Goal: Task Accomplishment & Management: Use online tool/utility

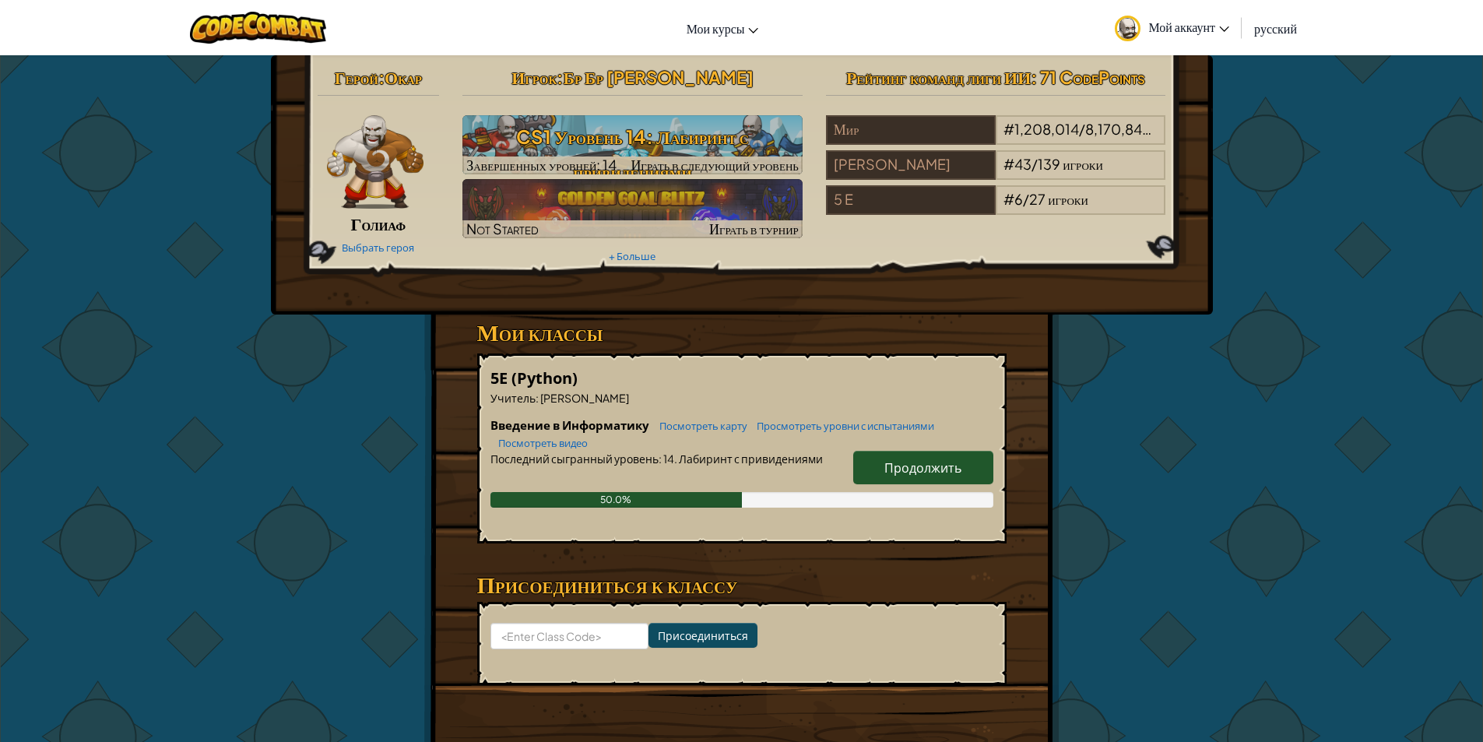
click at [932, 467] on span "Продолжить" at bounding box center [922, 467] width 77 height 16
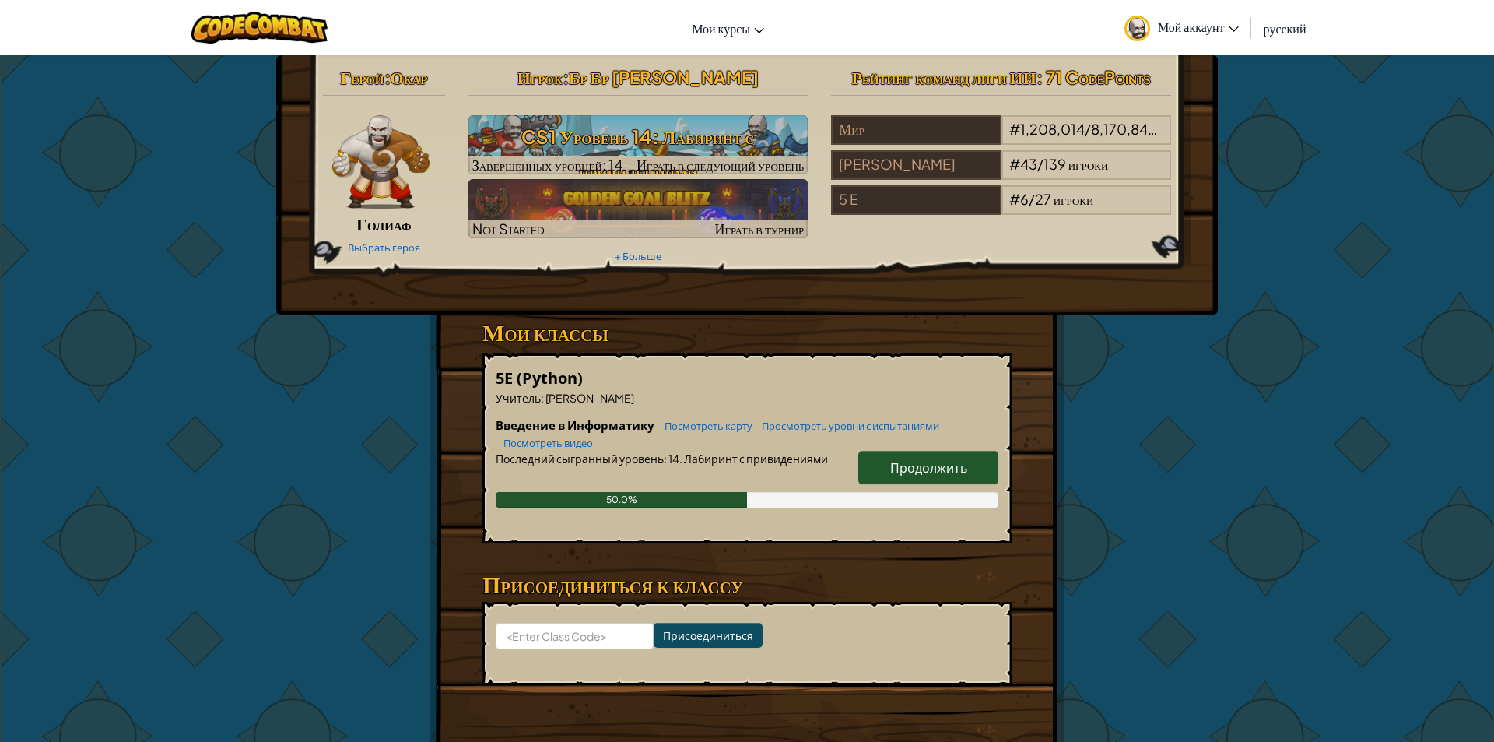
select select "ru"
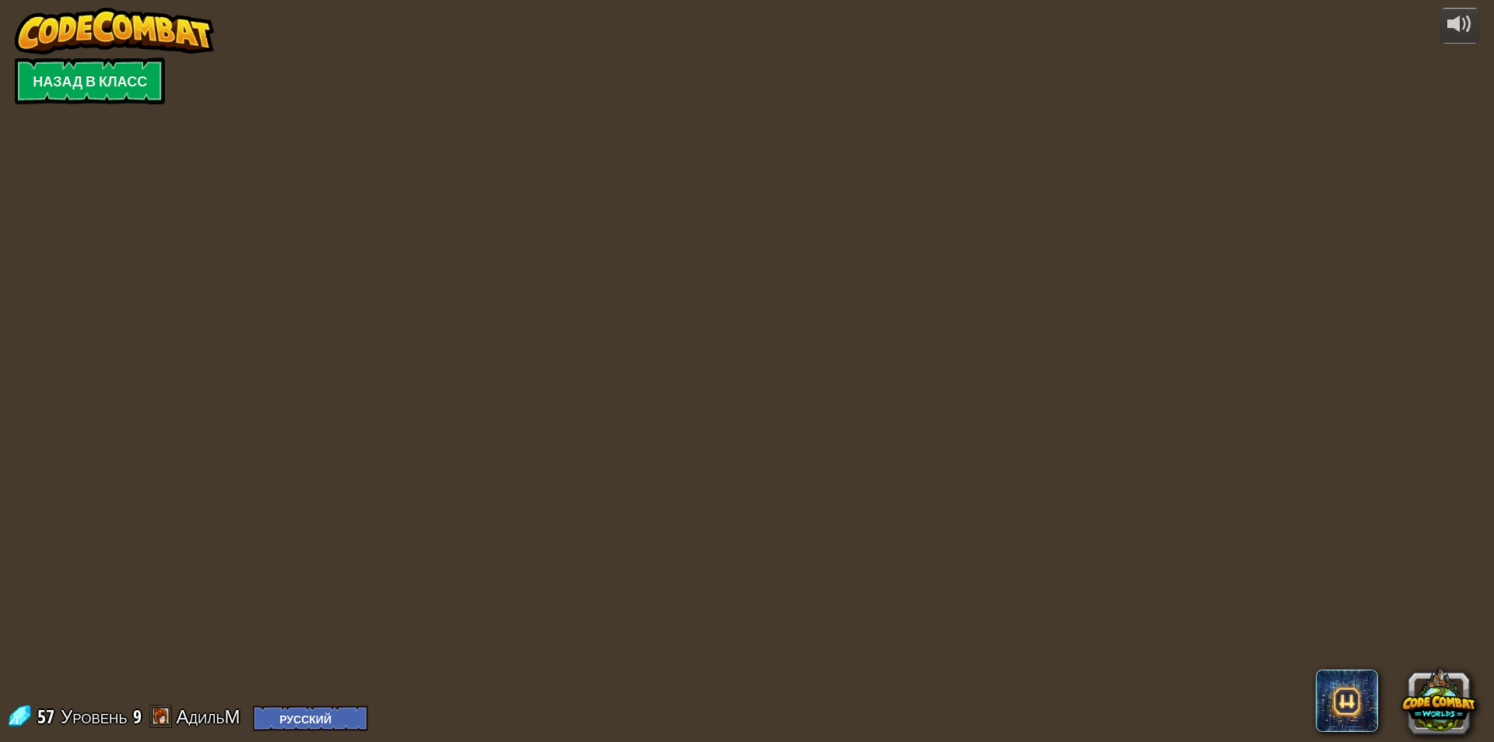
select select "ru"
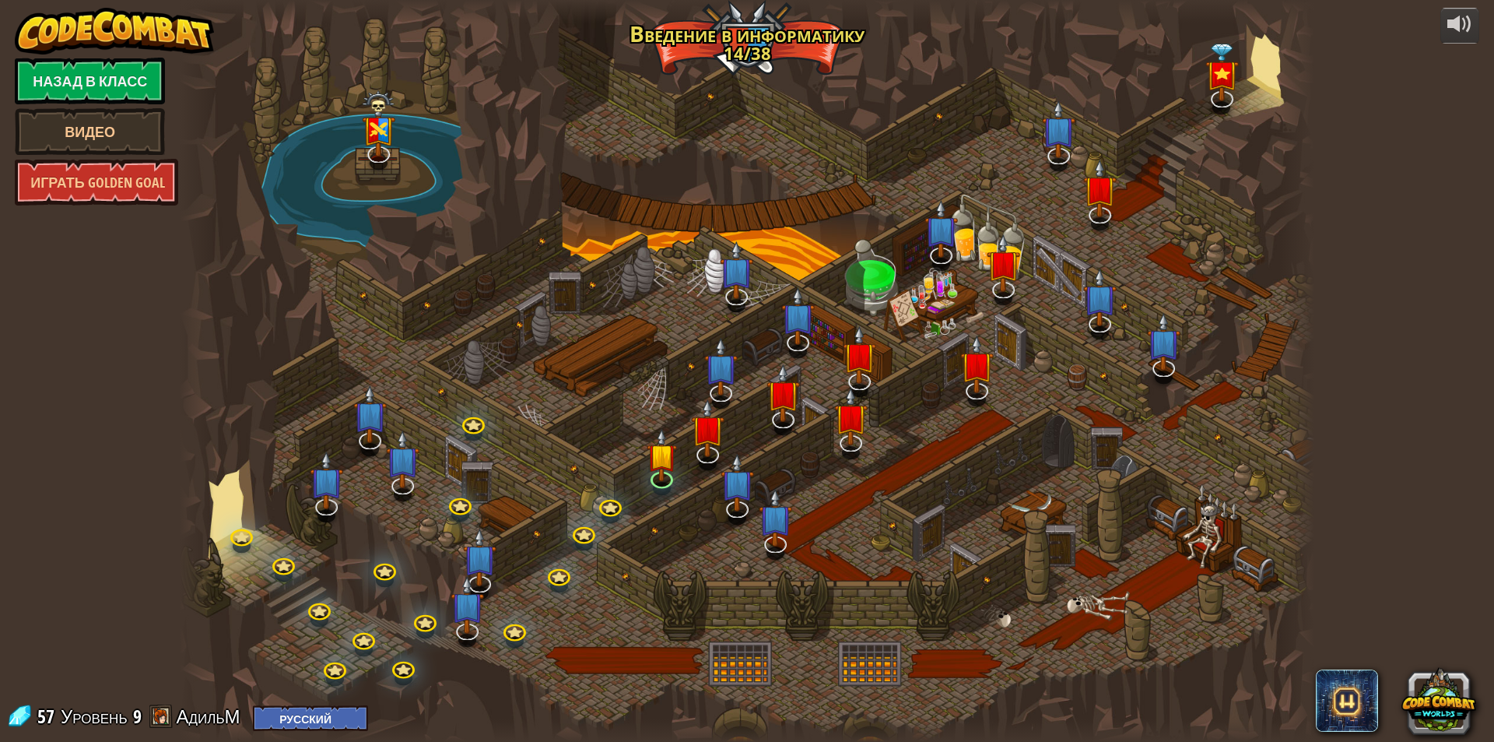
select select "ru"
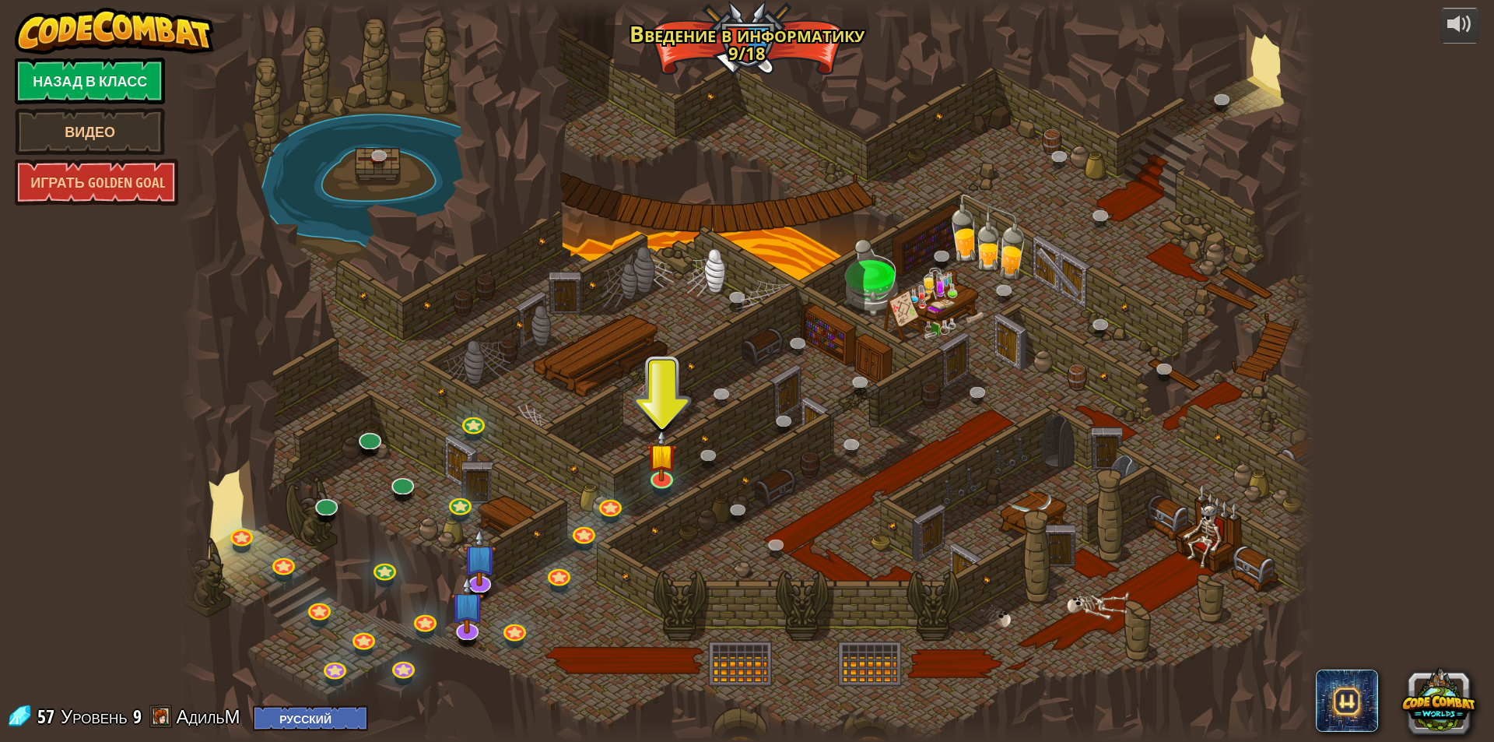
click at [634, 469] on div at bounding box center [747, 371] width 1135 height 742
click at [670, 465] on img at bounding box center [662, 442] width 30 height 70
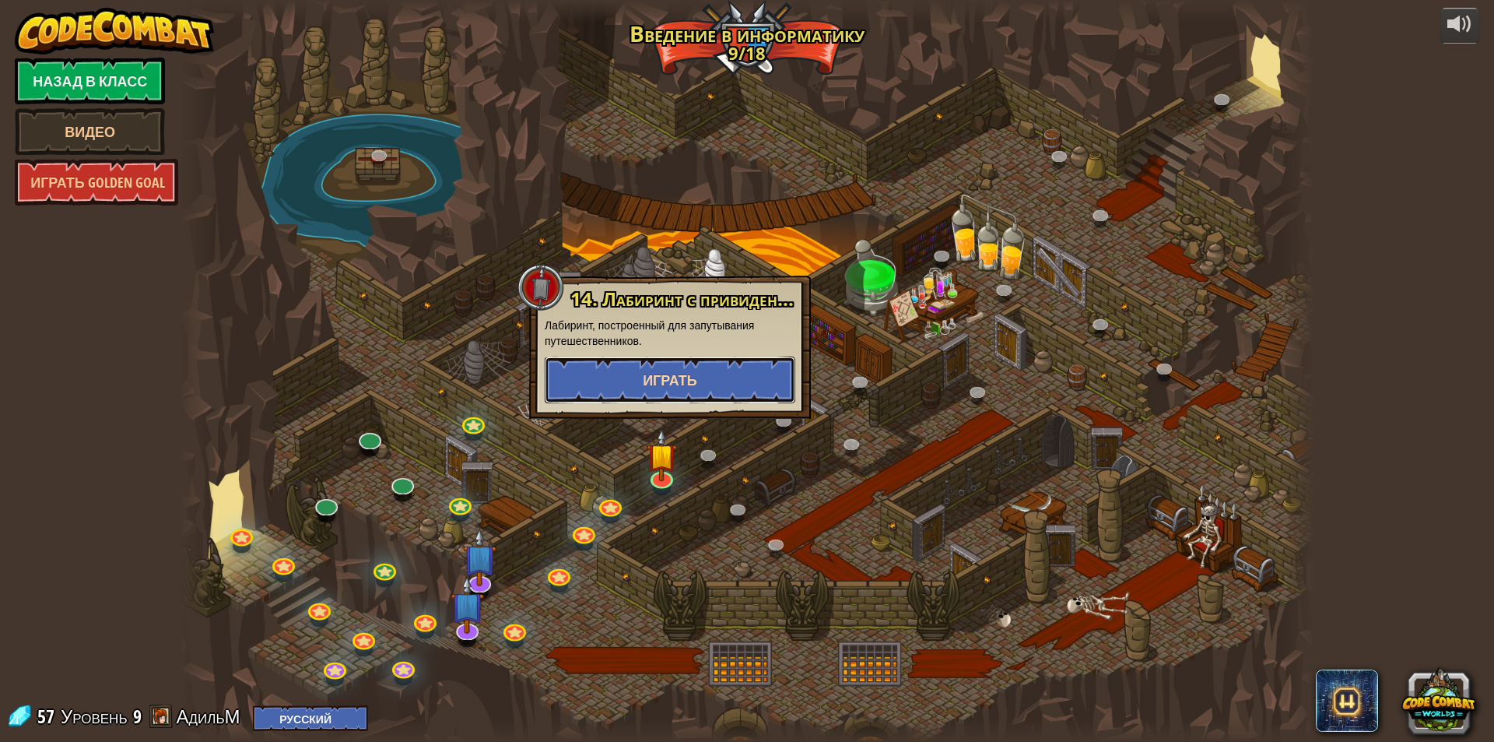
click at [718, 381] on button "Играть" at bounding box center [670, 379] width 251 height 47
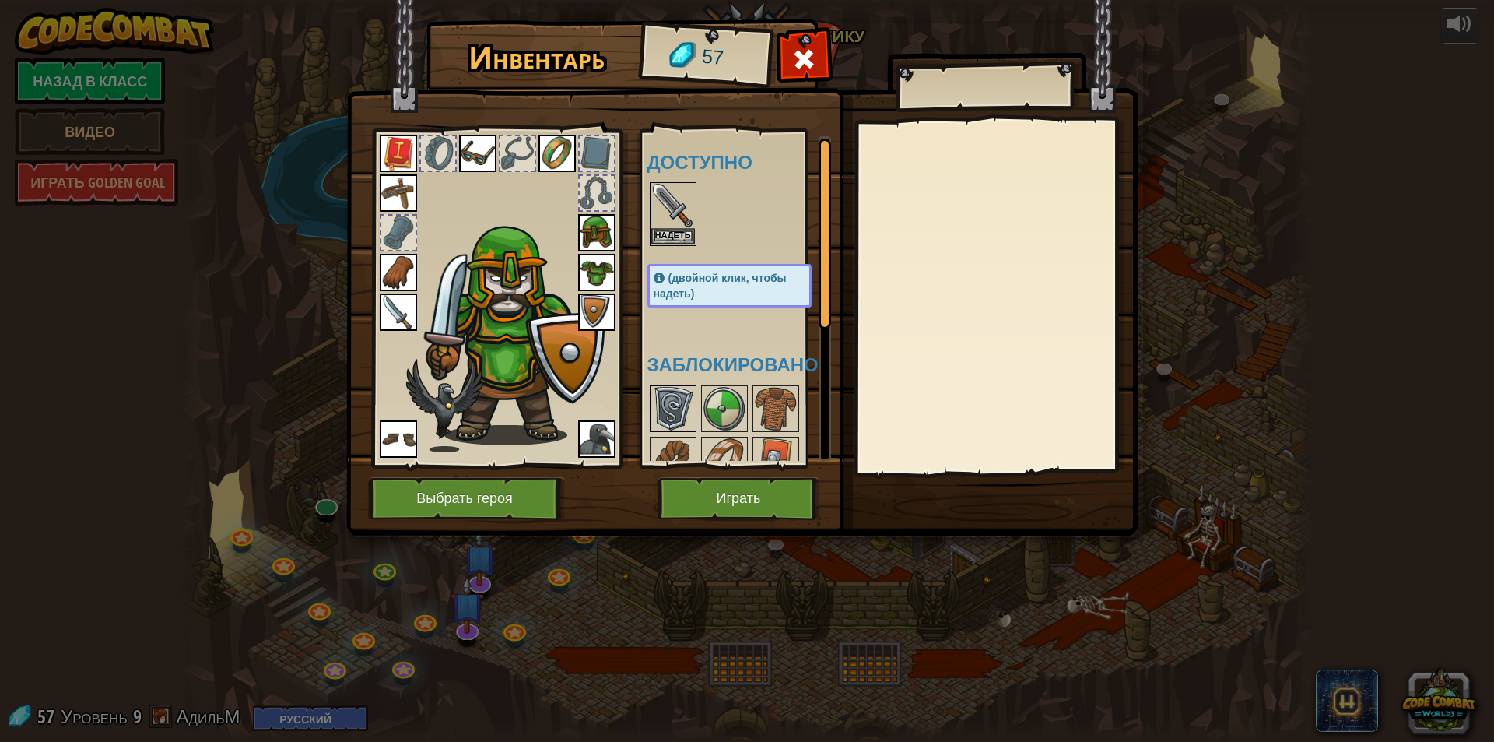
click at [658, 407] on img at bounding box center [673, 409] width 44 height 44
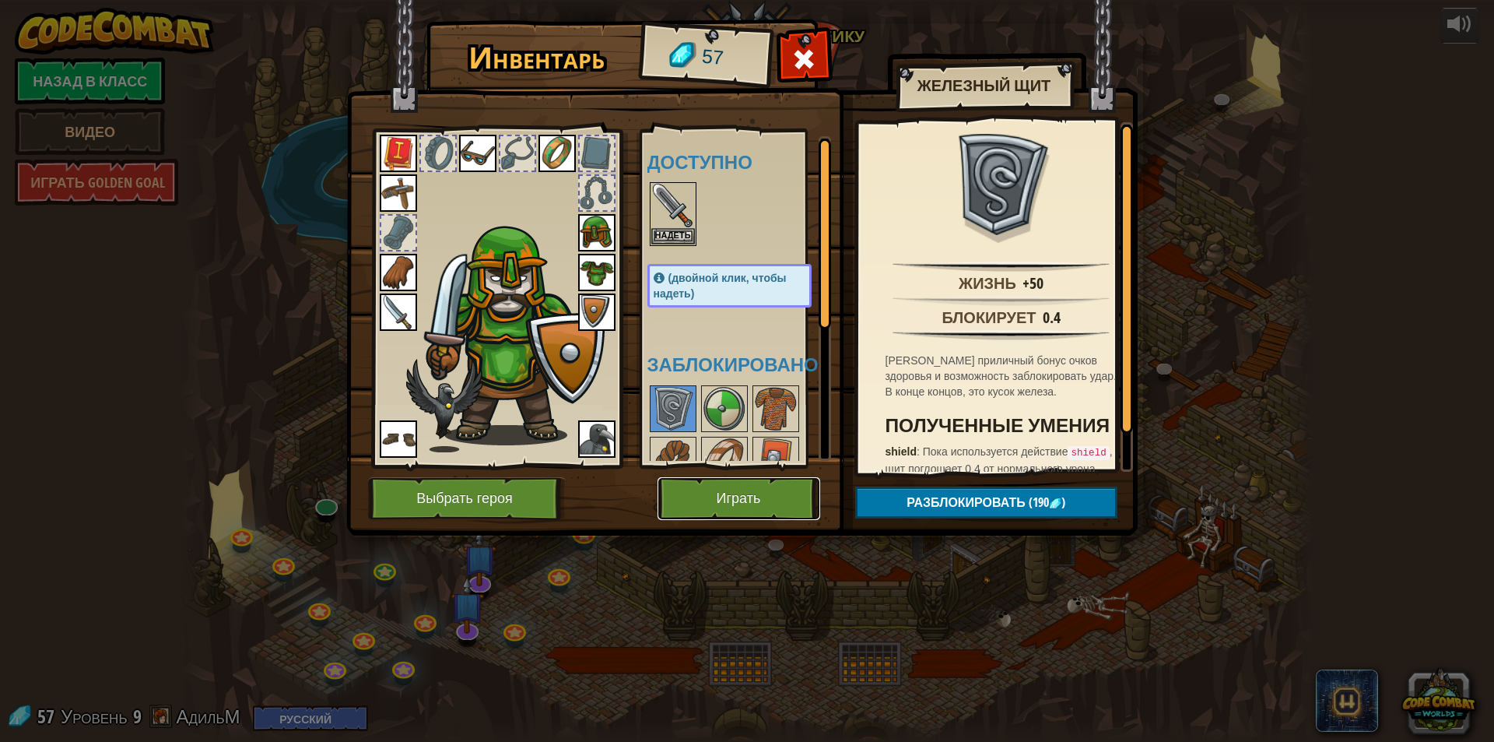
click at [693, 495] on button "Играть" at bounding box center [739, 498] width 163 height 43
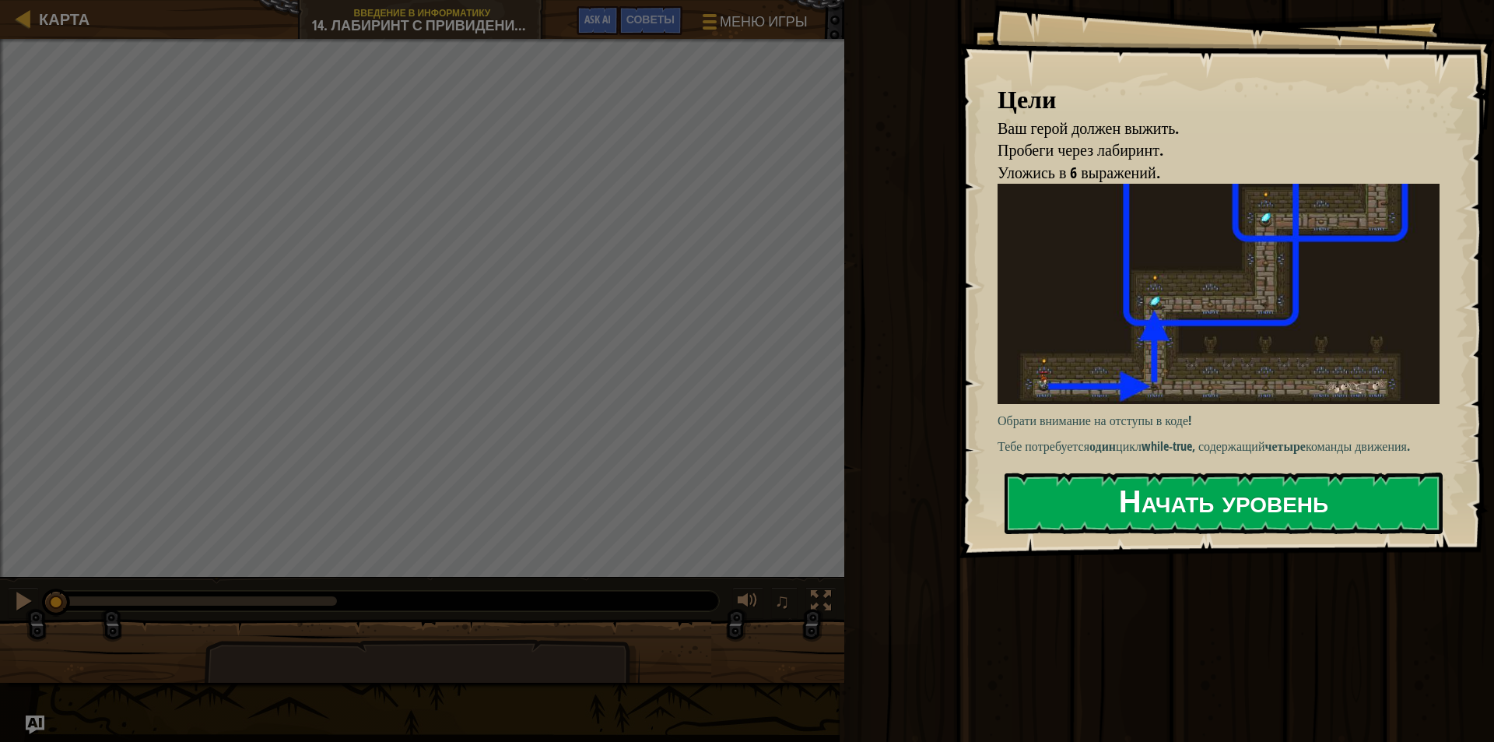
click at [1104, 509] on button "Начать уровень" at bounding box center [1224, 502] width 438 height 61
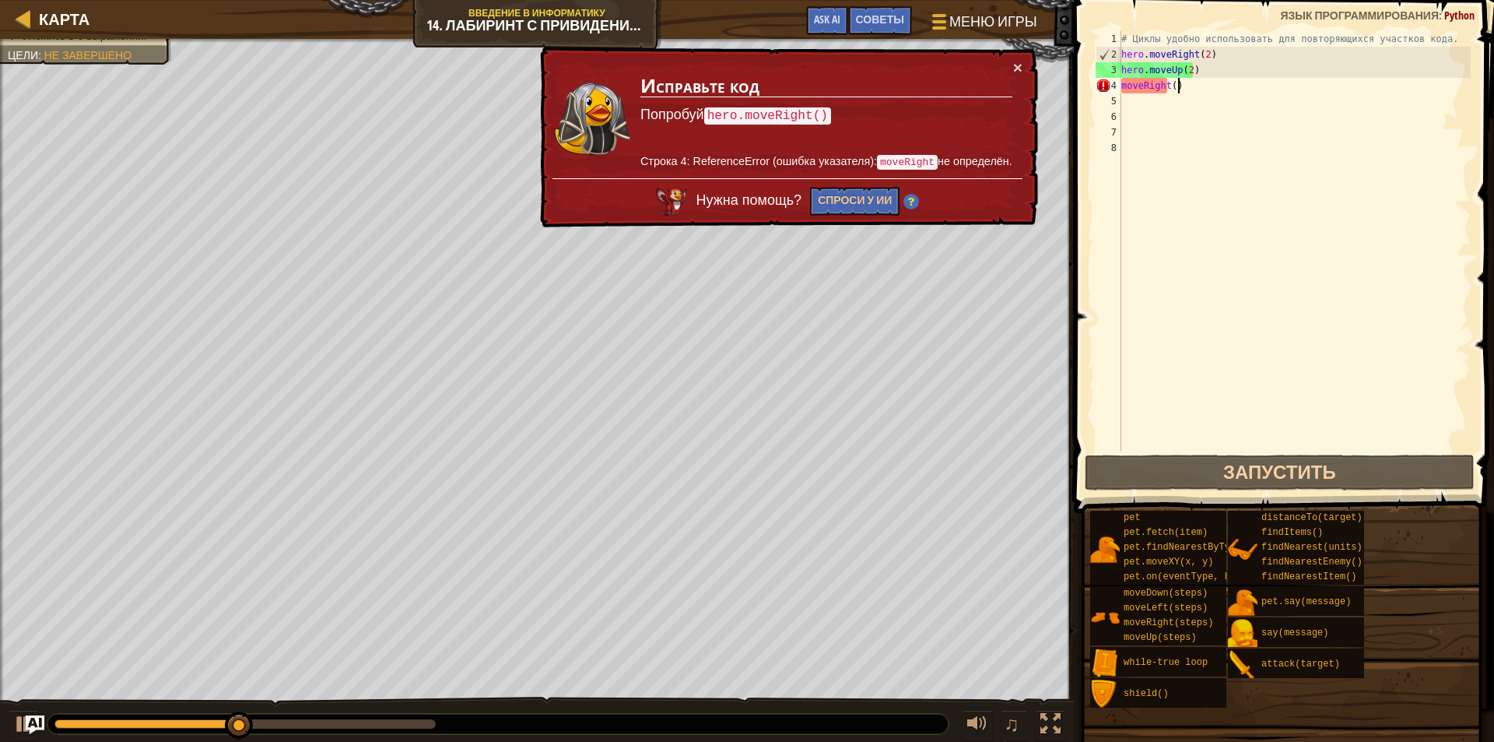
click at [1186, 86] on div "# Циклы удобно использовать для повторяющихся участков кода. hero . moveRight (…" at bounding box center [1294, 256] width 353 height 451
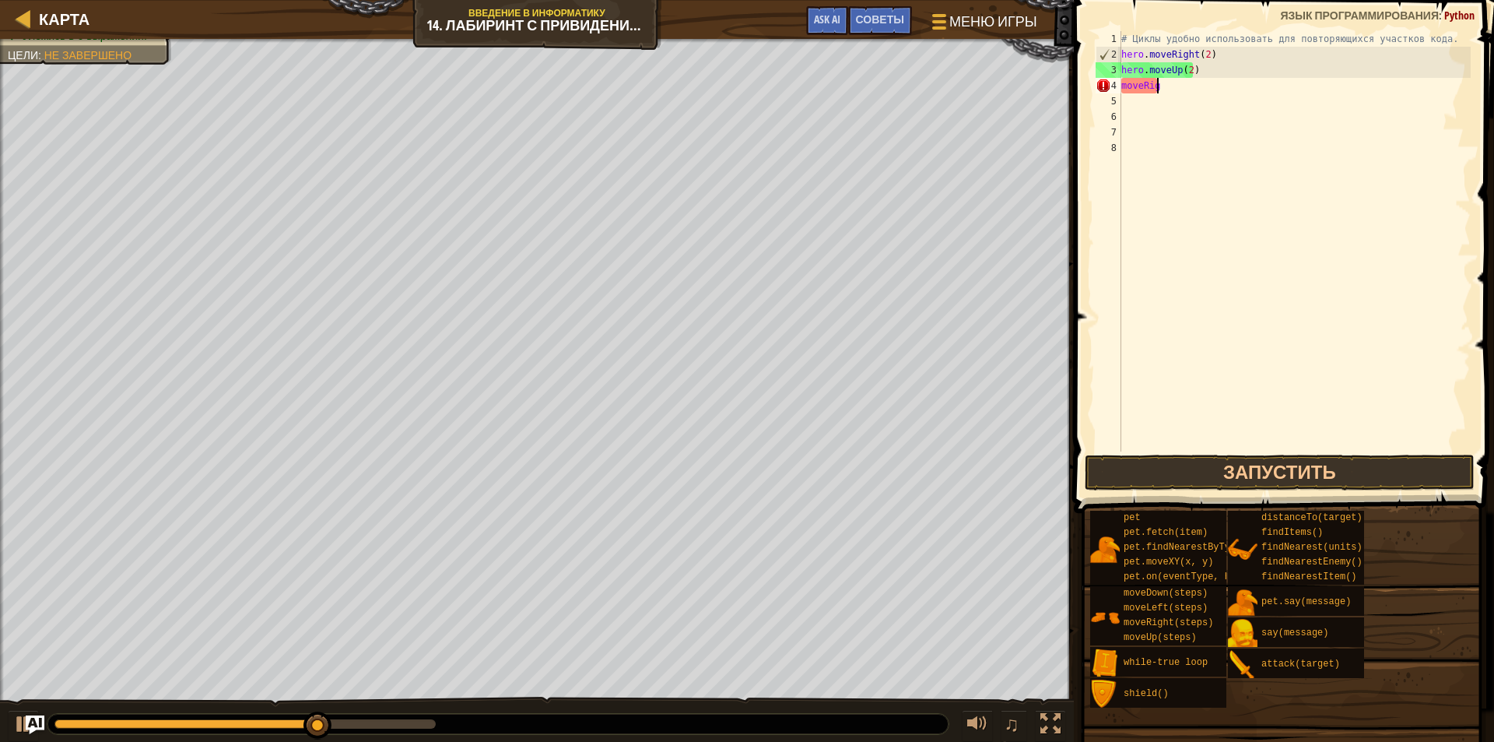
type textarea "m"
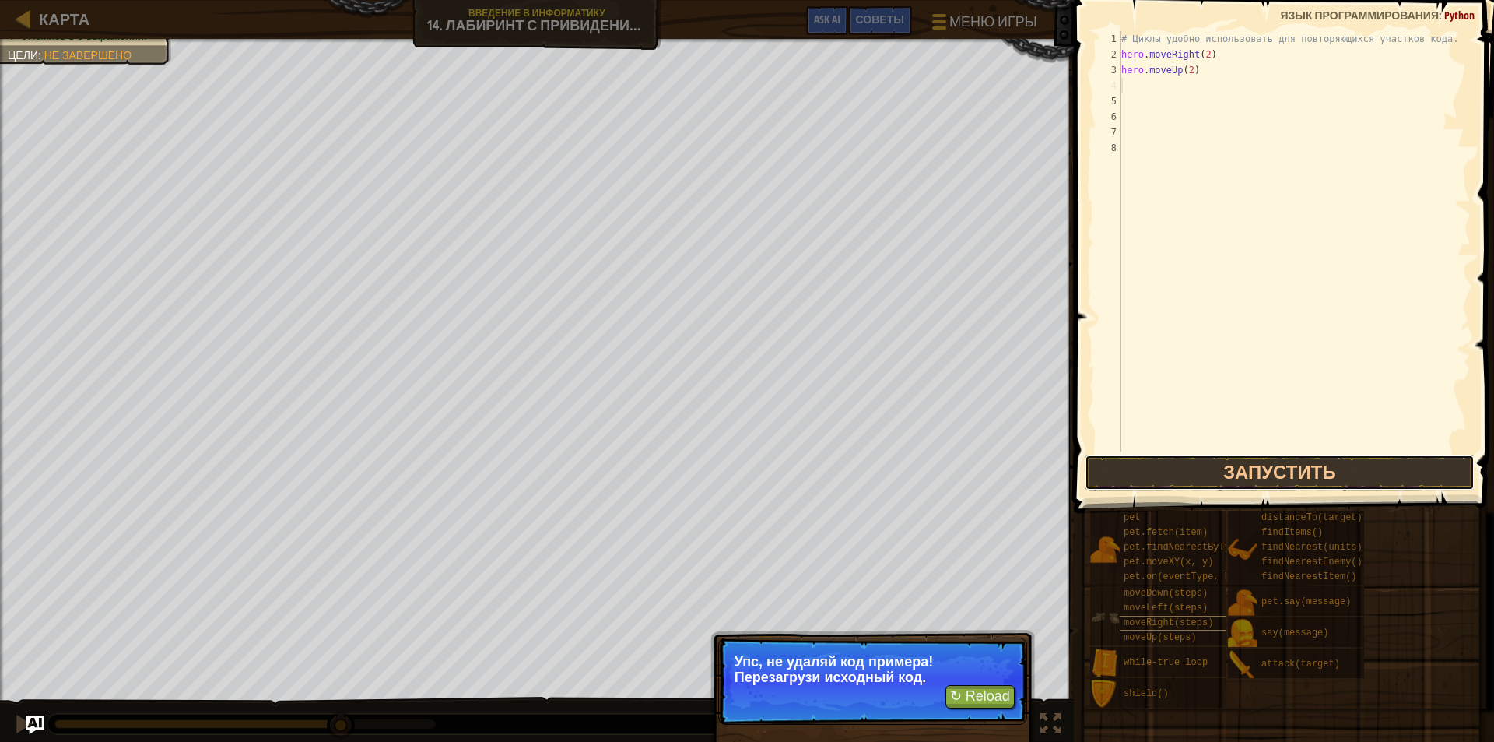
drag, startPoint x: 1248, startPoint y: 465, endPoint x: 1194, endPoint y: 628, distance: 171.5
click at [1248, 465] on button "Запустить" at bounding box center [1280, 473] width 390 height 36
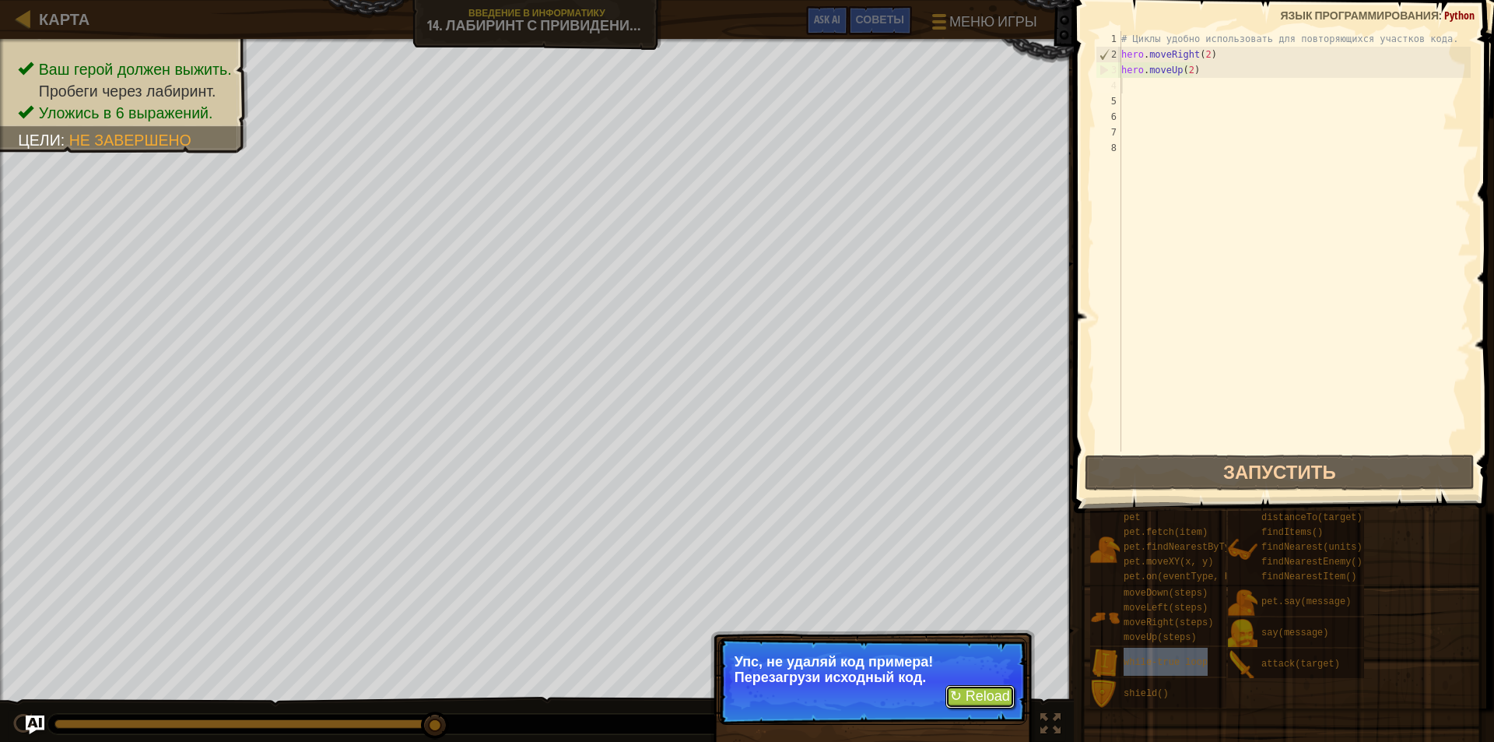
click at [962, 698] on button "↻ Reload" at bounding box center [980, 696] width 69 height 23
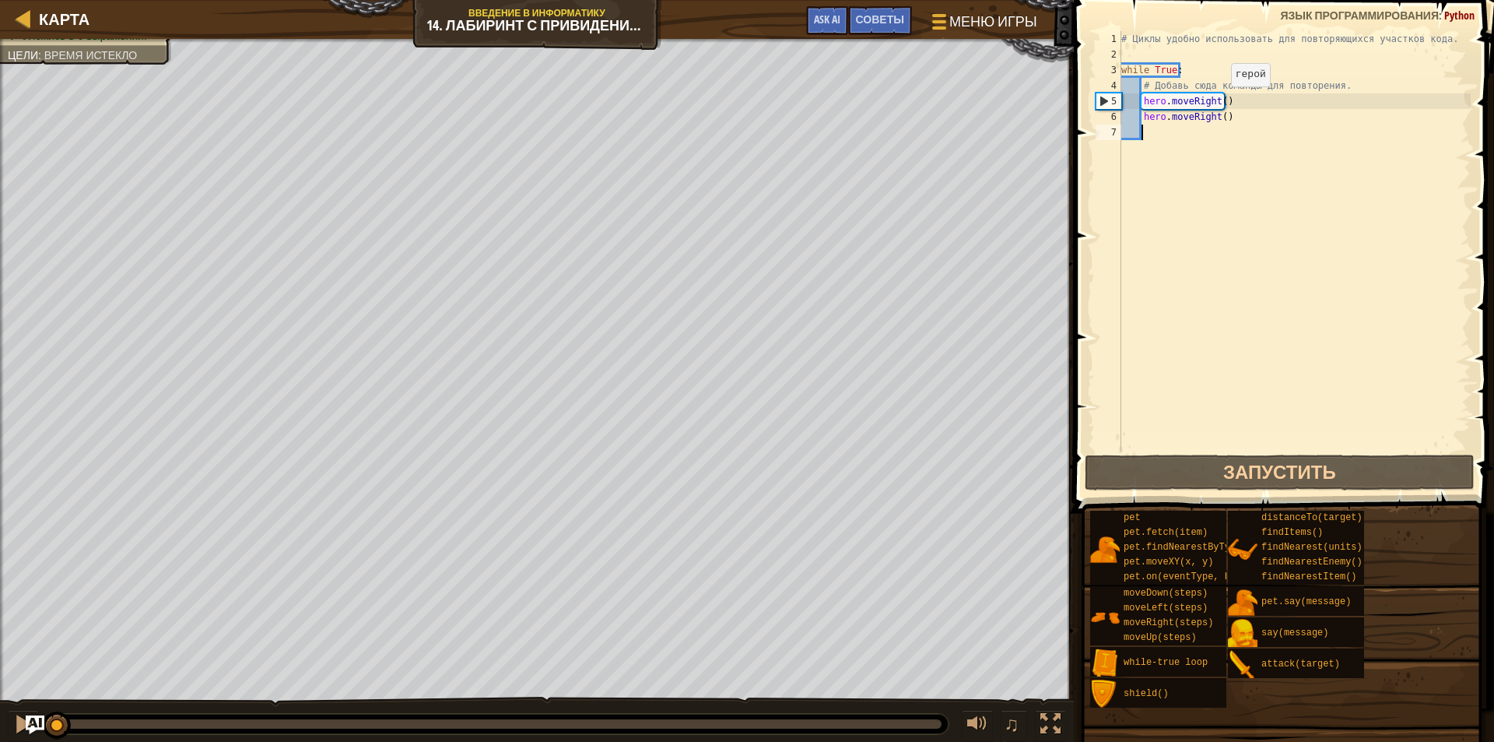
click at [1218, 102] on div "# Циклы удобно использовать для повторяющихся участков кода. while True : # Доб…" at bounding box center [1294, 256] width 353 height 451
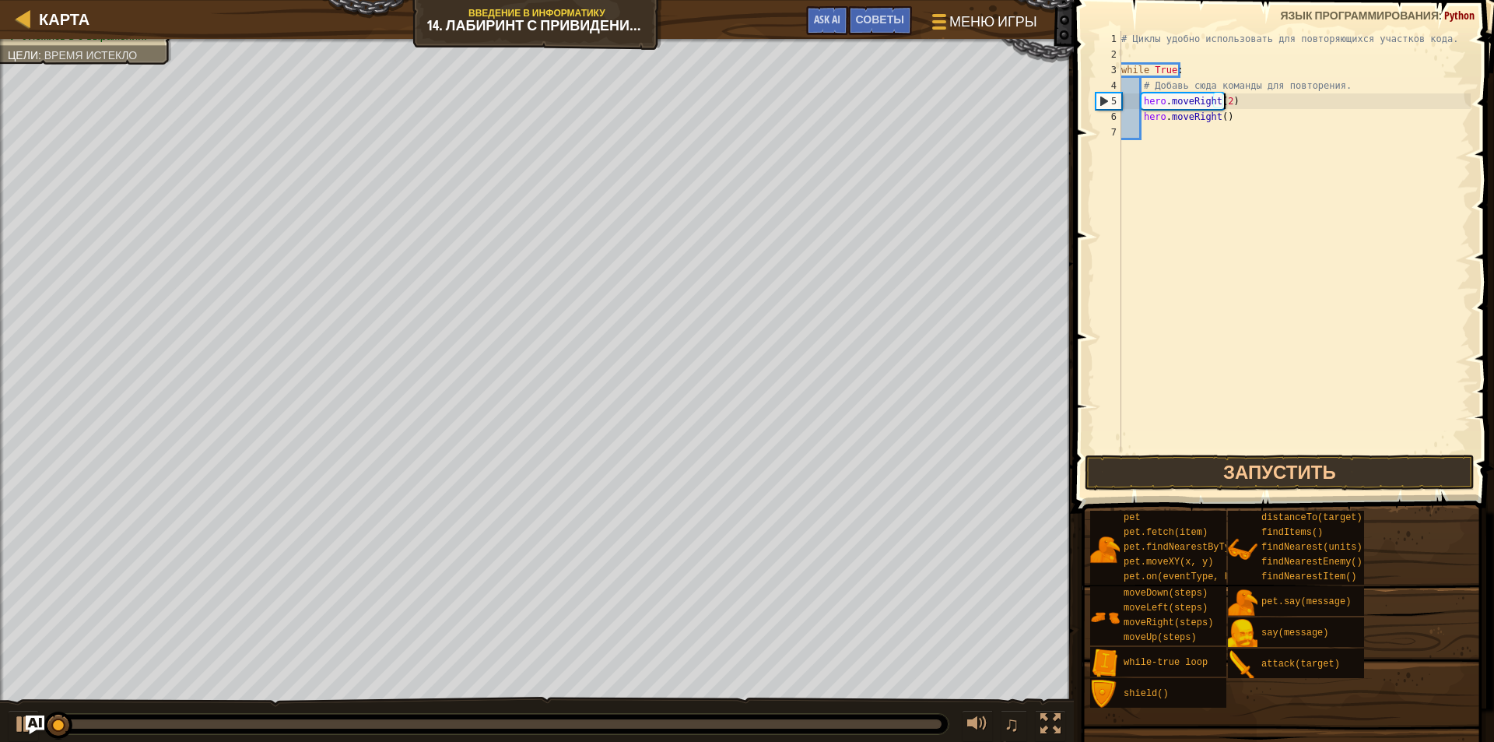
scroll to position [7, 8]
click at [1234, 118] on div "# Циклы удобно использовать для повторяющихся участков кода. while True : # Доб…" at bounding box center [1294, 256] width 353 height 451
type textarea "h"
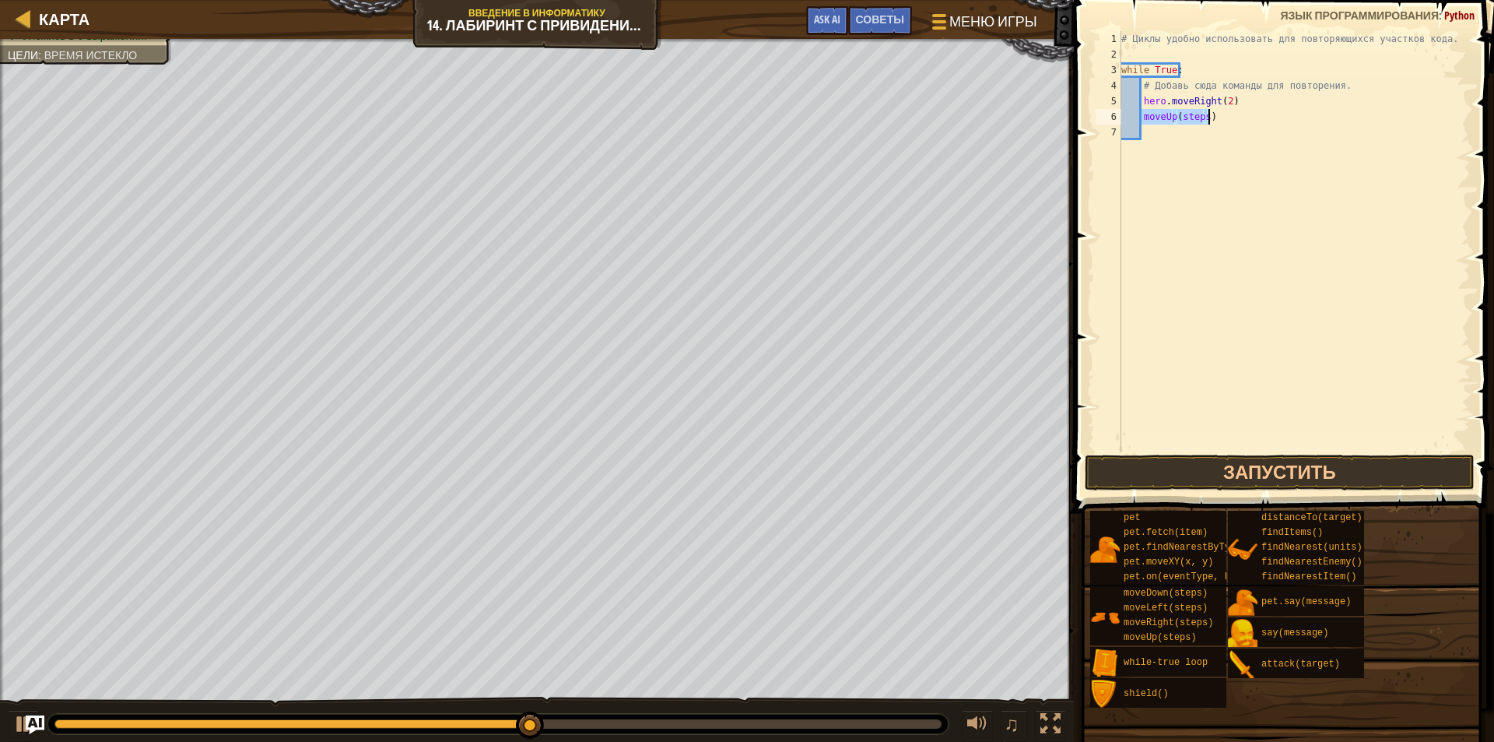
click at [1195, 112] on div "# Циклы удобно использовать для повторяющихся участков кода. while True : # Доб…" at bounding box center [1294, 241] width 353 height 420
click at [1195, 112] on div "# Циклы удобно использовать для повторяющихся участков кода. while True : # Доб…" at bounding box center [1294, 256] width 353 height 451
click at [1208, 114] on div "# Циклы удобно использовать для повторяющихся участков кода. while True : # Доб…" at bounding box center [1294, 256] width 353 height 451
type textarea "m"
type textarea "р"
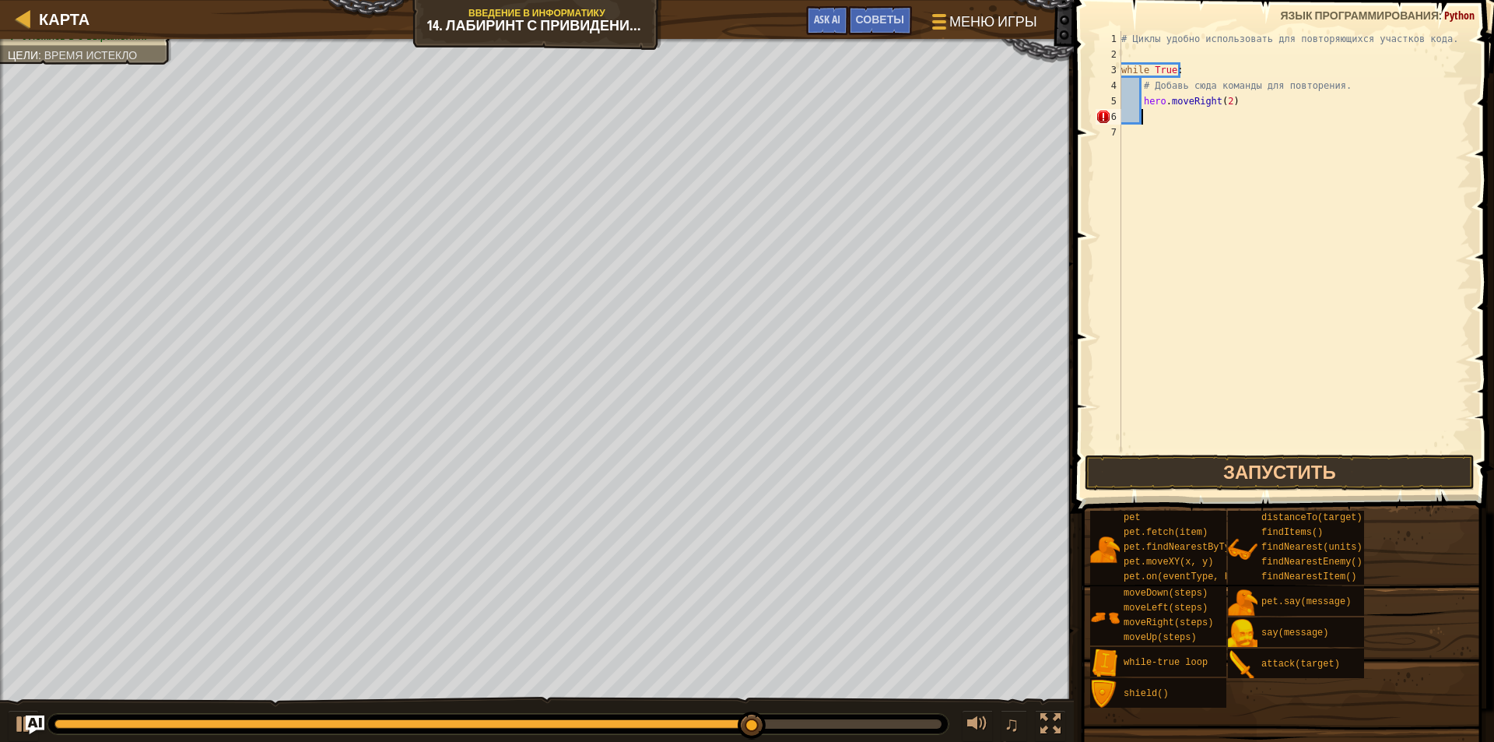
type textarea "р"
type textarea "h"
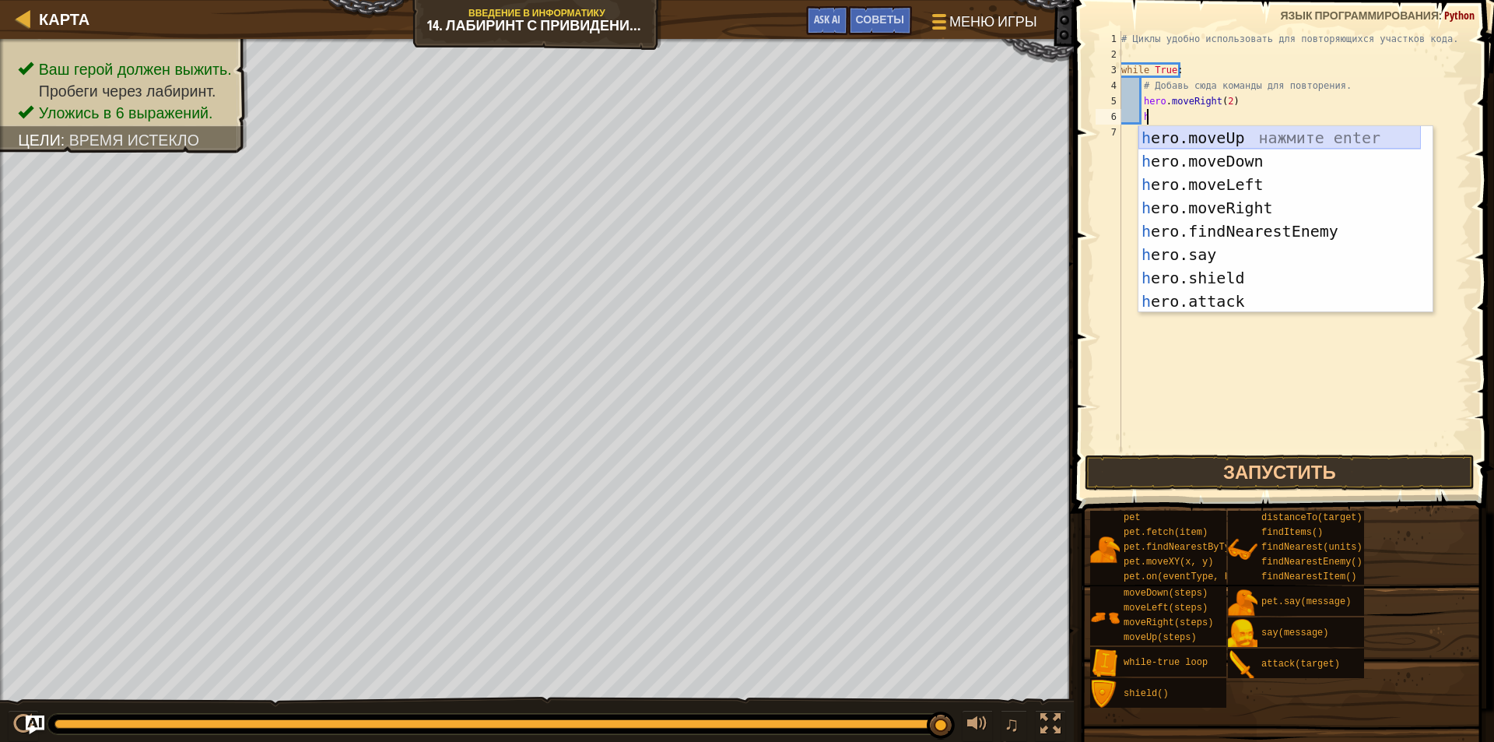
click at [1254, 137] on div "h ero.moveUp нажмите enter h ero.moveDown нажмите enter h ero.moveLeft нажмите …" at bounding box center [1280, 242] width 283 height 233
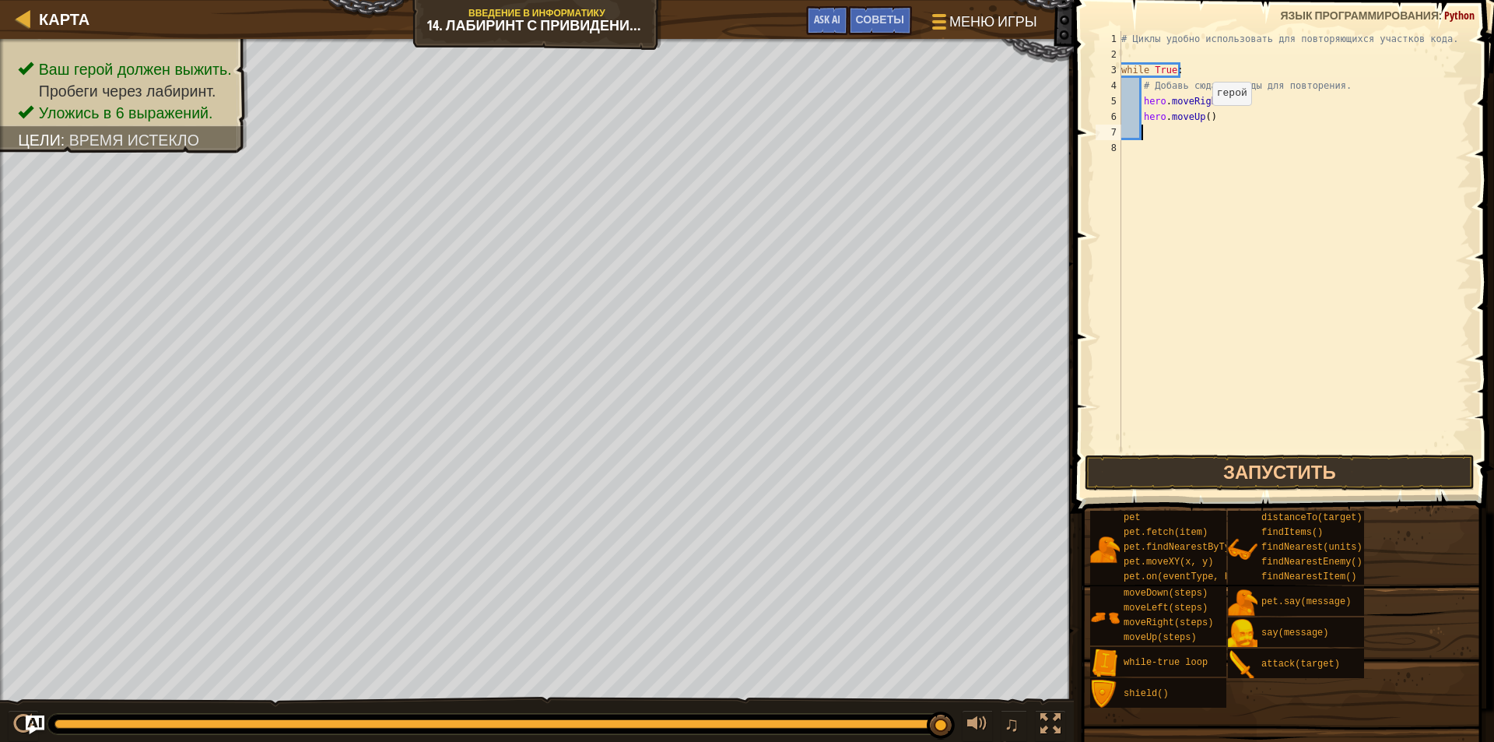
click at [1199, 121] on div "# Циклы удобно использовать для повторяющихся участков кода. while True : # Доб…" at bounding box center [1294, 256] width 353 height 451
click at [1202, 121] on div "# Циклы удобно использовать для повторяющихся участков кода. while True : # Доб…" at bounding box center [1294, 256] width 353 height 451
type textarea "hero.moveUp(2)"
click at [1259, 460] on button "Запустить" at bounding box center [1280, 473] width 390 height 36
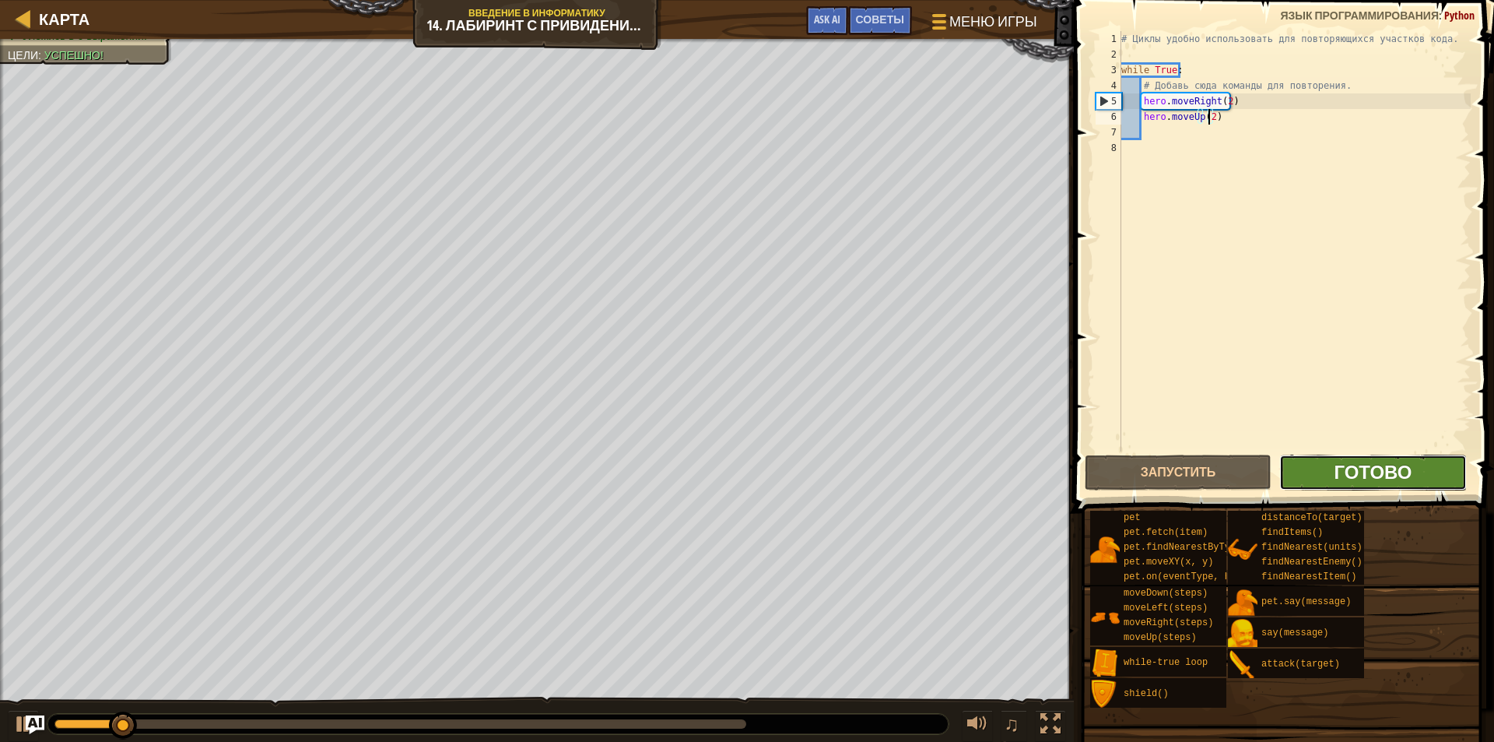
click at [1344, 474] on span "Готово" at bounding box center [1373, 471] width 78 height 25
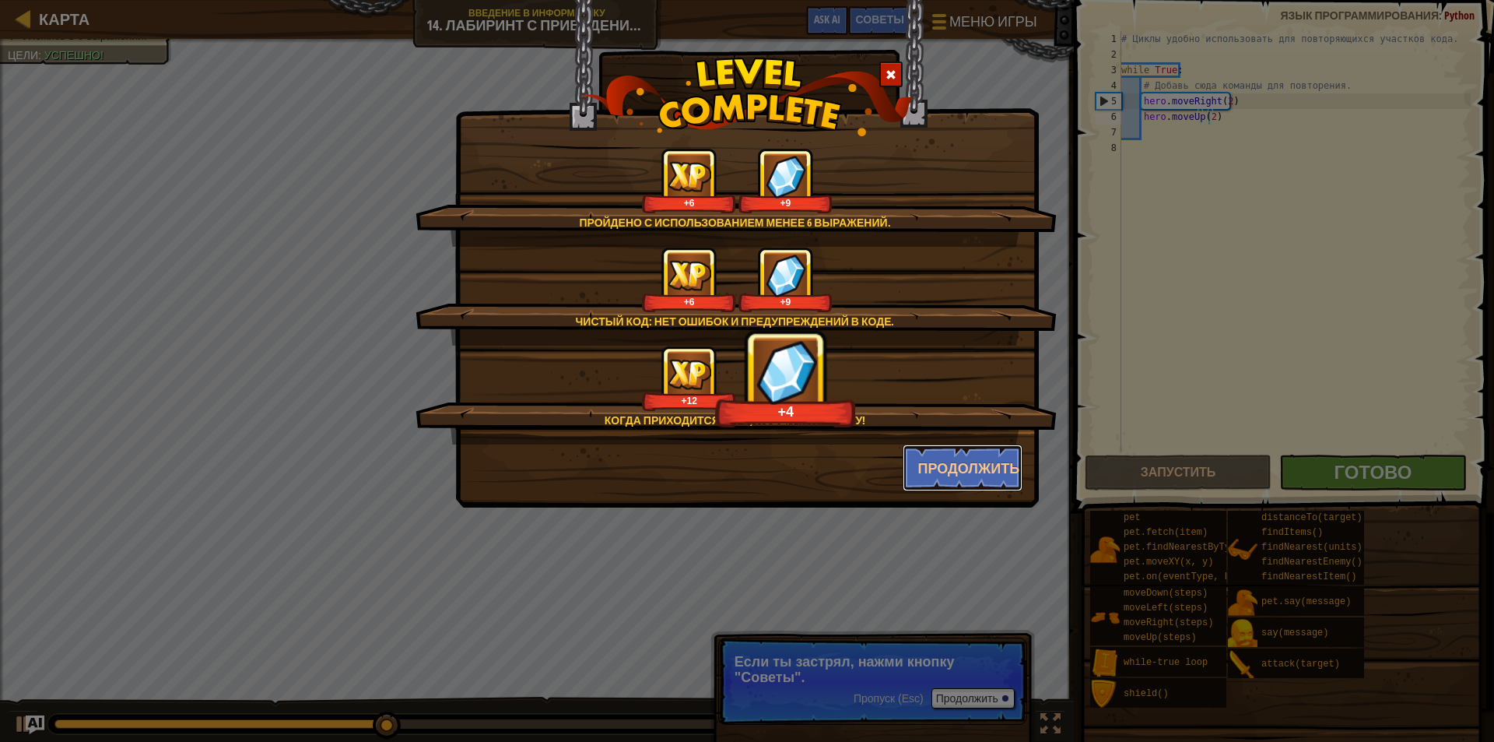
drag, startPoint x: 961, startPoint y: 459, endPoint x: 952, endPoint y: 464, distance: 10.4
click at [953, 464] on button "Продолжить" at bounding box center [963, 467] width 121 height 47
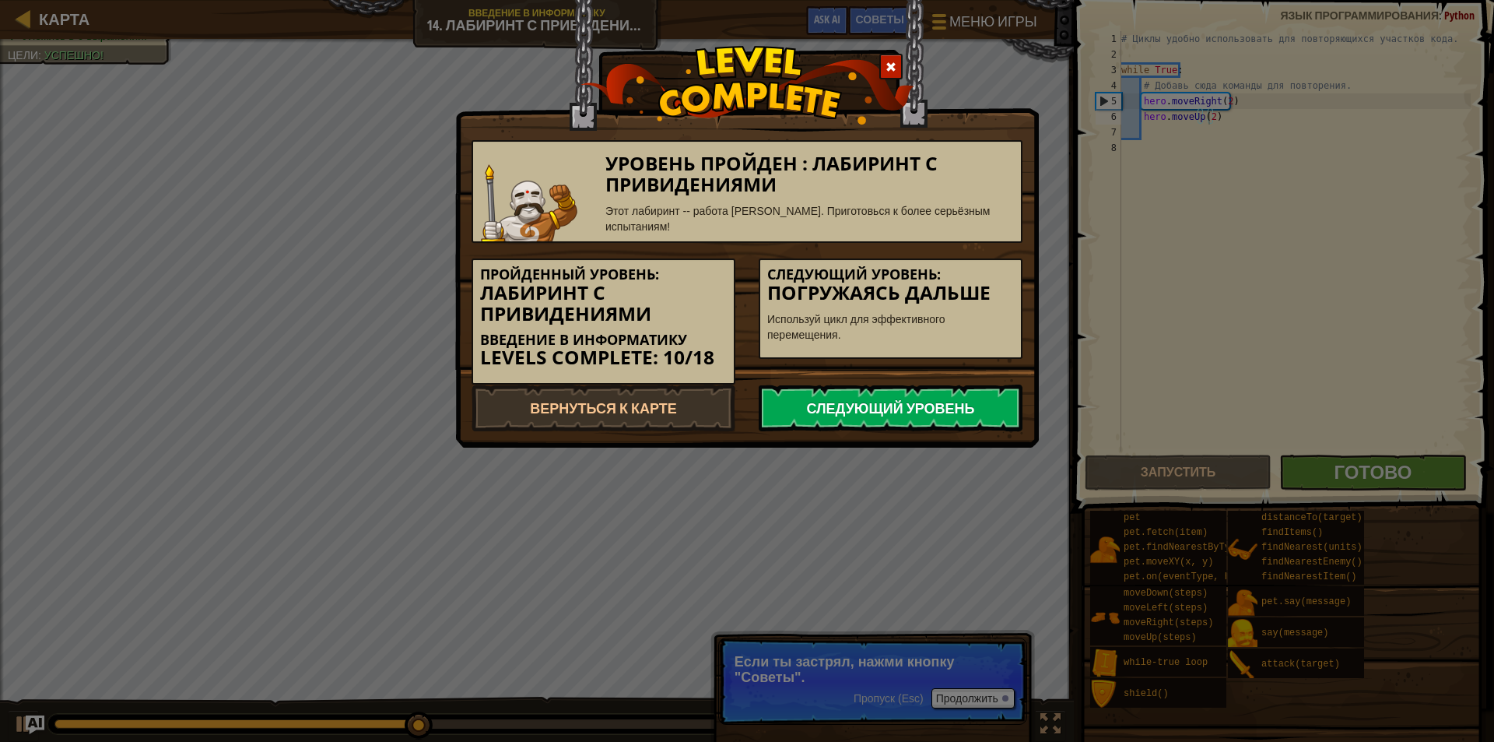
click at [974, 411] on link "Следующий уровень" at bounding box center [891, 407] width 264 height 47
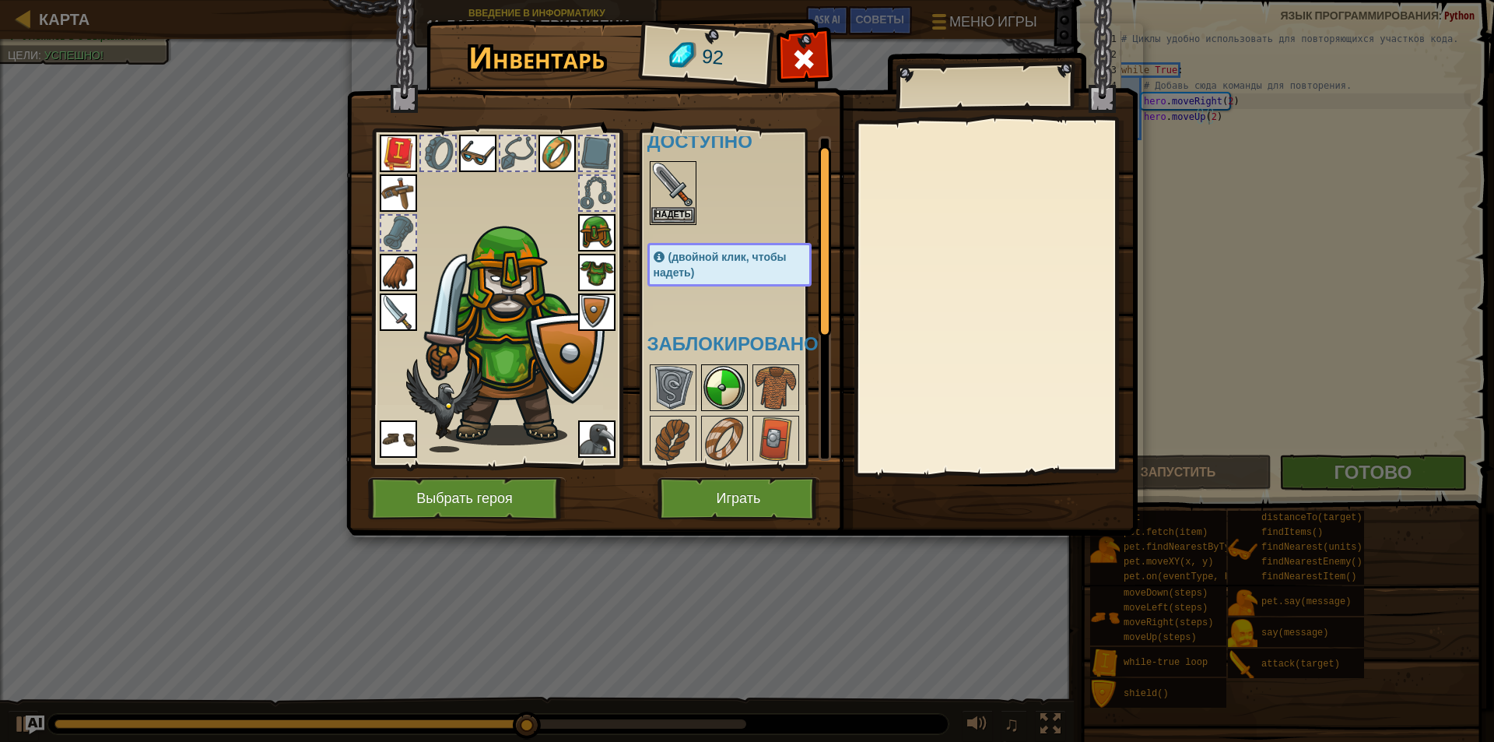
scroll to position [26, 0]
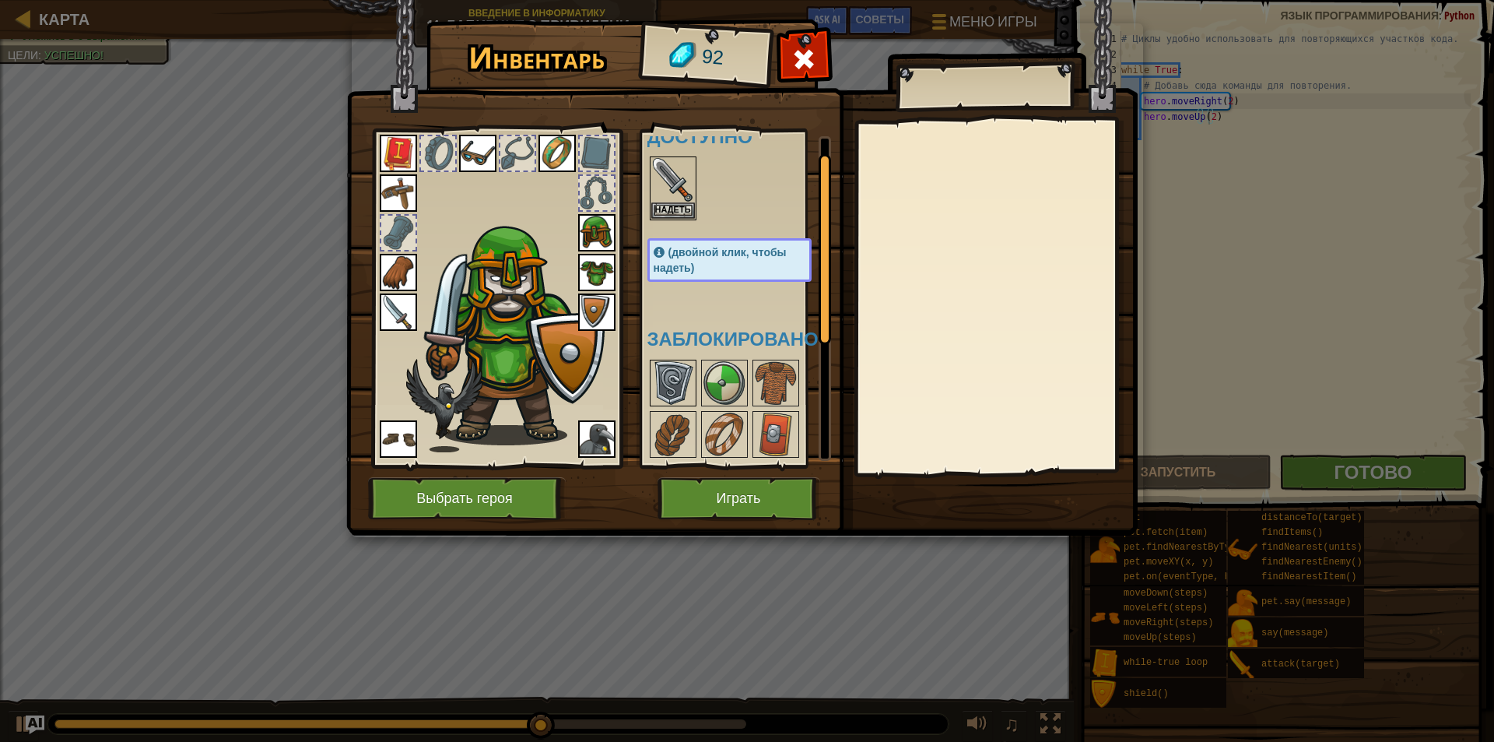
drag, startPoint x: 690, startPoint y: 373, endPoint x: 678, endPoint y: 370, distance: 12.8
click at [688, 372] on img at bounding box center [673, 383] width 44 height 44
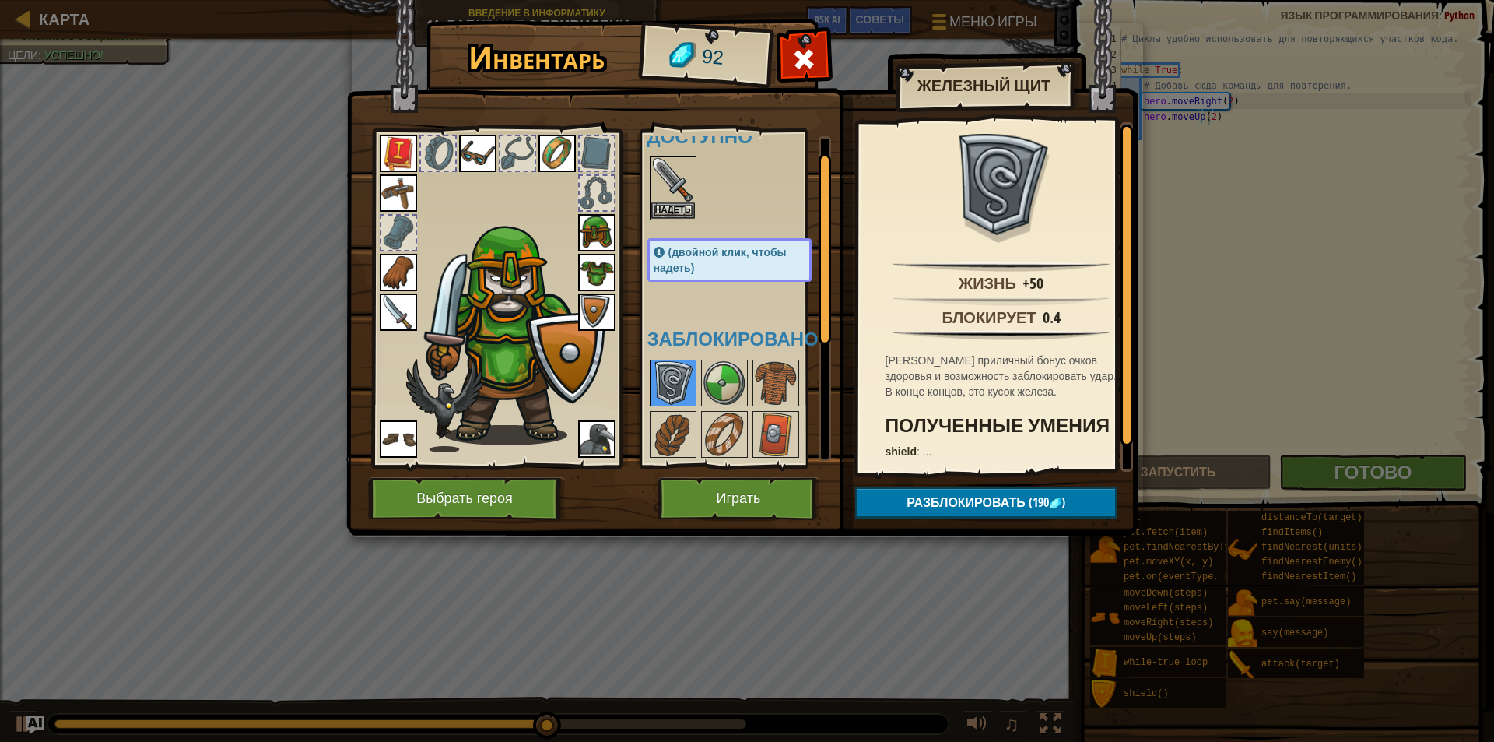
click at [672, 368] on img at bounding box center [673, 383] width 44 height 44
click at [715, 378] on img at bounding box center [725, 383] width 44 height 44
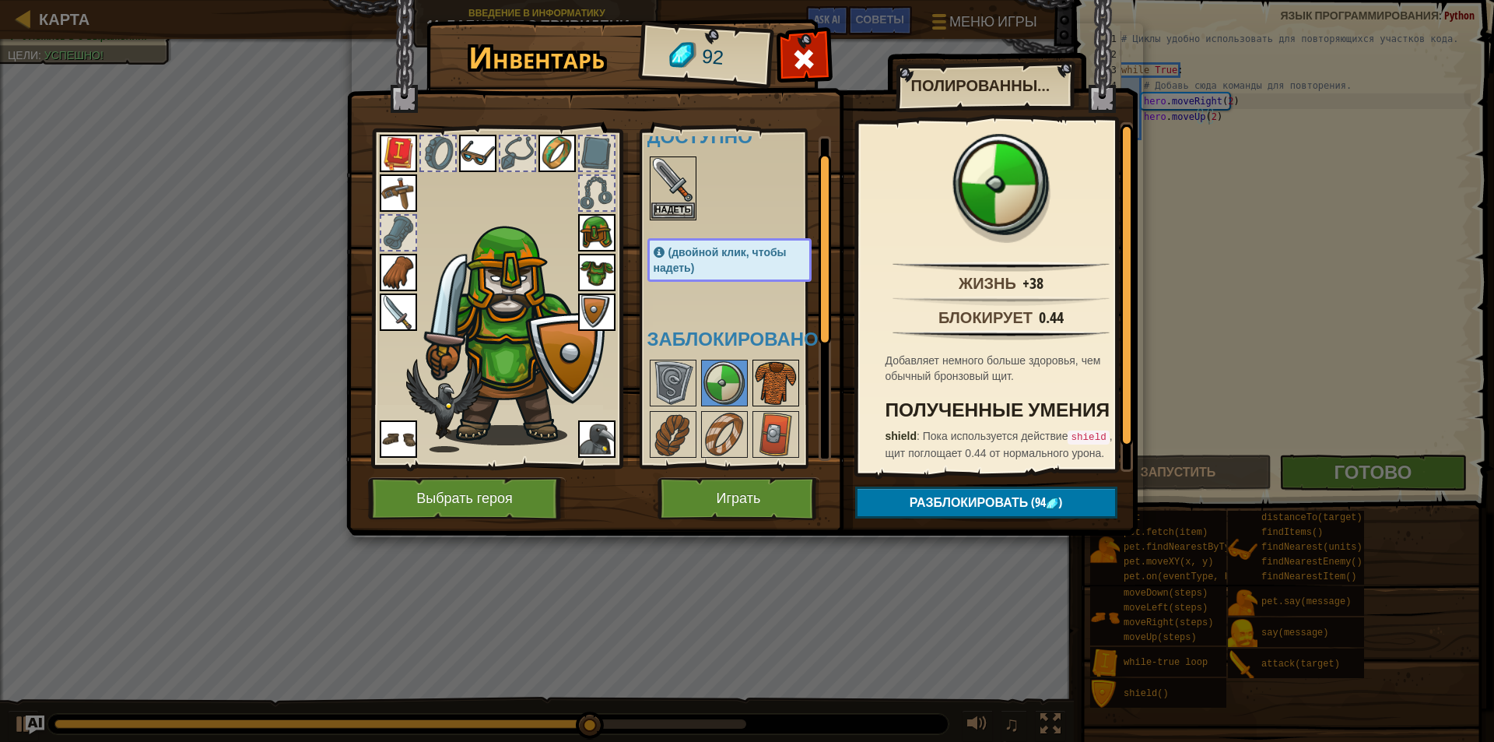
click at [756, 381] on img at bounding box center [776, 383] width 44 height 44
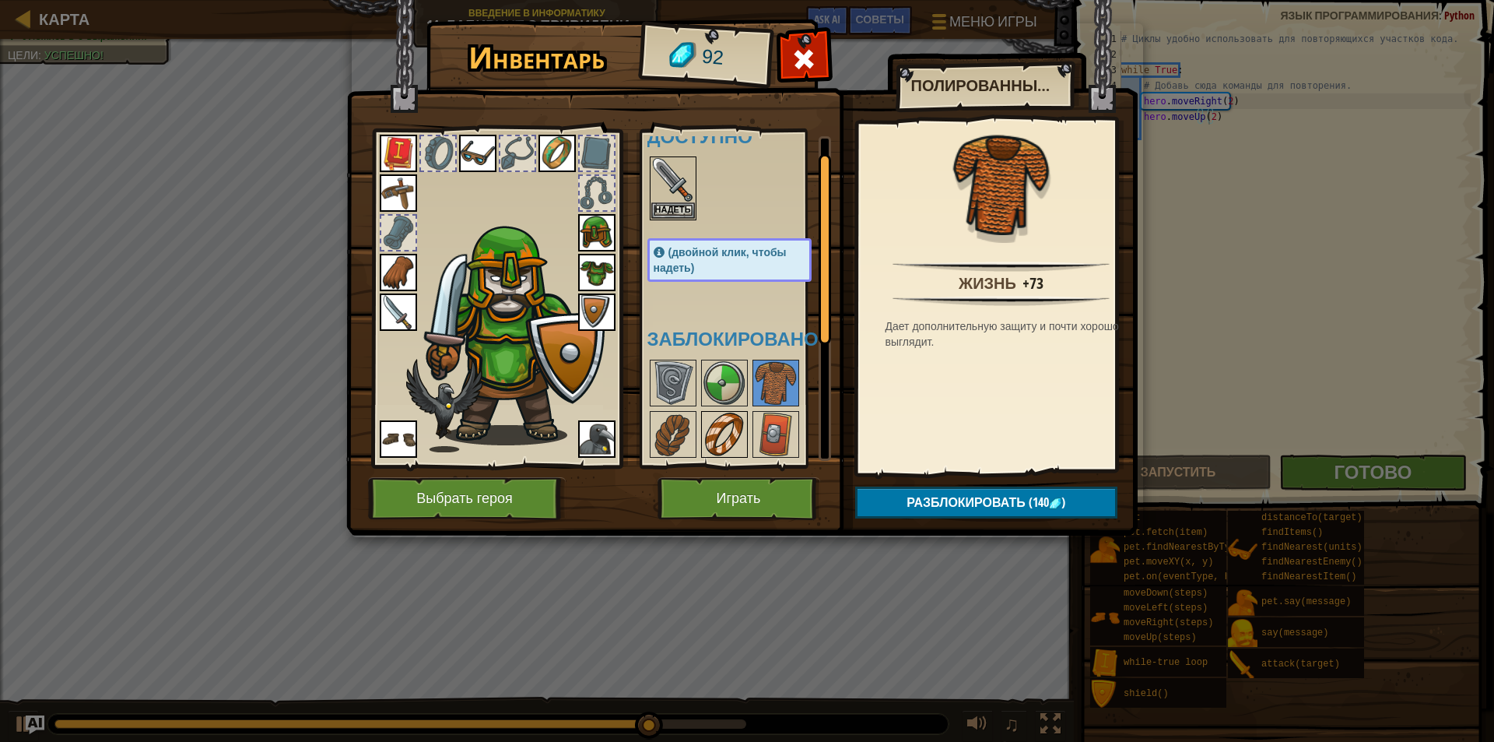
drag, startPoint x: 668, startPoint y: 410, endPoint x: 703, endPoint y: 422, distance: 36.9
click at [672, 412] on div at bounding box center [673, 434] width 47 height 47
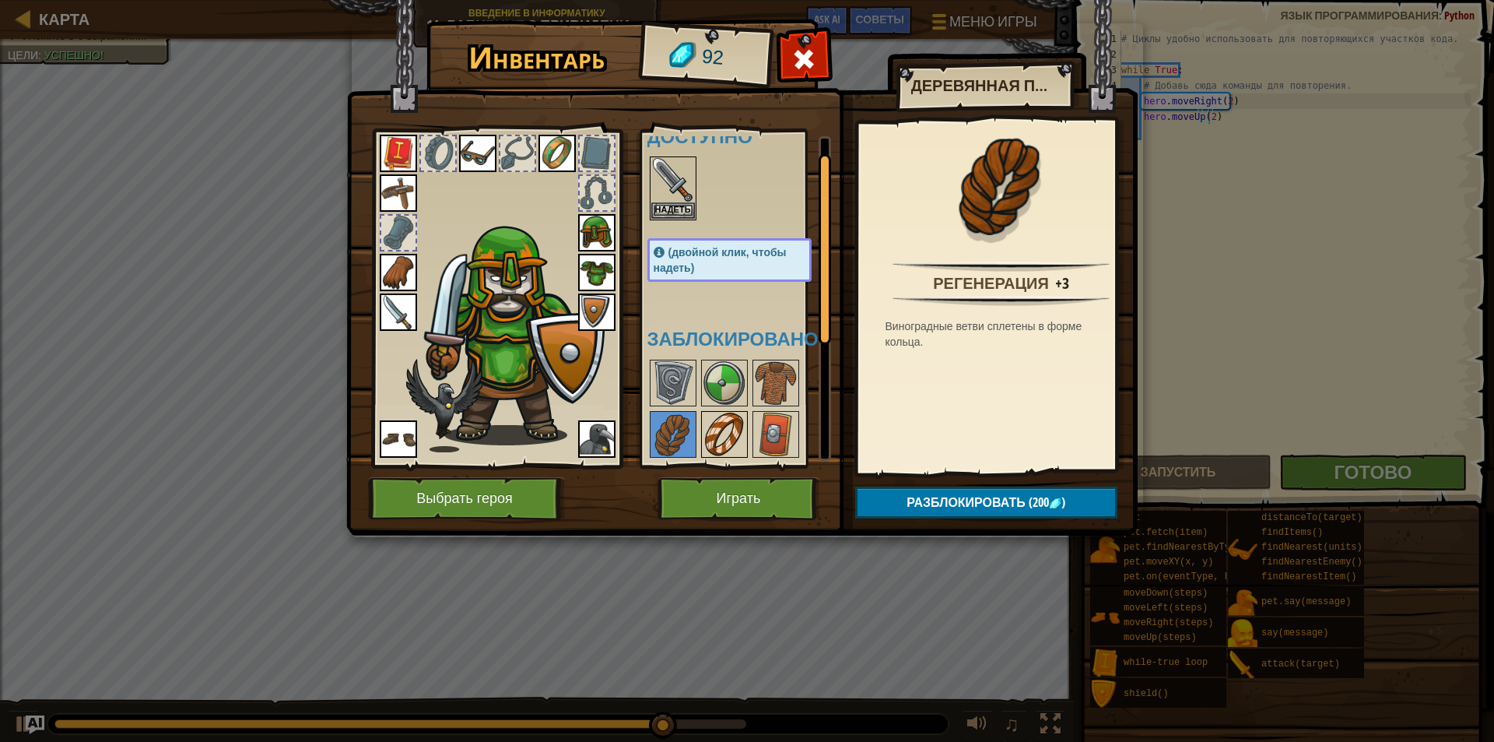
click at [728, 429] on img at bounding box center [725, 434] width 44 height 44
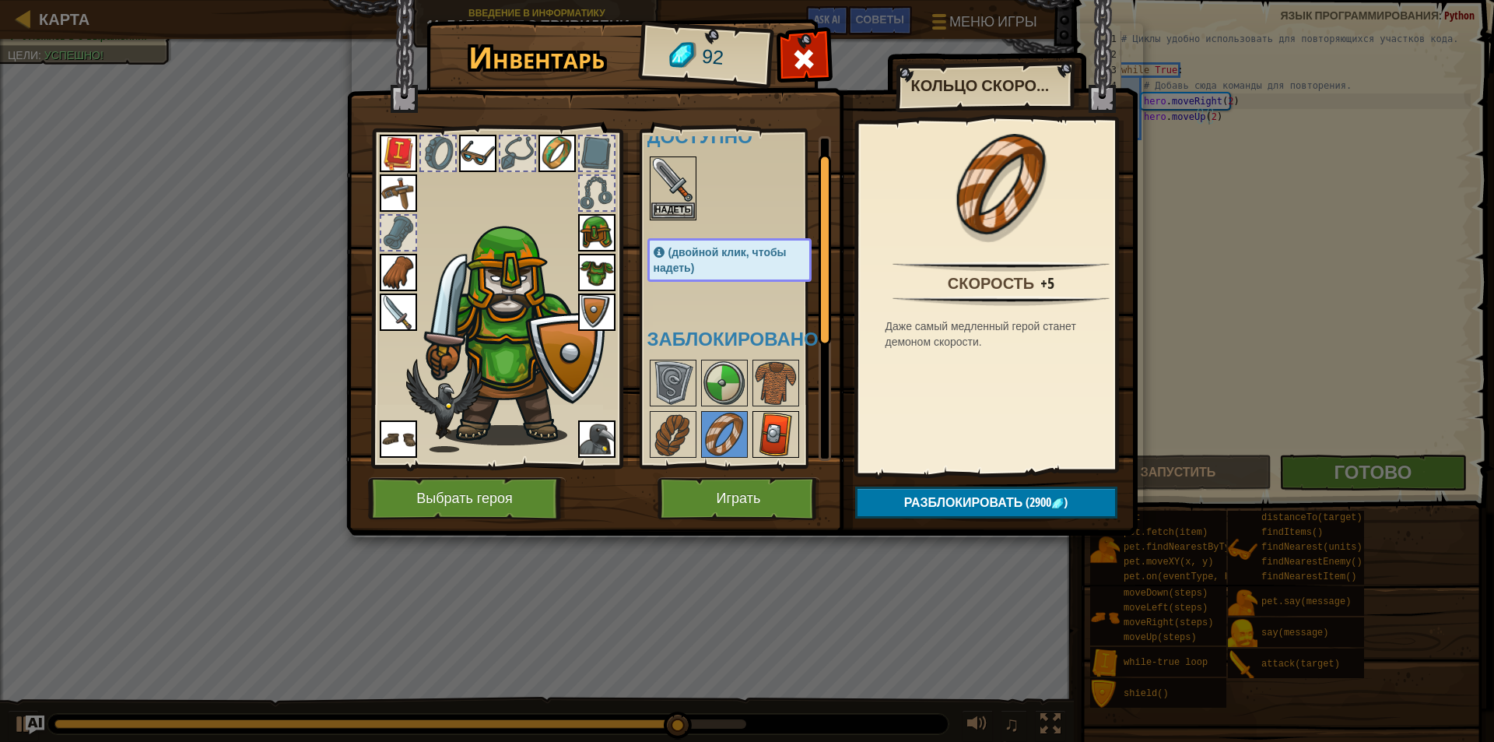
scroll to position [52, 0]
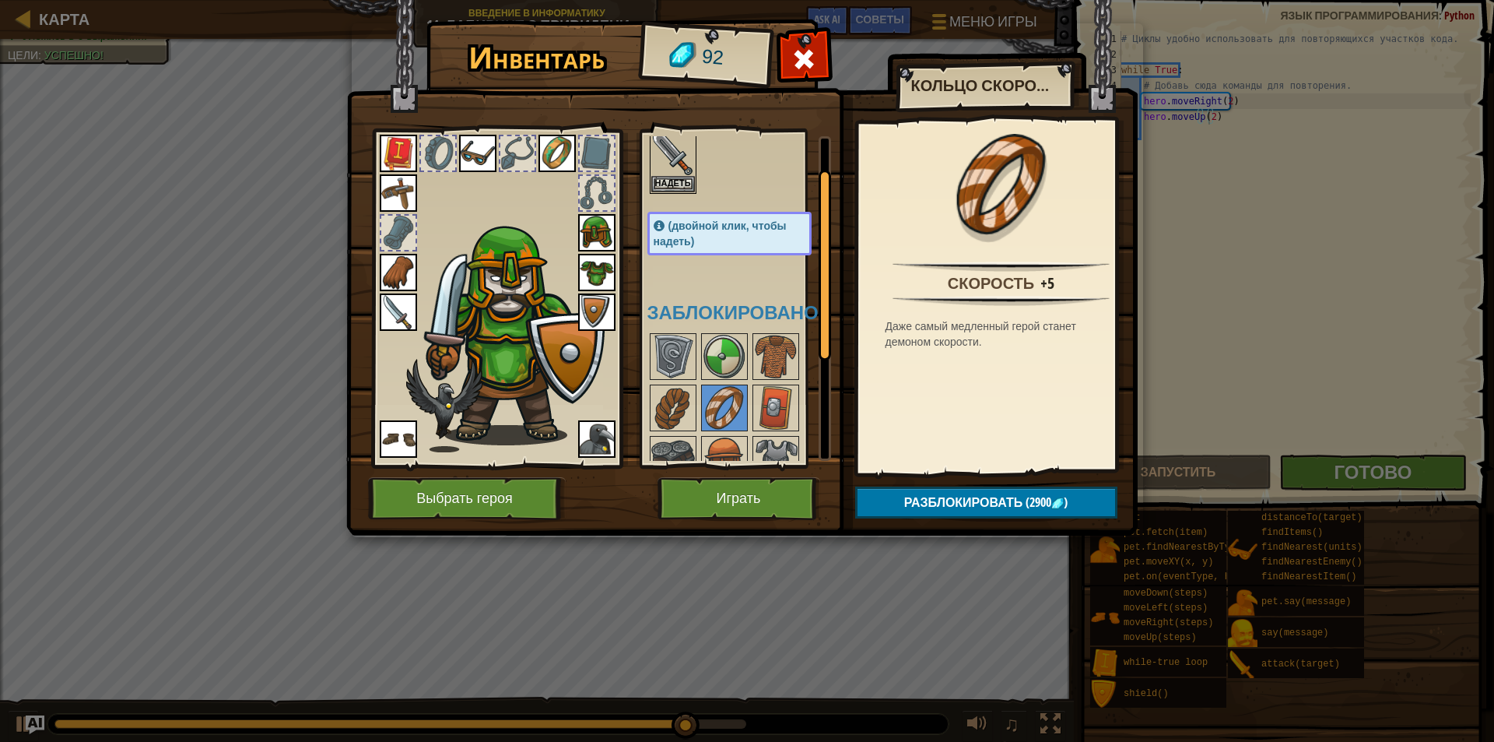
click at [776, 431] on div at bounding box center [745, 485] width 195 height 308
click at [776, 417] on img at bounding box center [776, 408] width 44 height 44
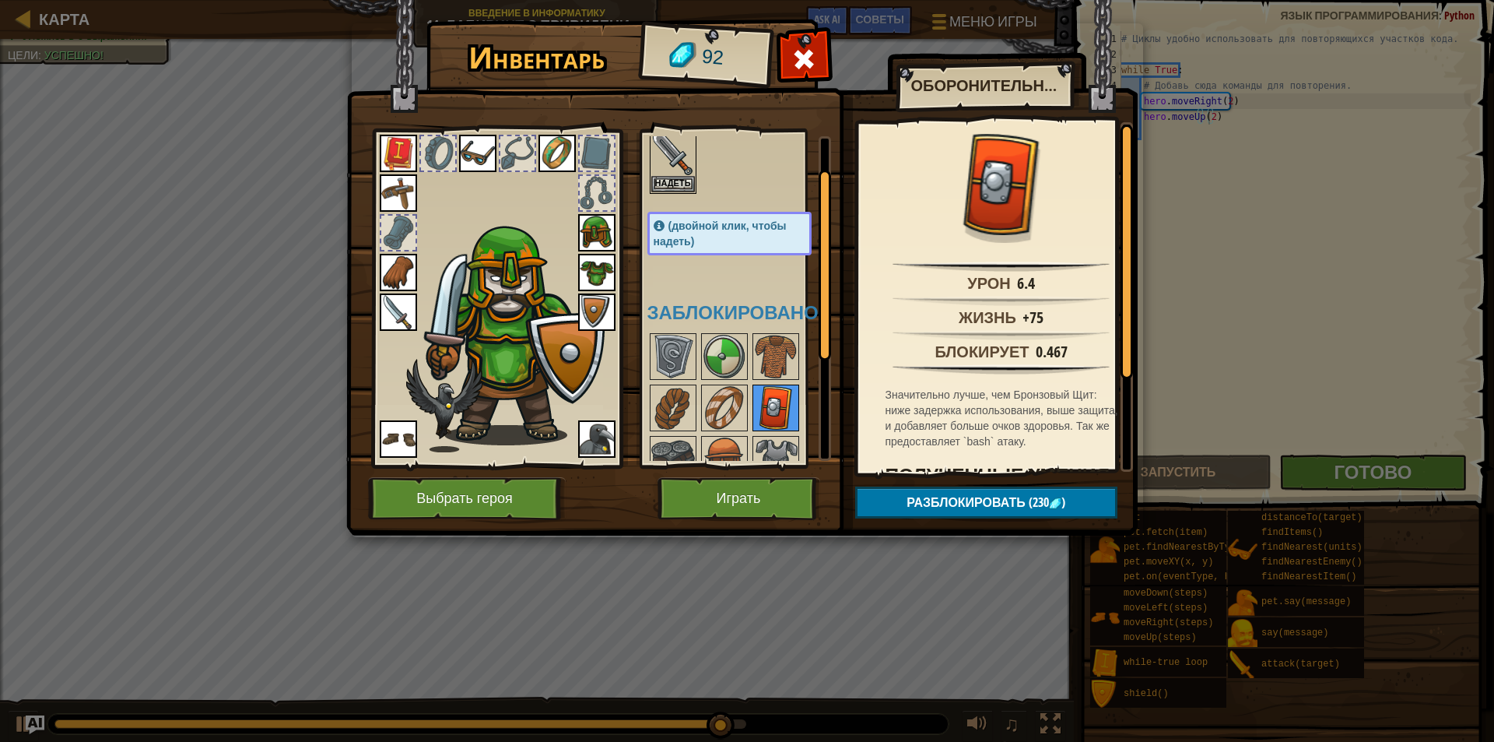
scroll to position [104, 0]
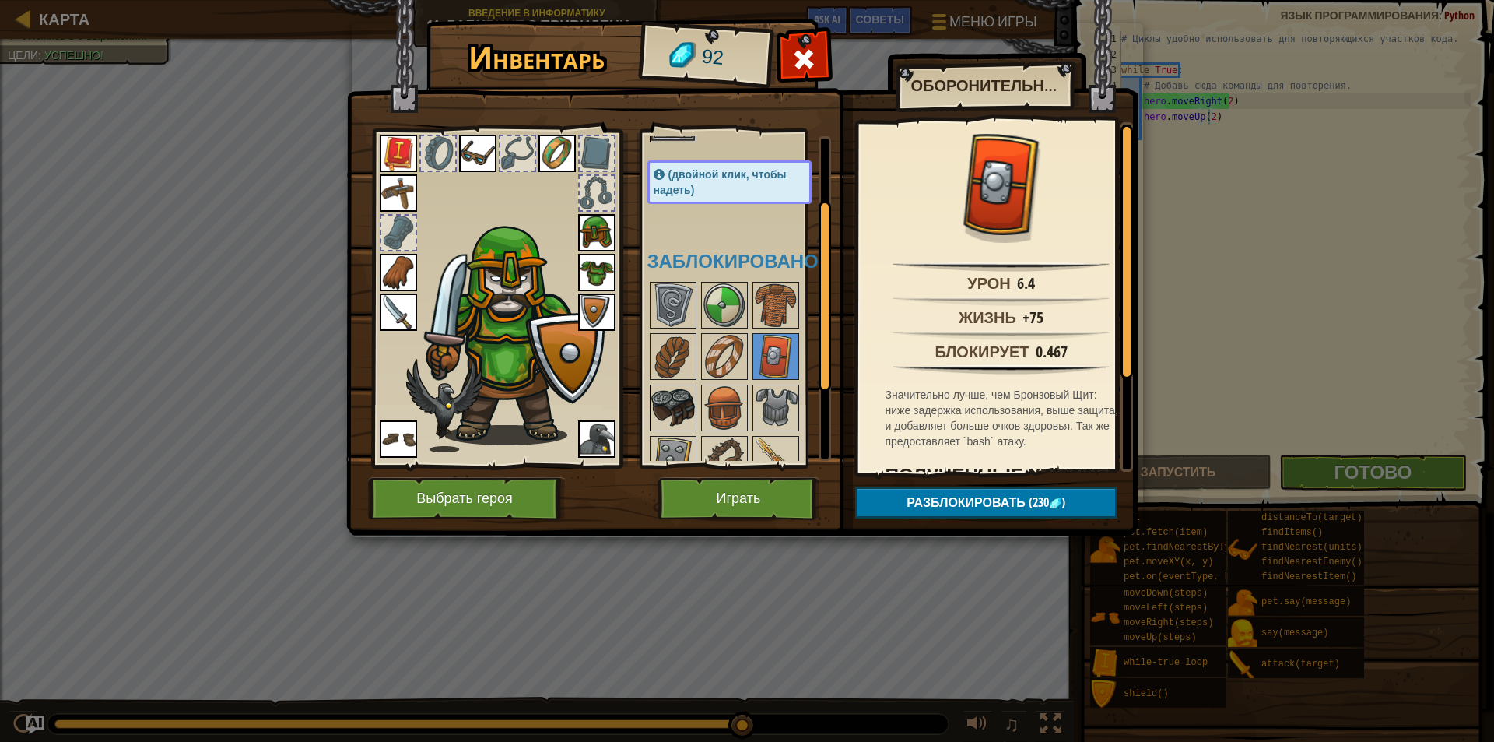
click at [680, 410] on img at bounding box center [673, 408] width 44 height 44
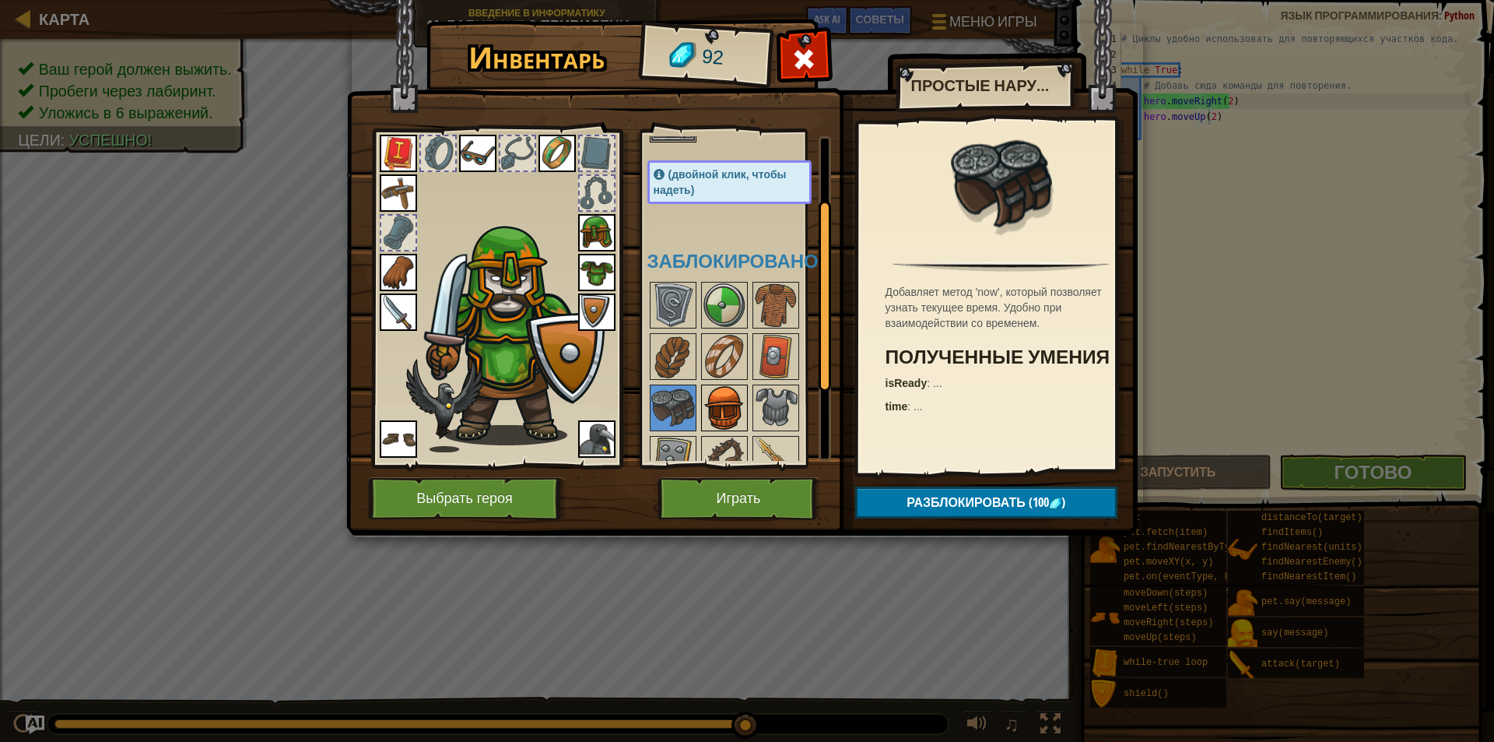
click at [714, 413] on img at bounding box center [725, 408] width 44 height 44
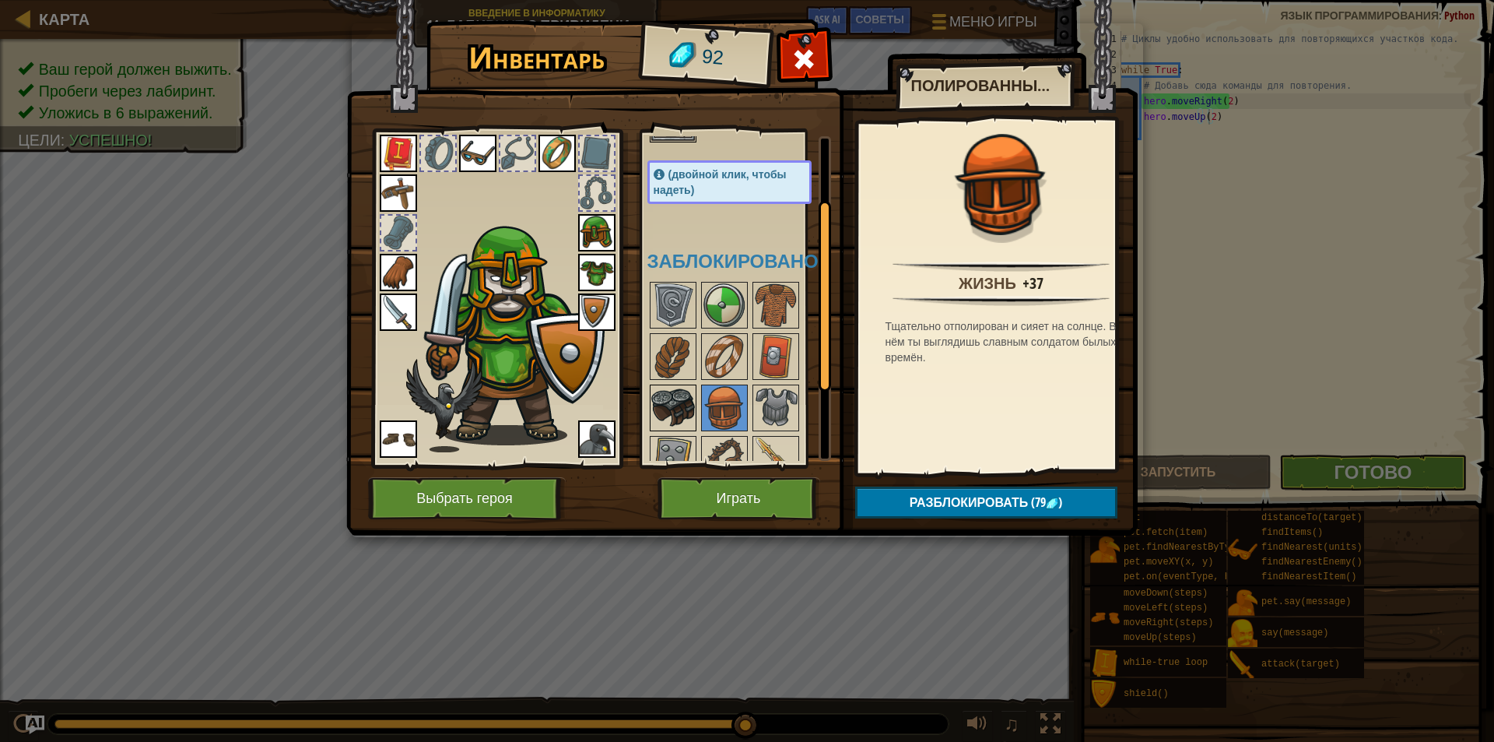
click at [683, 408] on img at bounding box center [673, 408] width 44 height 44
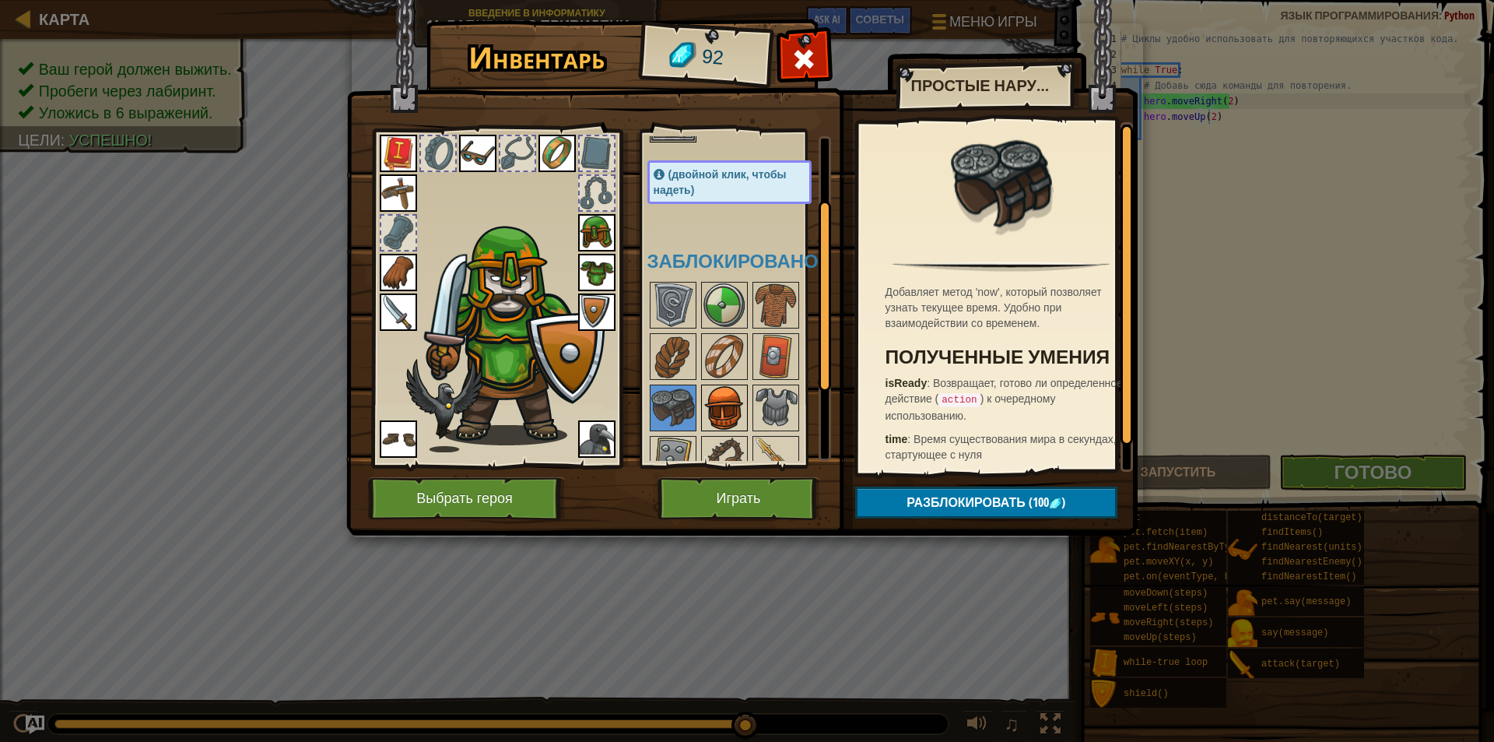
click at [732, 400] on img at bounding box center [725, 408] width 44 height 44
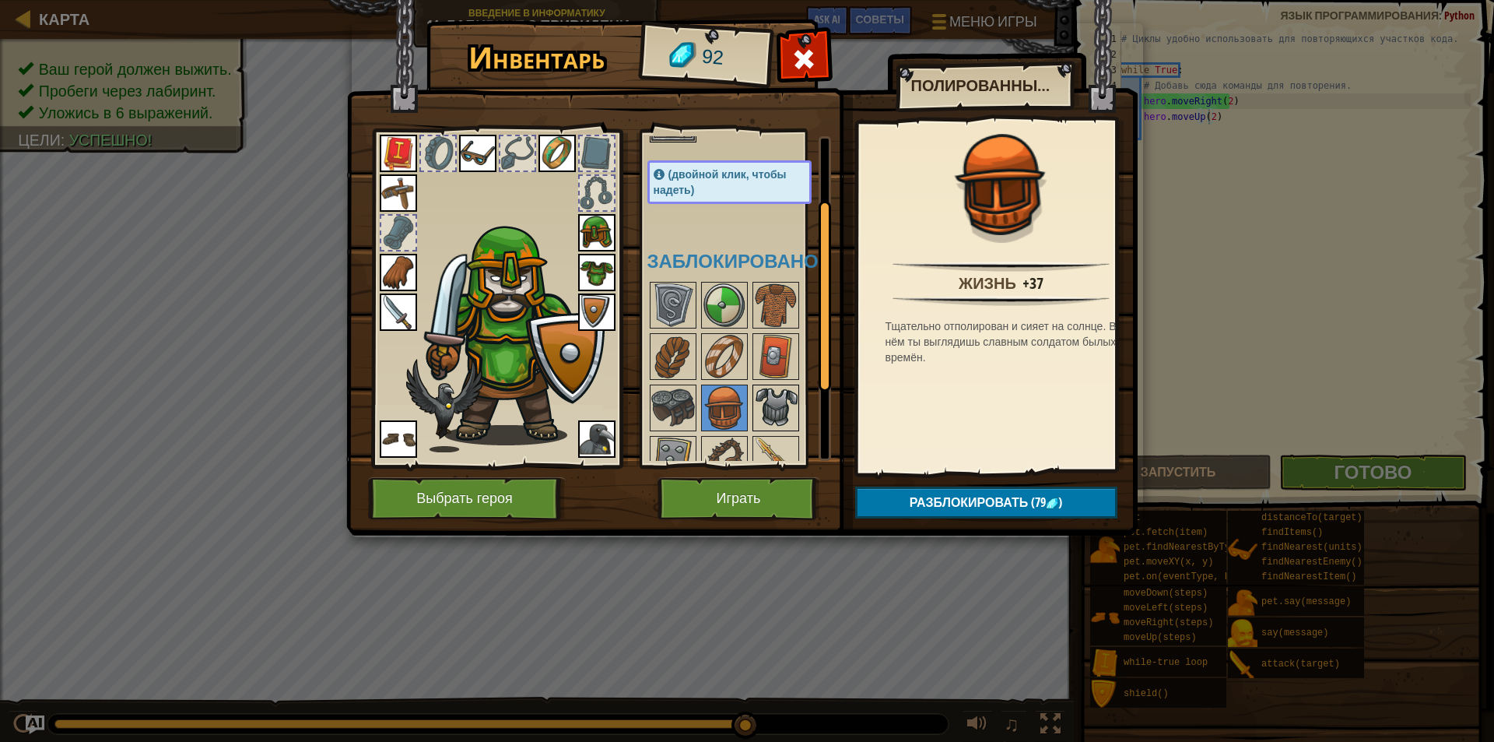
click at [777, 403] on img at bounding box center [776, 408] width 44 height 44
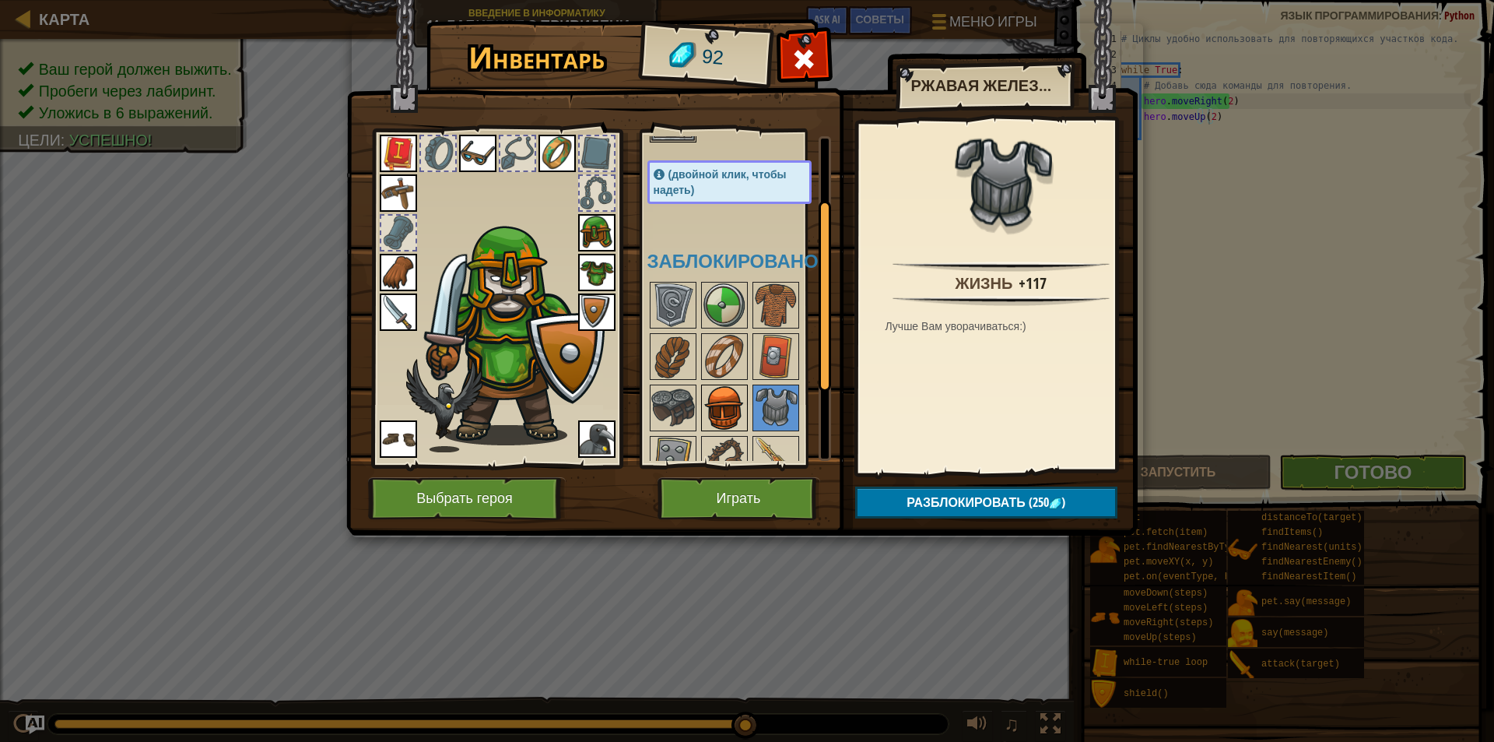
click at [733, 395] on img at bounding box center [725, 408] width 44 height 44
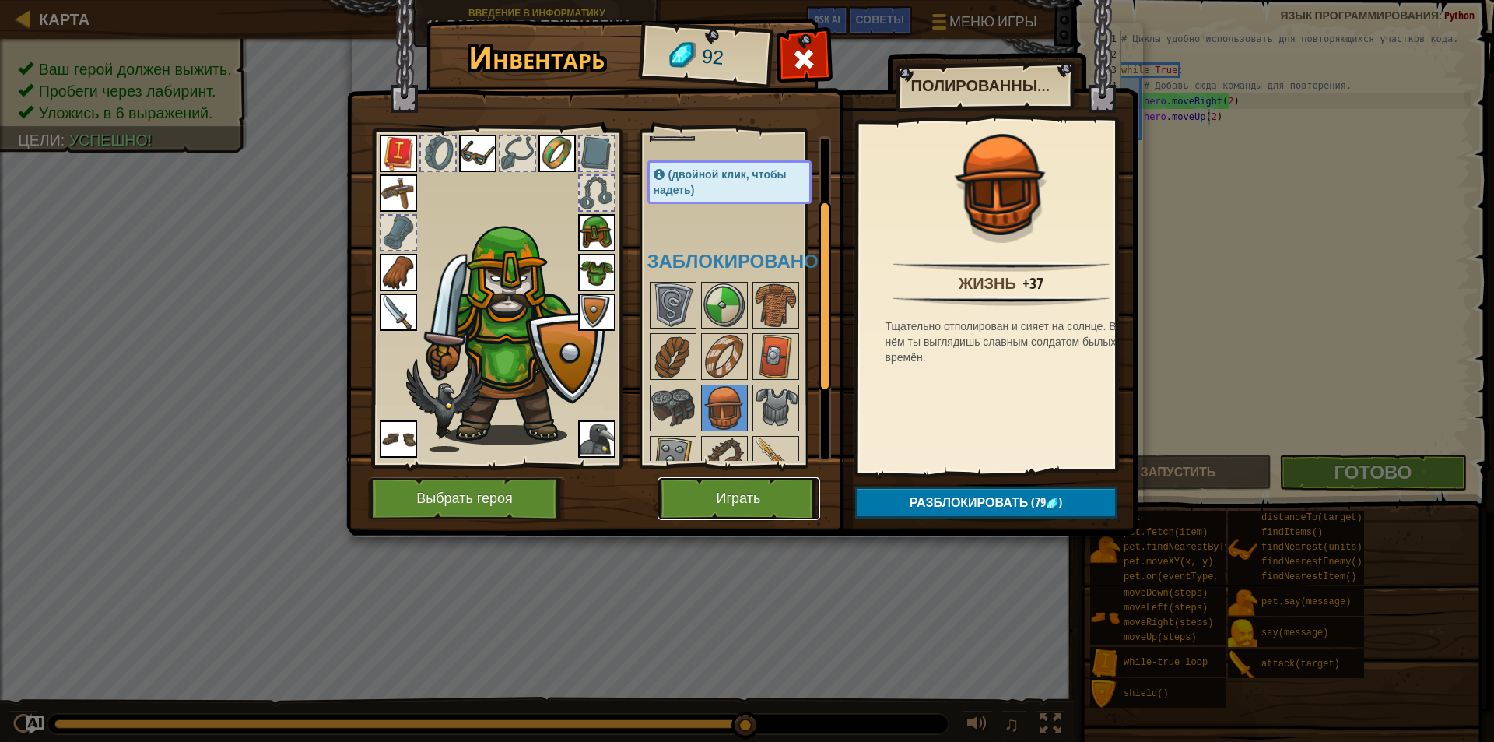
click at [722, 490] on button "Играть" at bounding box center [739, 498] width 163 height 43
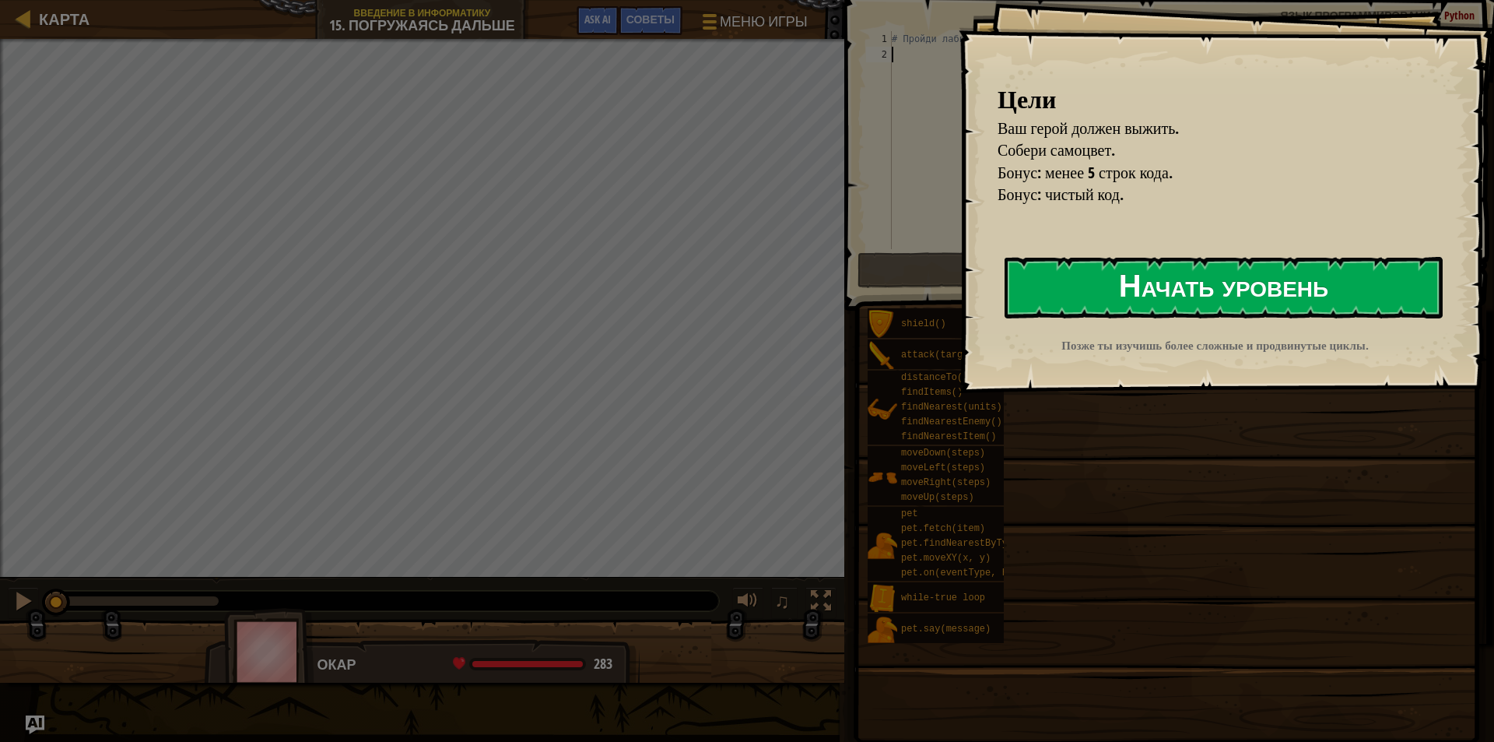
click at [1343, 258] on button "Начать уровень" at bounding box center [1224, 287] width 438 height 61
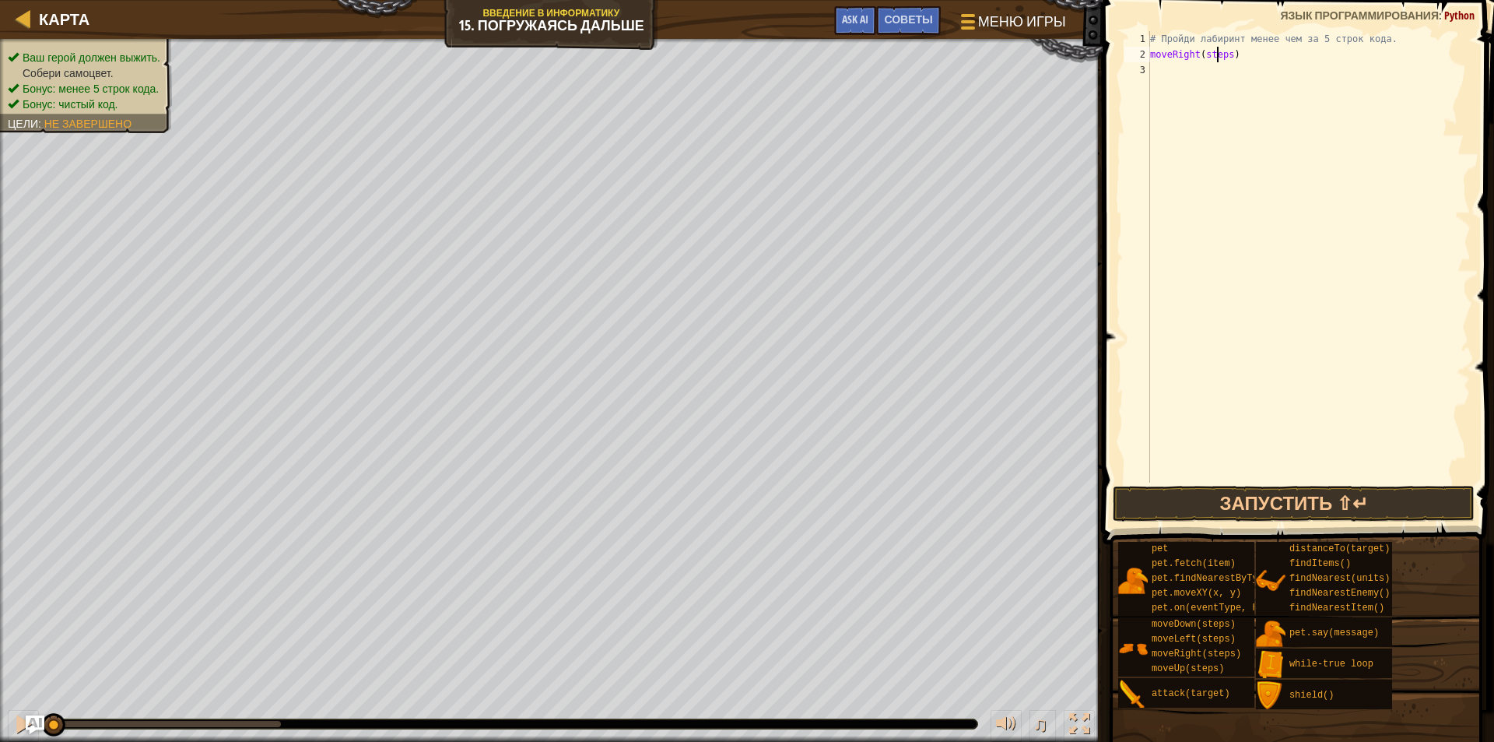
click at [1216, 50] on div "# Пройди лабиринт менее чем за 5 строк кода. moveRight ( steps )" at bounding box center [1309, 272] width 324 height 483
click at [1217, 49] on div "# Пройди лабиринт менее чем за 5 строк кода. moveRight ( steps )" at bounding box center [1309, 272] width 324 height 483
click at [1202, 71] on div "# Пройди лабиринт менее чем за 5 строк кода. moveRight ( 2 ) moveUp ( steps )" at bounding box center [1309, 272] width 324 height 483
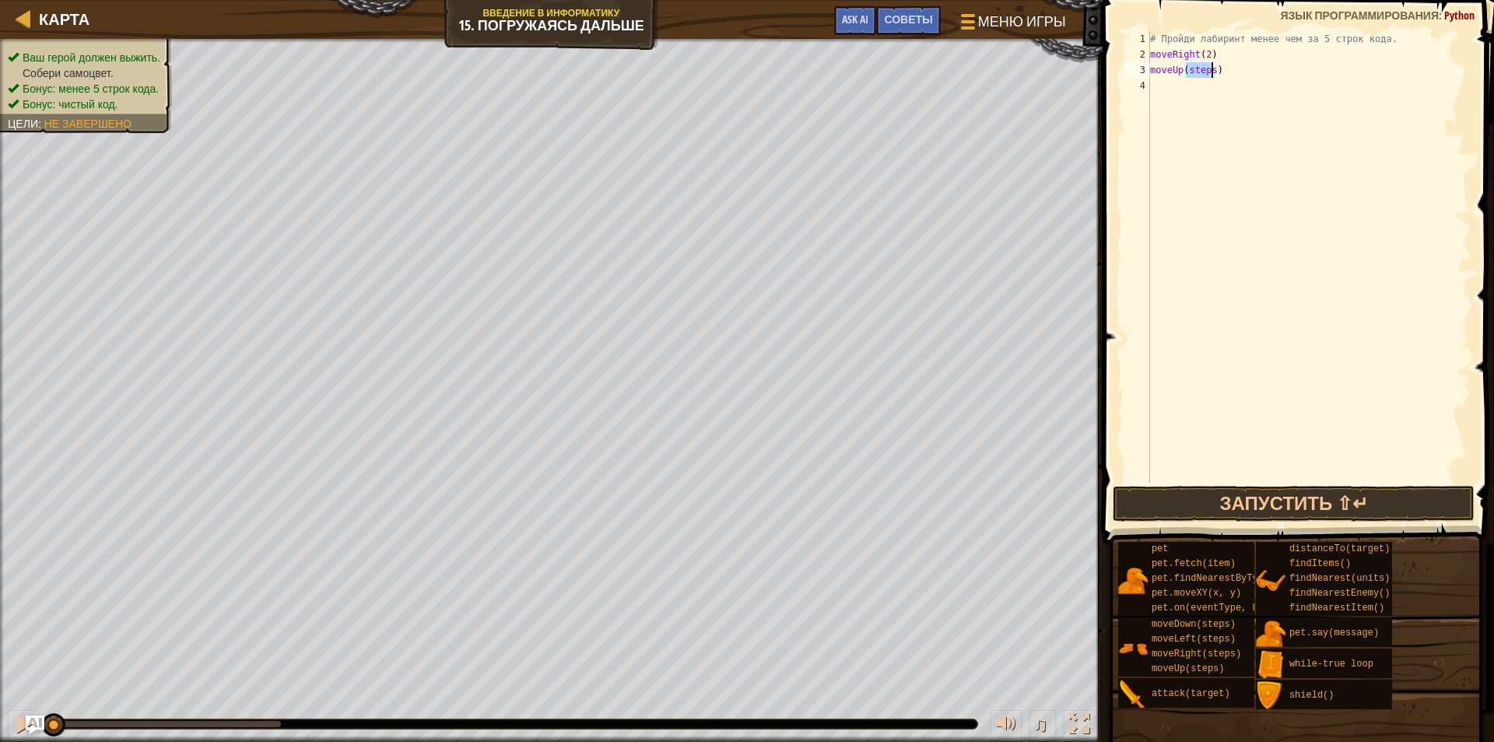
scroll to position [7, 2]
drag, startPoint x: 1282, startPoint y: 660, endPoint x: 1308, endPoint y: 622, distance: 46.4
click at [1291, 548] on div "pet pet.fetch(item) pet.findNearestByType(type) pet.moveXY(x, y) pet.on(eventTy…" at bounding box center [1301, 625] width 366 height 169
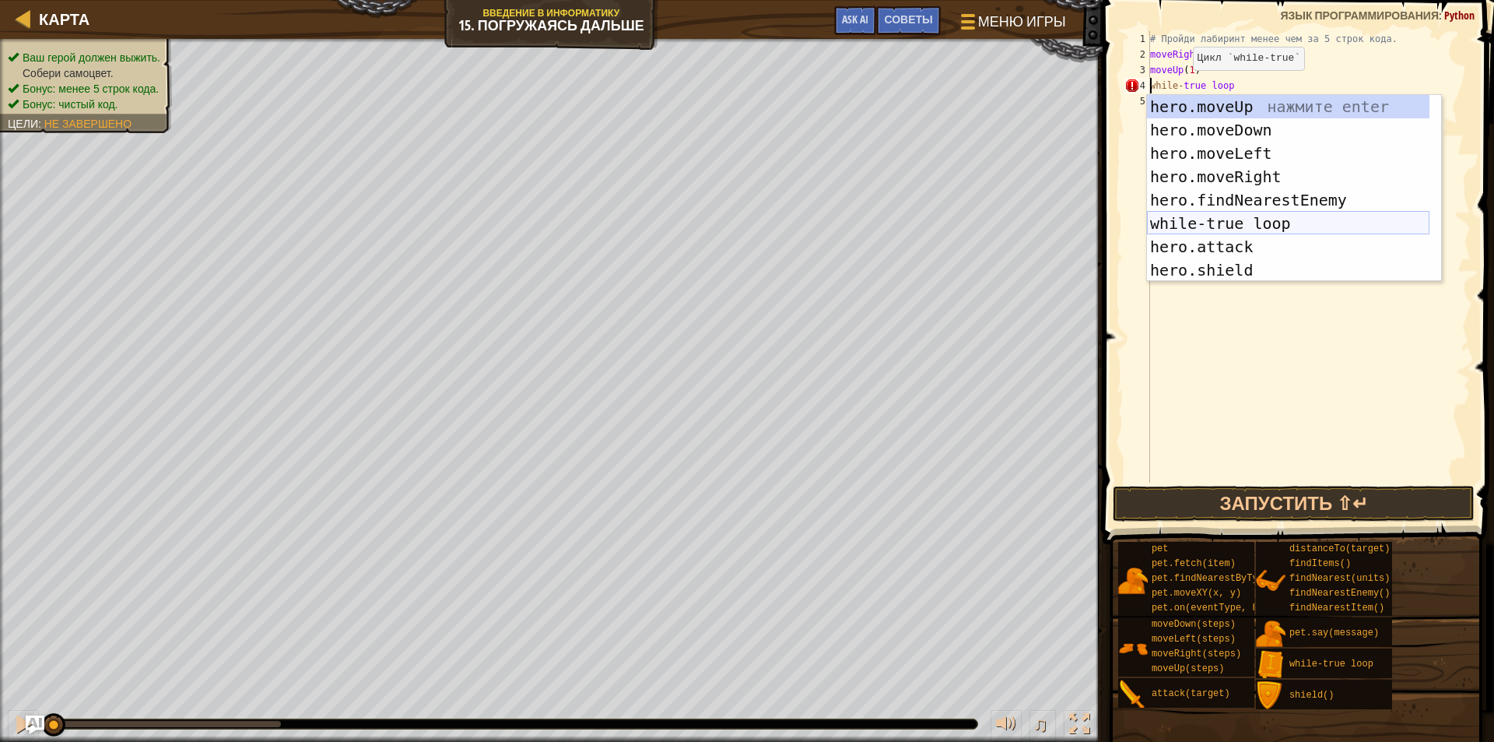
click at [1233, 222] on div "hero.moveUp нажмите enter hero.moveDown нажмите enter hero.moveLeft нажмите ent…" at bounding box center [1288, 211] width 283 height 233
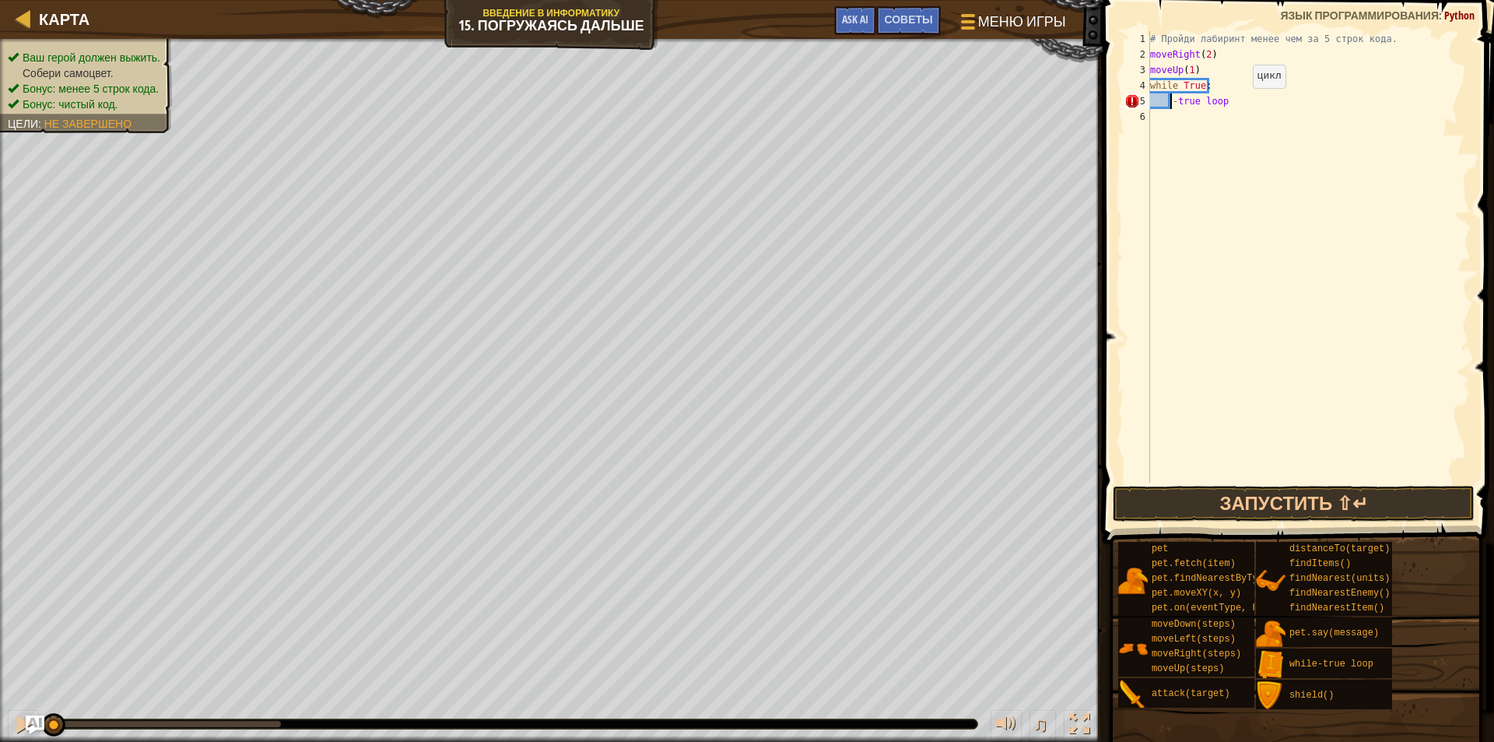
click at [1237, 102] on div "# Пройди лабиринт менее чем за 5 строк кода. moveRight ( 2 ) moveUp ( 1 ) while…" at bounding box center [1309, 272] width 324 height 483
type textarea "-"
click at [1204, 67] on div "# Пройди лабиринт менее чем за 5 строк кода. moveRight ( 2 ) moveUp ( 1 ) while…" at bounding box center [1309, 272] width 324 height 483
type textarea "m"
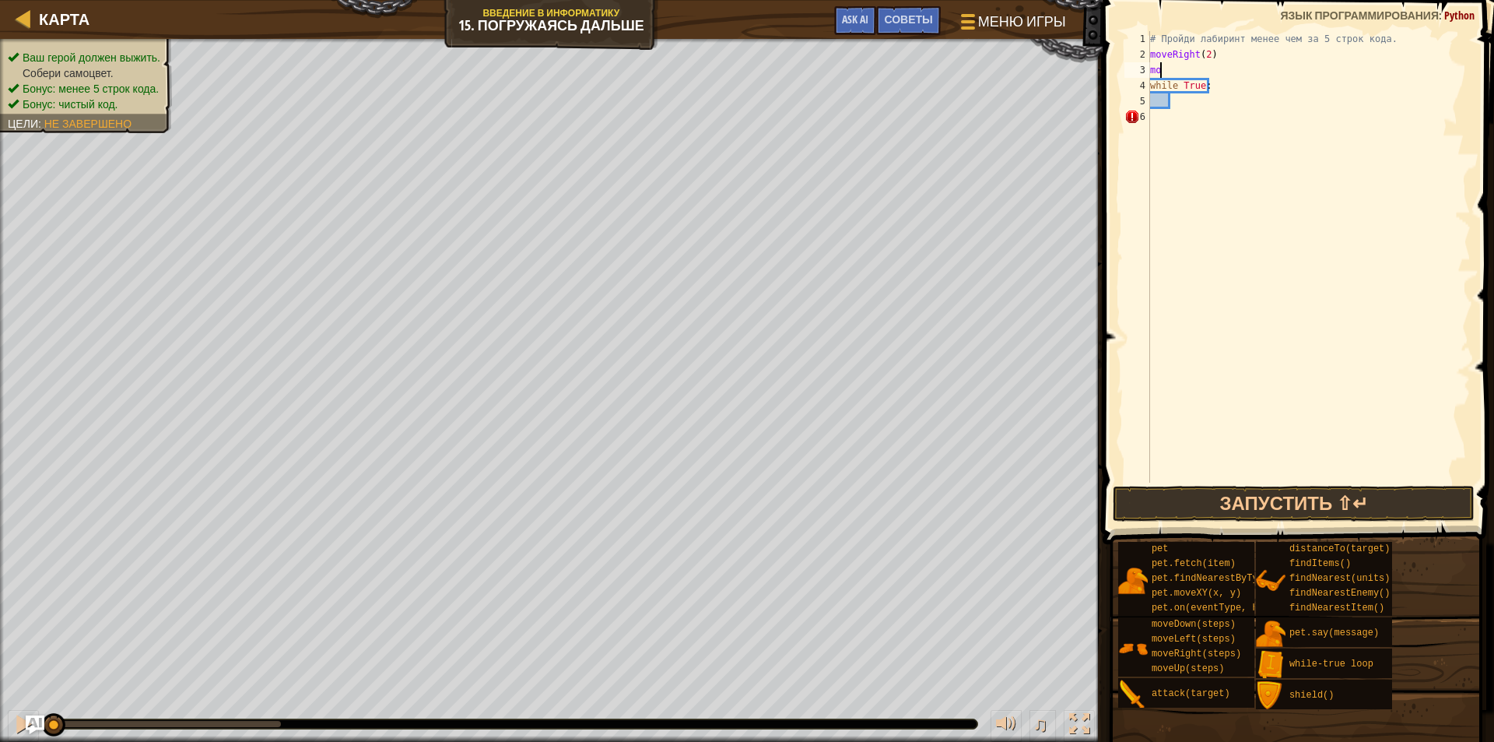
scroll to position [7, 0]
click at [1185, 118] on div "# Пройди лабиринт менее чем за 5 строк кода. moveRight ( 2 ) while True :" at bounding box center [1309, 272] width 324 height 483
click at [1181, 103] on div "# Пройди лабиринт менее чем за 5 строк кода. moveRight ( 2 ) while True :" at bounding box center [1309, 272] width 324 height 483
click at [1157, 66] on div "# Пройди лабиринт менее чем за 5 строк кода. moveRight ( 2 ) while True :" at bounding box center [1309, 272] width 324 height 483
type textarea "h"
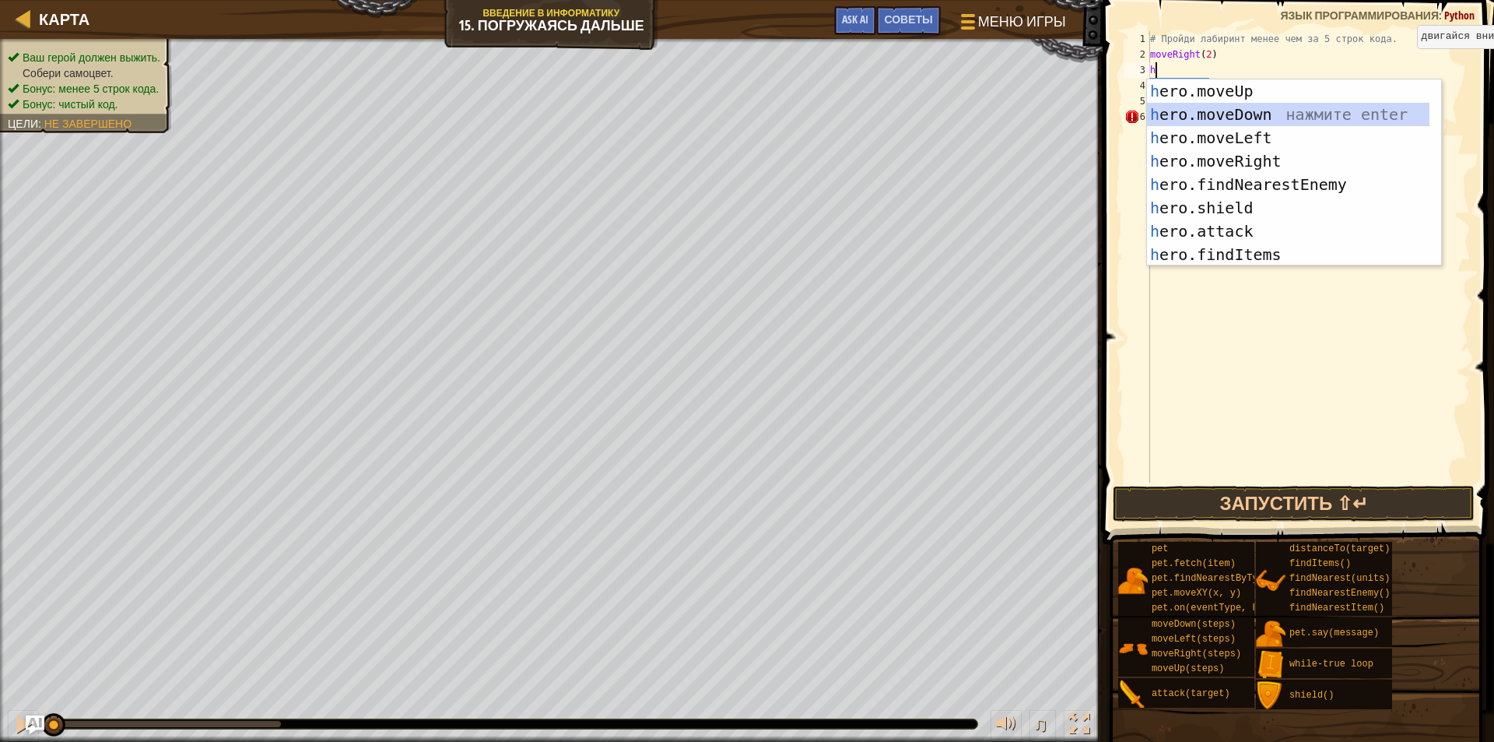
drag, startPoint x: 1292, startPoint y: 107, endPoint x: 1258, endPoint y: 84, distance: 41.4
click at [1289, 108] on div "h ero.moveUp нажмите enter h ero.moveDown нажмите enter h ero.moveLeft нажмите …" at bounding box center [1288, 195] width 283 height 233
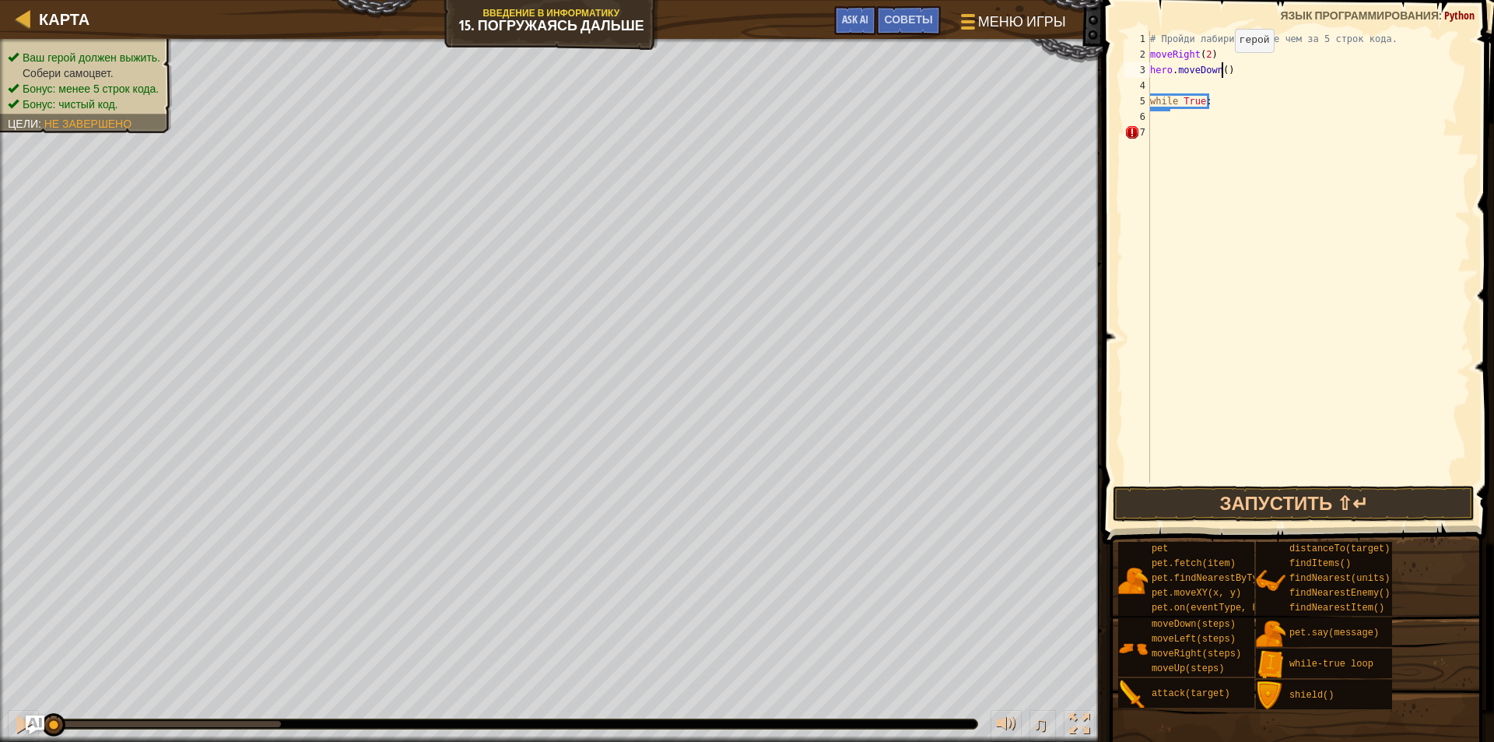
click at [1222, 68] on div "# Пройди лабиринт менее чем за 5 строк кода. moveRight ( 2 ) hero . moveDown ( …" at bounding box center [1309, 272] width 324 height 483
type textarea "hero.moveDown(1)"
click at [1287, 493] on button "Запустить ⇧↵" at bounding box center [1294, 504] width 362 height 36
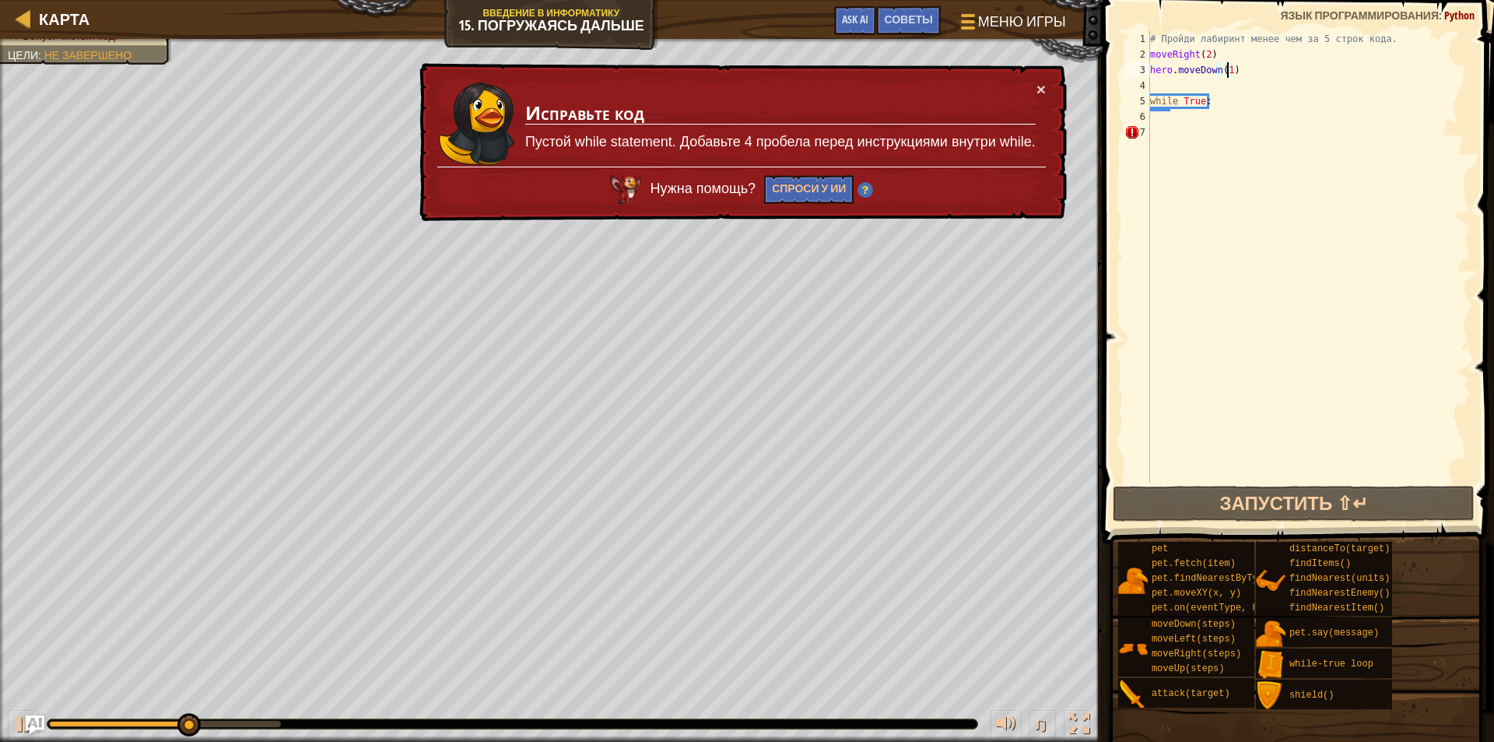
click at [1190, 126] on div "# Пройди лабиринт менее чем за 5 строк кода. moveRight ( 2 ) hero . moveDown ( …" at bounding box center [1309, 272] width 324 height 483
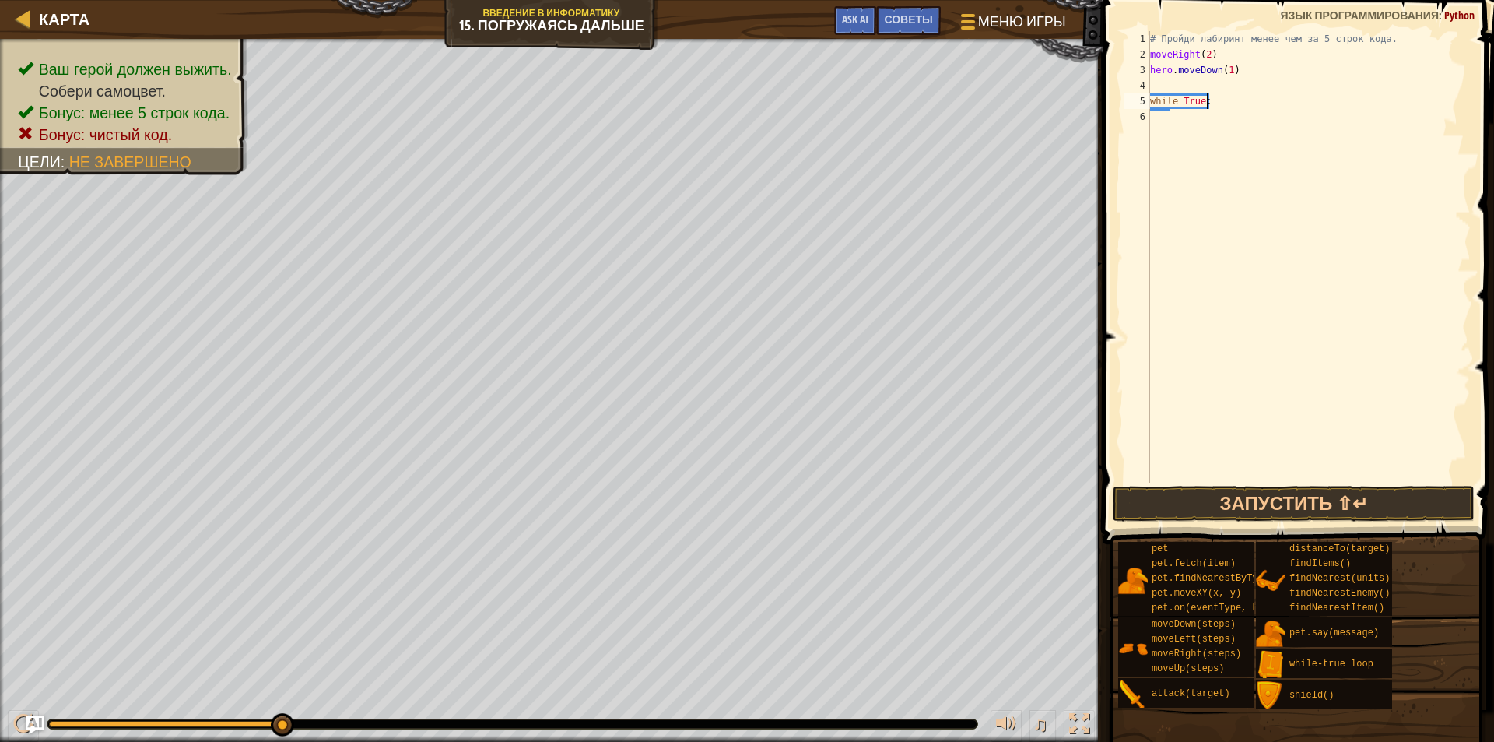
type textarea "while True"
click at [1166, 114] on div "# Пройди лабиринт менее чем за 5 строк кода. moveRight ( 2 ) hero . moveDown ( …" at bounding box center [1309, 272] width 324 height 483
type textarea "w"
click at [1161, 82] on div "# Пройди лабиринт менее чем за 5 строк кода. moveRight ( 2 ) hero . moveDown ( …" at bounding box center [1309, 272] width 324 height 483
type textarea "while-true loop"
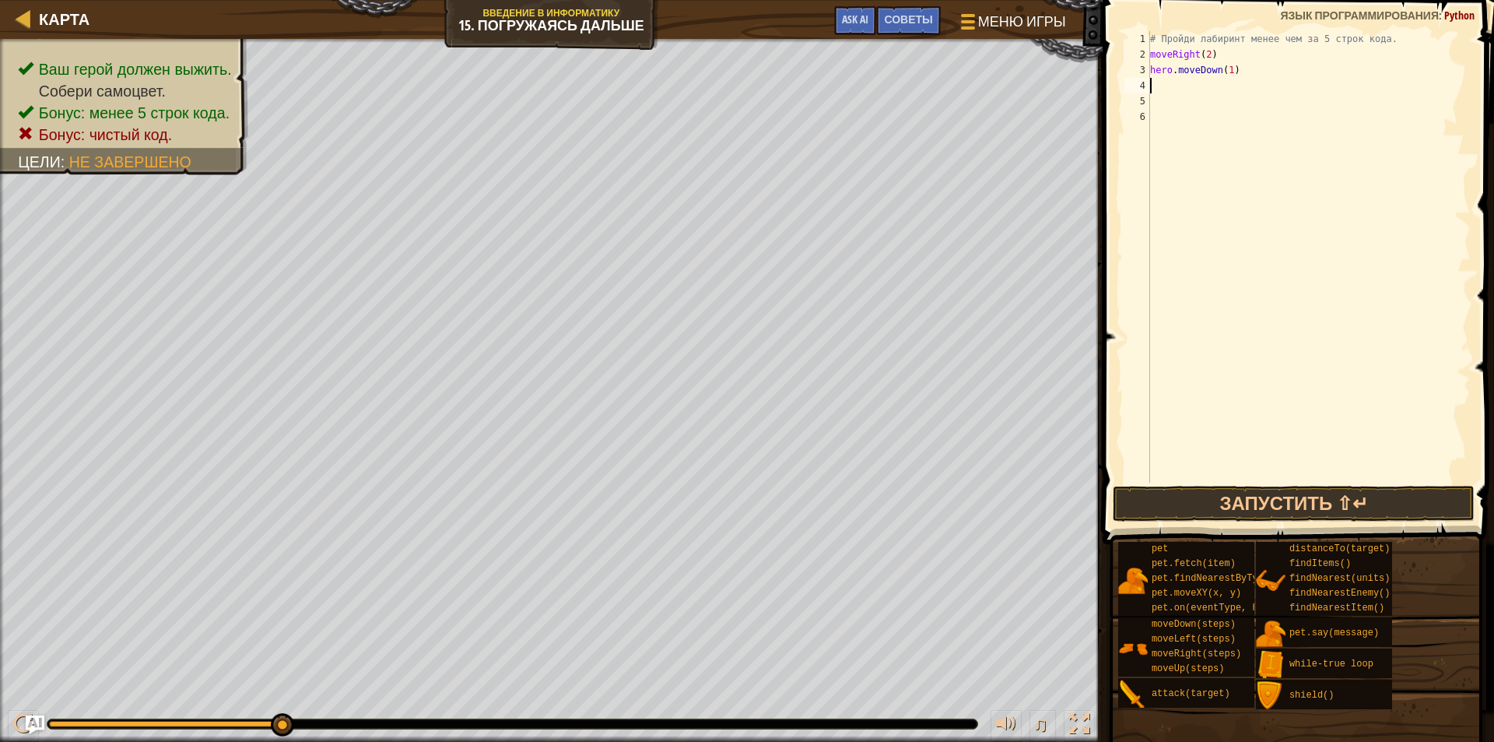
type textarea "h"
type textarea "w"
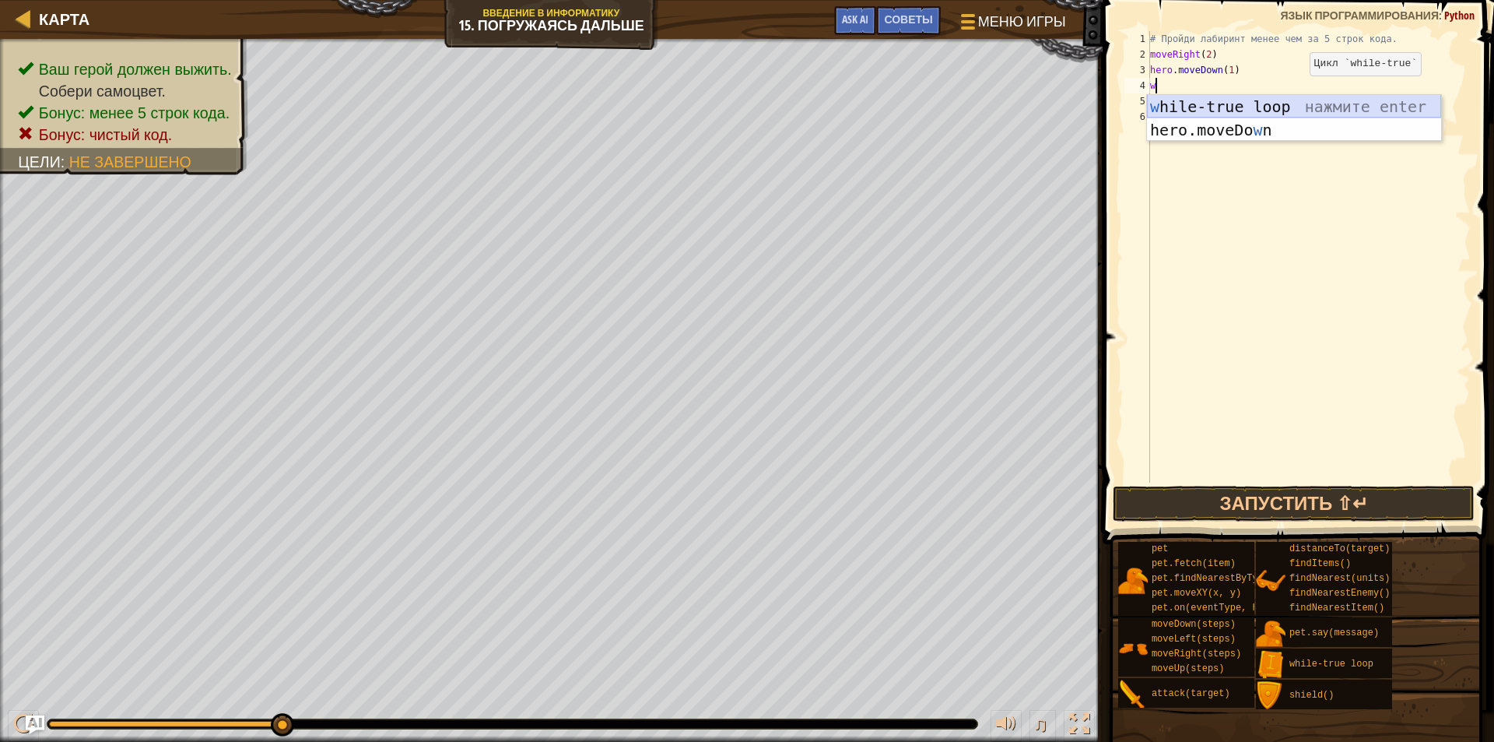
click at [1280, 97] on div "w hile-true loop нажмите enter hero.moveDo w n нажмите enter" at bounding box center [1294, 141] width 294 height 93
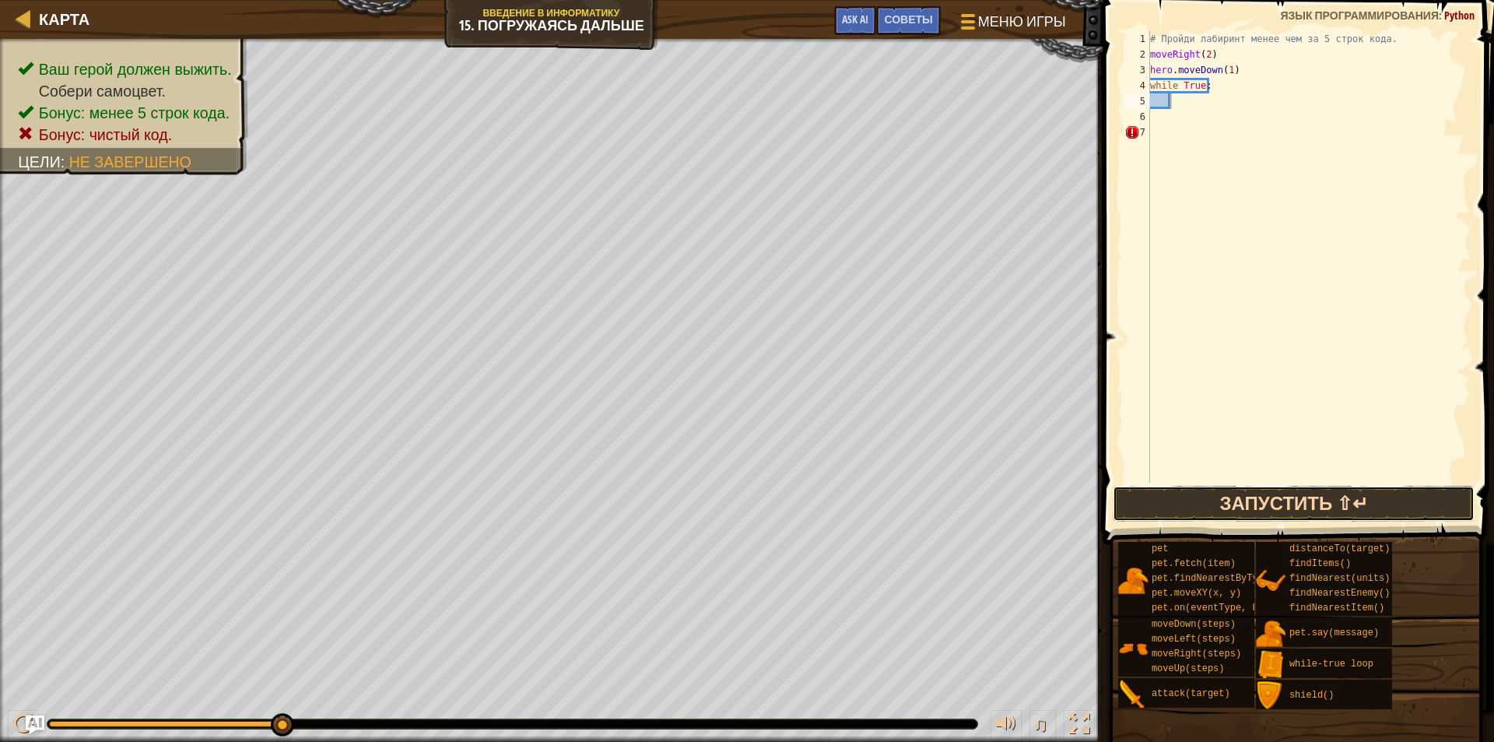
click at [1175, 507] on button "Запустить ⇧↵" at bounding box center [1294, 504] width 362 height 36
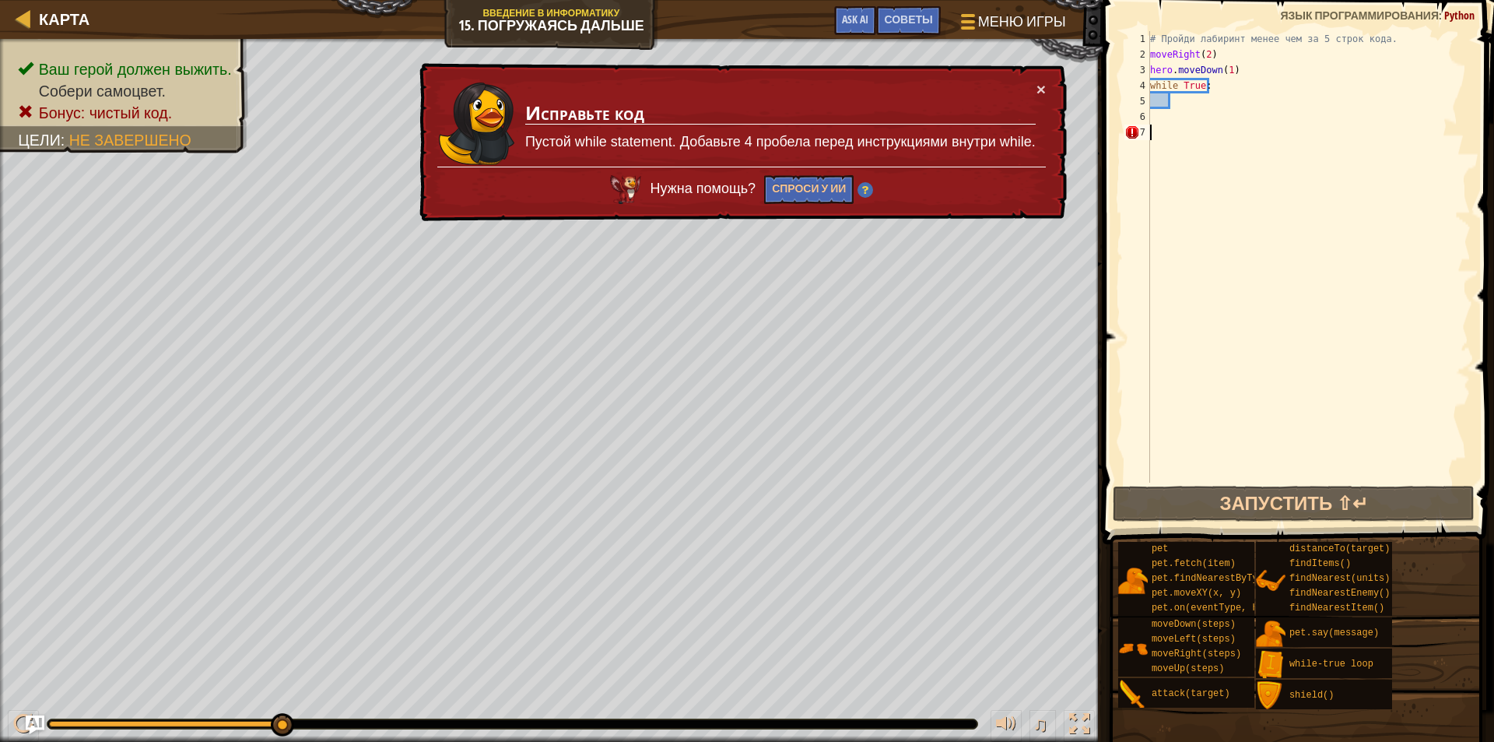
drag, startPoint x: 1149, startPoint y: 139, endPoint x: 1158, endPoint y: 123, distance: 18.2
click at [1149, 136] on div "7" at bounding box center [1138, 133] width 26 height 16
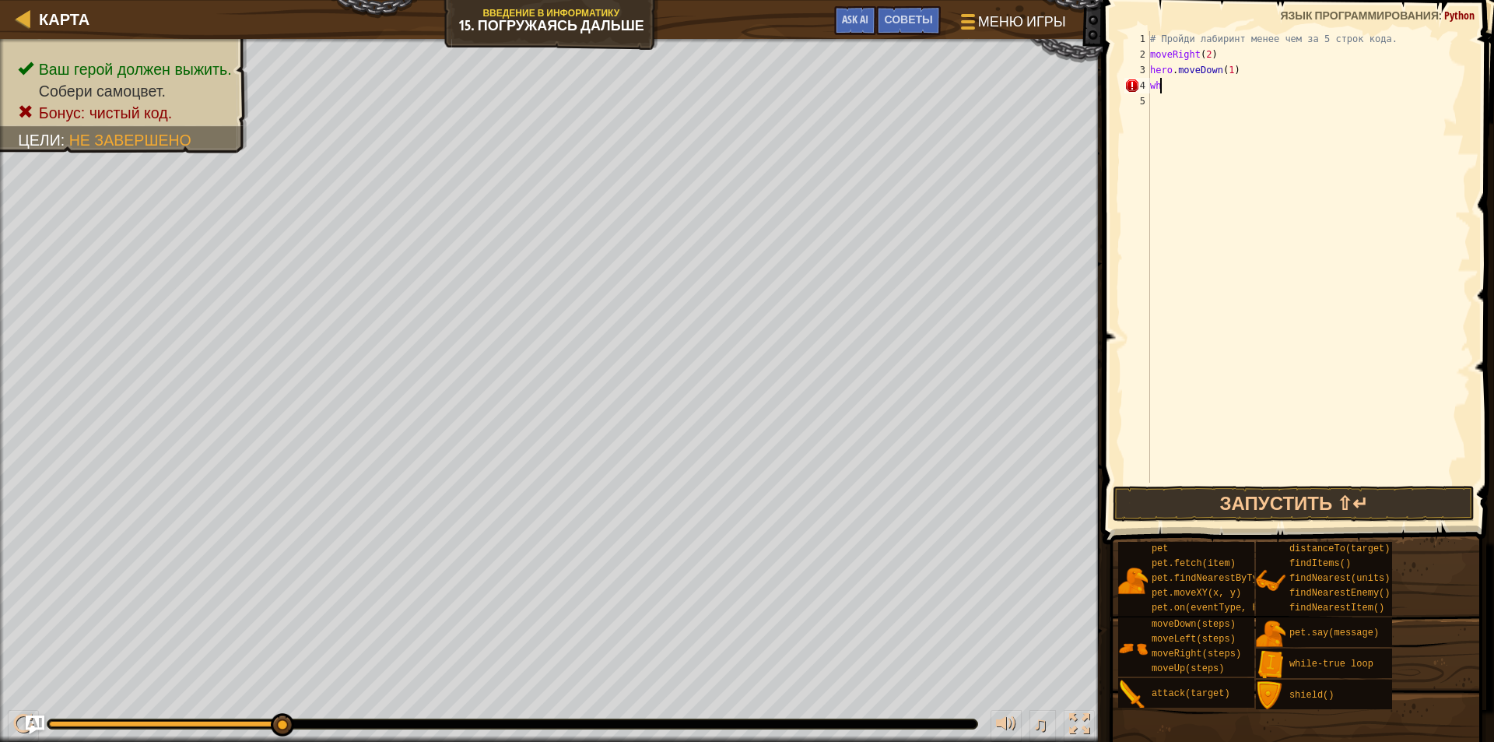
type textarea "w"
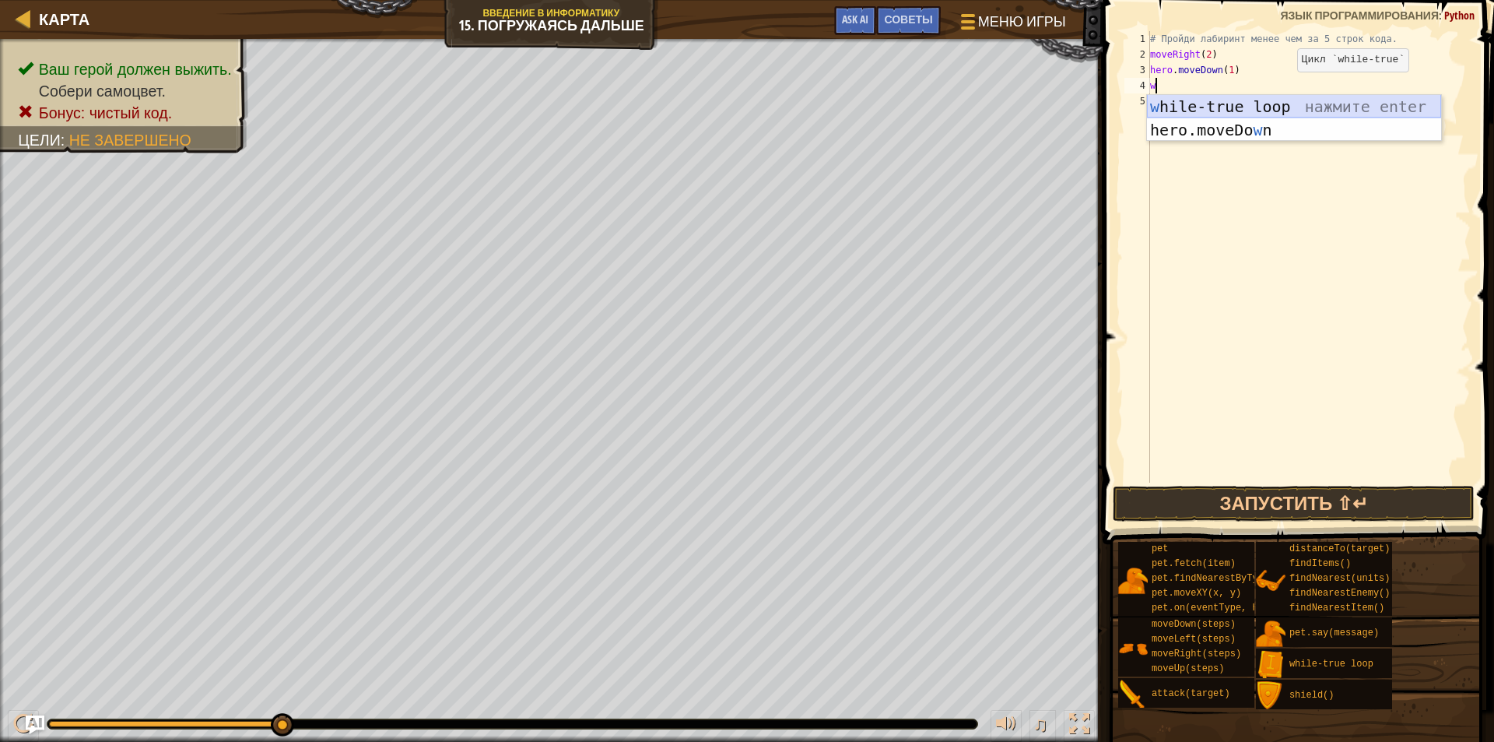
click at [1248, 105] on div "w hile-true loop нажмите enter hero.moveDo w n нажмите enter" at bounding box center [1294, 141] width 294 height 93
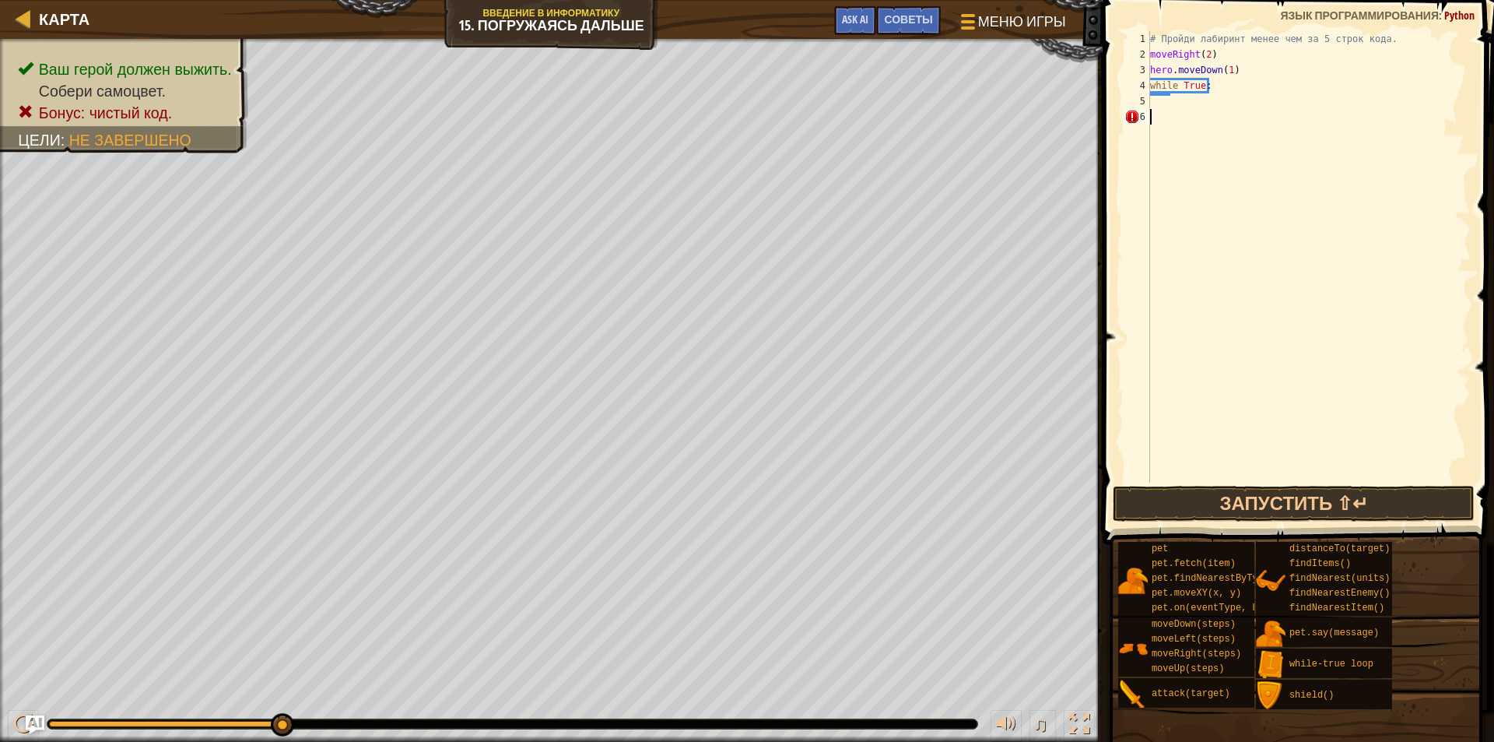
click at [1173, 114] on div "# Пройди лабиринт менее чем за 5 строк кода. moveRight ( 2 ) hero . moveDown ( …" at bounding box center [1309, 272] width 324 height 483
type textarea "while True:"
click at [1293, 488] on button "Запустить ⇧↵" at bounding box center [1294, 504] width 362 height 36
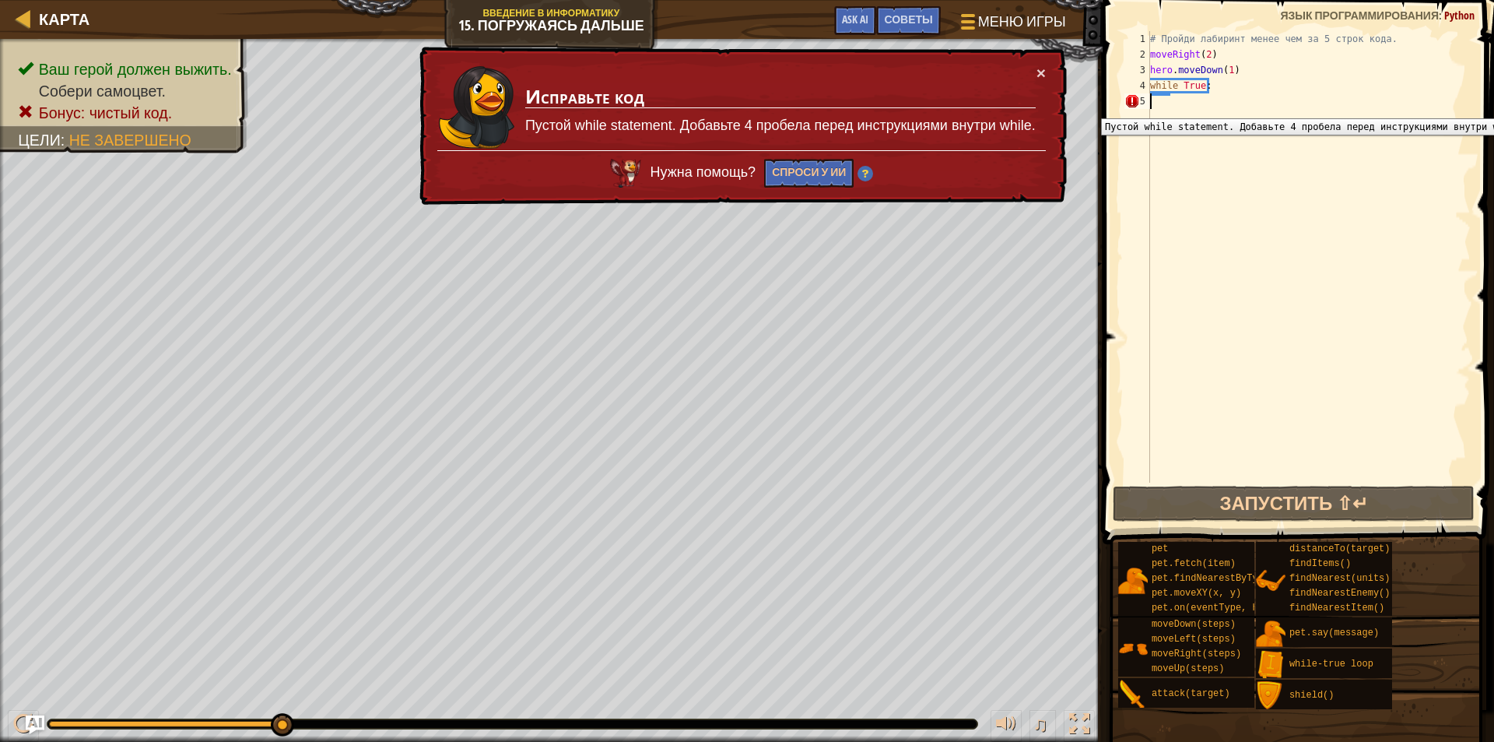
drag, startPoint x: 1149, startPoint y: 107, endPoint x: 1148, endPoint y: 98, distance: 8.7
click at [1149, 106] on div "5" at bounding box center [1138, 101] width 26 height 16
click at [1149, 98] on div "5" at bounding box center [1138, 101] width 26 height 16
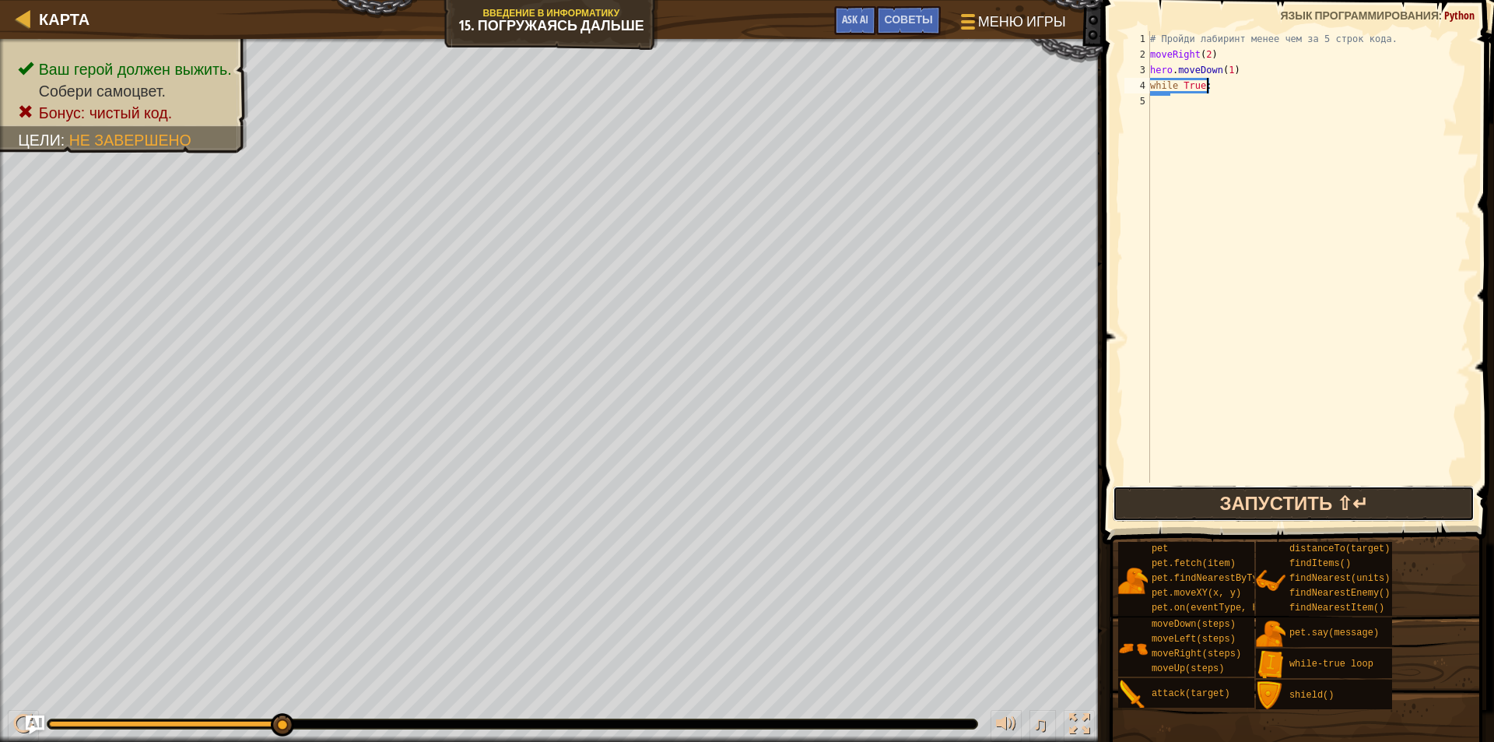
click at [1261, 499] on button "Запустить ⇧↵" at bounding box center [1294, 504] width 362 height 36
type textarea "w"
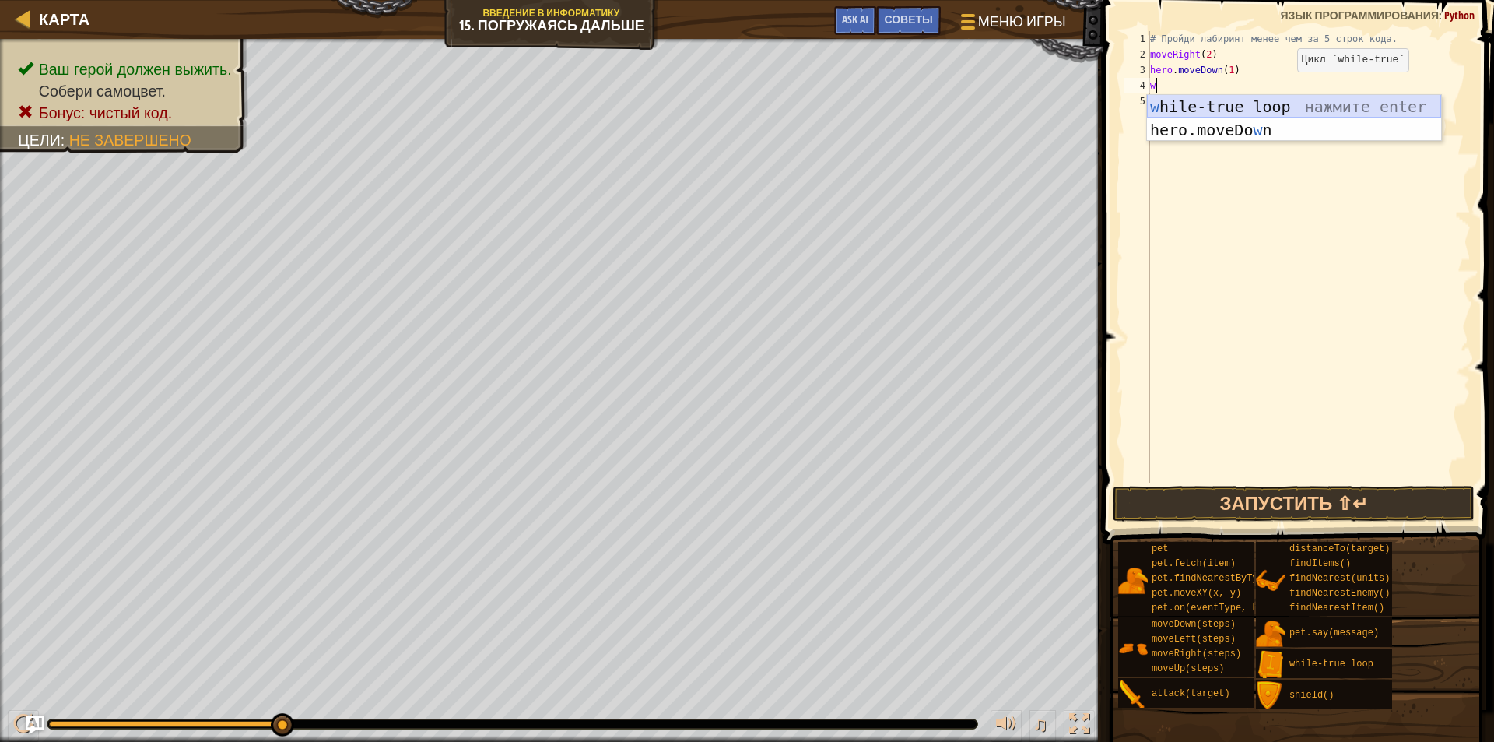
click at [1294, 104] on div "w hile-true loop нажмите enter hero.moveDo w n нажмите enter" at bounding box center [1294, 141] width 294 height 93
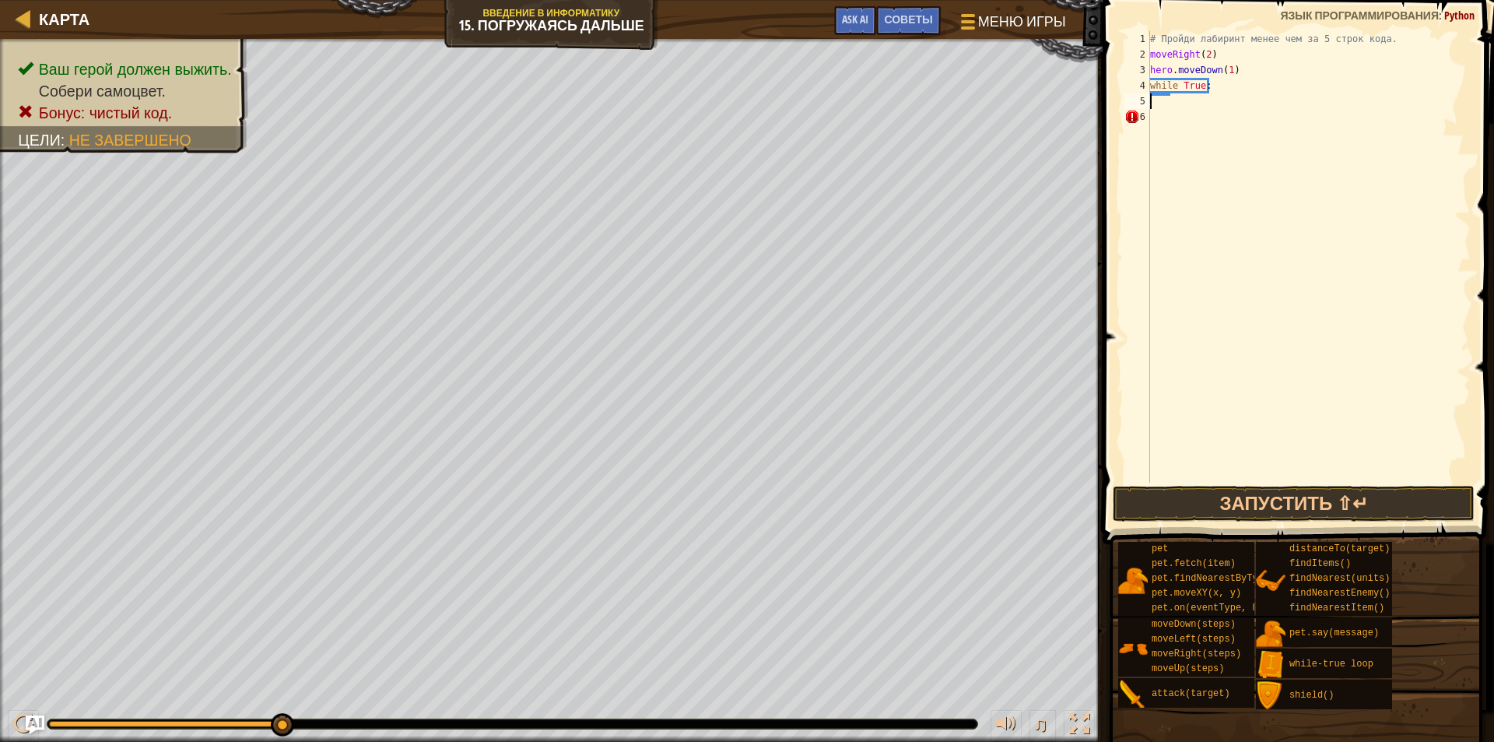
type textarea "while True:"
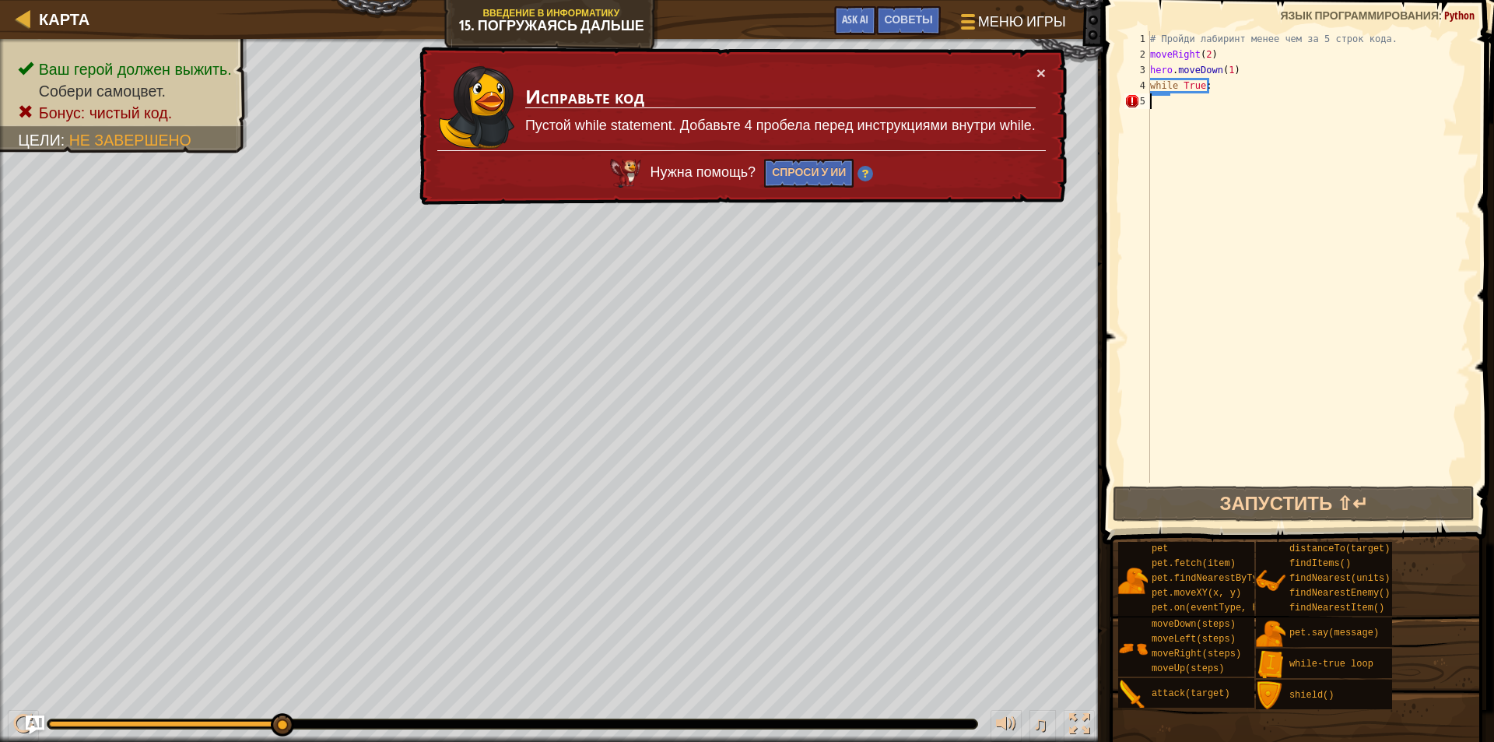
click at [1168, 110] on div "# Пройди лабиринт менее чем за 5 строк кода. moveRight ( 2 ) hero . moveDown ( …" at bounding box center [1309, 272] width 324 height 483
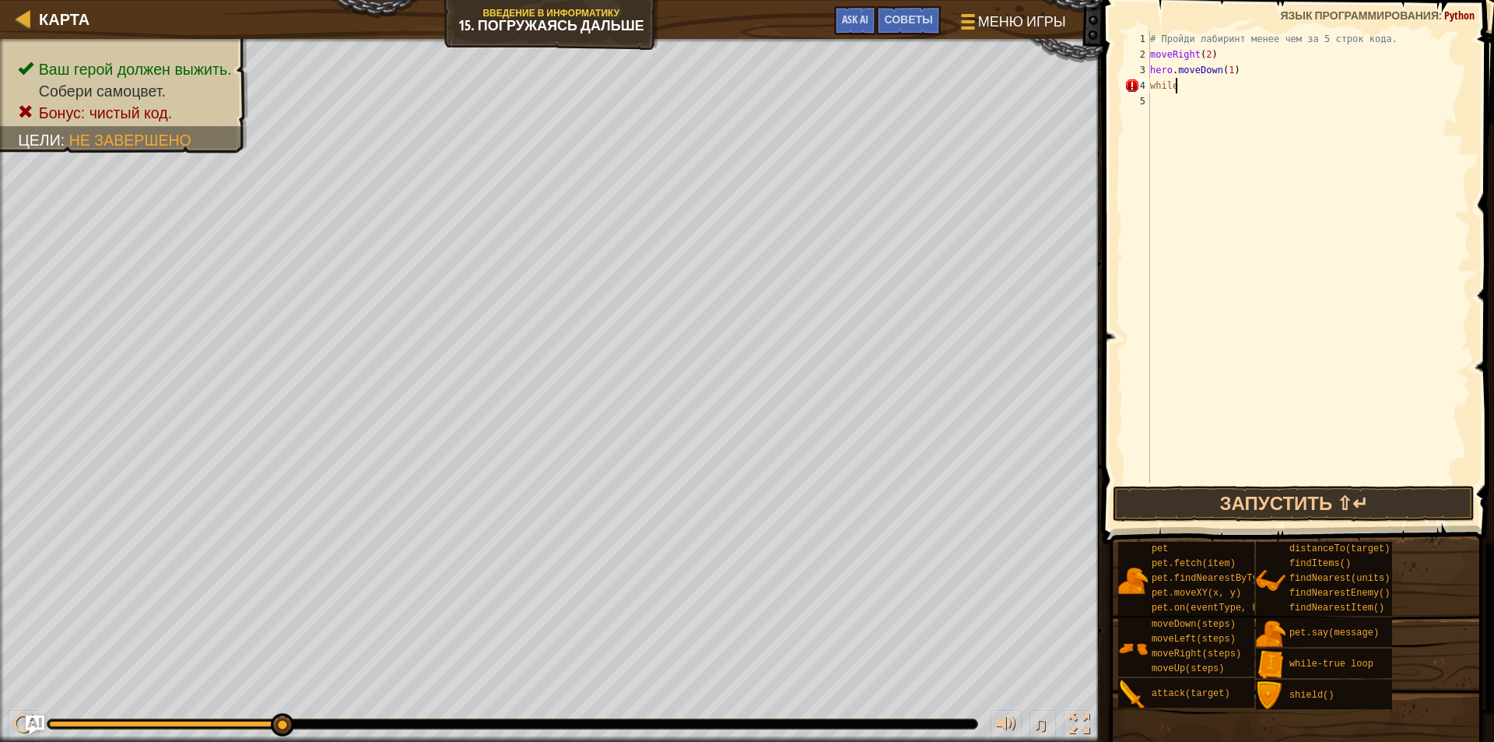
type textarea "w"
click at [1399, 33] on div "1 2 3 4 5 # Пройди лабиринт менее чем за 5 строк кода. moveRight ( 2 ) hero . m…" at bounding box center [1296, 303] width 396 height 590
click at [1159, 110] on div "# Пройди лабиринт менее чем за 5 строк кода. moveRight ( 2 ) hero . moveDown ( …" at bounding box center [1309, 272] width 324 height 483
click at [1156, 81] on div "# Пройди лабиринт менее чем за 5 строк кода. moveRight ( 2 ) hero . moveDown ( …" at bounding box center [1309, 272] width 324 height 483
type textarea "w"
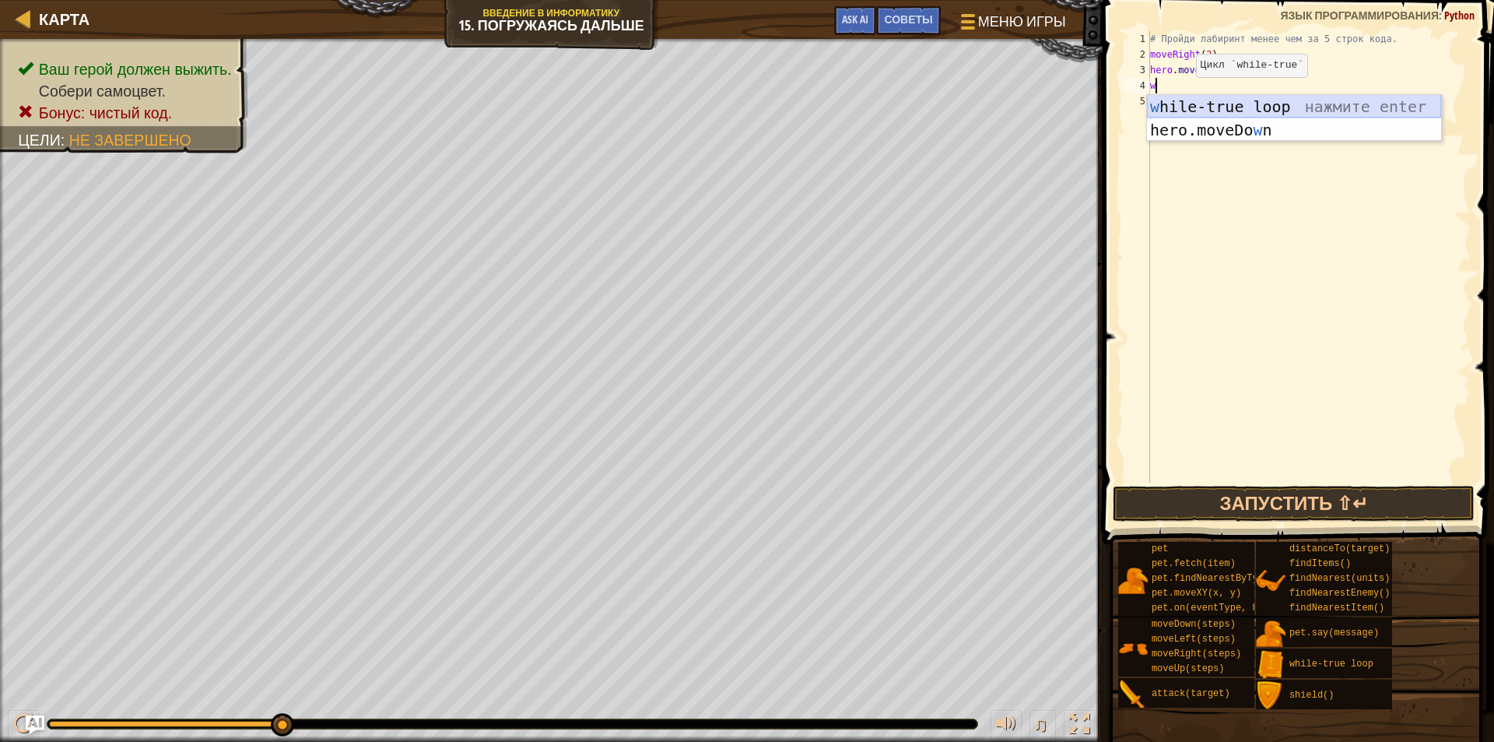
click at [1190, 107] on div "w hile-true loop нажмите enter hero.moveDo w n нажмите enter" at bounding box center [1294, 141] width 294 height 93
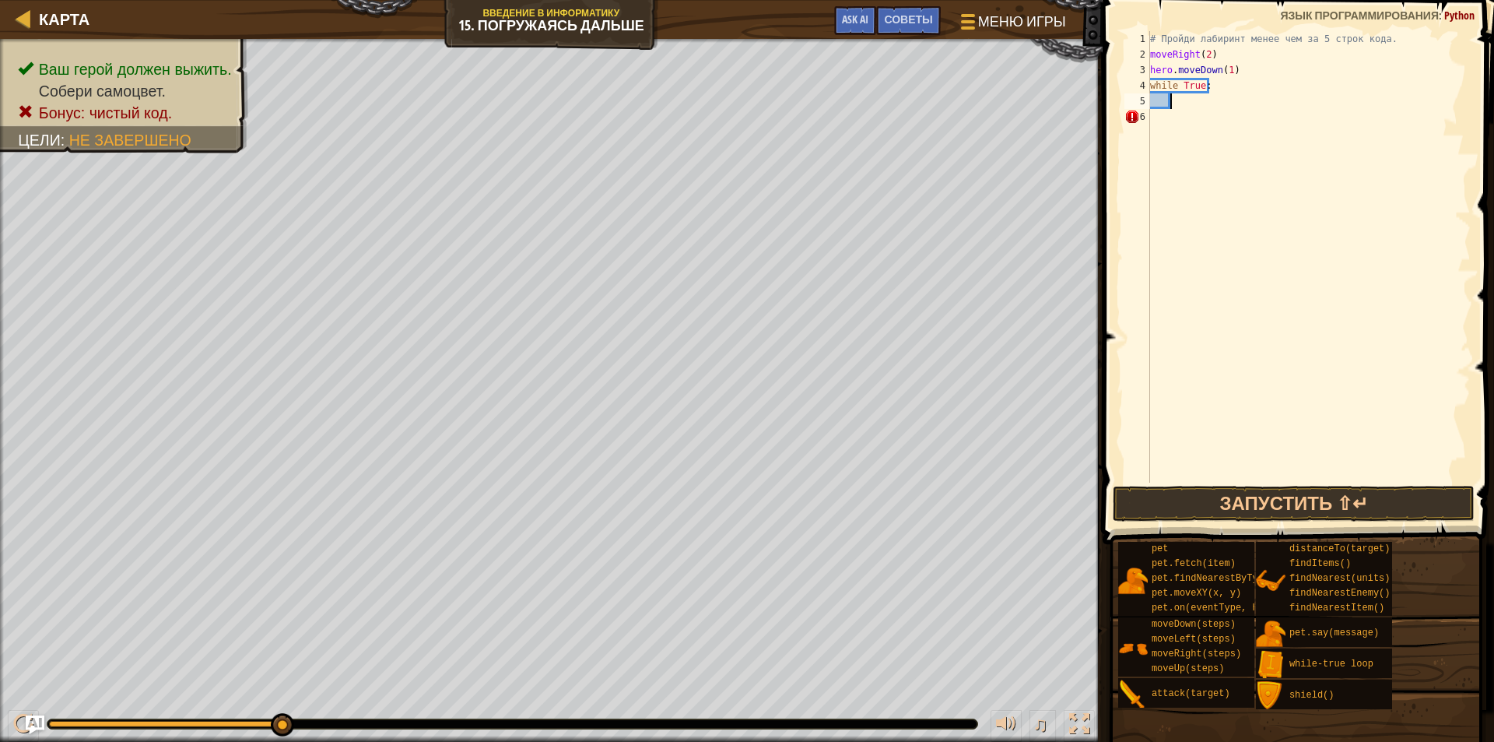
type textarea "w"
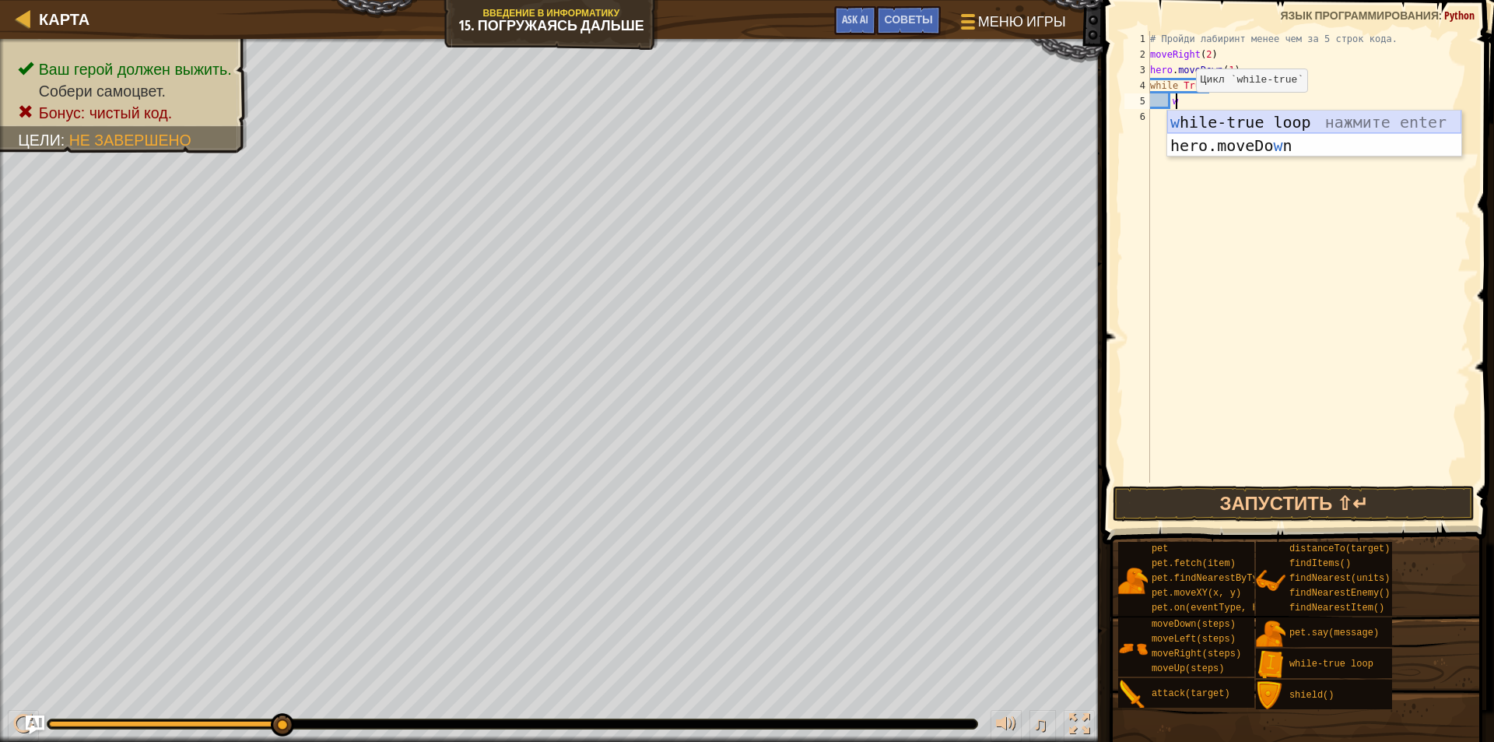
click at [1202, 114] on div "w hile-true loop нажмите enter hero.moveDo w n нажмите enter" at bounding box center [1314, 157] width 294 height 93
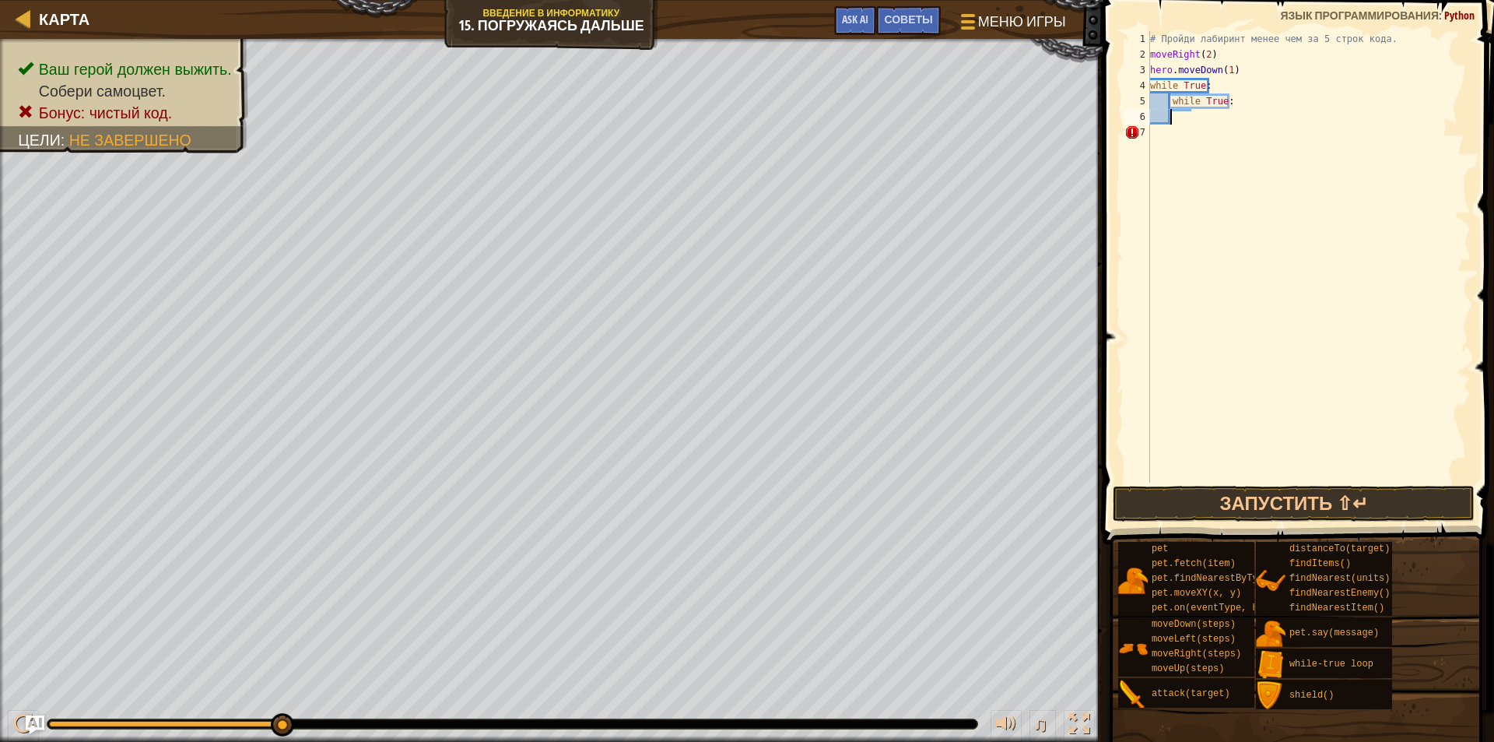
scroll to position [7, 0]
type textarea "while True:"
click at [1292, 500] on button "Запустить ⇧↵" at bounding box center [1294, 504] width 362 height 36
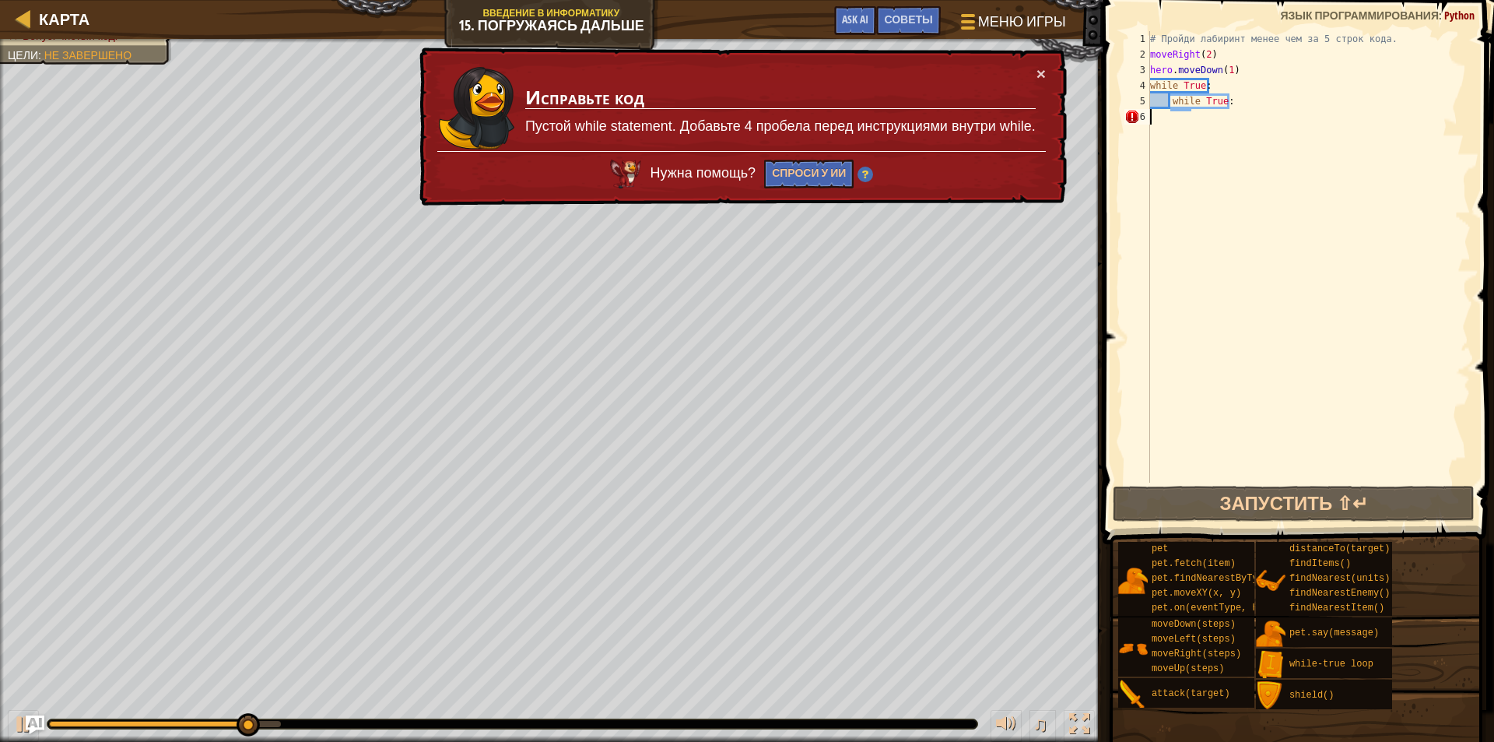
click at [1149, 111] on div "6" at bounding box center [1138, 117] width 26 height 16
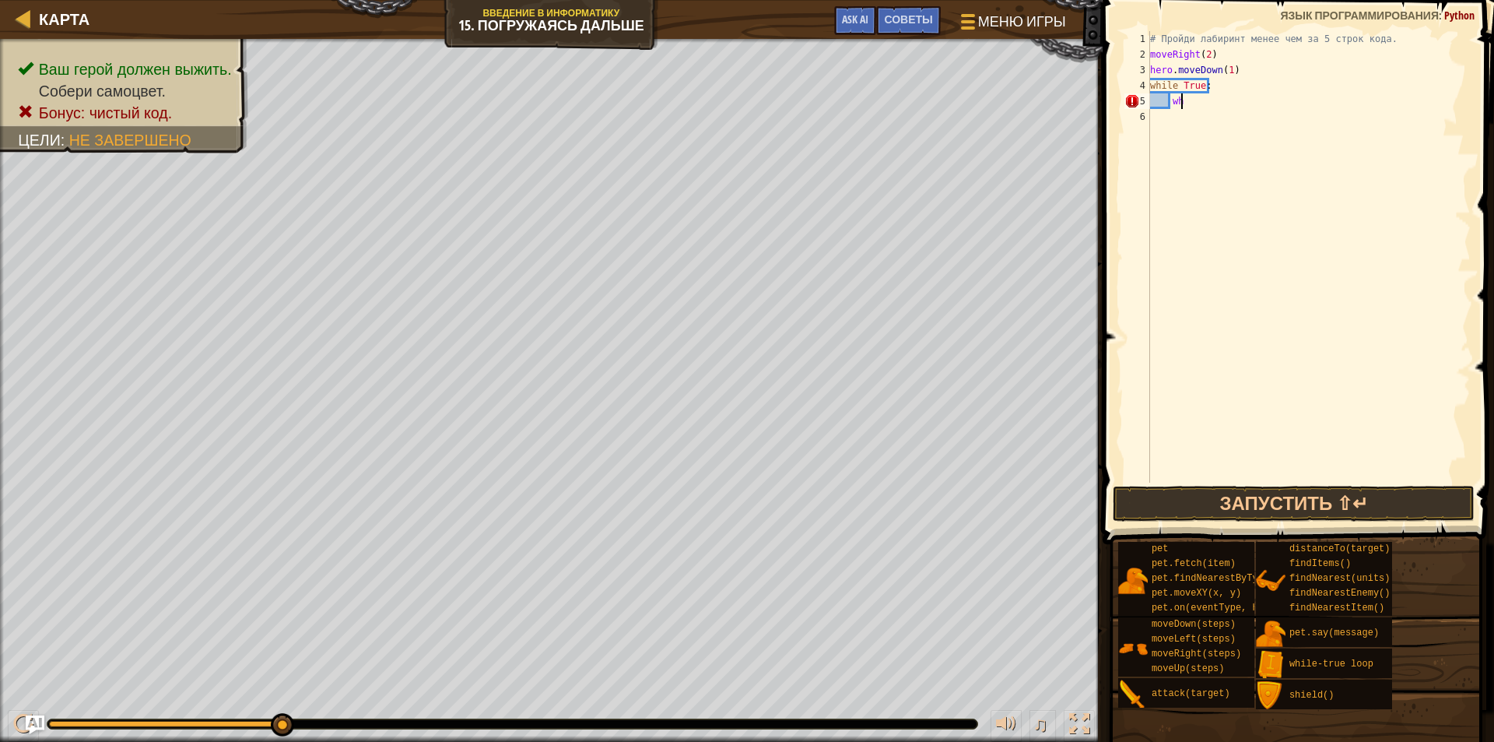
type textarea "w"
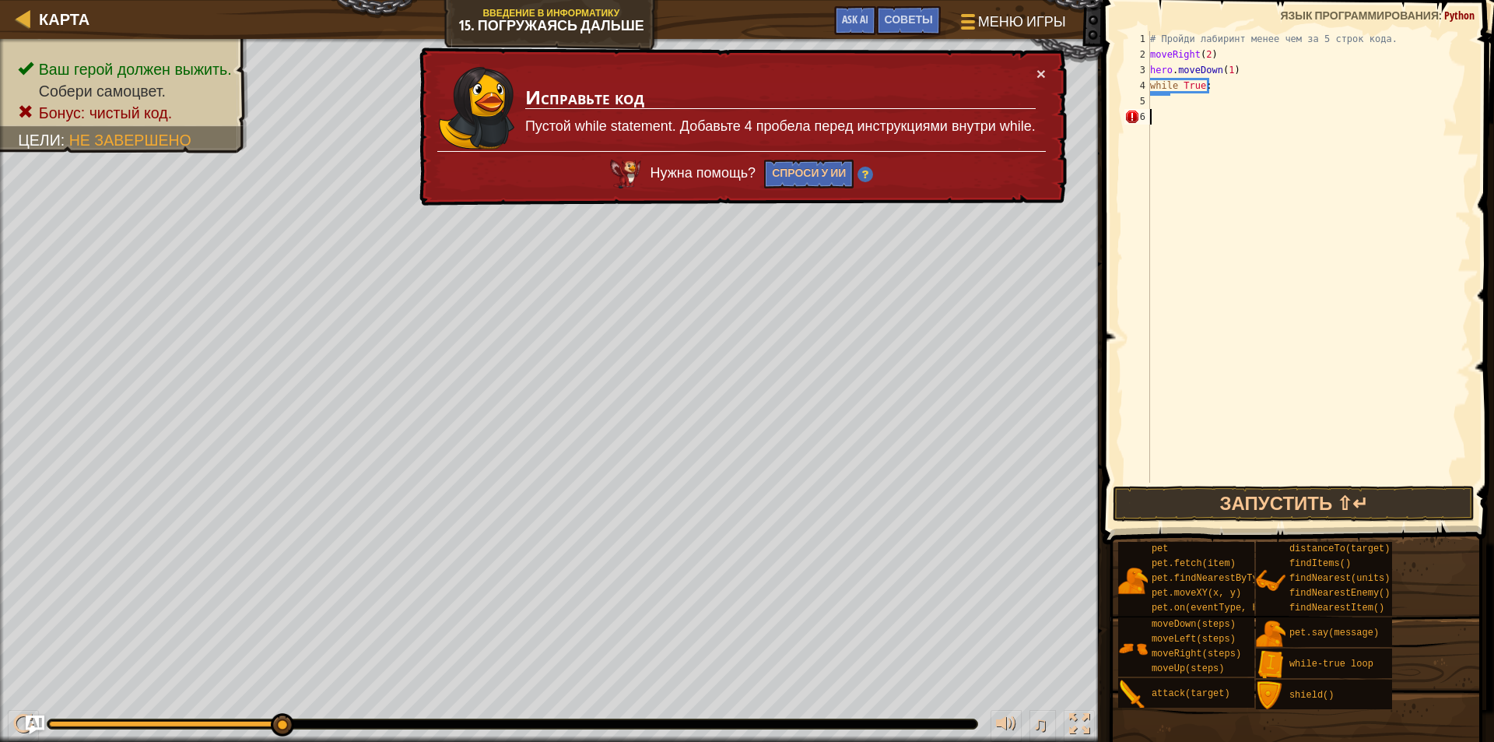
click at [1146, 115] on div "6" at bounding box center [1138, 117] width 26 height 16
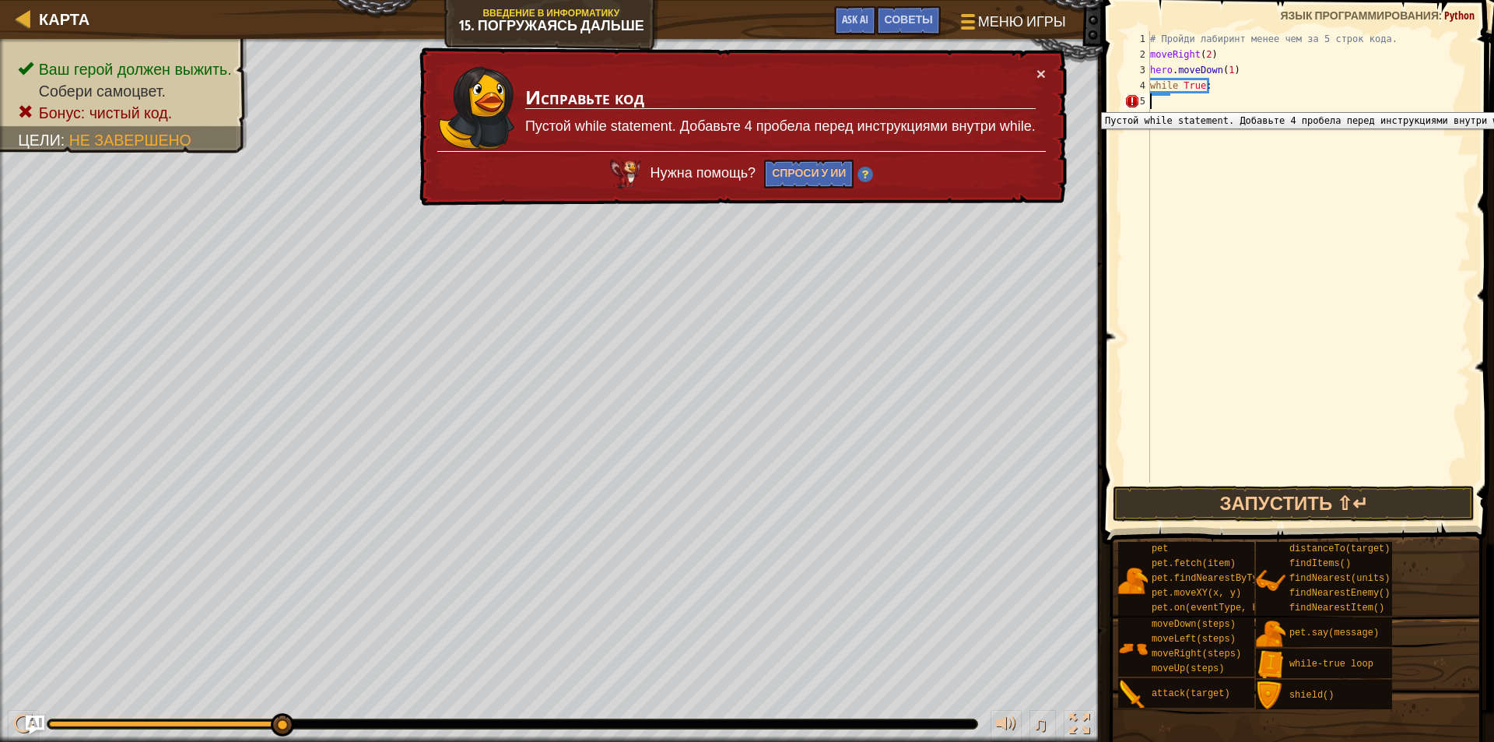
click at [1149, 100] on div "5" at bounding box center [1138, 101] width 26 height 16
type textarea "while True:"
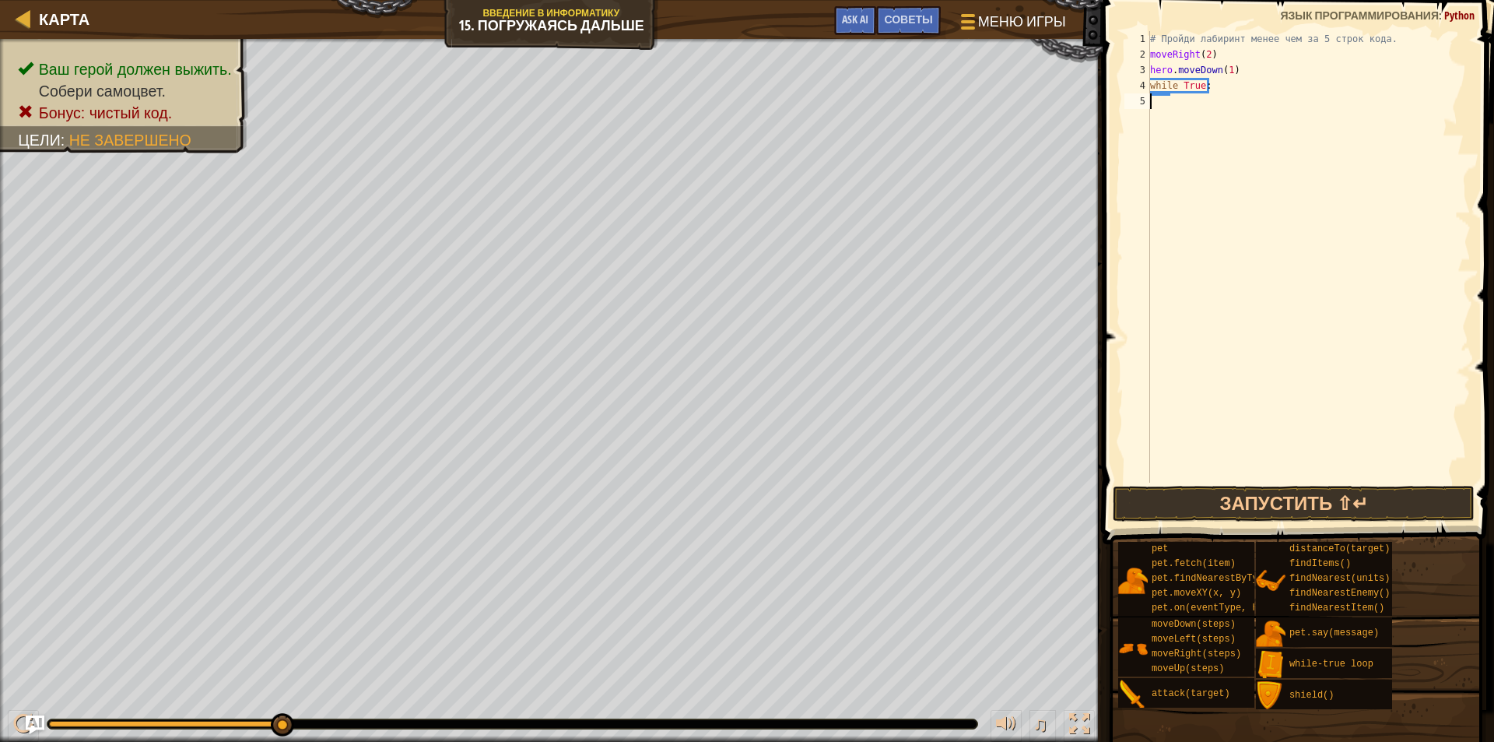
click at [1153, 106] on div "# Пройди лабиринт менее чем за 5 строк кода. moveRight ( 2 ) hero . moveDown ( …" at bounding box center [1309, 272] width 324 height 483
type textarea "while True:"
click at [1149, 105] on div "5" at bounding box center [1138, 101] width 26 height 16
click at [1334, 50] on div "# Пройди лабиринт менее чем за 5 строк кода. moveRight ( 2 ) hero . moveDown ( …" at bounding box center [1309, 272] width 324 height 483
type textarea "moveRight(2)"
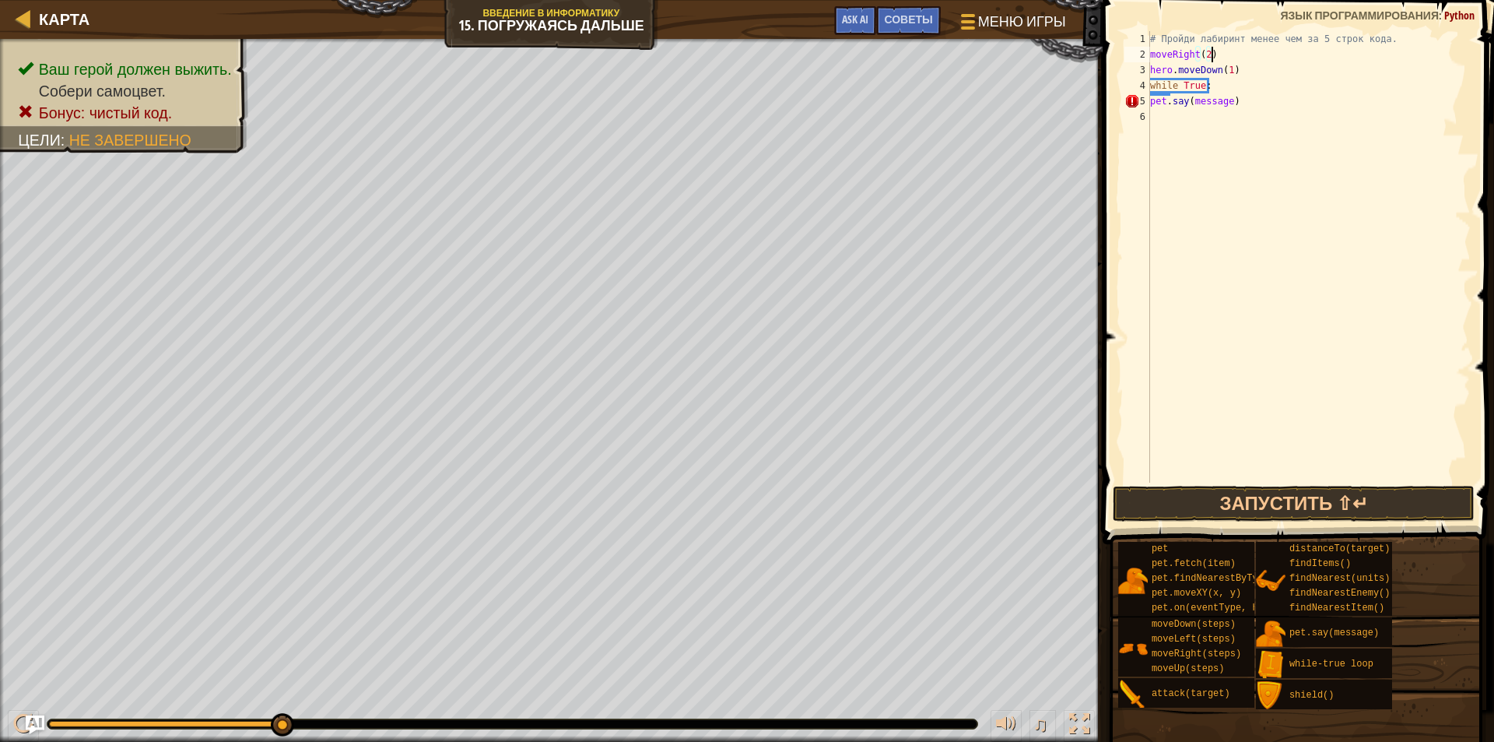
click at [1149, 115] on div "6" at bounding box center [1138, 117] width 26 height 16
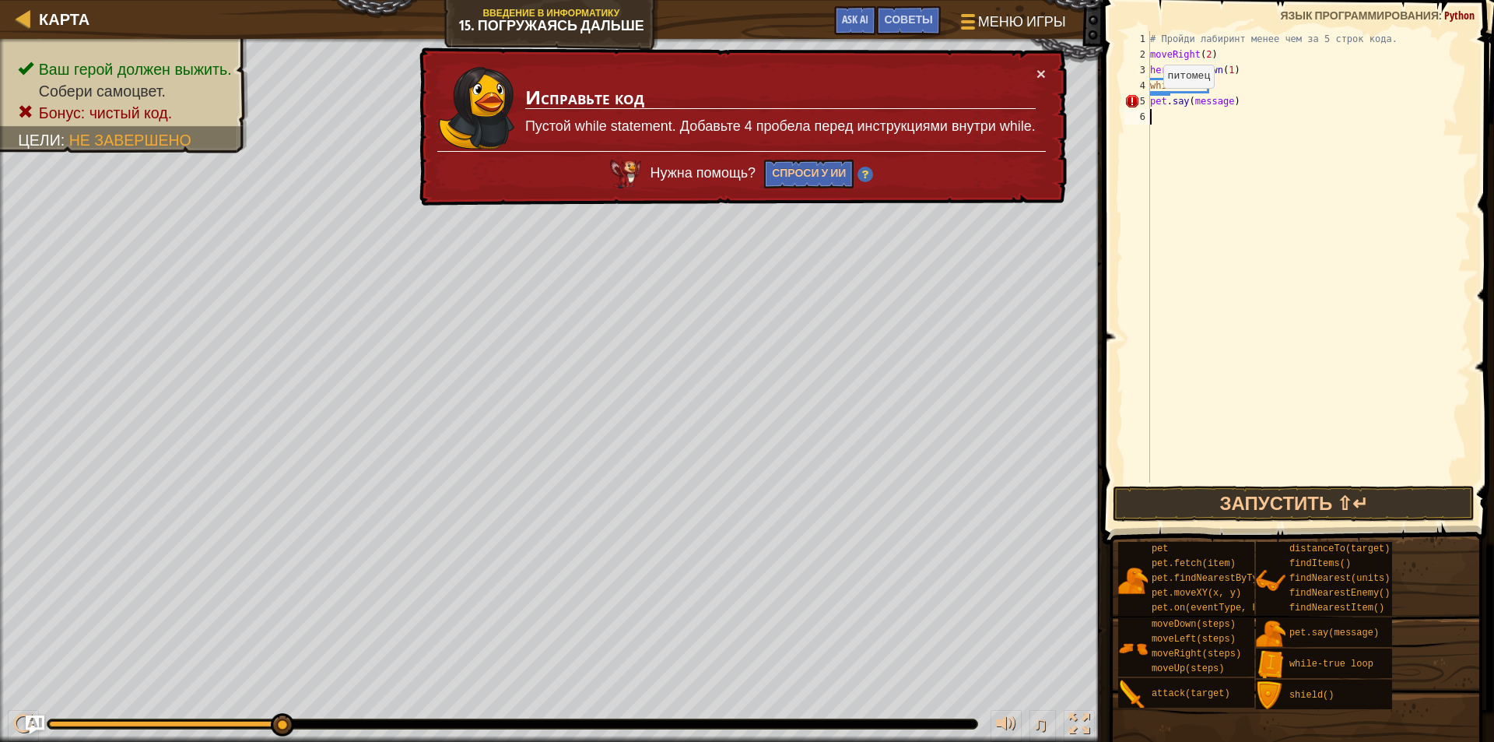
click at [1145, 115] on div "6" at bounding box center [1138, 117] width 26 height 16
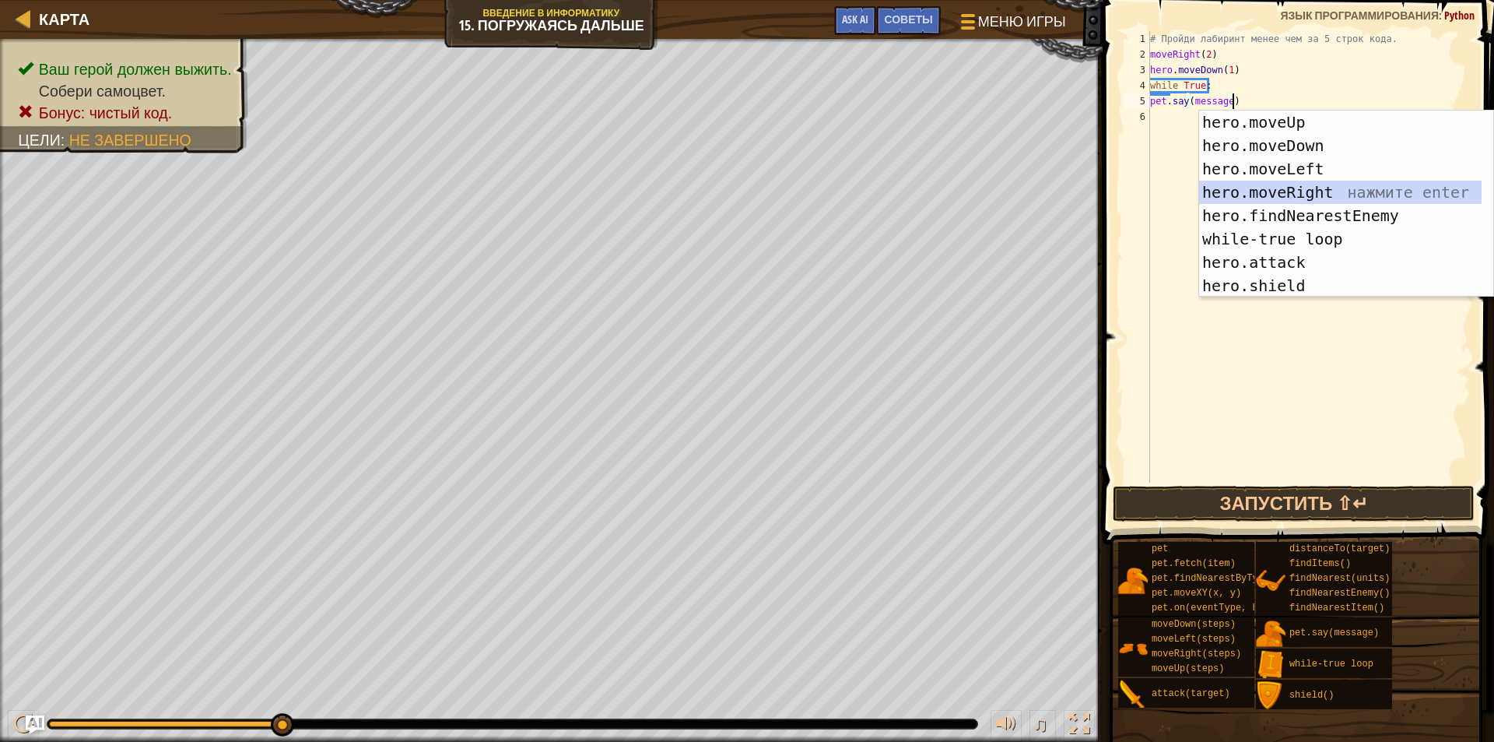
click at [1287, 186] on div "hero.moveUp нажмите enter hero.moveDown нажмите enter hero.moveLeft нажмите ent…" at bounding box center [1340, 227] width 283 height 233
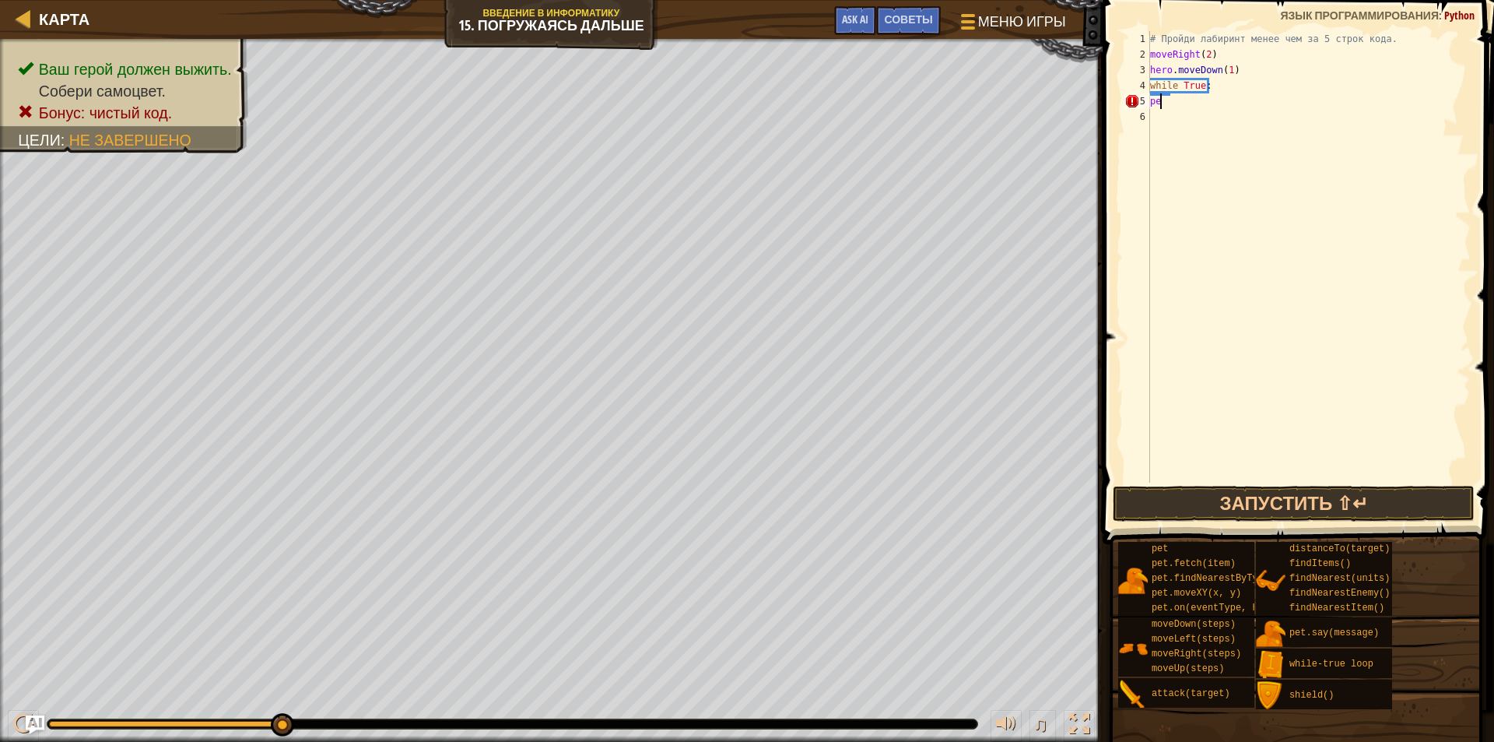
type textarea "p"
click at [1158, 131] on div "# Пройди лабиринт менее чем за 5 строк кода. moveRight ( 2 ) hero . moveDown ( …" at bounding box center [1309, 272] width 324 height 483
type textarea "h"
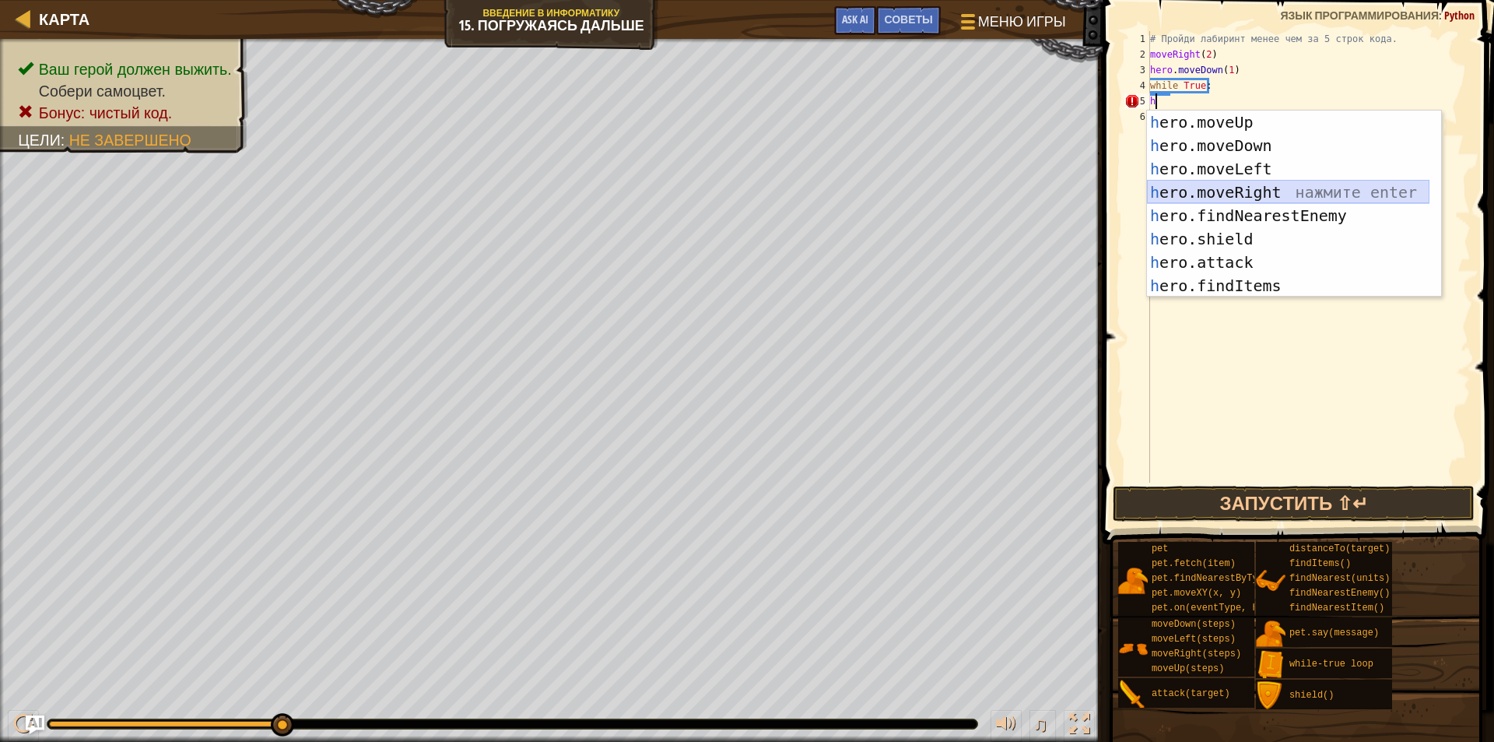
click at [1208, 194] on div "h ero.moveUp нажмите enter h ero.moveDown нажмите enter h ero.moveLeft нажмите …" at bounding box center [1288, 227] width 283 height 233
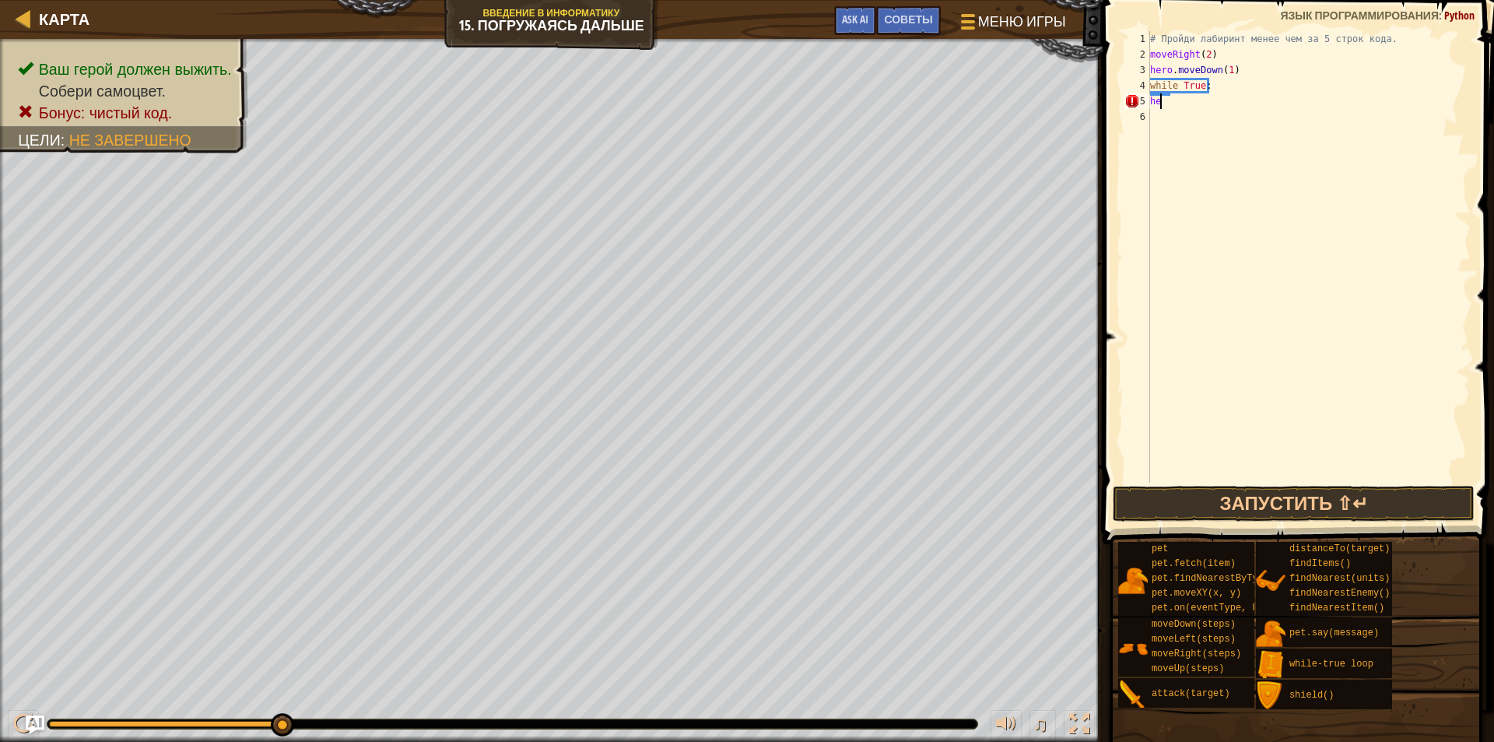
type textarea "h"
click at [1322, 501] on button "Запустить ⇧↵" at bounding box center [1294, 504] width 362 height 36
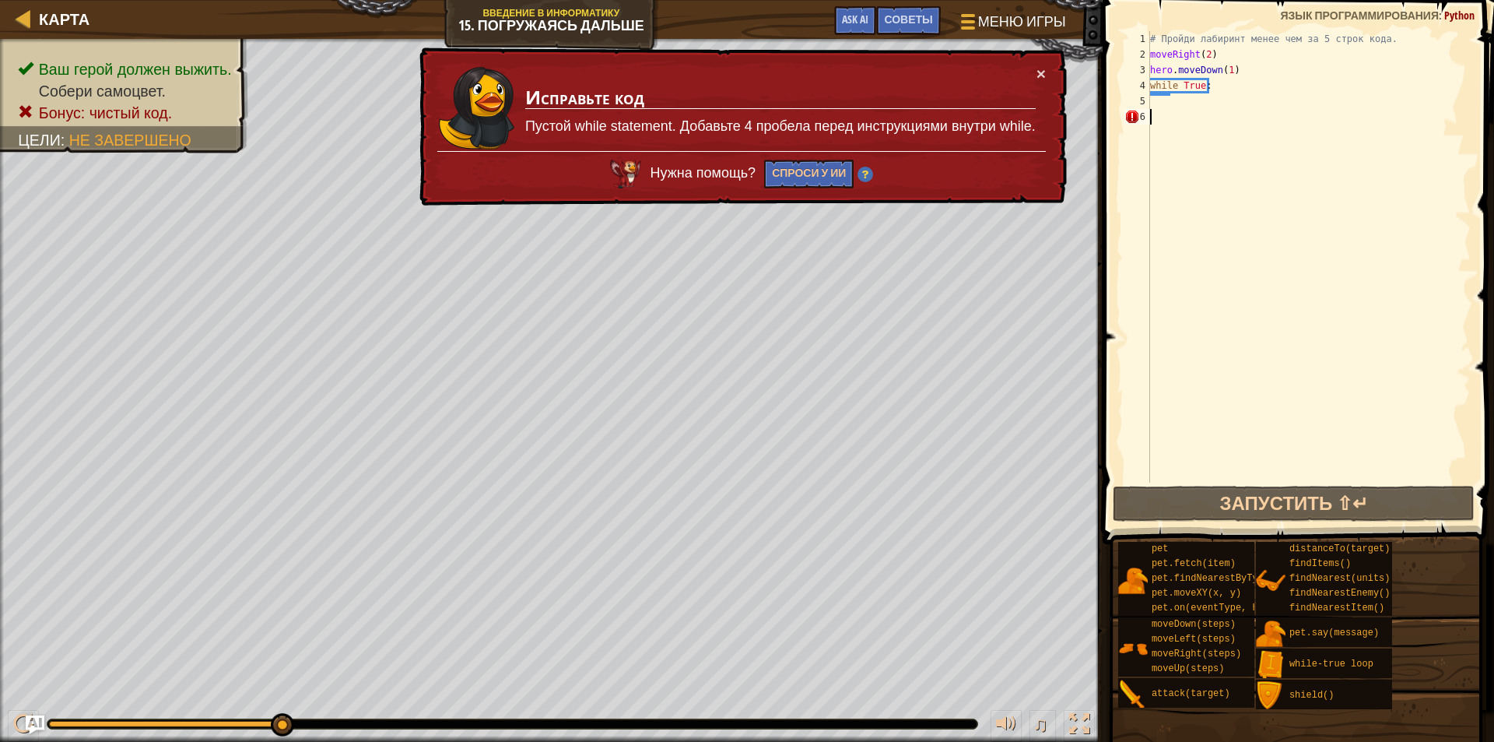
click at [1156, 117] on div "# Пройди лабиринт менее чем за 5 строк кода. moveRight ( 2 ) hero . moveDown ( …" at bounding box center [1309, 272] width 324 height 483
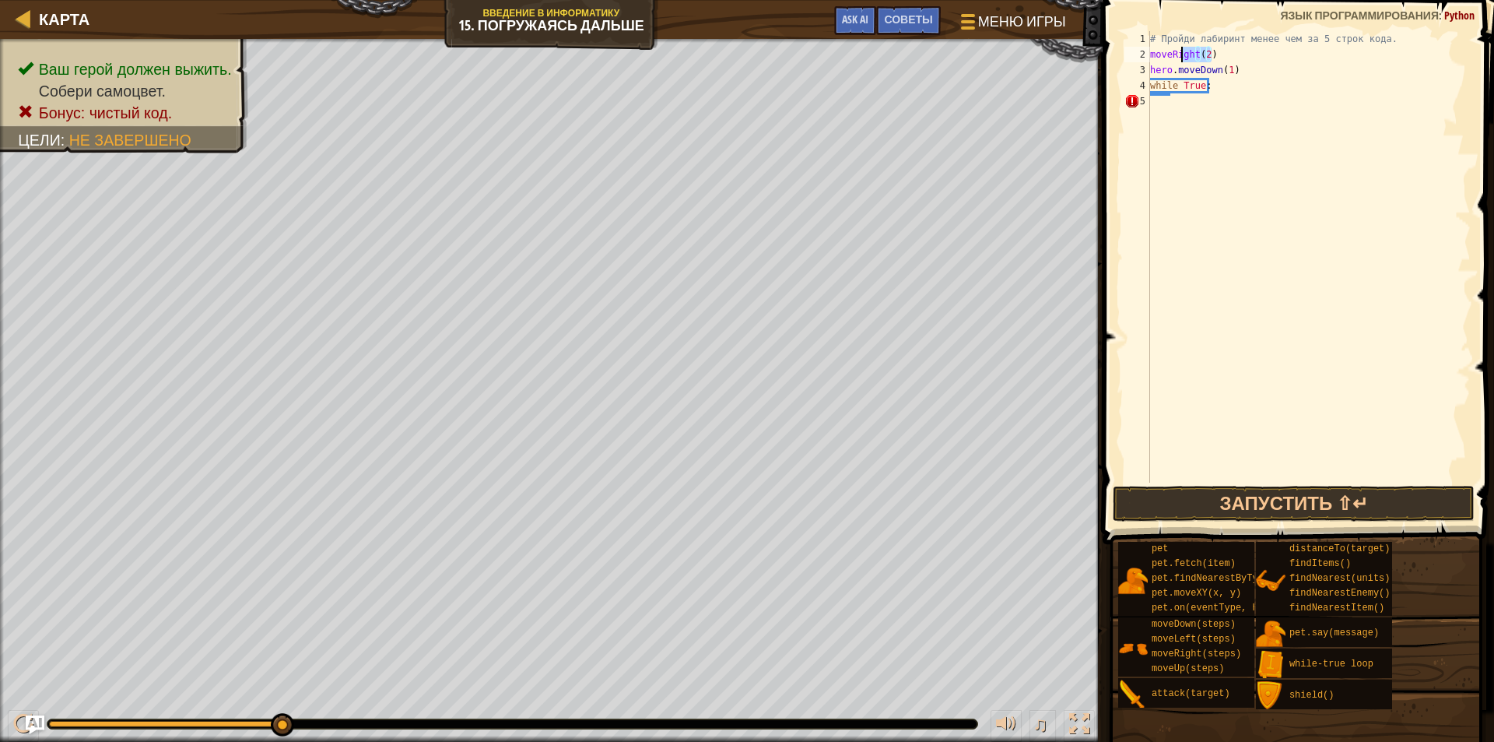
click at [1077, 47] on div "Карта Введение в Информатику 15. Погружаясь дальше Меню игры Готово Советы Ask …" at bounding box center [747, 371] width 1494 height 742
type textarea "moveRight(2)"
type textarea "w"
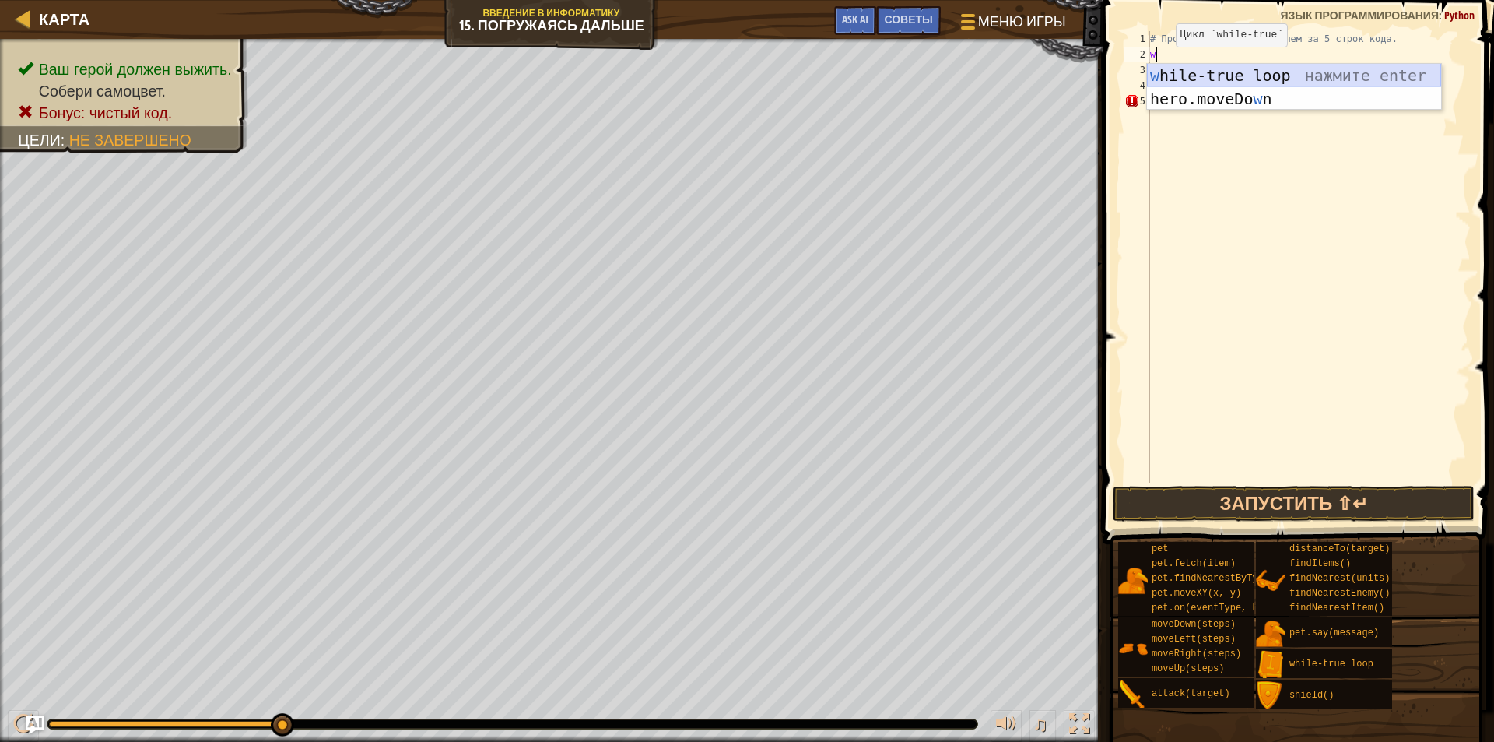
click at [1167, 72] on div "w hile-true loop нажмите enter hero.moveDo w n нажмите enter" at bounding box center [1294, 110] width 294 height 93
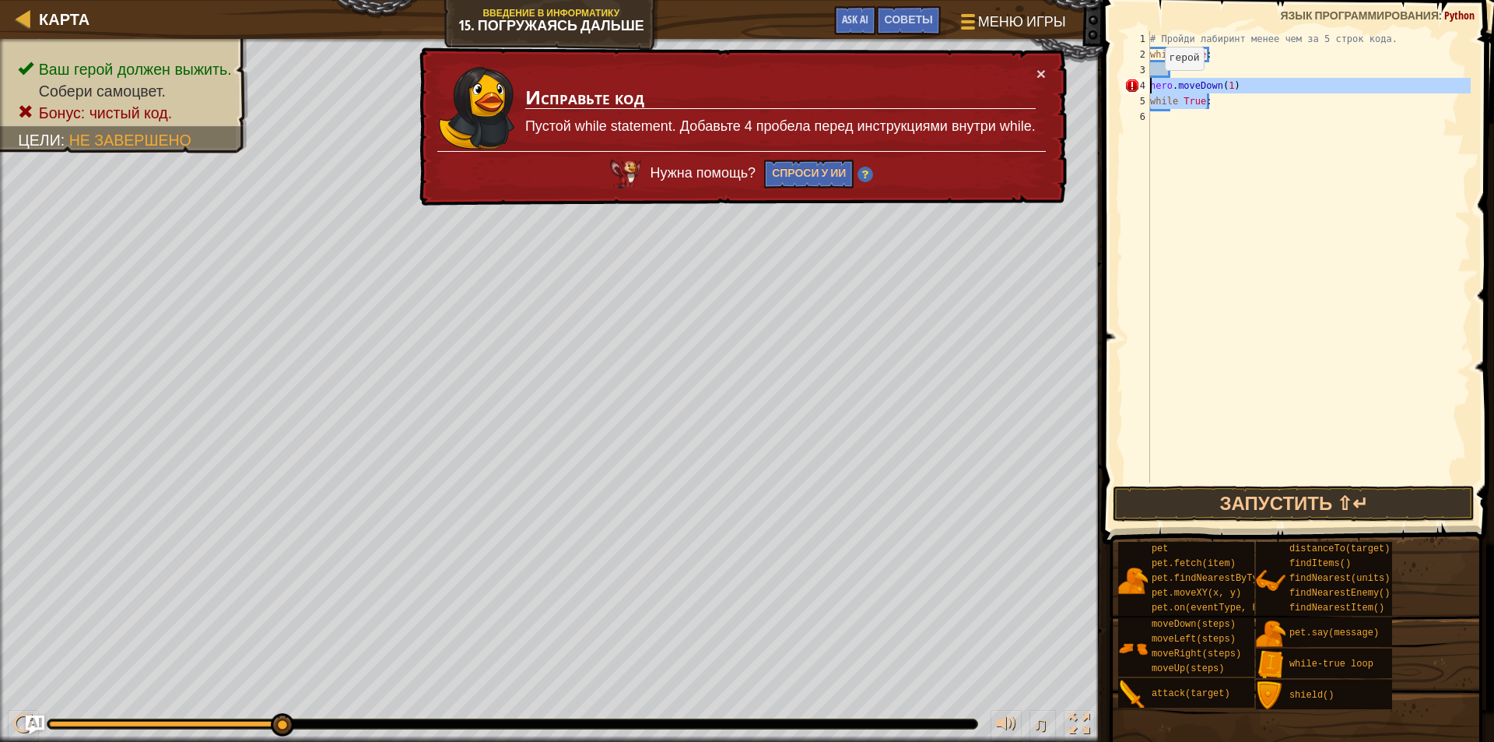
drag, startPoint x: 1211, startPoint y: 111, endPoint x: 1147, endPoint y: 83, distance: 69.4
click at [1147, 83] on div "1 2 3 4 5 6 # Пройди лабиринт менее чем за 5 строк кода. while True : hero . mo…" at bounding box center [1295, 256] width 349 height 451
type textarea "hero.moveDown(1) while True:"
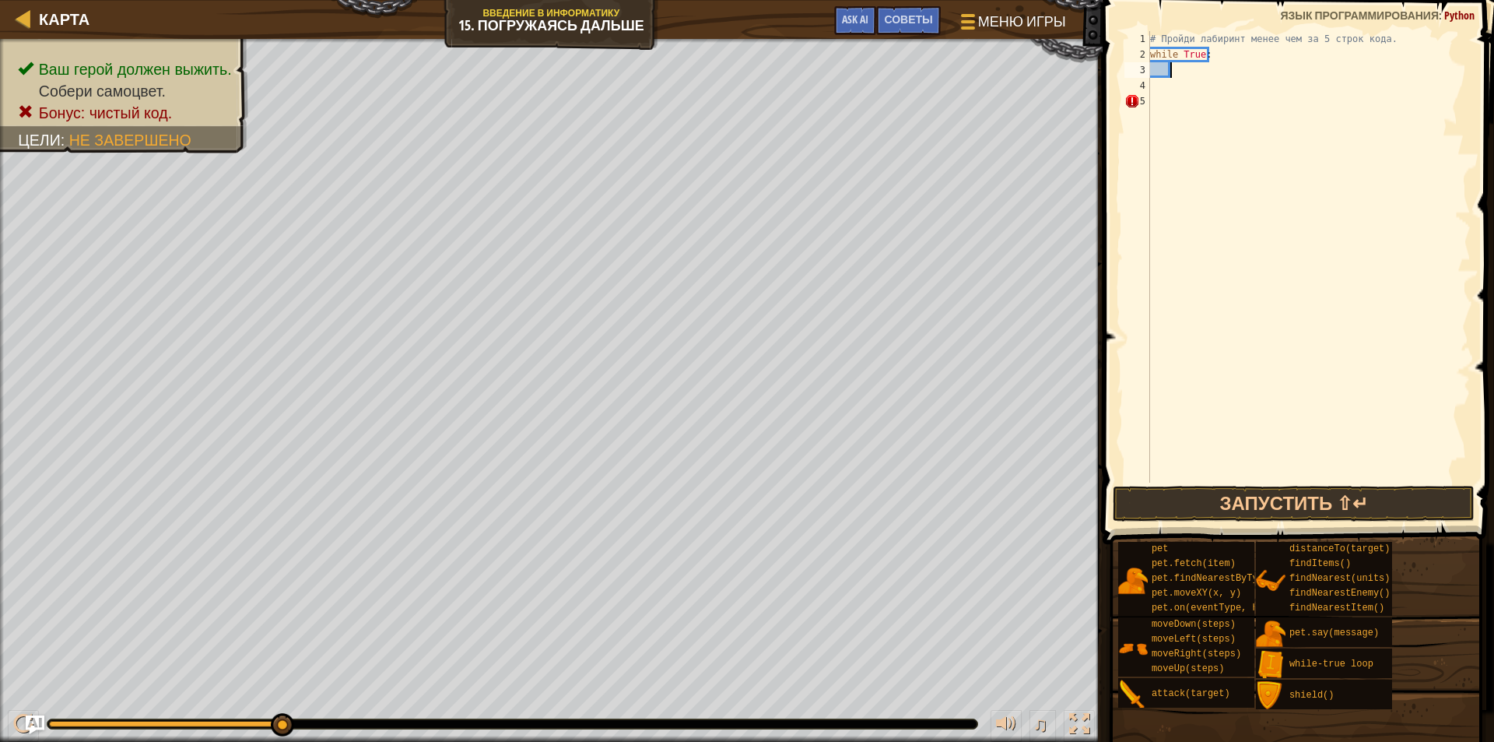
click at [1176, 72] on div "# Пройди лабиринт менее чем за 5 строк кода. while True :" at bounding box center [1309, 272] width 324 height 483
type textarea "h"
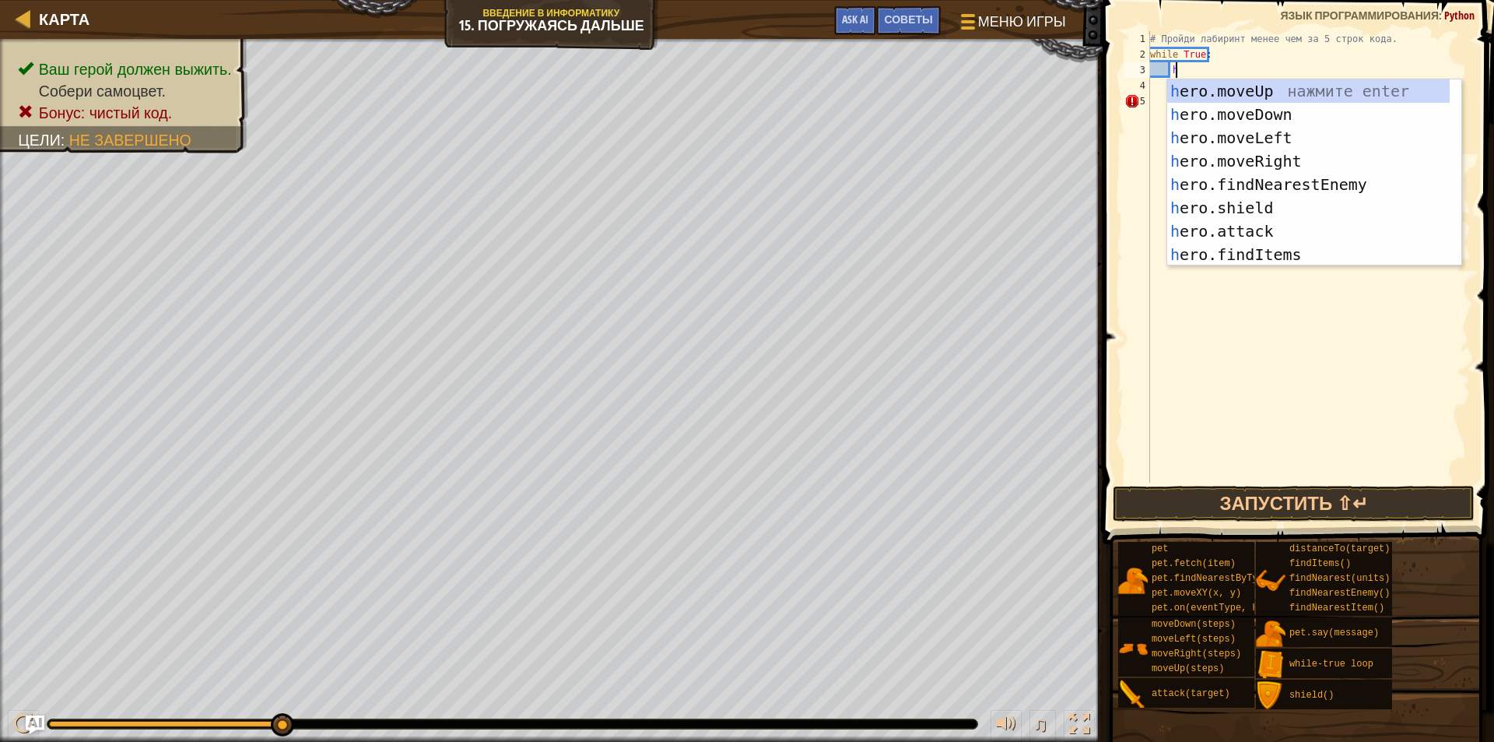
scroll to position [7, 1]
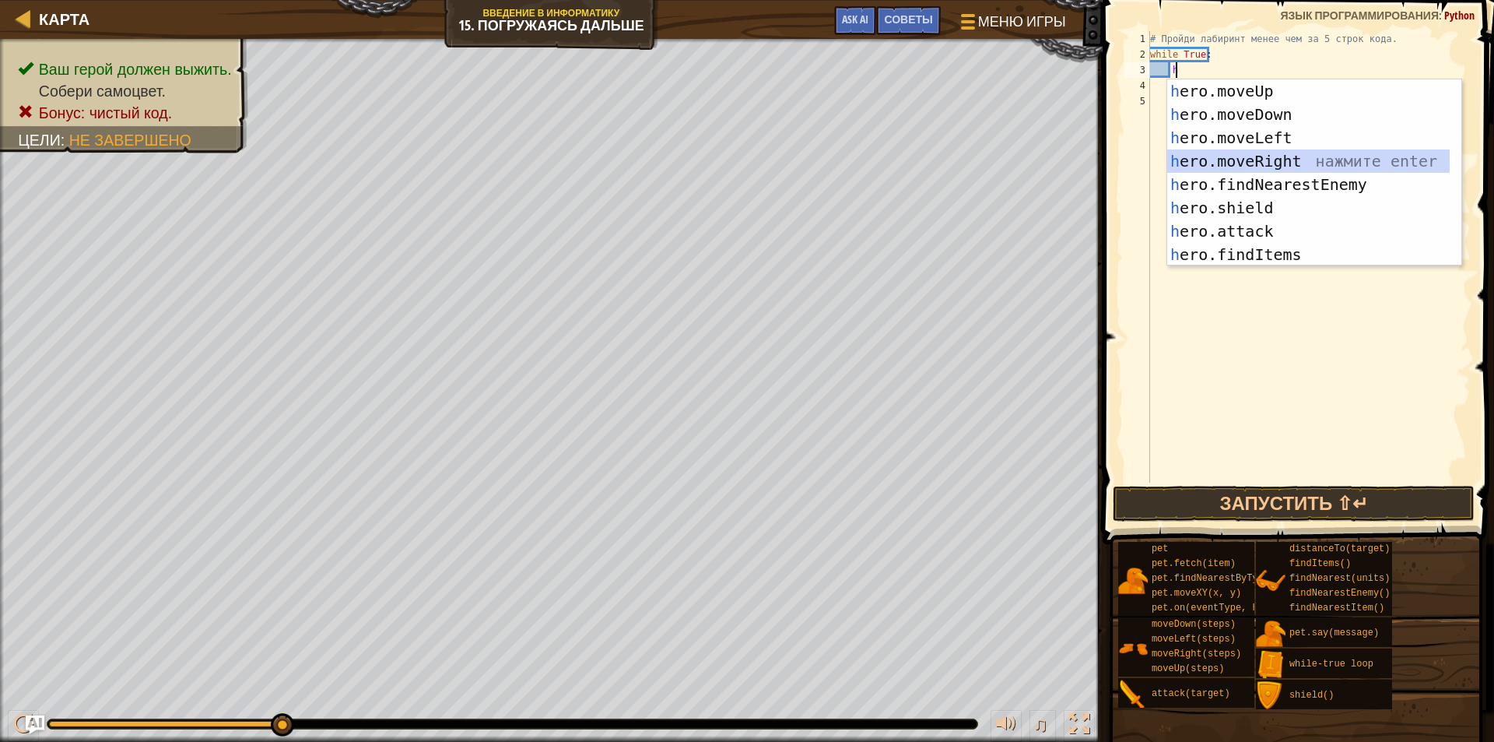
click at [1244, 156] on div "h ero.moveUp нажмите enter h ero.moveDown нажмите enter h ero.moveLeft нажмите …" at bounding box center [1314, 195] width 294 height 233
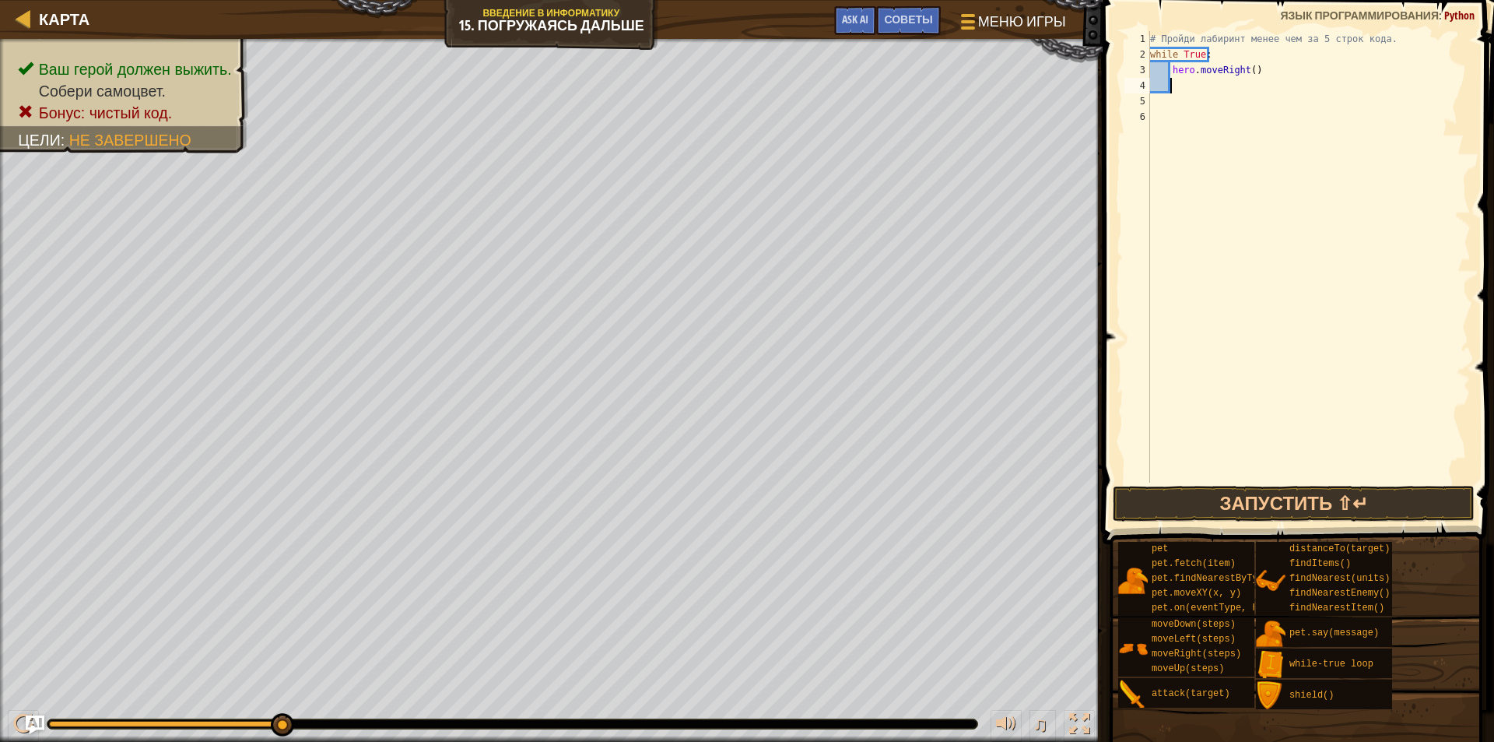
click at [1242, 85] on div "# Пройди лабиринт менее чем за 5 строк кода. while True : hero . moveRight ( )" at bounding box center [1309, 272] width 324 height 483
click at [1245, 72] on div "# Пройди лабиринт менее чем за 5 строк кода. while True : hero . moveRight ( )" at bounding box center [1309, 272] width 324 height 483
type textarea "hero.moveRight(2)"
click at [1157, 89] on div "# Пройди лабиринт менее чем за 5 строк кода. while True : hero . moveRight ( 2 )" at bounding box center [1309, 272] width 324 height 483
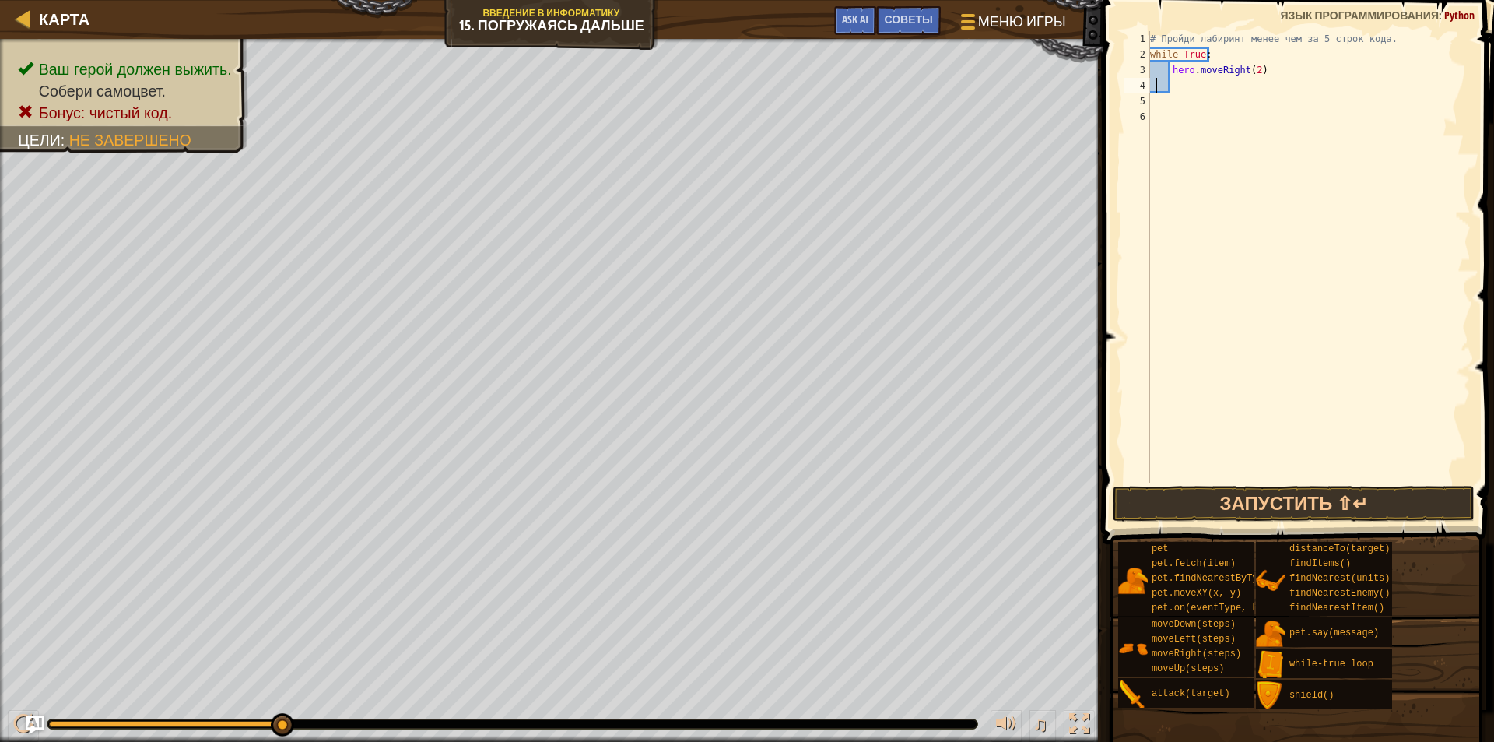
scroll to position [7, 1]
type textarea "y"
type textarea "h"
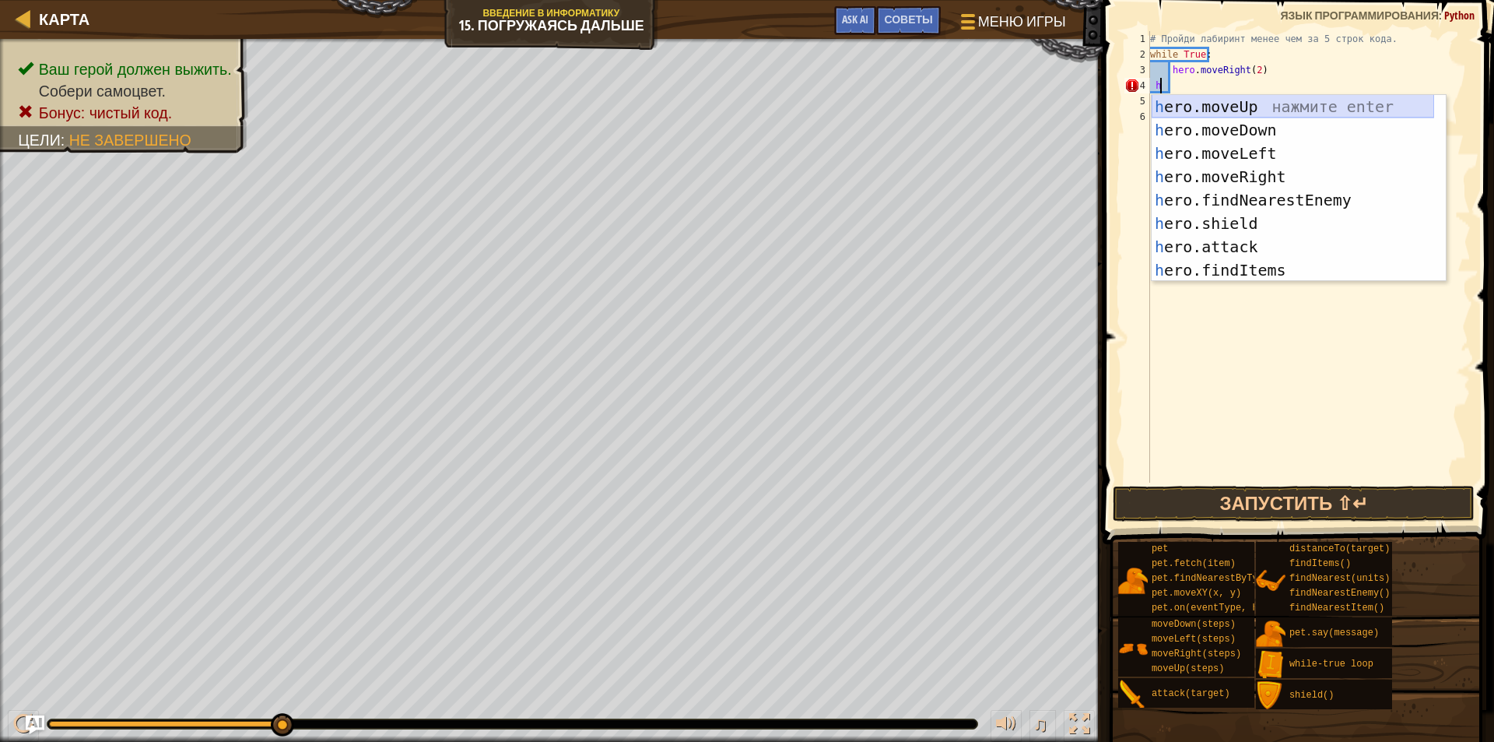
click at [1264, 104] on div "h ero.moveUp нажмите enter h ero.moveDown нажмите enter h ero.moveLeft нажмите …" at bounding box center [1293, 211] width 283 height 233
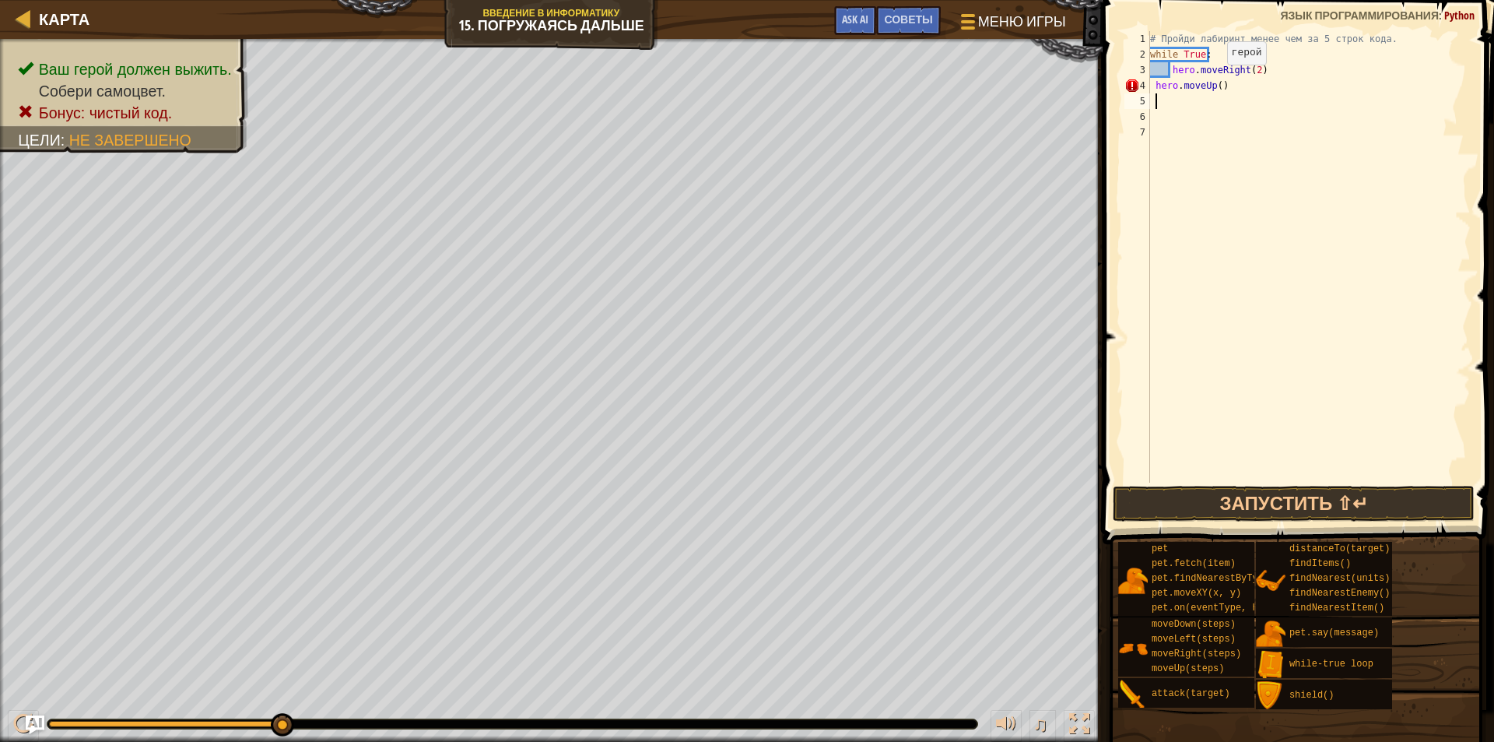
click at [1214, 80] on div "# Пройди лабиринт менее чем за 5 строк кода. while True : hero . moveRight ( 2 …" at bounding box center [1309, 272] width 324 height 483
click at [1219, 81] on div "# Пройди лабиринт менее чем за 5 строк кода. while True : hero . moveRight ( 2 …" at bounding box center [1309, 272] width 324 height 483
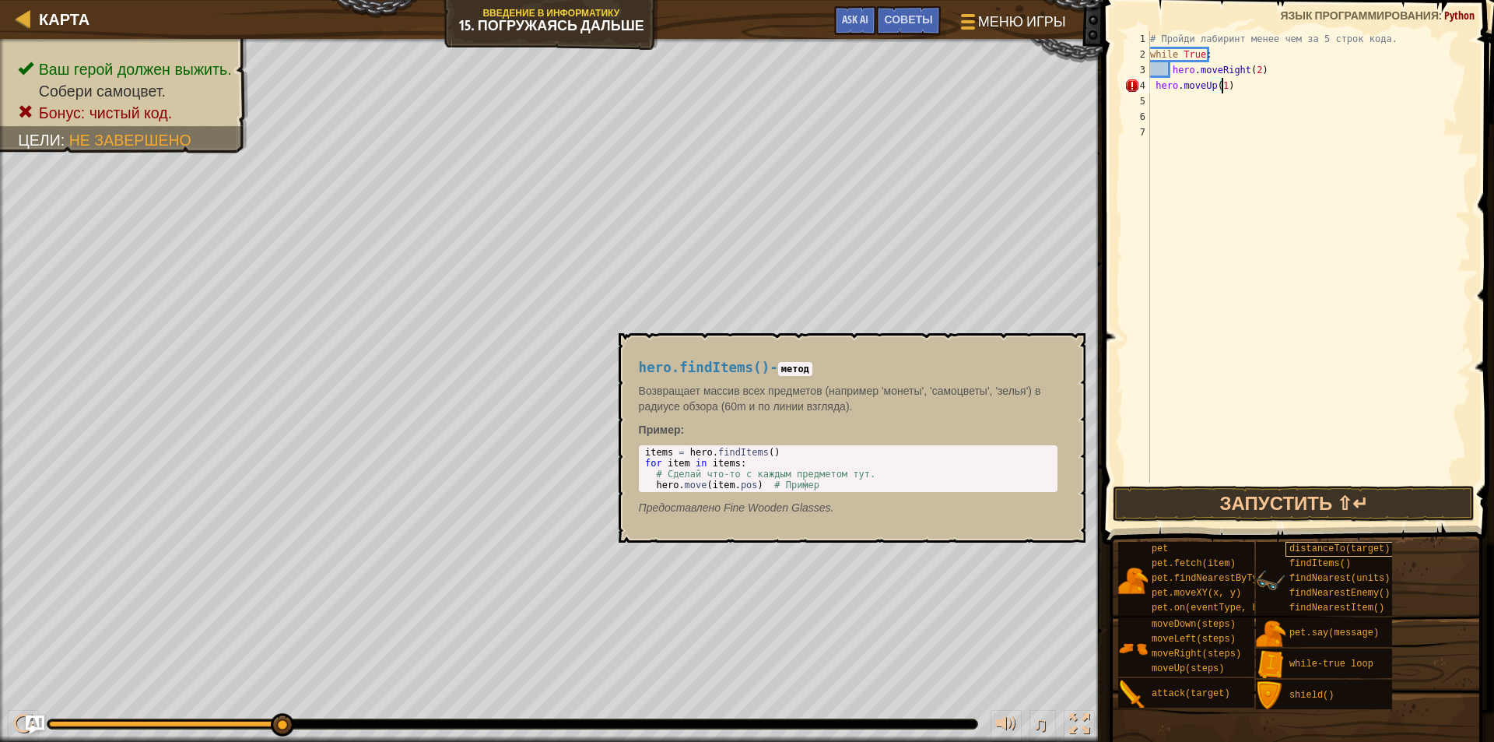
scroll to position [7, 5]
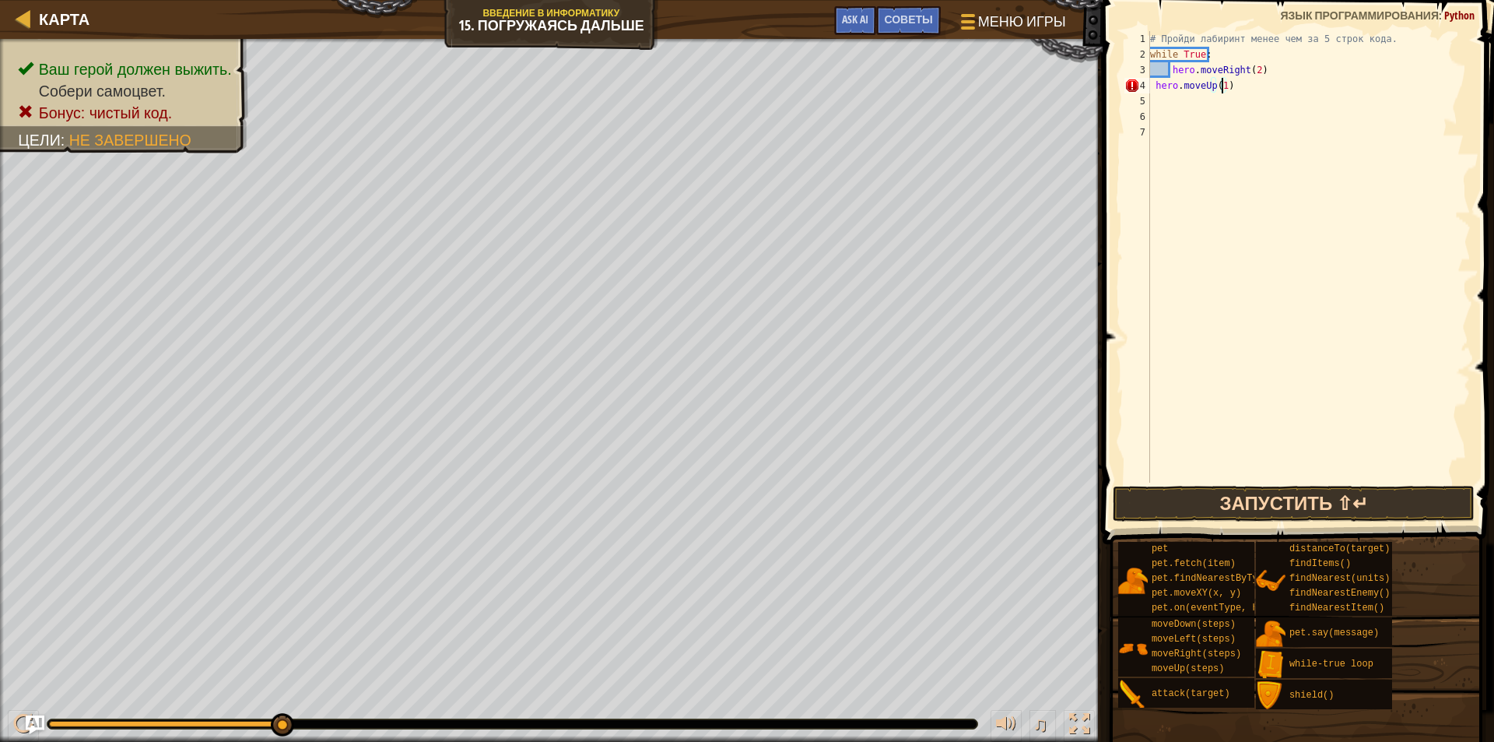
type textarea "hero.moveUp(1)"
click at [1304, 500] on button "Запустить ⇧↵" at bounding box center [1294, 504] width 362 height 36
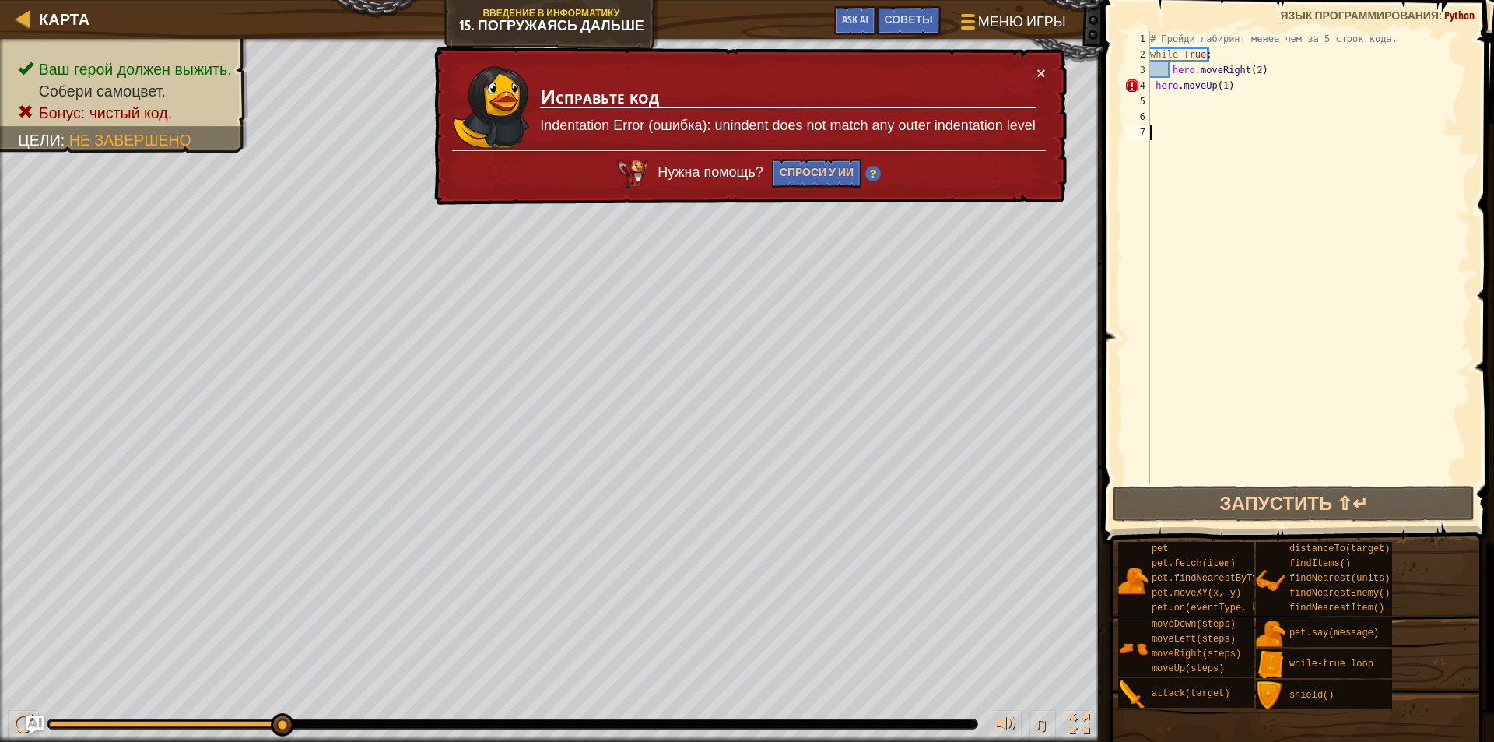
click at [1248, 128] on div "# Пройди лабиринт менее чем за 5 строк кода. while True : hero . moveRight ( 2 …" at bounding box center [1309, 272] width 324 height 483
click at [1251, 95] on div "# Пройди лабиринт менее чем за 5 строк кода. while True : hero . moveRight ( 2 …" at bounding box center [1309, 272] width 324 height 483
click at [1248, 84] on div "# Пройди лабиринт менее чем за 5 строк кода. while True : hero . moveRight ( 2 …" at bounding box center [1309, 272] width 324 height 483
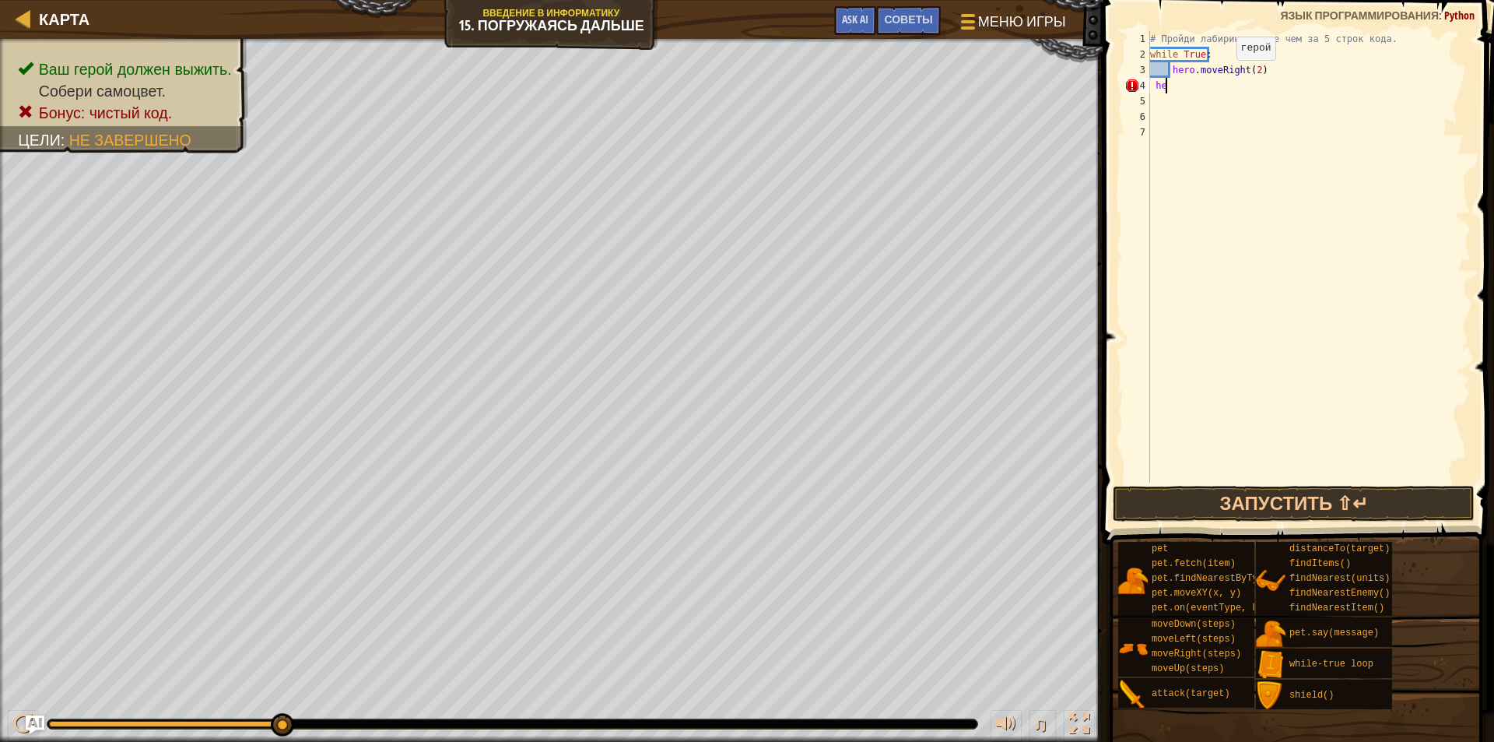
type textarea "h"
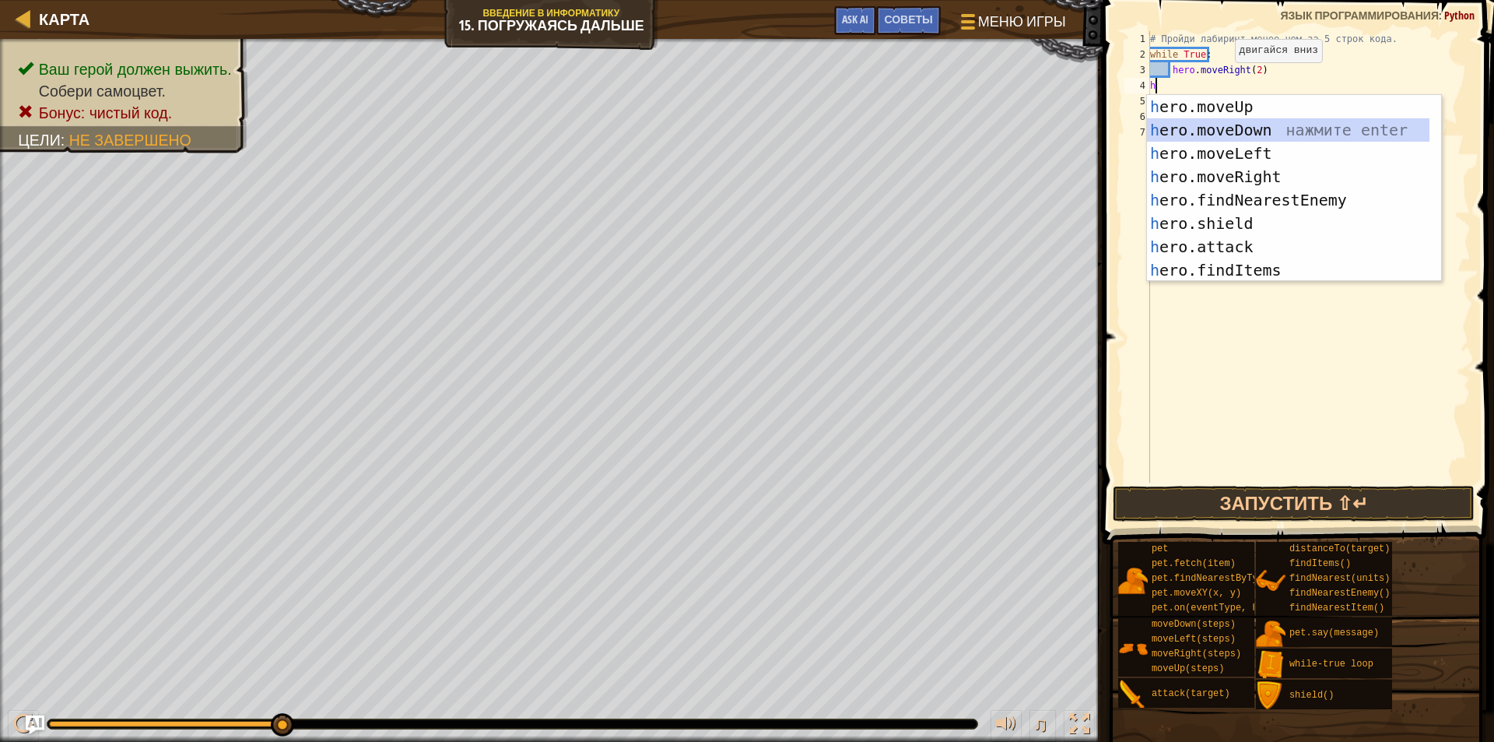
click at [1244, 130] on div "h ero.moveUp нажмите enter h ero.moveDown нажмите enter h ero.moveLeft нажмите …" at bounding box center [1288, 211] width 283 height 233
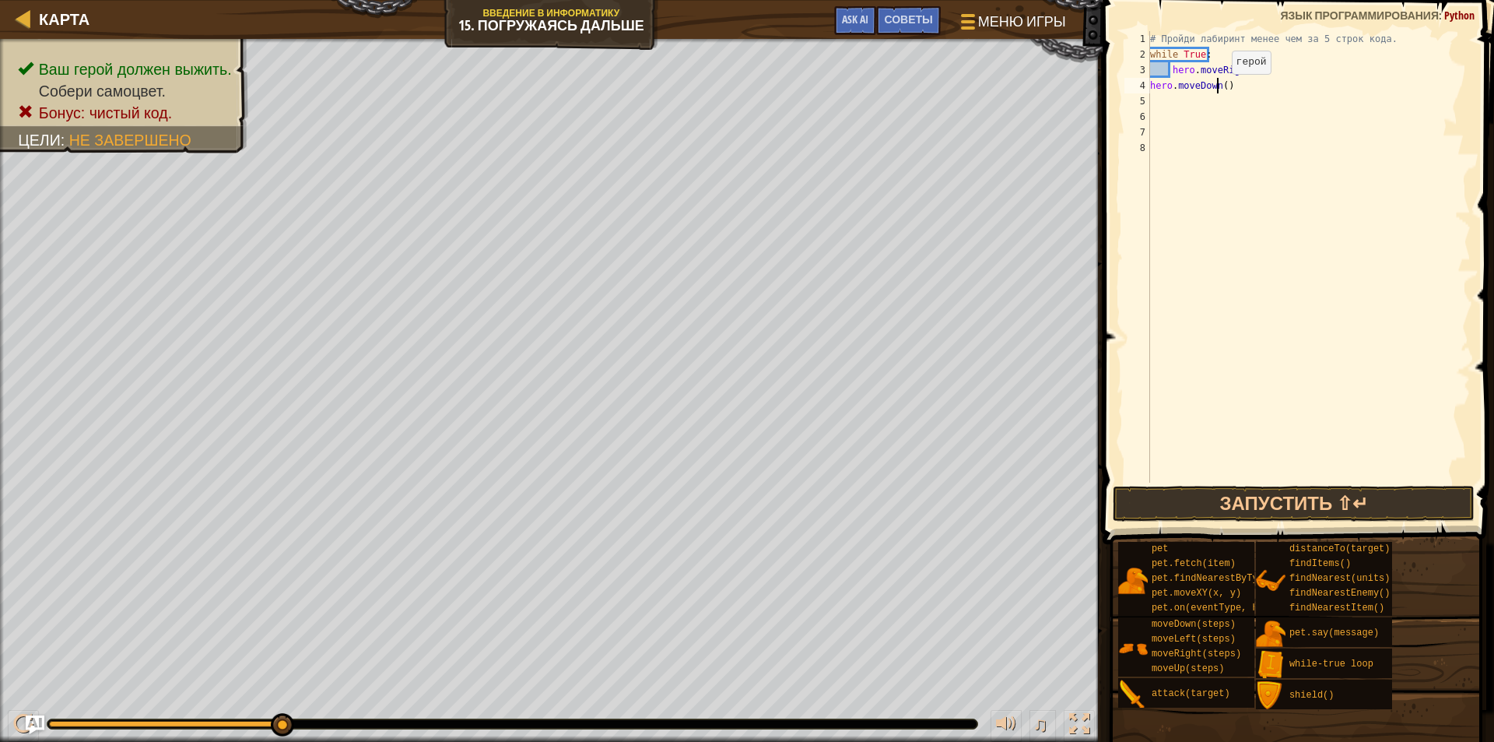
click at [1219, 89] on div "# Пройди лабиринт менее чем за 5 строк кода. while True : hero . moveRight ( 2 …" at bounding box center [1309, 272] width 324 height 483
click at [1223, 89] on div "# Пройди лабиринт менее чем за 5 строк кода. while True : hero . moveRight ( 2 …" at bounding box center [1309, 272] width 324 height 483
type textarea "hero.moveDown(1)"
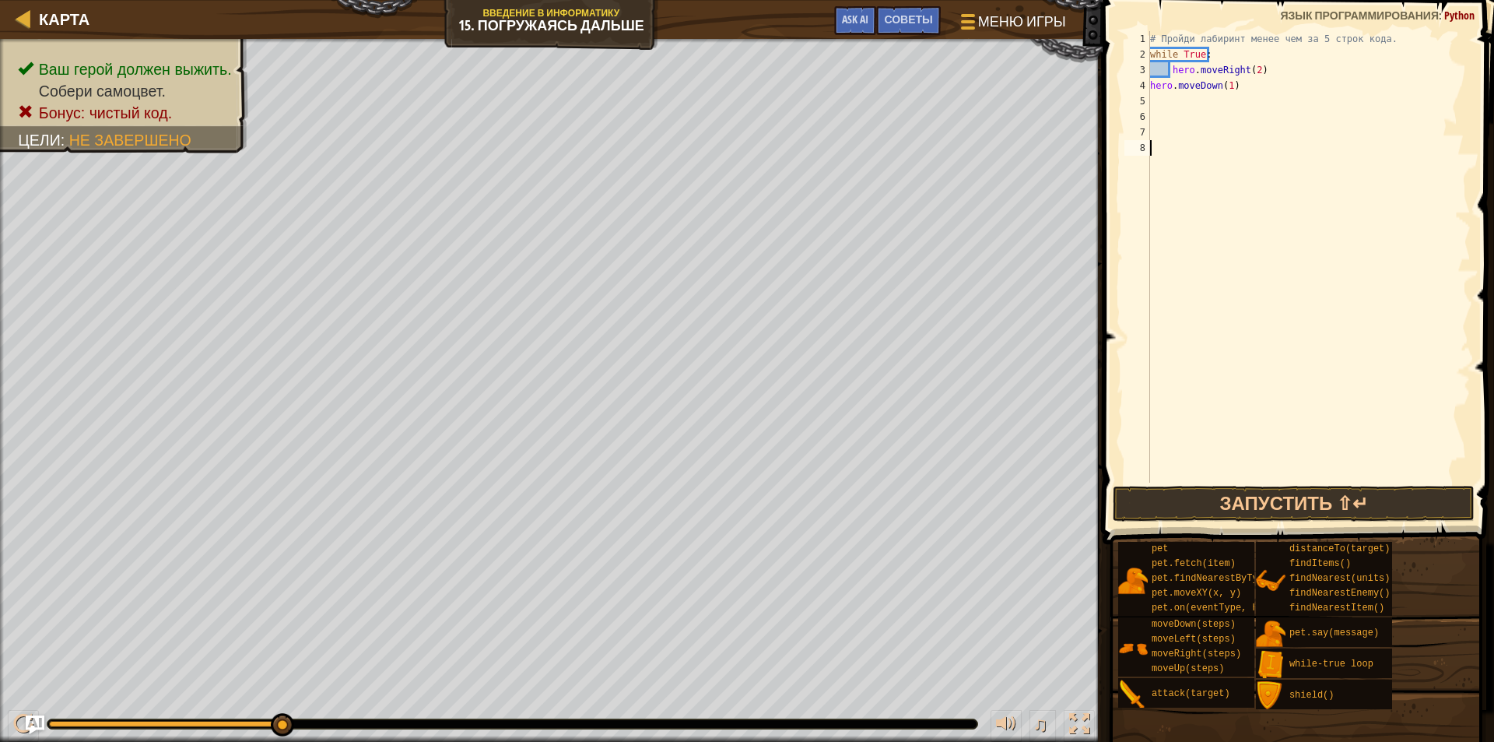
scroll to position [7, 0]
click at [1160, 495] on button "Запустить ⇧↵" at bounding box center [1294, 504] width 362 height 36
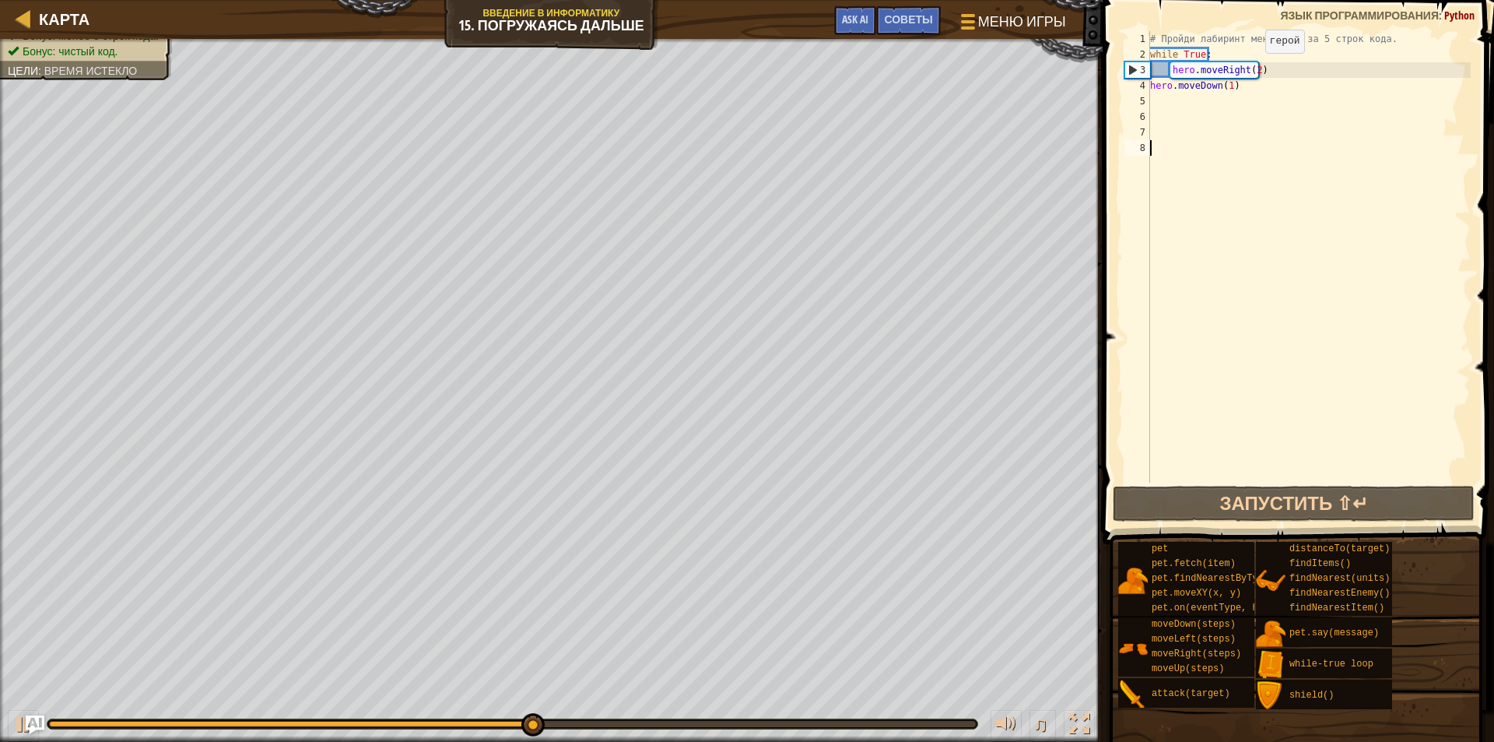
click at [1252, 68] on div "# Пройди лабиринт менее чем за 5 строк кода. while True : hero . moveRight ( 2 …" at bounding box center [1309, 272] width 324 height 483
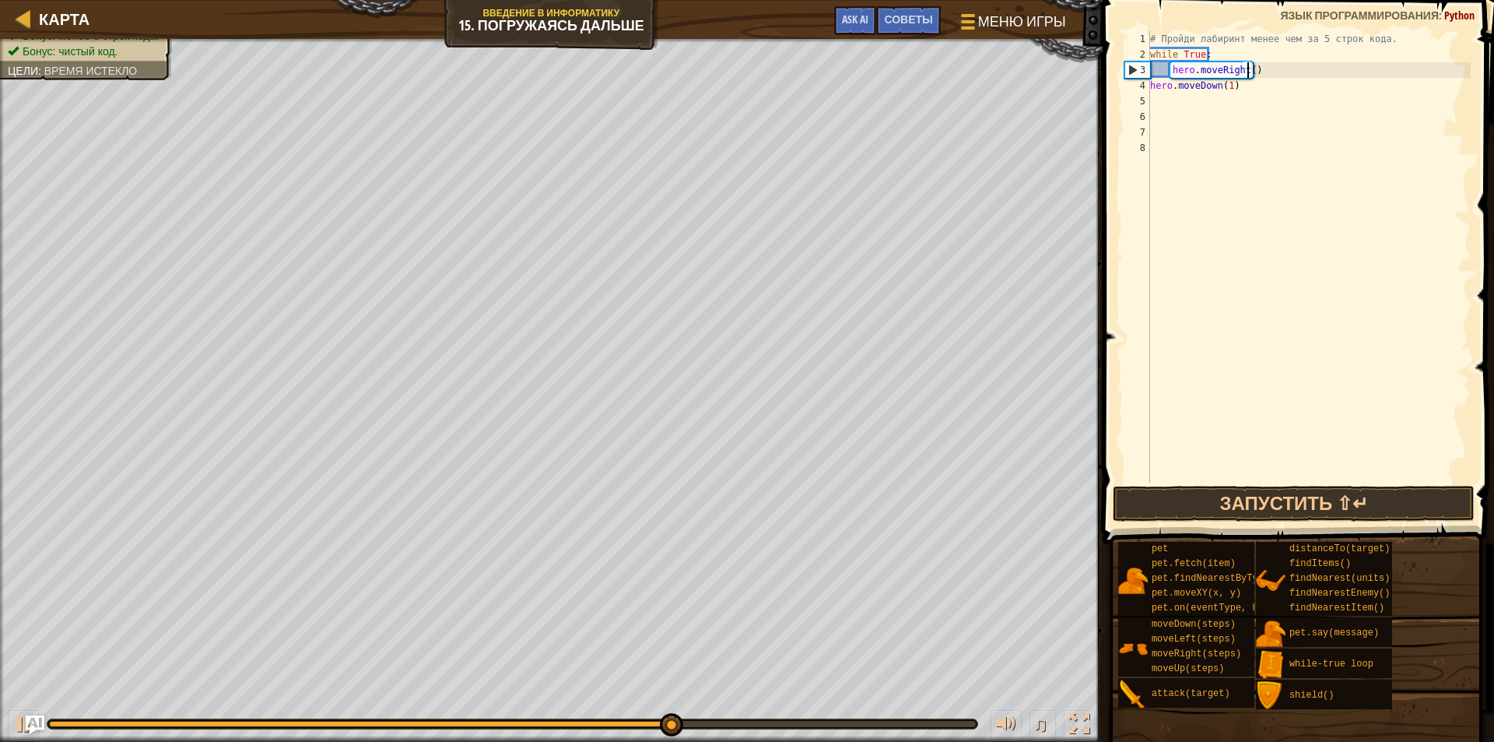
scroll to position [7, 8]
type textarea "hero.moveRight(1)"
click at [1269, 502] on button "Запустить ⇧↵" at bounding box center [1294, 504] width 362 height 36
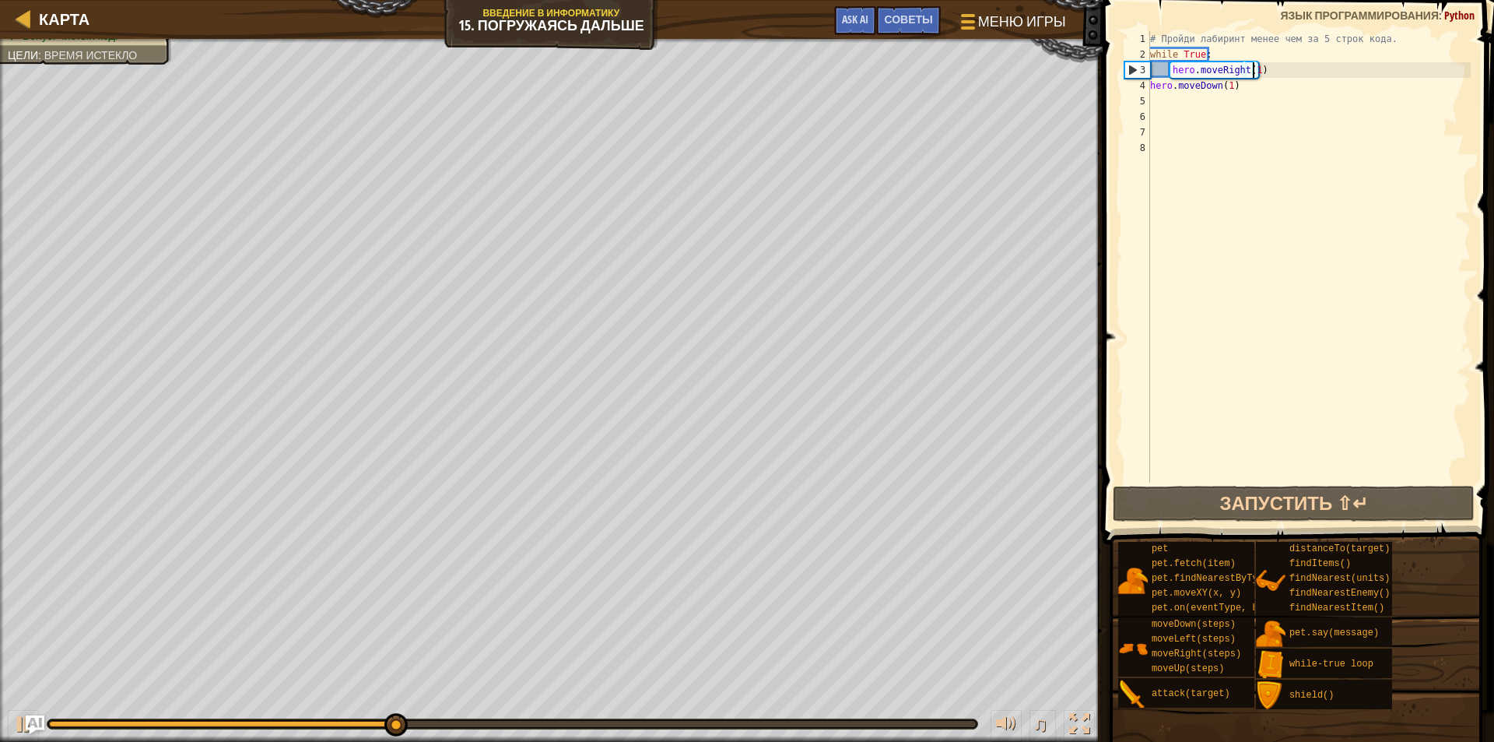
click at [1149, 150] on div "8" at bounding box center [1138, 148] width 26 height 16
click at [1174, 102] on div "# Пройди лабиринт менее чем за 5 строк кода. while True : hero . moveRight ( 1 …" at bounding box center [1309, 272] width 324 height 483
type textarea "w"
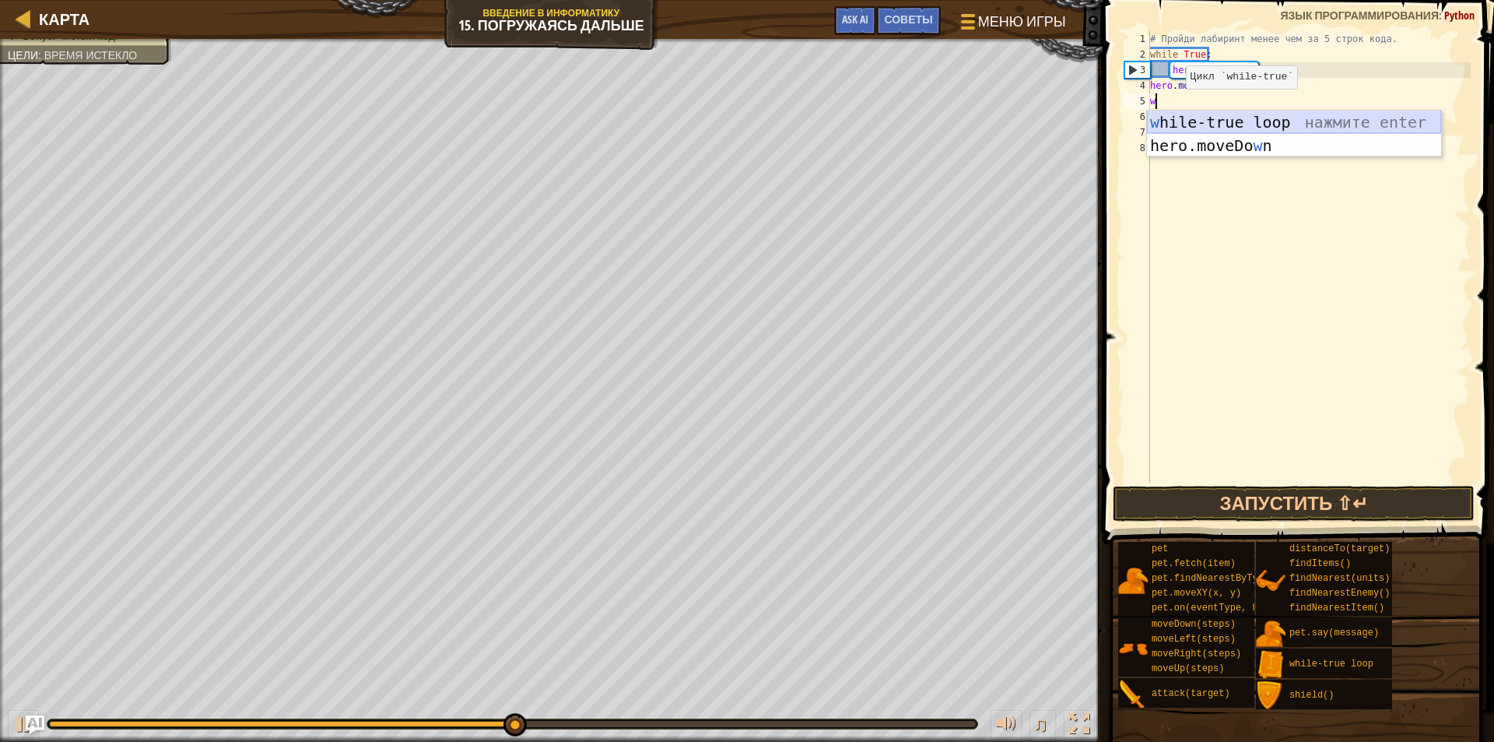
click at [1194, 118] on div "w hile-true loop нажмите enter hero.moveDo w n нажмите enter" at bounding box center [1294, 157] width 294 height 93
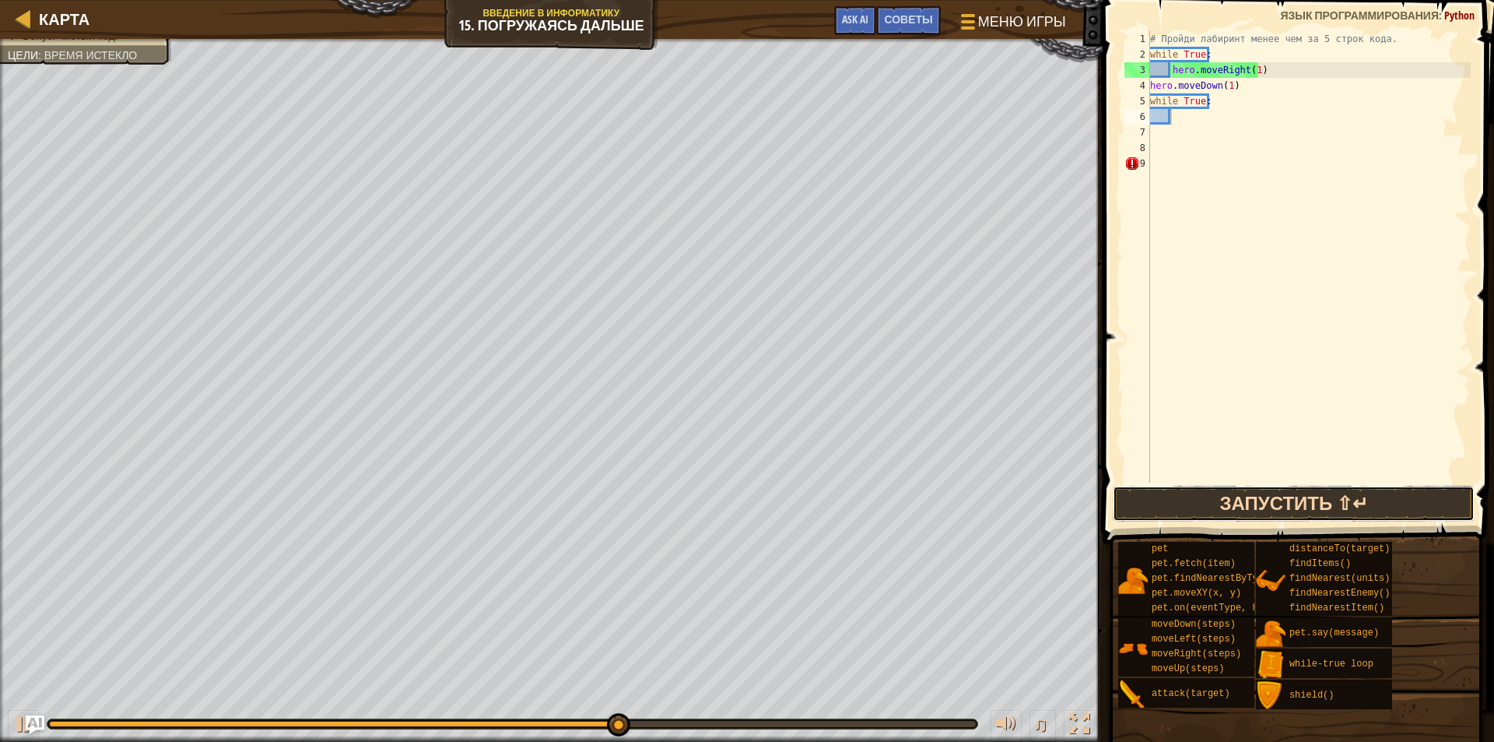
click at [1121, 490] on button "Запустить ⇧↵" at bounding box center [1294, 504] width 362 height 36
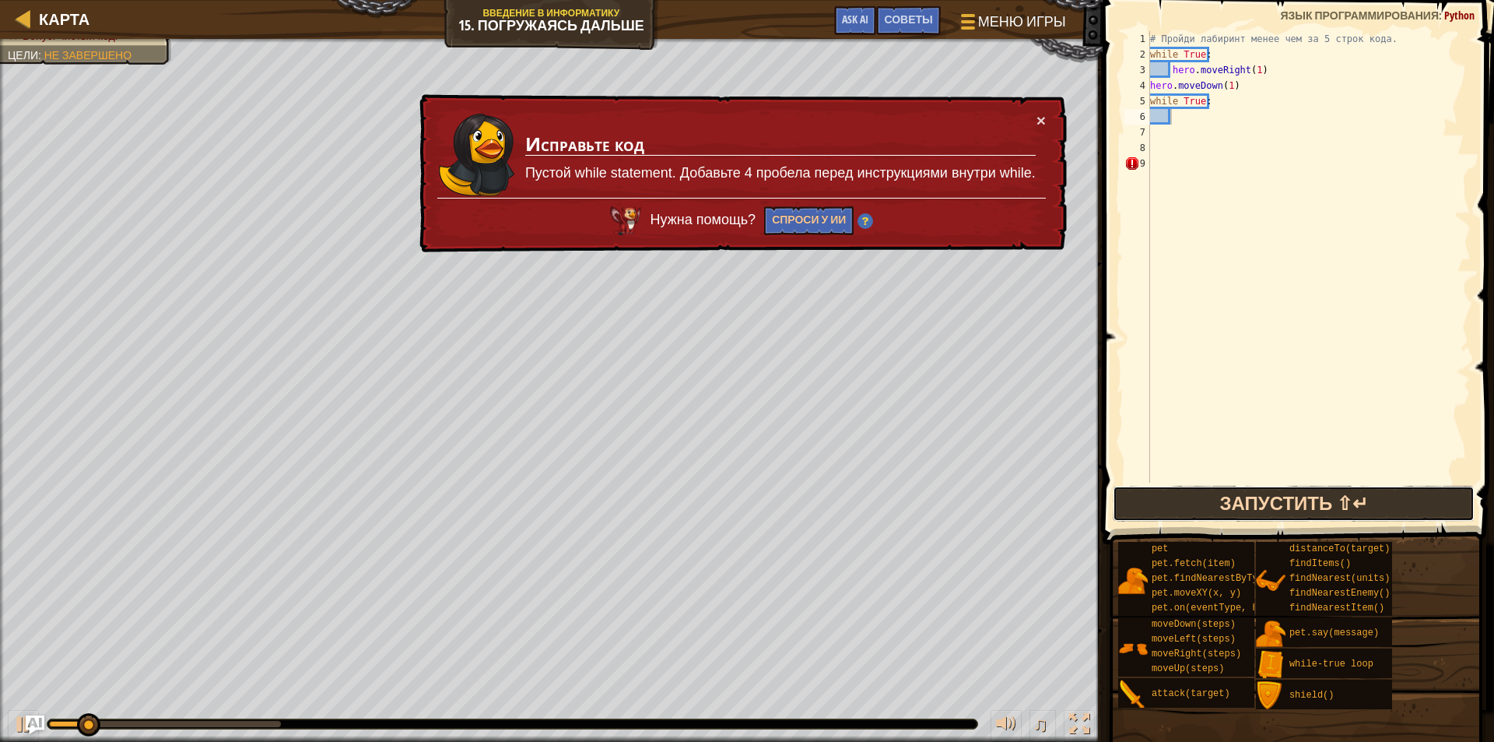
click at [1127, 492] on button "Запустить ⇧↵" at bounding box center [1294, 504] width 362 height 36
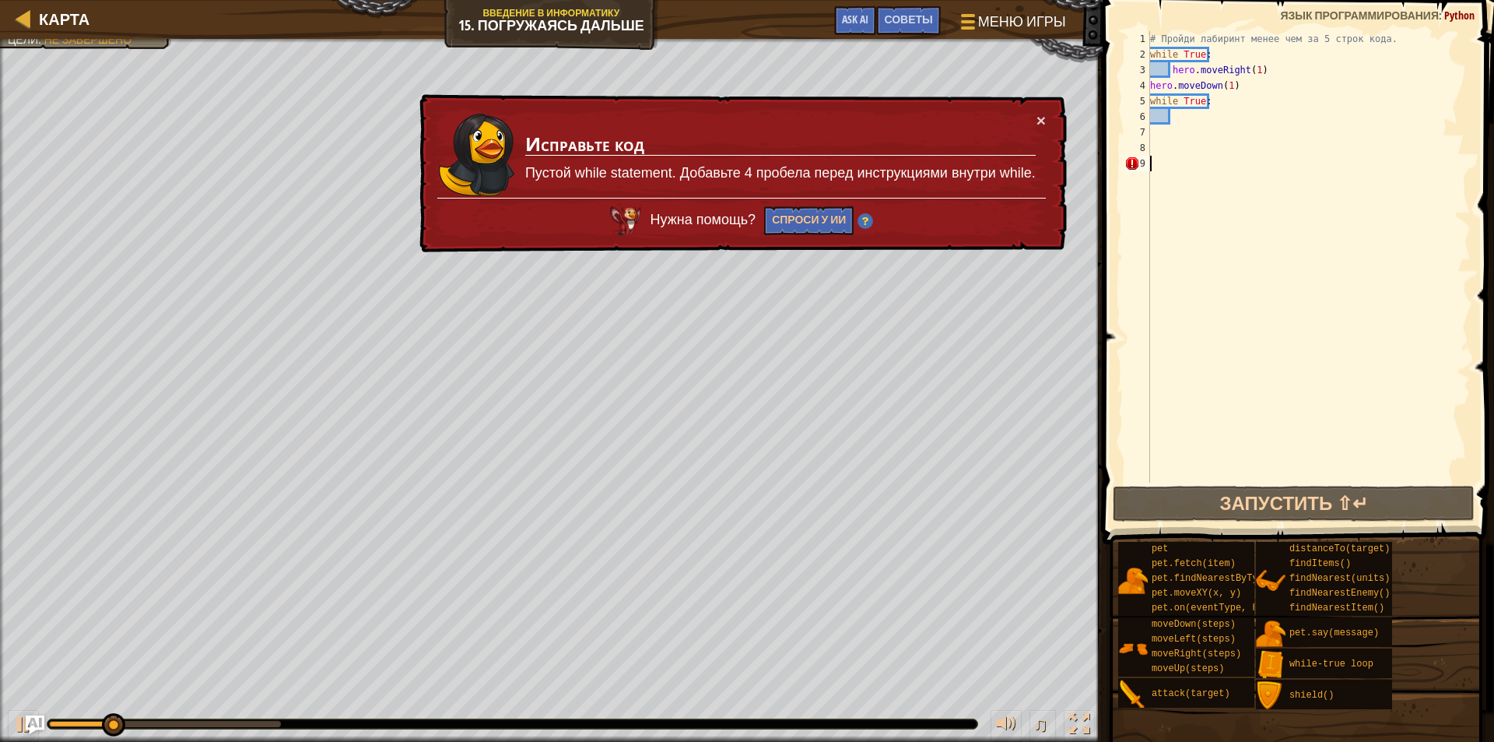
drag, startPoint x: 1162, startPoint y: 164, endPoint x: 1142, endPoint y: 158, distance: 21.2
click at [1160, 163] on div "# Пройди лабиринт менее чем за 5 строк кода. while True : hero . moveRight ( 1 …" at bounding box center [1309, 272] width 324 height 483
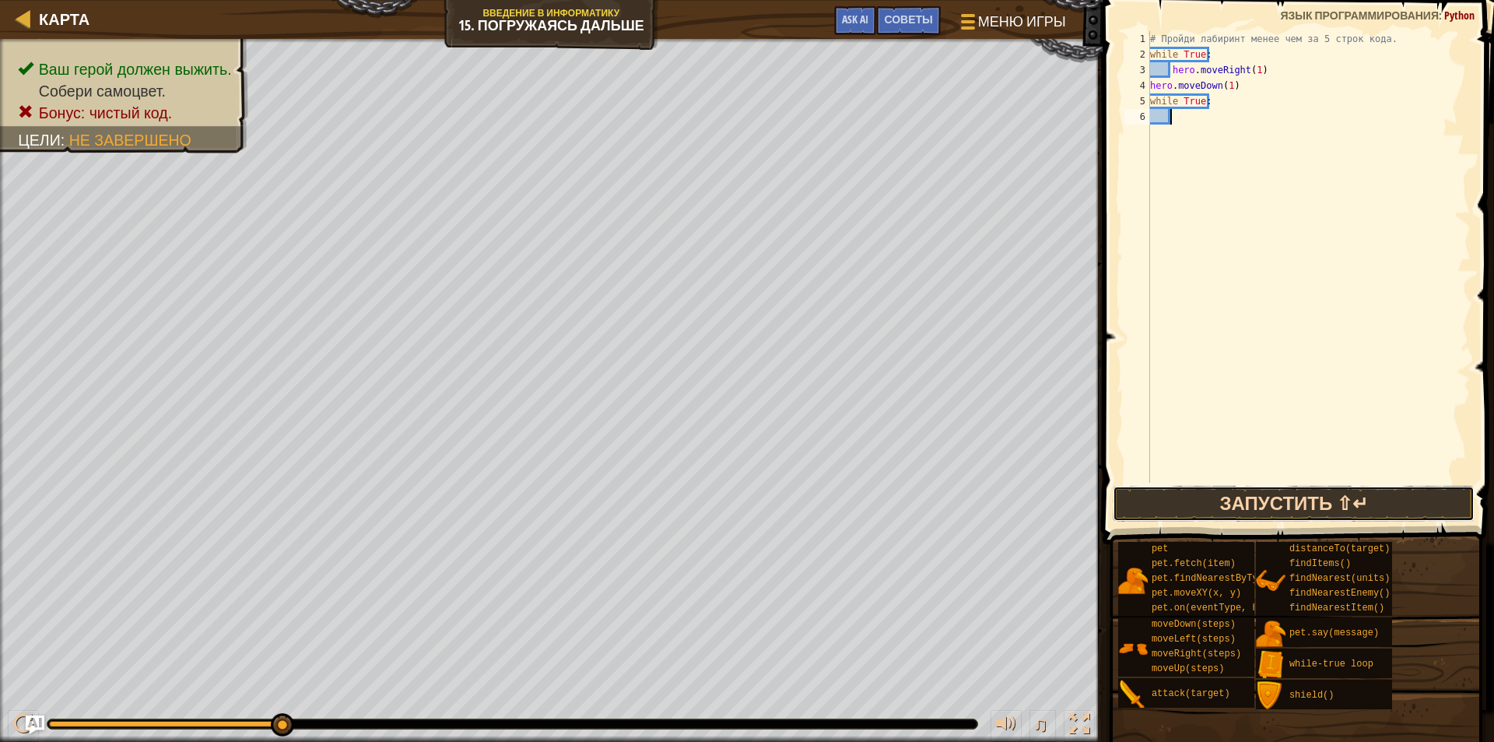
click at [1354, 493] on button "Запустить ⇧↵" at bounding box center [1294, 504] width 362 height 36
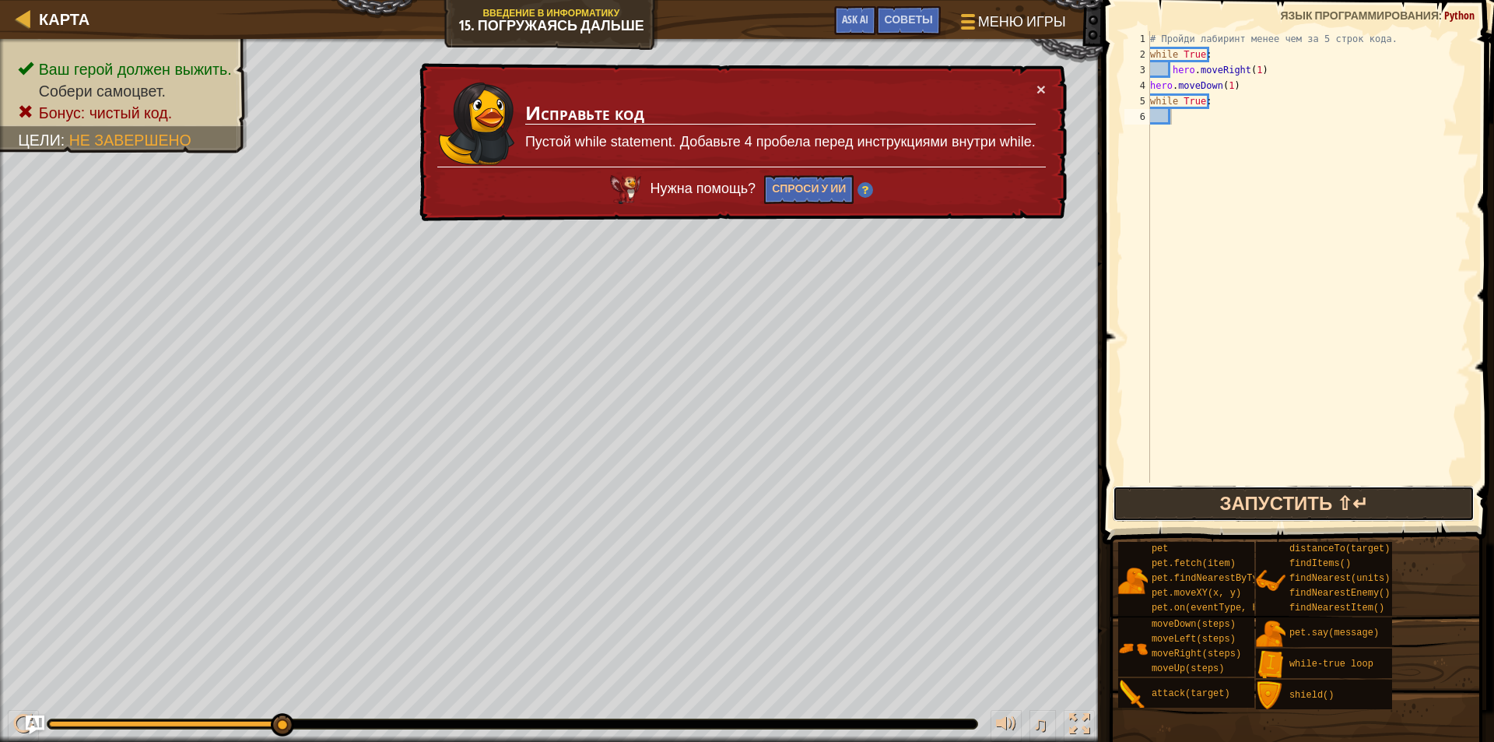
click at [1354, 493] on button "Запустить ⇧↵" at bounding box center [1294, 504] width 362 height 36
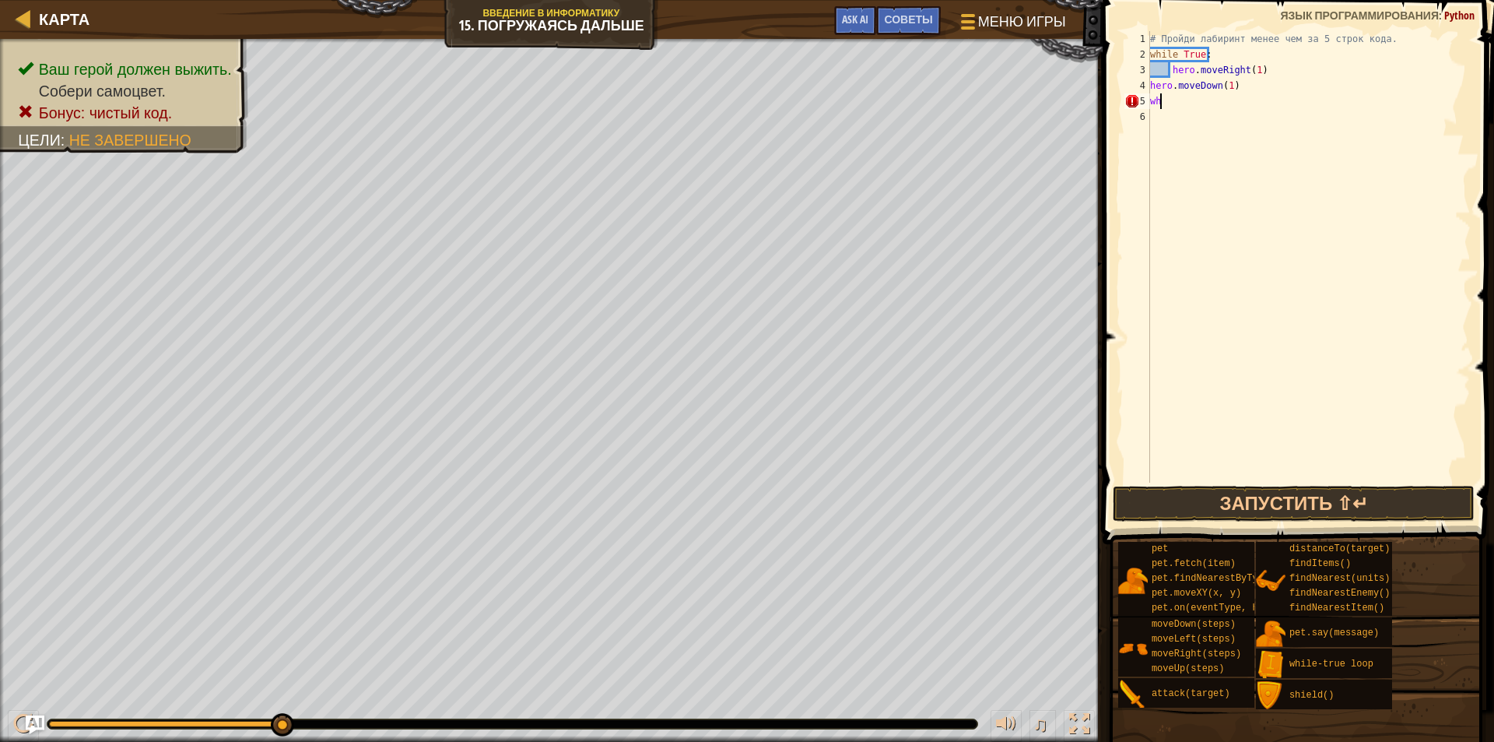
type textarea "w"
click at [1272, 272] on div "# Пройди лабиринт менее чем за 5 строк кода. while True : hero . moveRight ( 1 …" at bounding box center [1309, 272] width 324 height 483
click at [1225, 496] on button "Запустить ⇧↵" at bounding box center [1294, 504] width 362 height 36
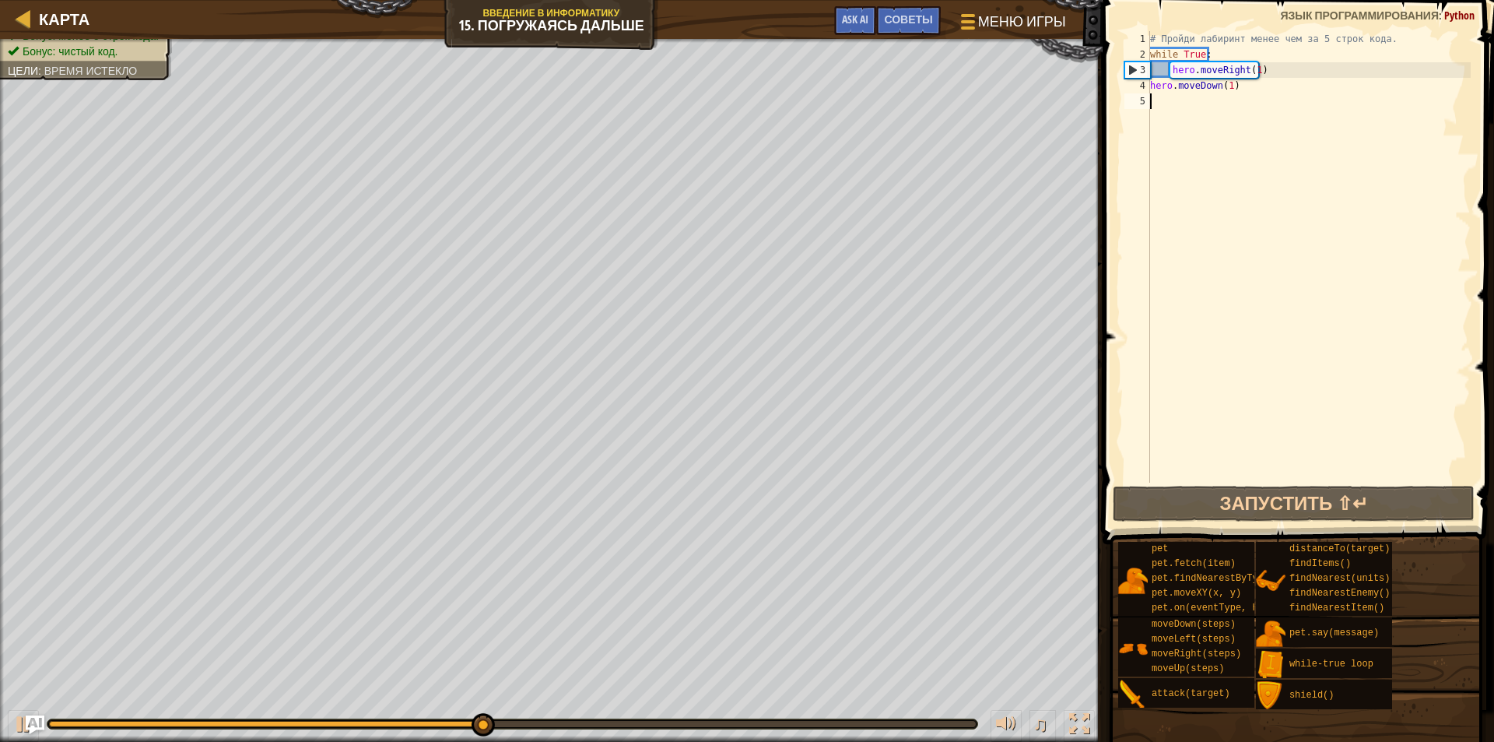
click at [1196, 97] on div "# Пройди лабиринт менее чем за 5 строк кода. while True : hero . moveRight ( 1 …" at bounding box center [1309, 272] width 324 height 483
click at [1235, 79] on div "# Пройди лабиринт менее чем за 5 строк кода. while True : hero . moveRight ( 1 …" at bounding box center [1309, 272] width 324 height 483
click at [1251, 67] on div "# Пройди лабиринт менее чем за 5 строк кода. while True : hero . moveRight ( 1 …" at bounding box center [1309, 272] width 324 height 483
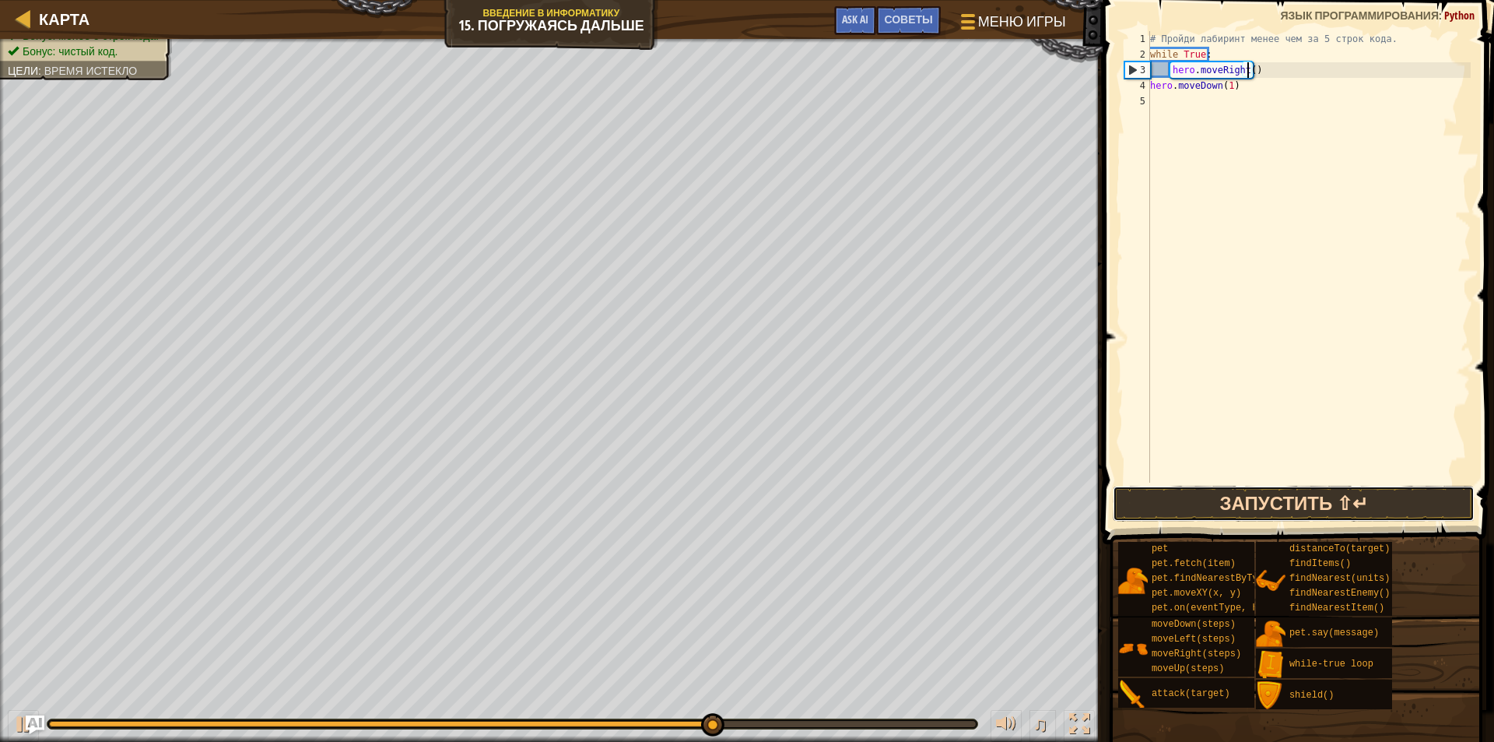
click at [1141, 498] on button "Запустить ⇧↵" at bounding box center [1294, 504] width 362 height 36
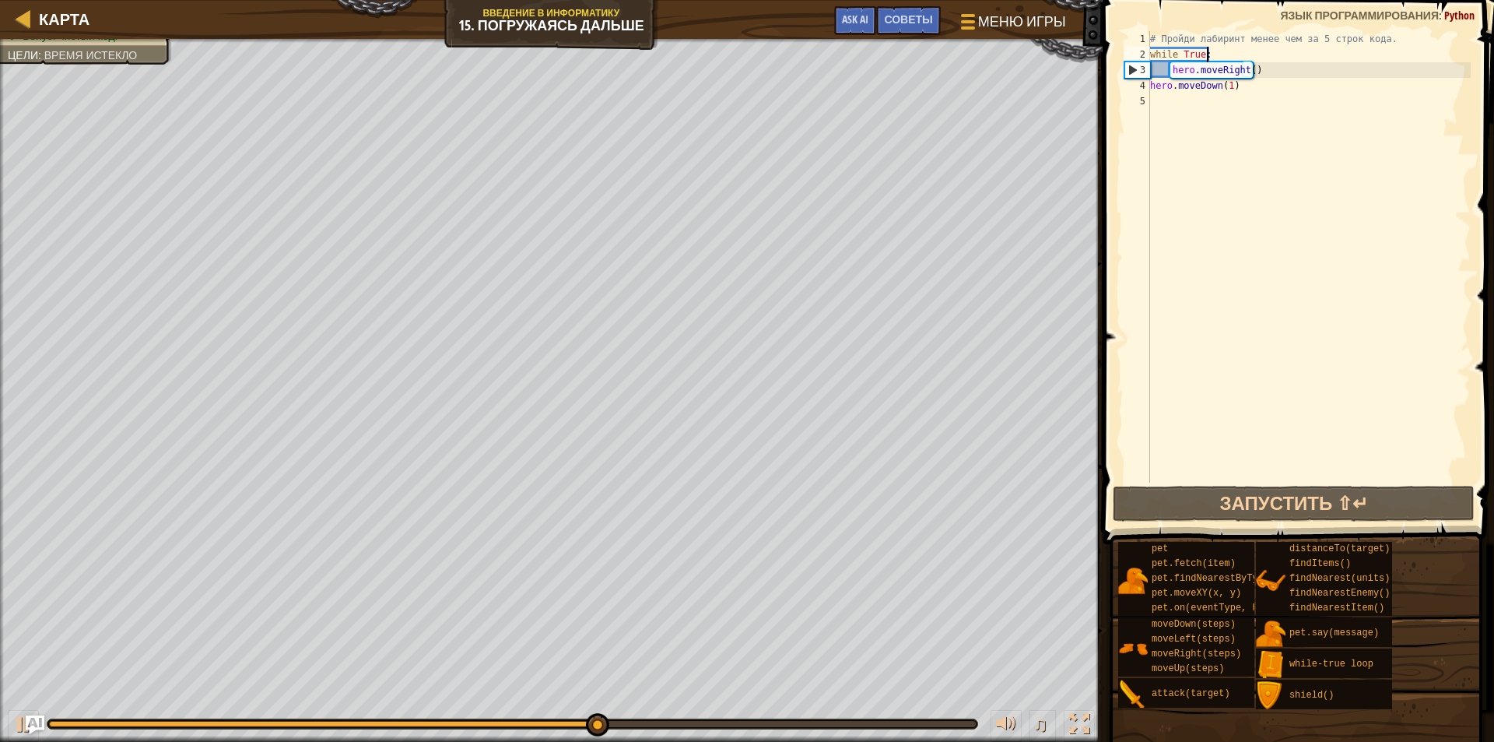
click at [1223, 49] on div "# Пройди лабиринт менее чем за 5 строк кода. while True : hero . moveRight ( ) …" at bounding box center [1309, 272] width 324 height 483
type textarea "while True:"
click at [1244, 101] on div "# Пройди лабиринт менее чем за 5 строк кода. while True : hero . moveRight ( ) …" at bounding box center [1309, 272] width 324 height 483
click at [1346, 97] on div "# Пройди лабиринт менее чем за 5 строк кода. while True : hero . moveRight ( ) …" at bounding box center [1309, 272] width 324 height 483
click at [1206, 80] on div "# Пройди лабиринт менее чем за 5 строк кода. while True : hero . moveRight ( ) …" at bounding box center [1309, 272] width 324 height 483
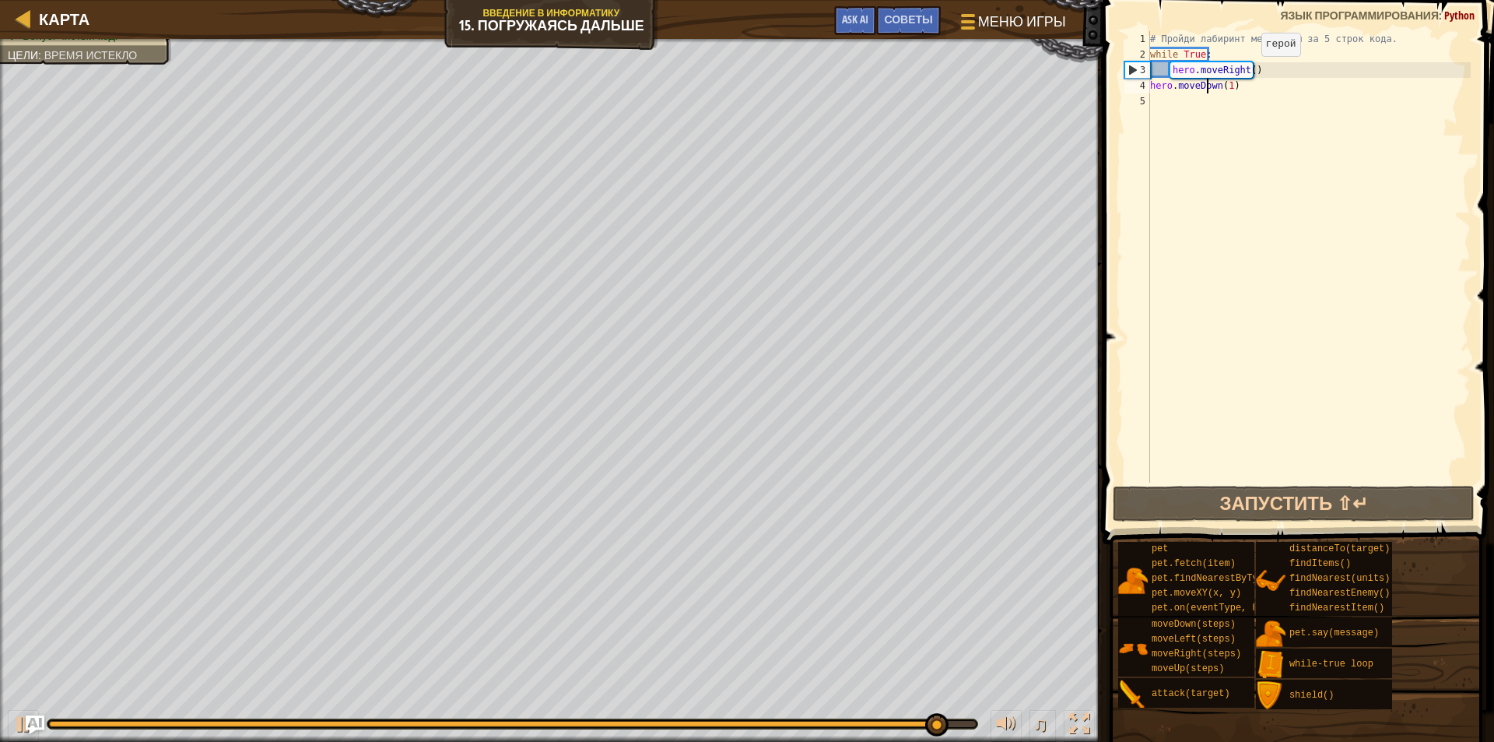
click at [1248, 72] on div "# Пройди лабиринт менее чем за 5 строк кода. while True : hero . moveRight ( ) …" at bounding box center [1309, 272] width 324 height 483
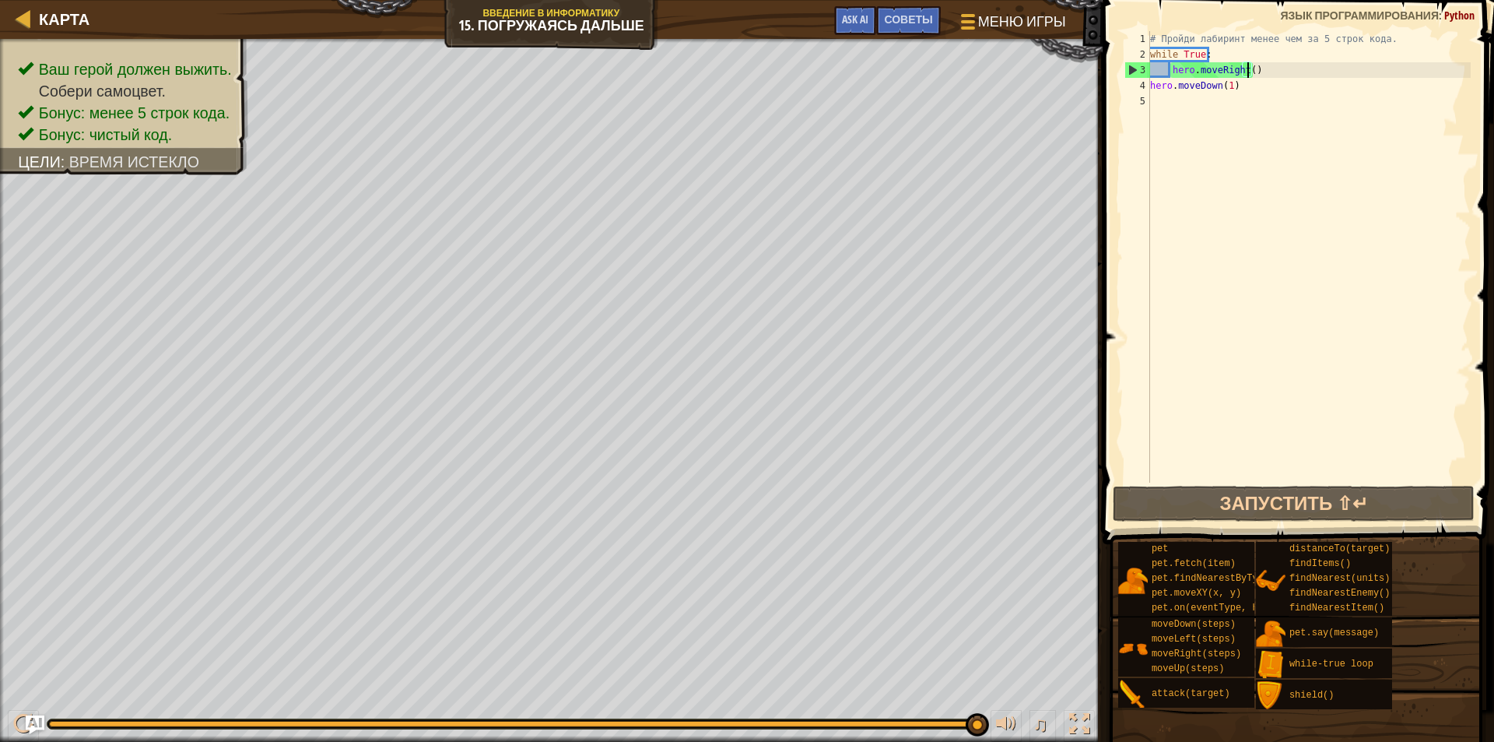
scroll to position [7, 8]
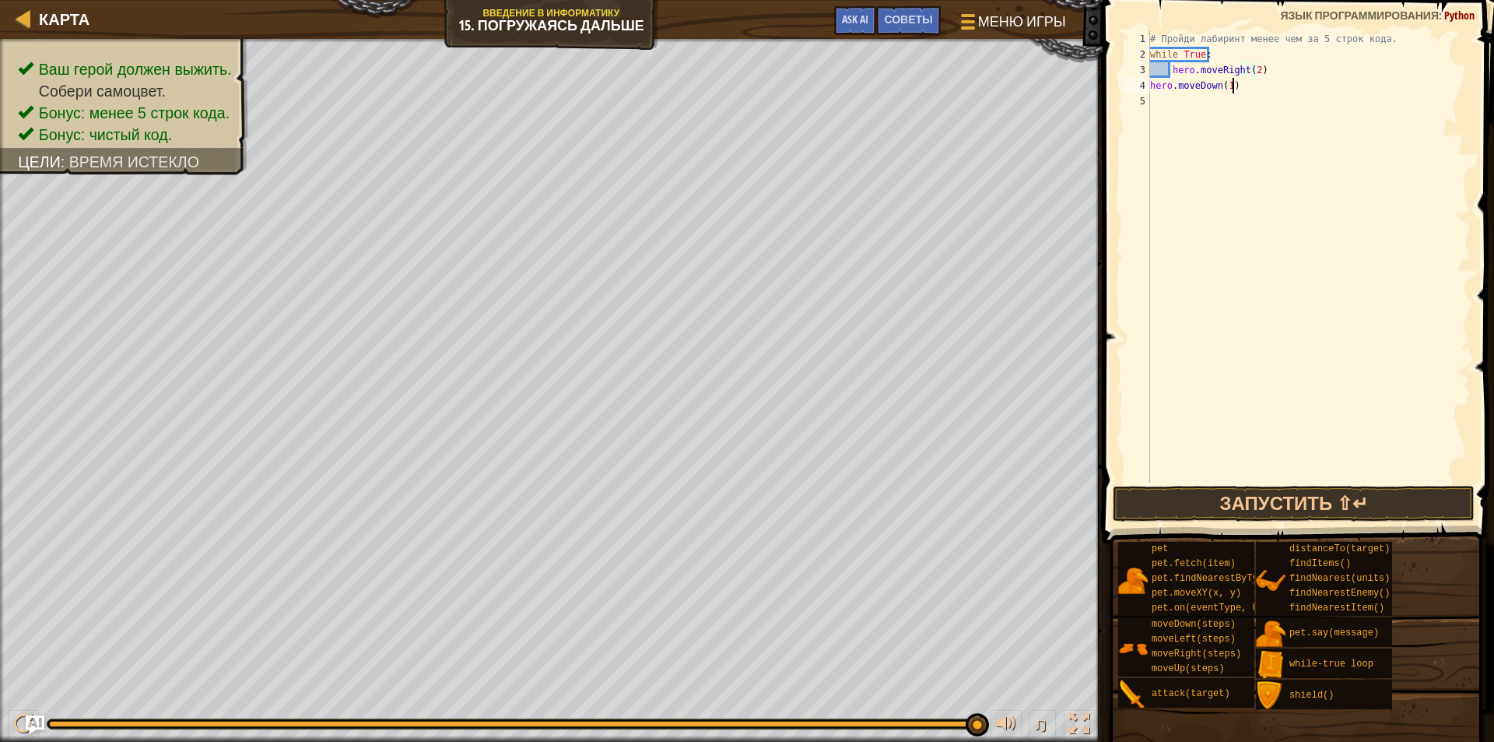
click at [1236, 92] on div "# Пройди лабиринт менее чем за 5 строк кода. while True : hero . moveRight ( 2 …" at bounding box center [1309, 272] width 324 height 483
type textarea "h"
type textarea "w"
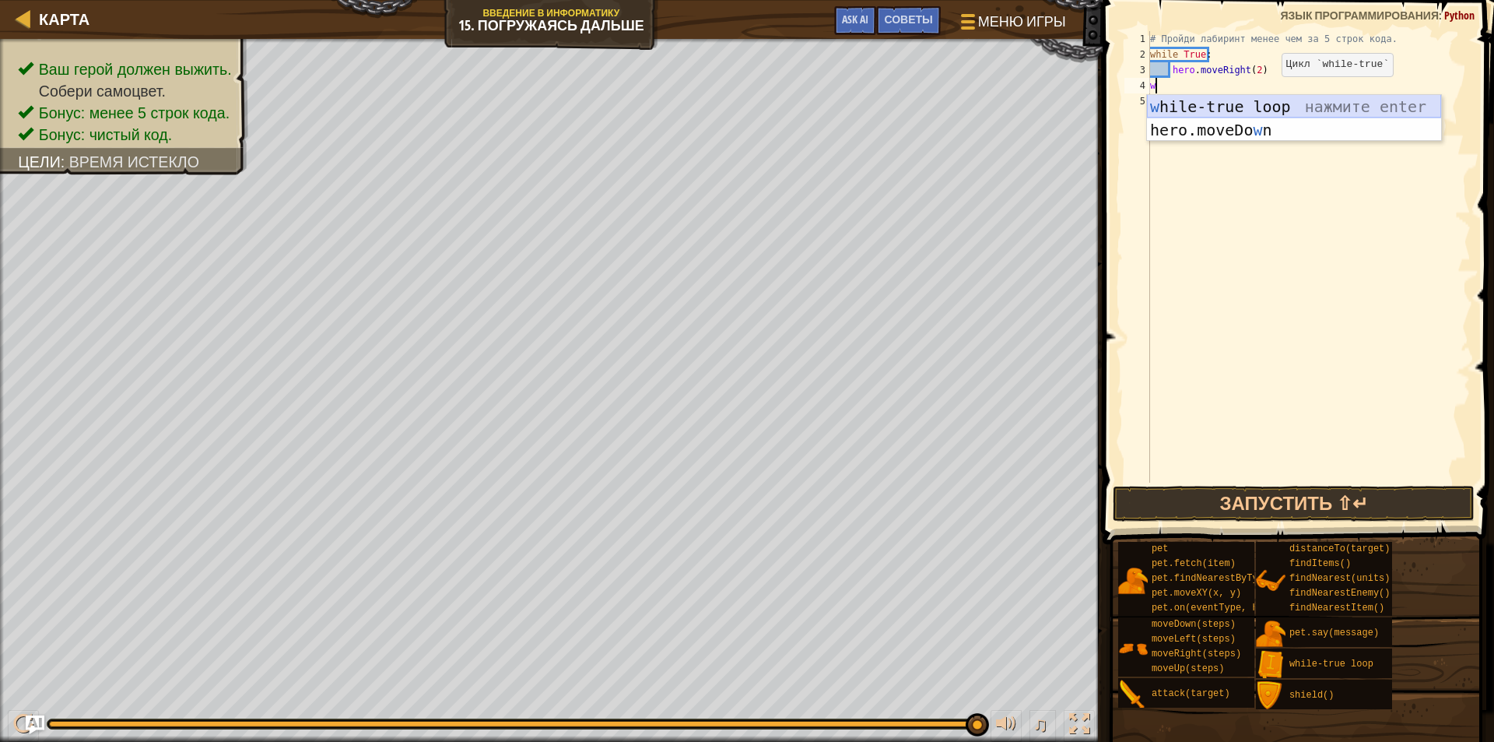
click at [1270, 97] on div "w hile-true loop нажмите enter hero.moveDo w n нажмите enter" at bounding box center [1294, 141] width 294 height 93
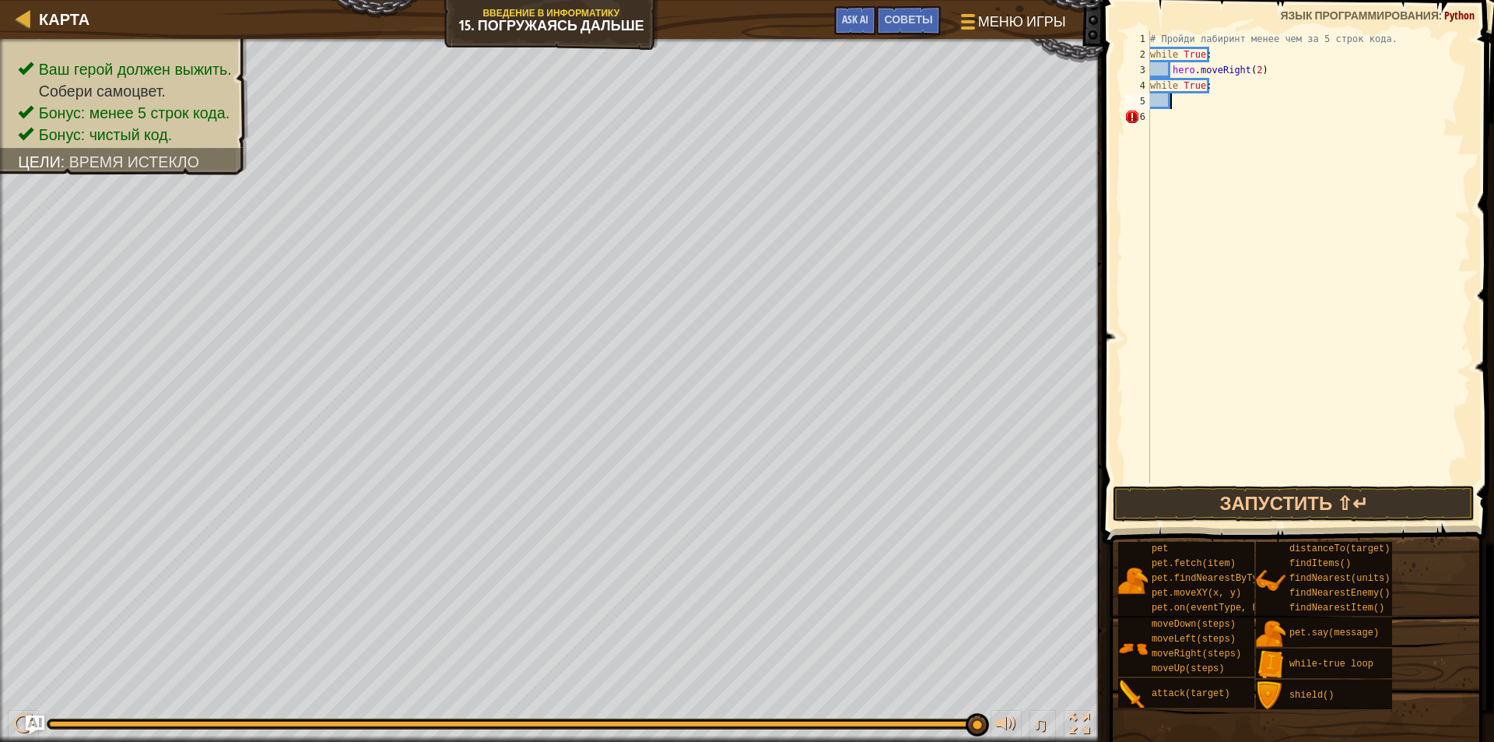
type textarea "h"
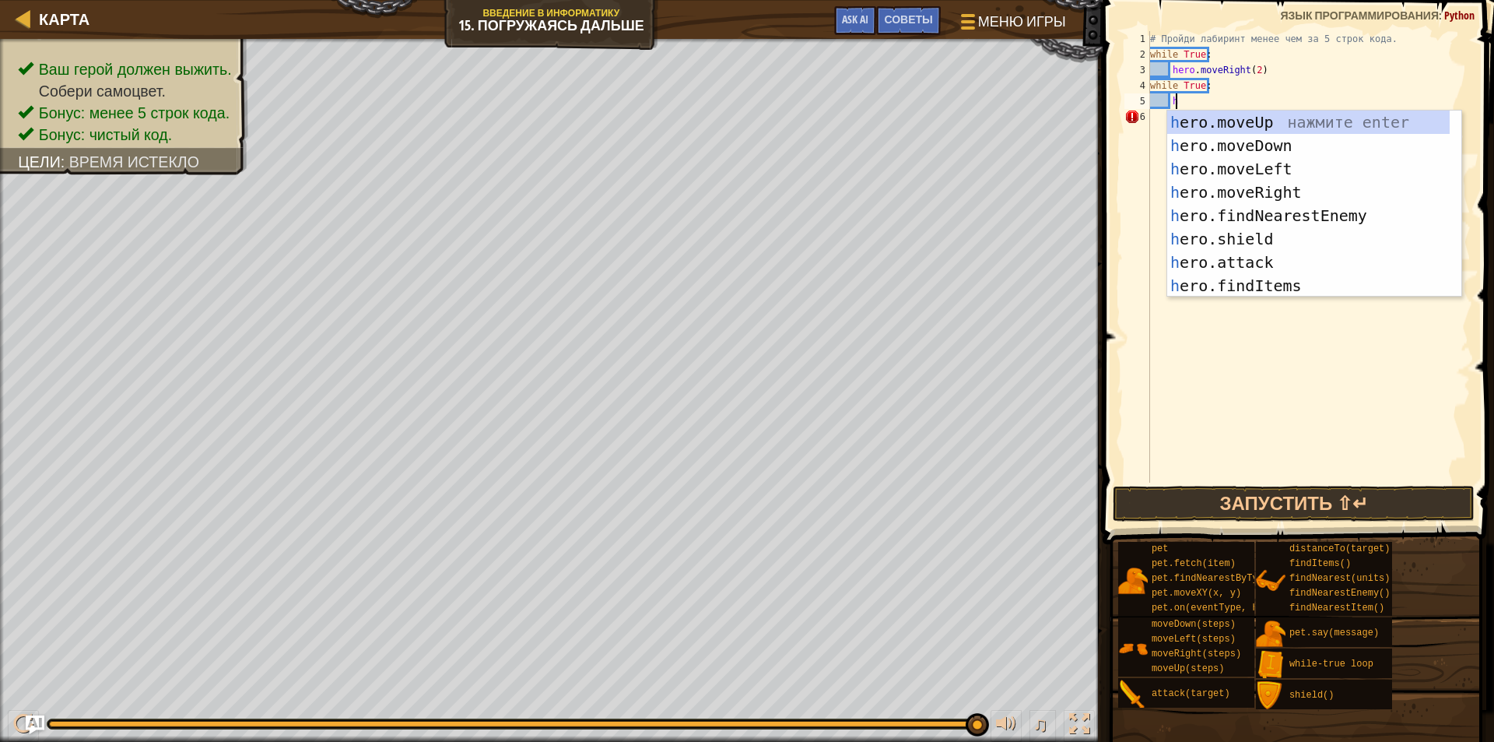
scroll to position [7, 1]
click at [1274, 148] on div "h ero.moveUp нажмите enter h ero.moveDown нажмите enter h ero.moveLeft нажмите …" at bounding box center [1314, 227] width 294 height 233
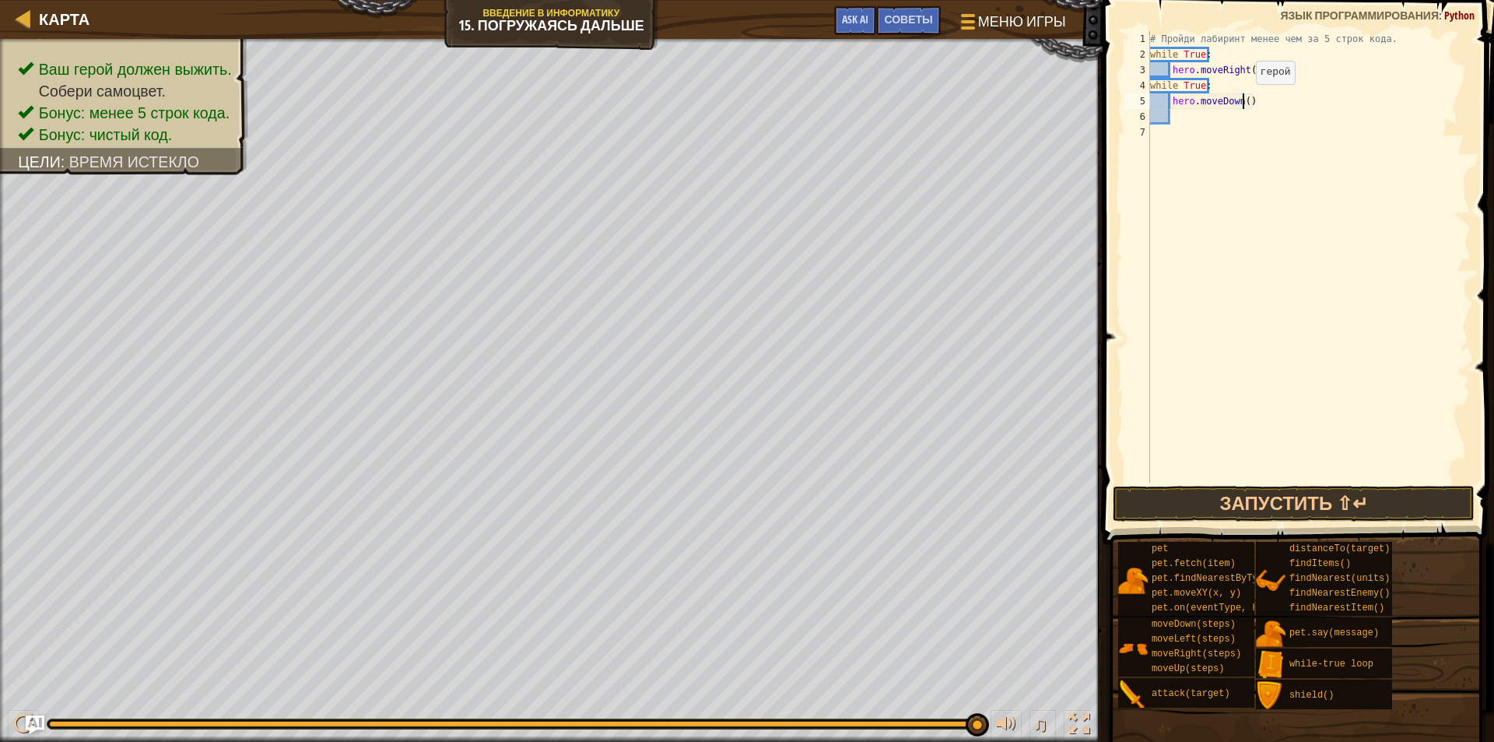
click at [1243, 100] on div "# Пройди лабиринт менее чем за 5 строк кода. while True : hero . moveRight ( 2 …" at bounding box center [1309, 272] width 324 height 483
click at [1280, 505] on button "Запустить ⇧↵" at bounding box center [1294, 504] width 362 height 36
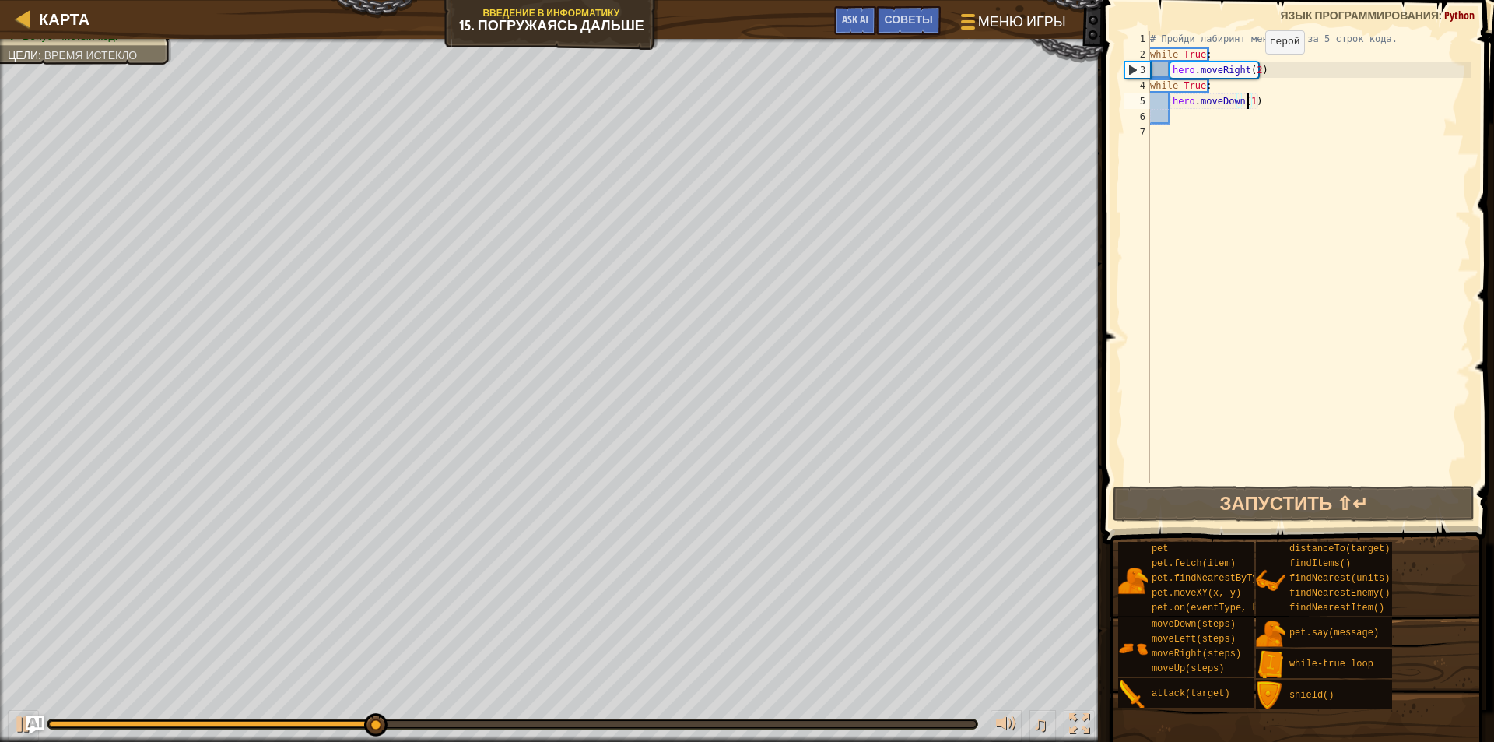
click at [1252, 69] on div "# Пройди лабиринт менее чем за 5 строк кода. while True : hero . moveRight ( 2 …" at bounding box center [1309, 272] width 324 height 483
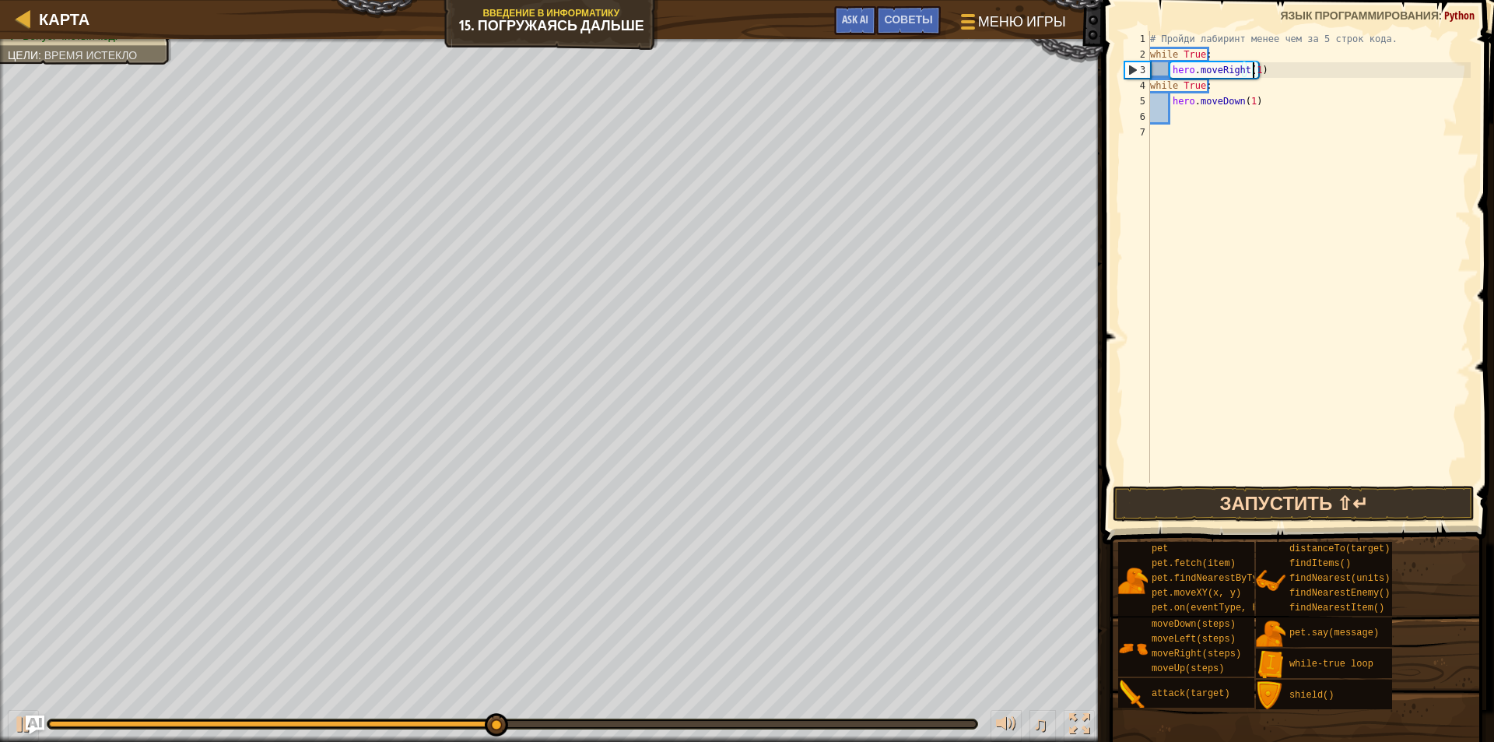
type textarea "hero.moveRight(1)"
click at [1279, 487] on button "Запустить ⇧↵" at bounding box center [1294, 504] width 362 height 36
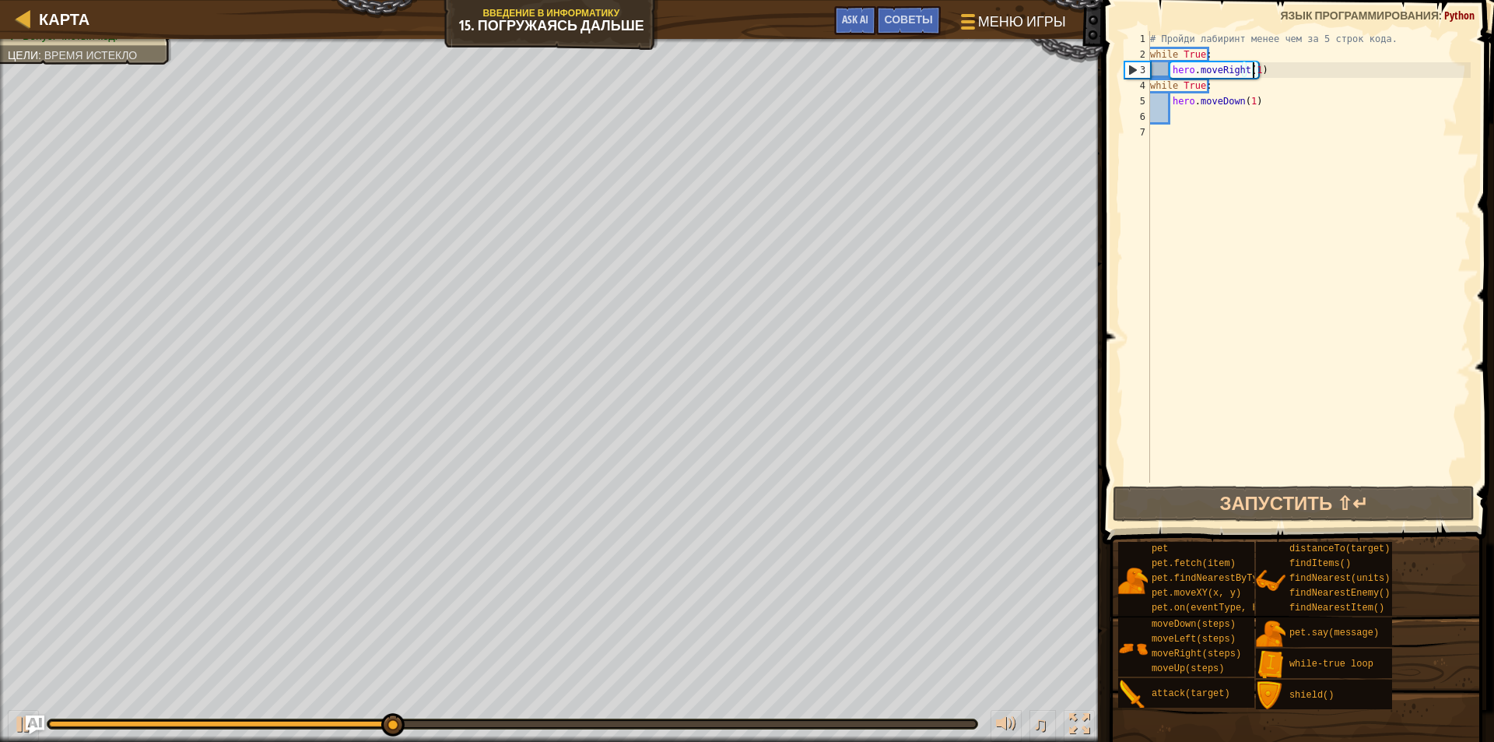
click at [2, 320] on div "Ваш герой должен выжить. Собери самоцвет. Бонус: менее 5 строк кода. Бонус: чис…" at bounding box center [551, 390] width 1103 height 703
click at [1, 307] on div at bounding box center [2, 402] width 4 height 726
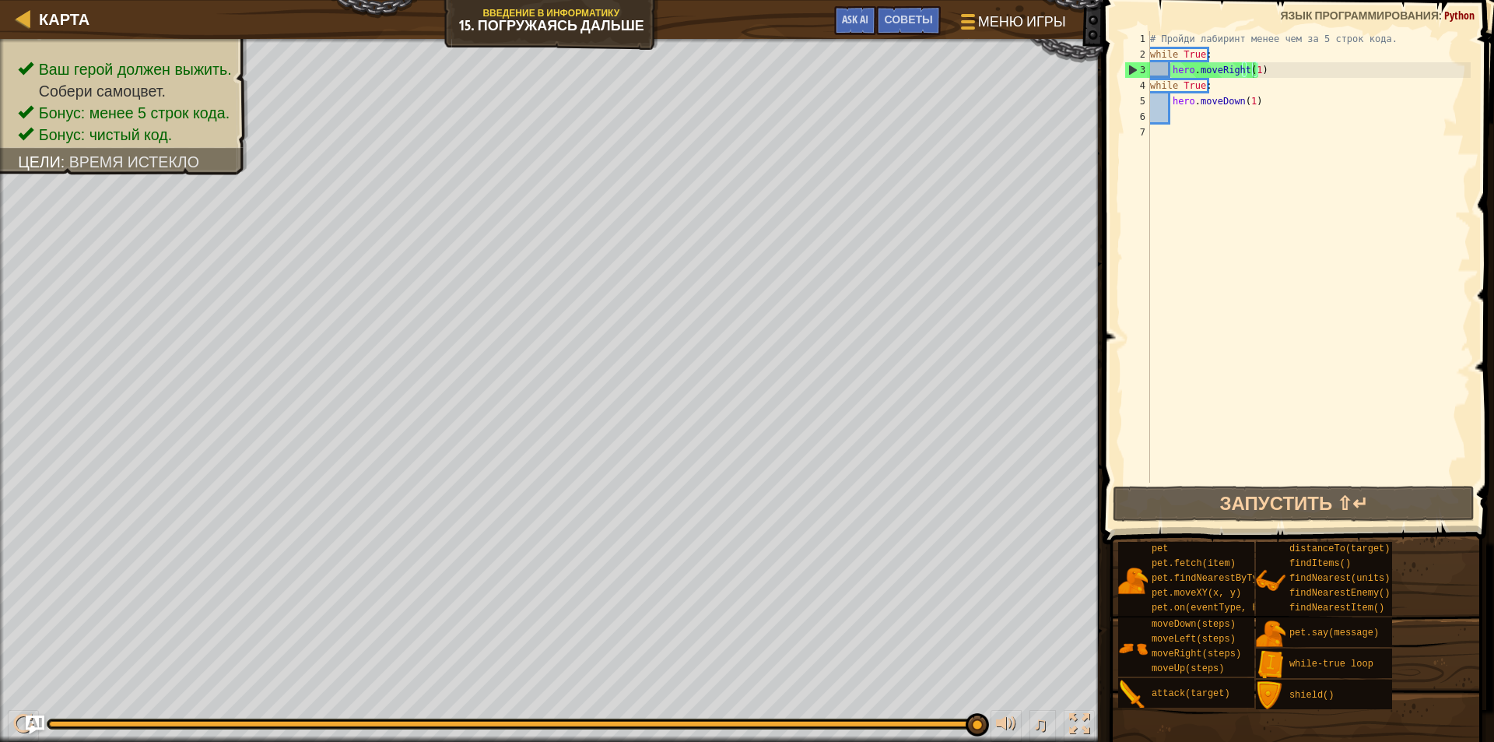
scroll to position [7, 1]
click at [1180, 115] on div "# Пройди лабиринт менее чем за 5 строк кода. while True : hero . moveRight ( 1 …" at bounding box center [1309, 272] width 324 height 483
type textarea "w"
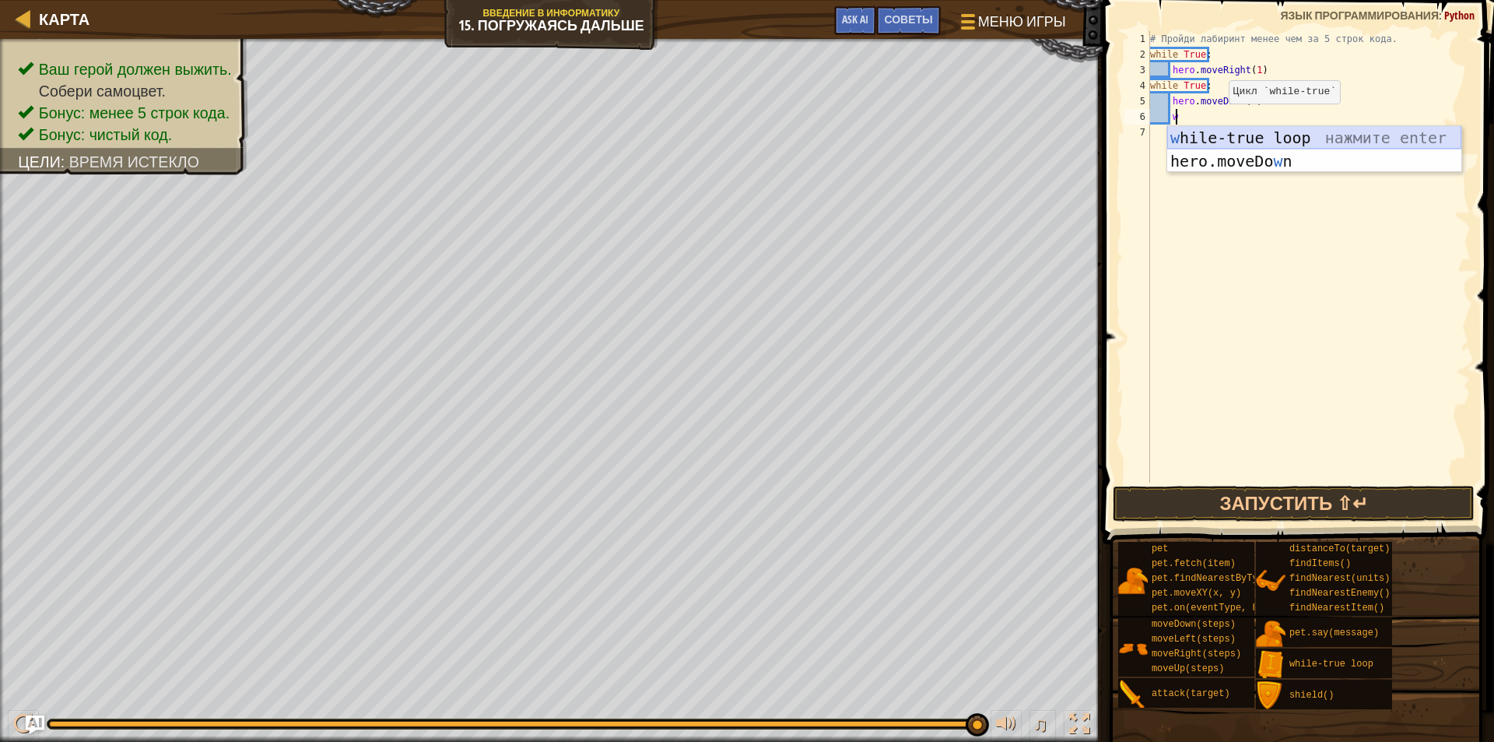
click at [1232, 141] on div "w hile-true loop нажмите enter hero.moveDo w n нажмите enter" at bounding box center [1314, 172] width 294 height 93
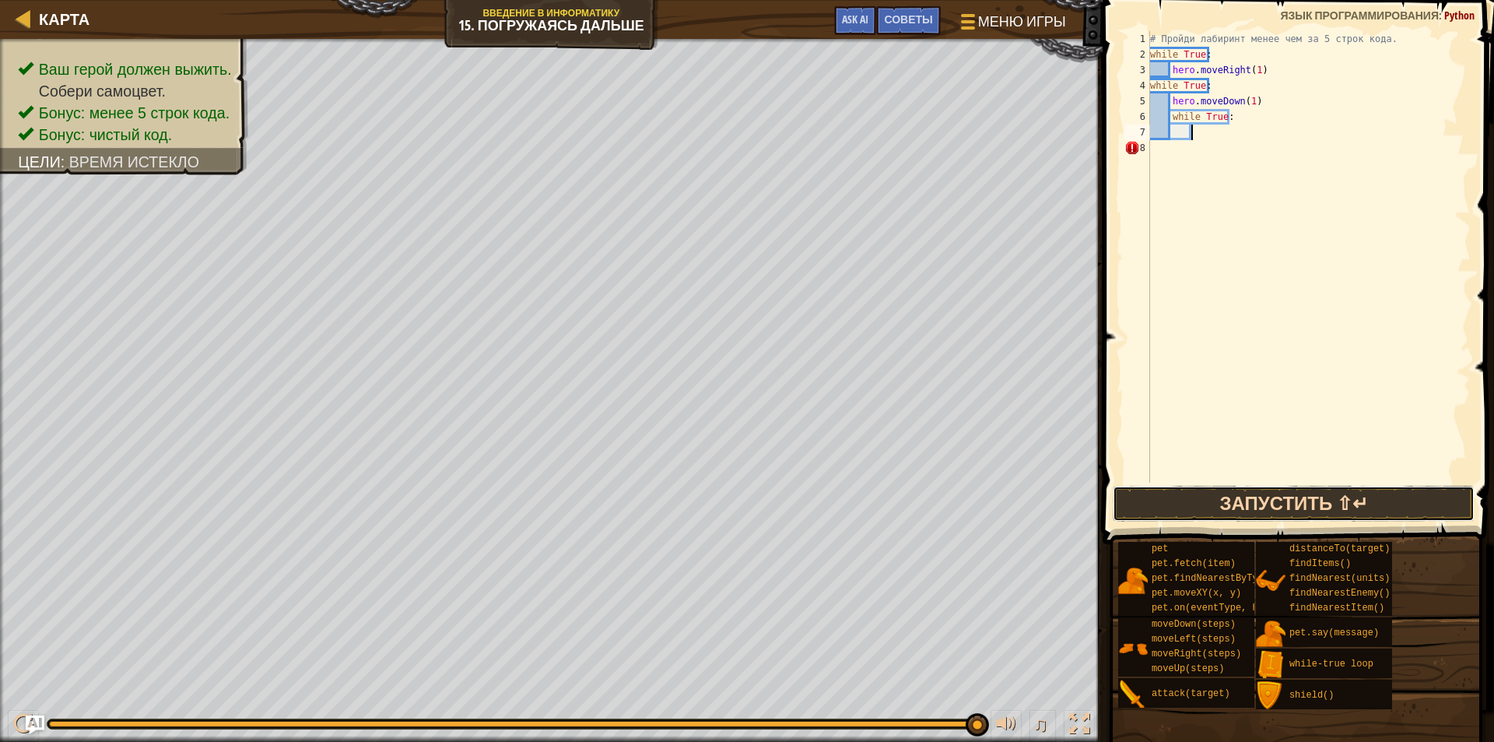
click at [1220, 490] on button "Запустить ⇧↵" at bounding box center [1294, 504] width 362 height 36
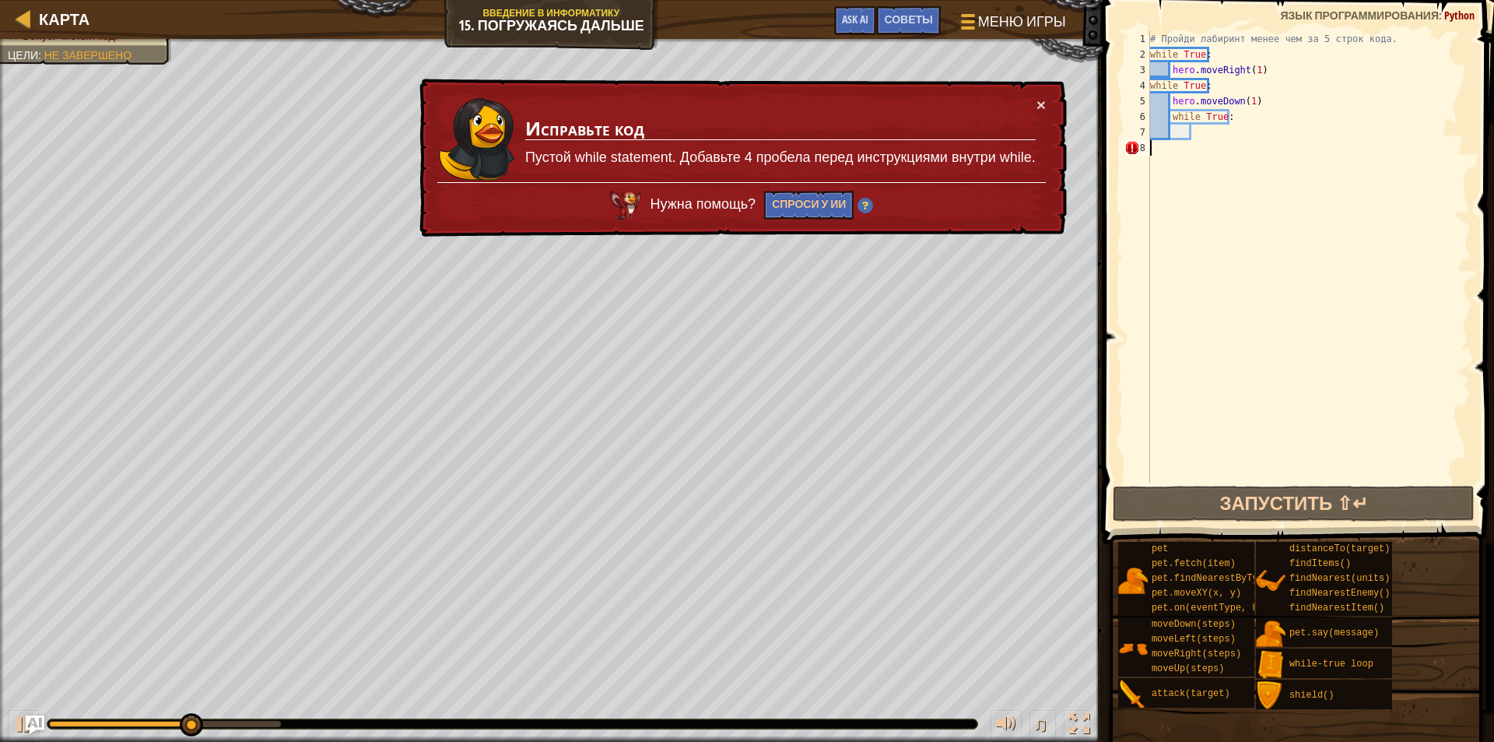
drag, startPoint x: 1492, startPoint y: 428, endPoint x: 1493, endPoint y: 249, distance: 179.0
click at [1482, 277] on div "1 2 3 4 5 6 7 8 # Пройди лабиринт менее чем за 5 строк кода. while True : hero …" at bounding box center [1296, 303] width 396 height 590
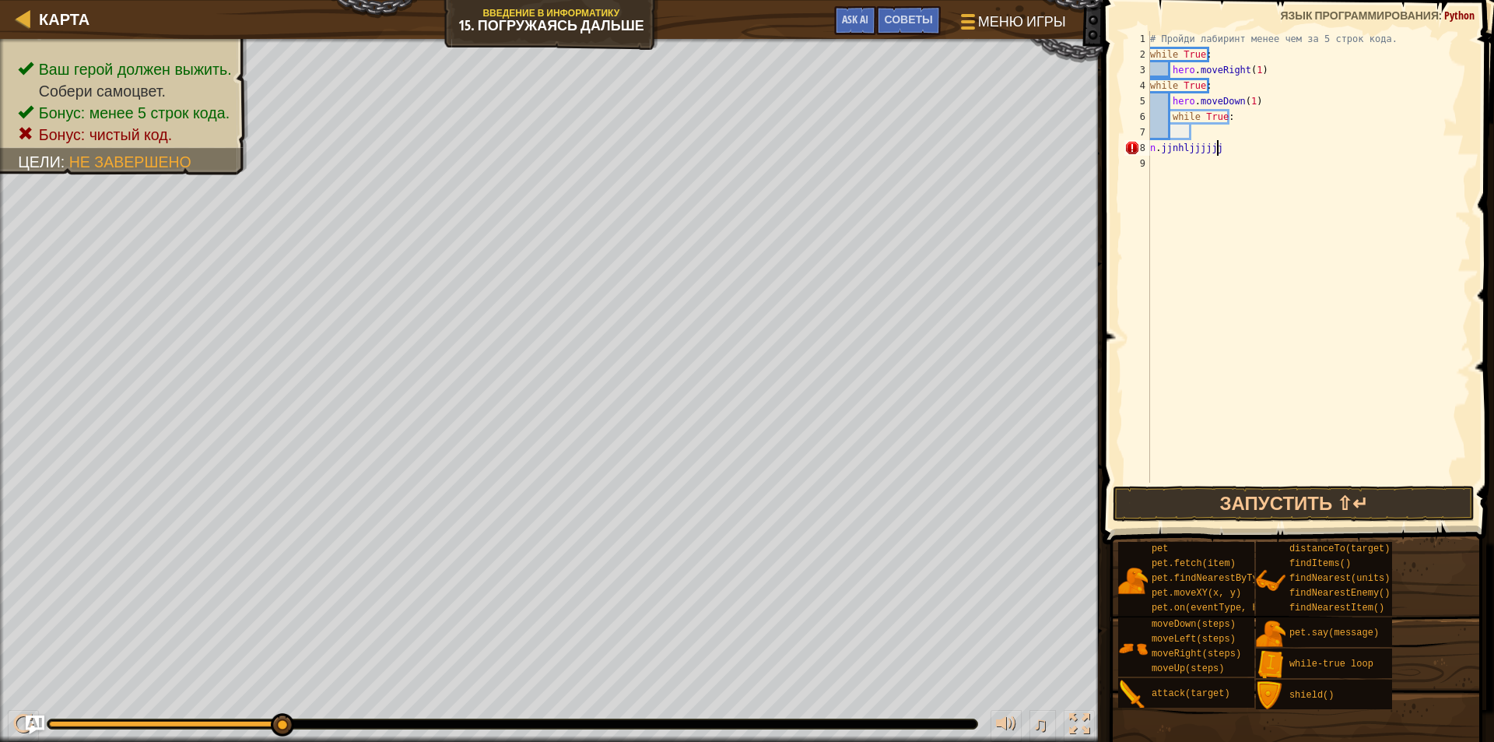
scroll to position [7, 6]
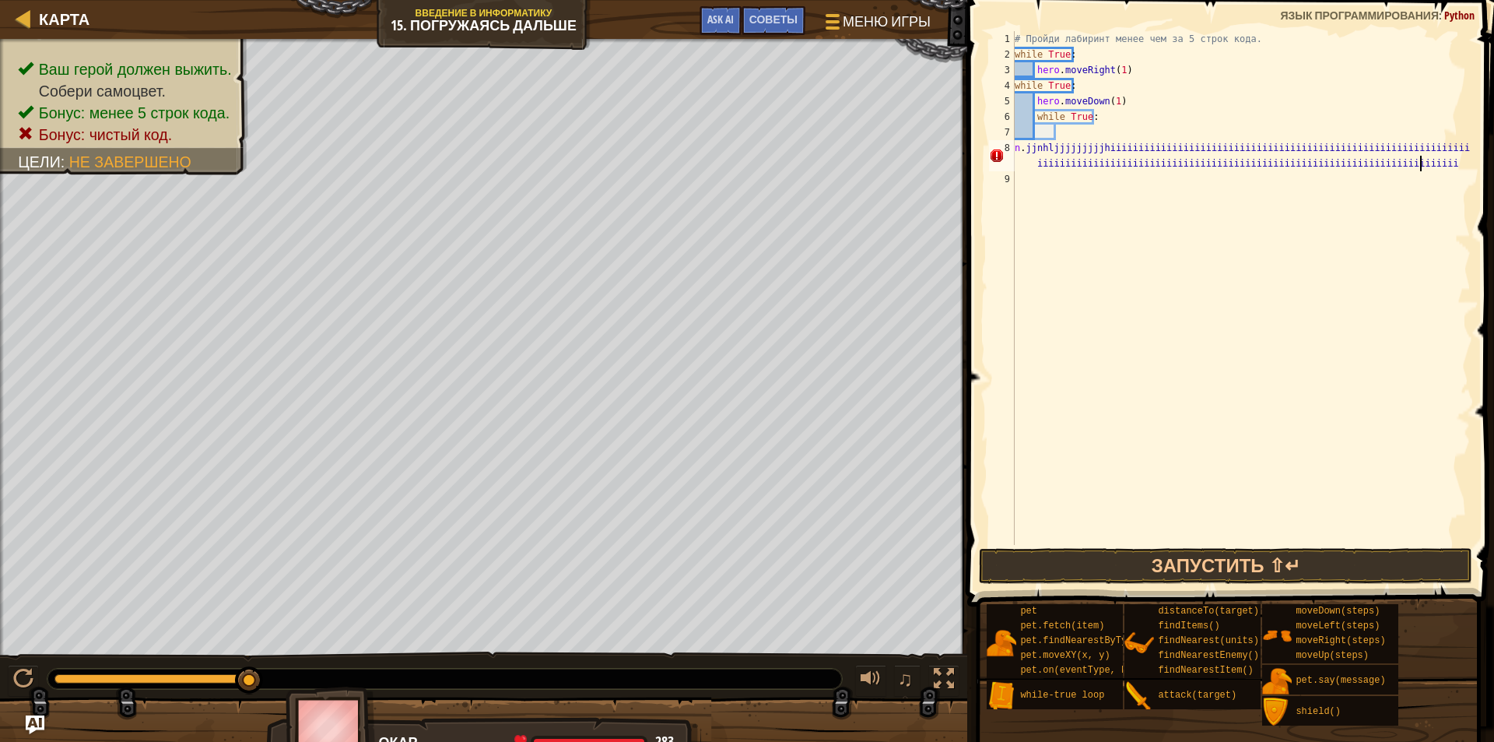
type textarea "n.jjnhljjjjjjjjjhiiiiiiiiiiiiiiiiiiiiiiiiiiiiiiiiiiiiiiiiiiiiiiiiiiiiiiiiiiiiii…"
click at [1136, 616] on div "distanceTo(target) findItems() findNearest(units) findNearestEnemy() findNeares…" at bounding box center [1193, 641] width 136 height 74
click at [1174, 537] on div "# Пройди лабиринт менее чем за 5 строк кода. while True : hero . moveRight ( 1 …" at bounding box center [1241, 303] width 459 height 545
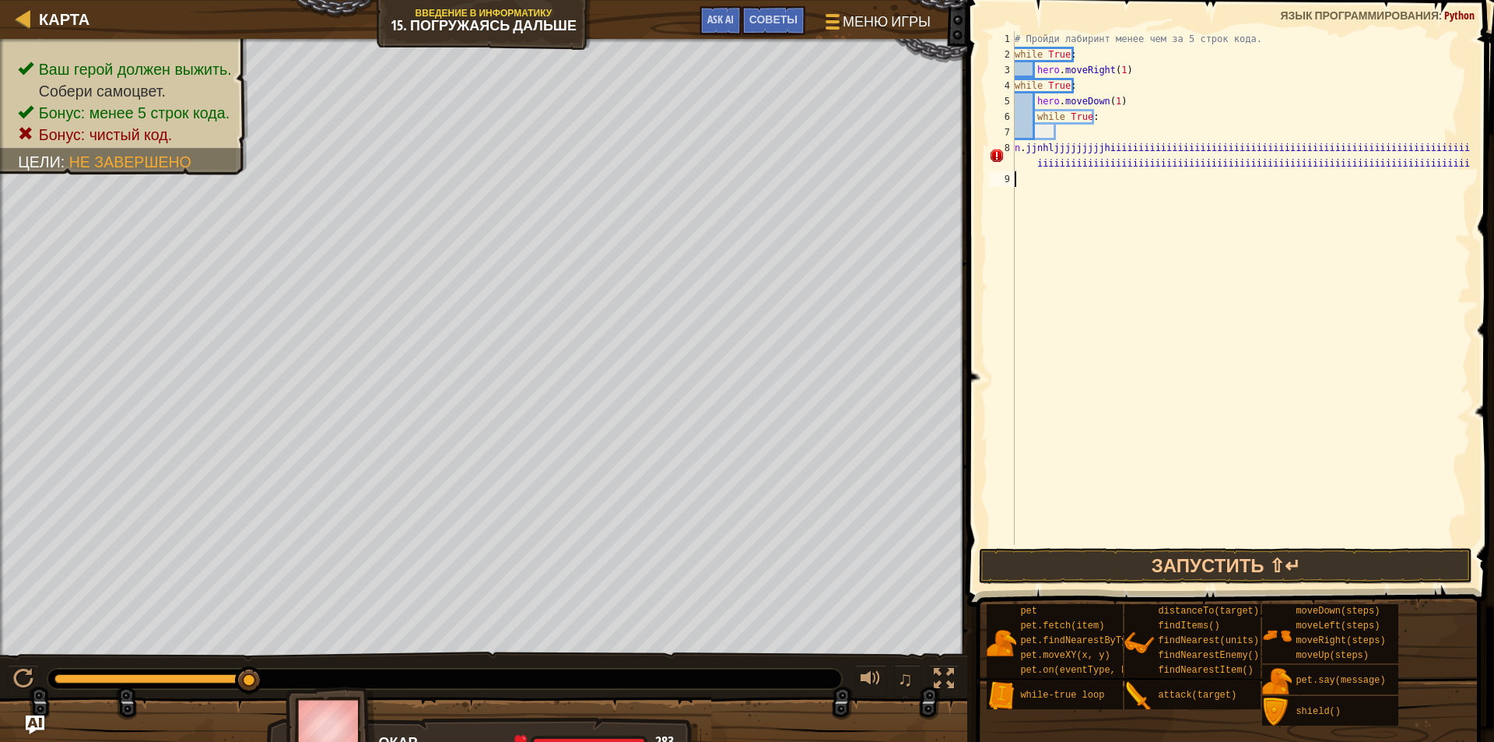
click at [1185, 555] on button "Запустить ⇧↵" at bounding box center [1225, 566] width 493 height 36
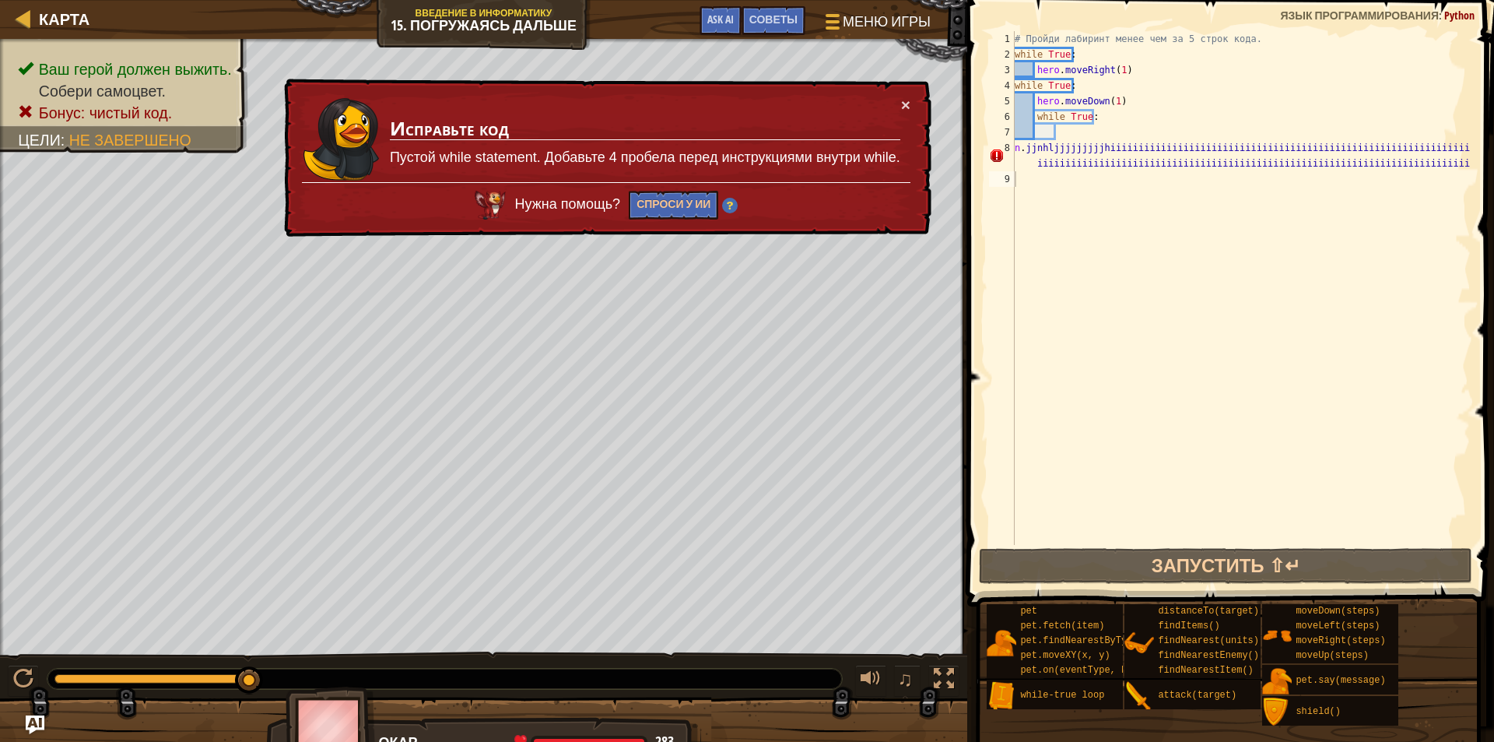
click at [1471, 158] on span at bounding box center [1232, 281] width 539 height 652
drag, startPoint x: 1481, startPoint y: 123, endPoint x: 1476, endPoint y: 131, distance: 9.1
click at [1477, 131] on span at bounding box center [1232, 281] width 539 height 652
click at [1476, 142] on span at bounding box center [1232, 281] width 539 height 652
click at [1465, 139] on div "# Пройди лабиринт менее чем за 5 строк кода. while True : hero . moveRight ( 1 …" at bounding box center [1241, 303] width 459 height 545
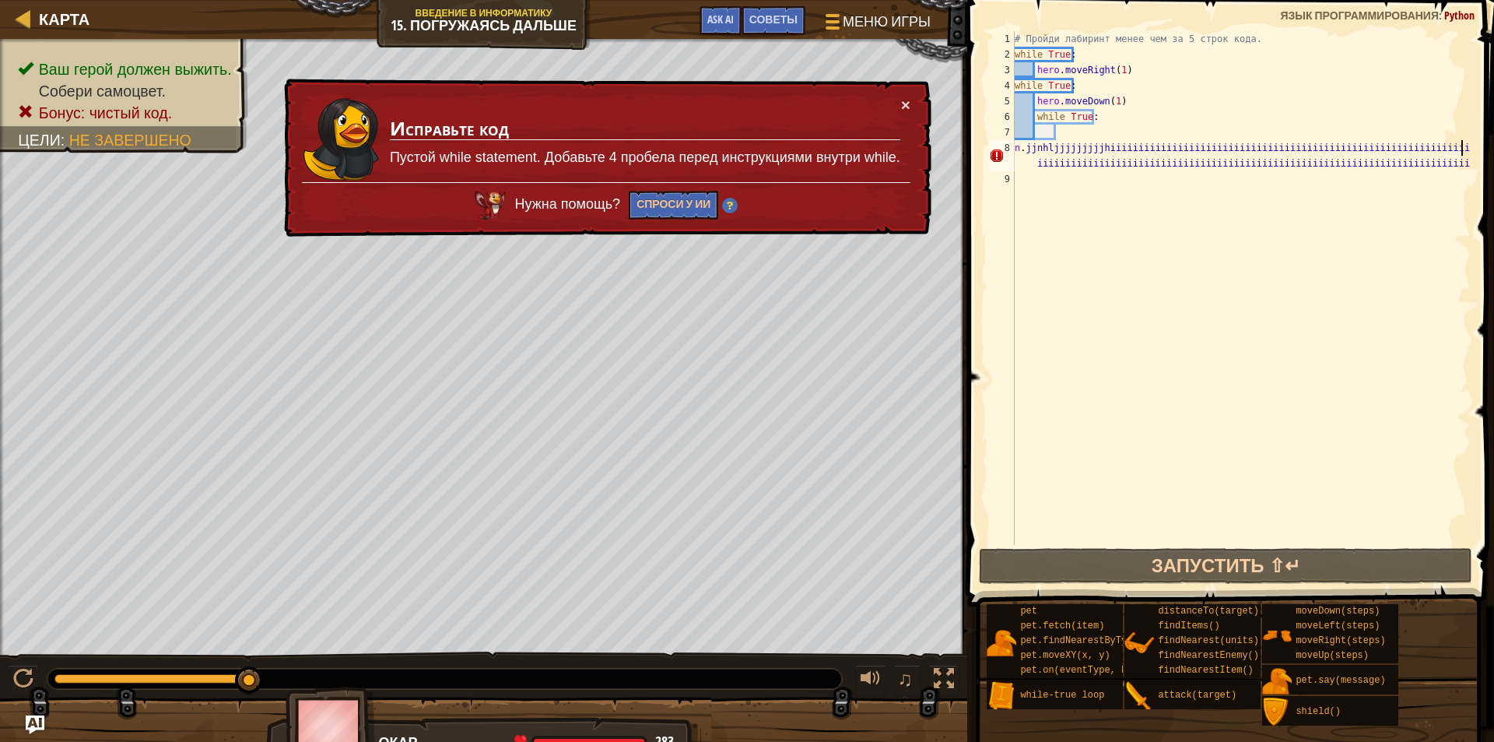
click at [1466, 148] on div "# Пройди лабиринт менее чем за 5 строк кода. while True : hero . moveRight ( 1 …" at bounding box center [1241, 303] width 459 height 545
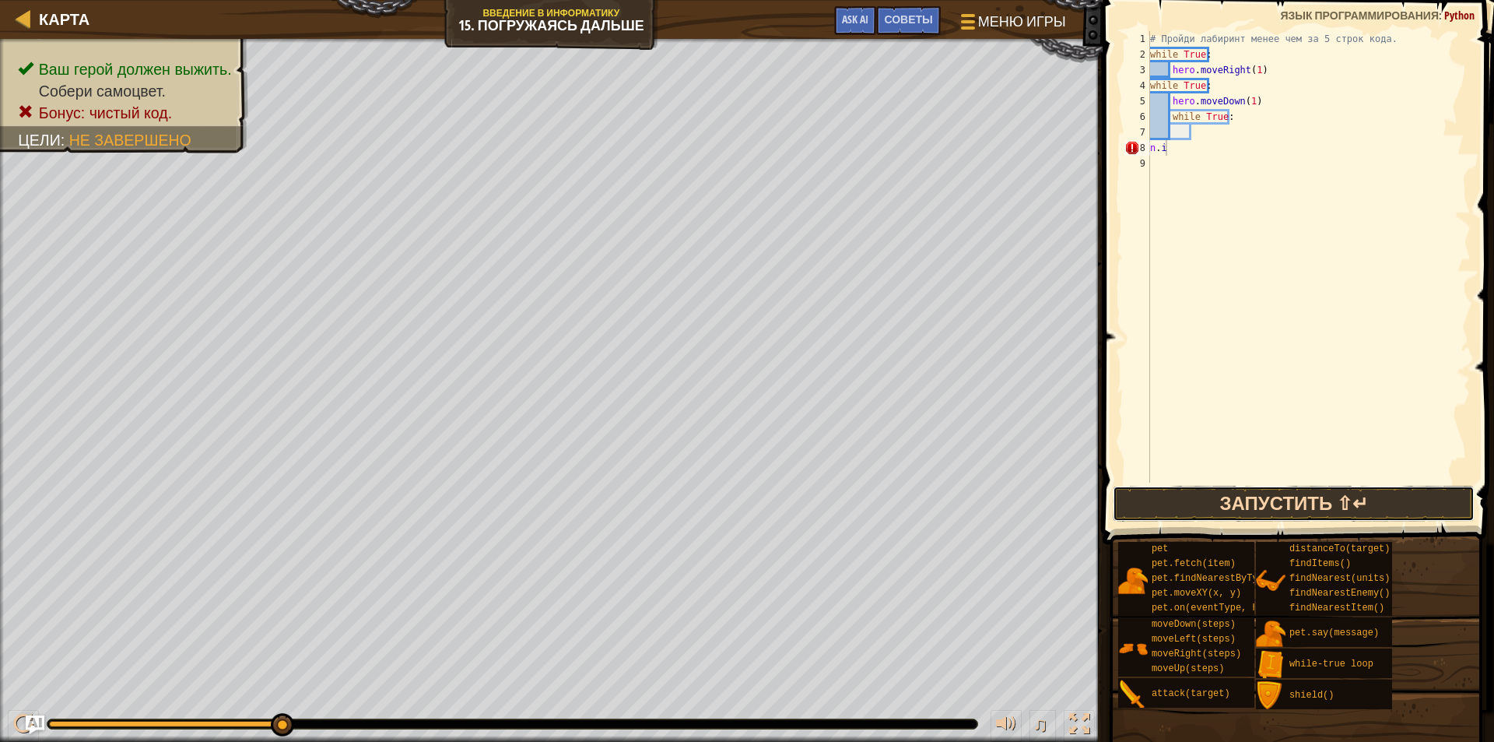
click at [1216, 491] on button "Запустить ⇧↵" at bounding box center [1294, 504] width 362 height 36
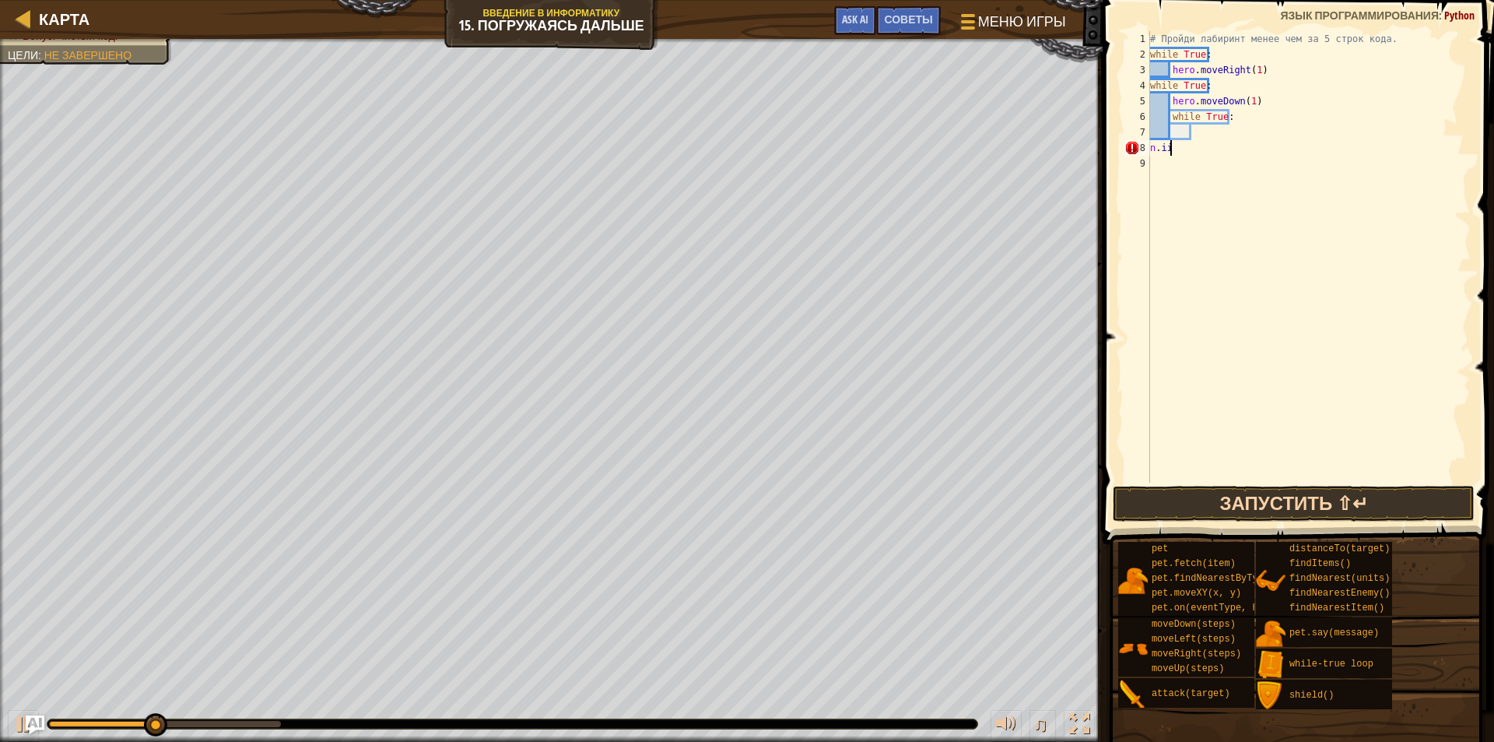
type textarea "n.ii"
click at [1195, 512] on button "Запустить ⇧↵" at bounding box center [1294, 504] width 362 height 36
click at [1196, 495] on button "Запустить ⇧↵" at bounding box center [1294, 504] width 362 height 36
click at [1195, 493] on button "Запустить ⇧↵" at bounding box center [1294, 504] width 362 height 36
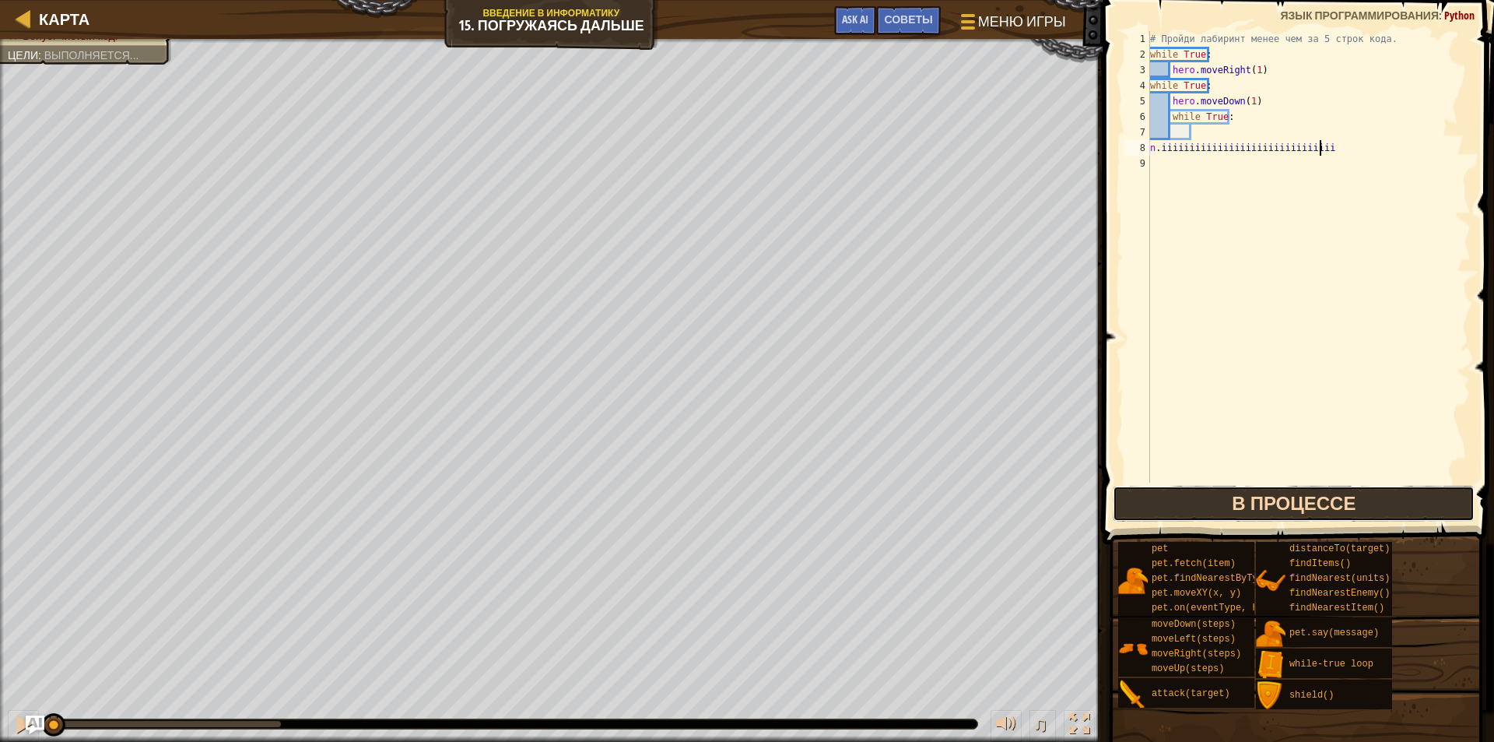
click at [1195, 493] on button "В процессе" at bounding box center [1294, 504] width 362 height 36
click at [1195, 493] on button "Запустить ⇧↵" at bounding box center [1294, 504] width 362 height 36
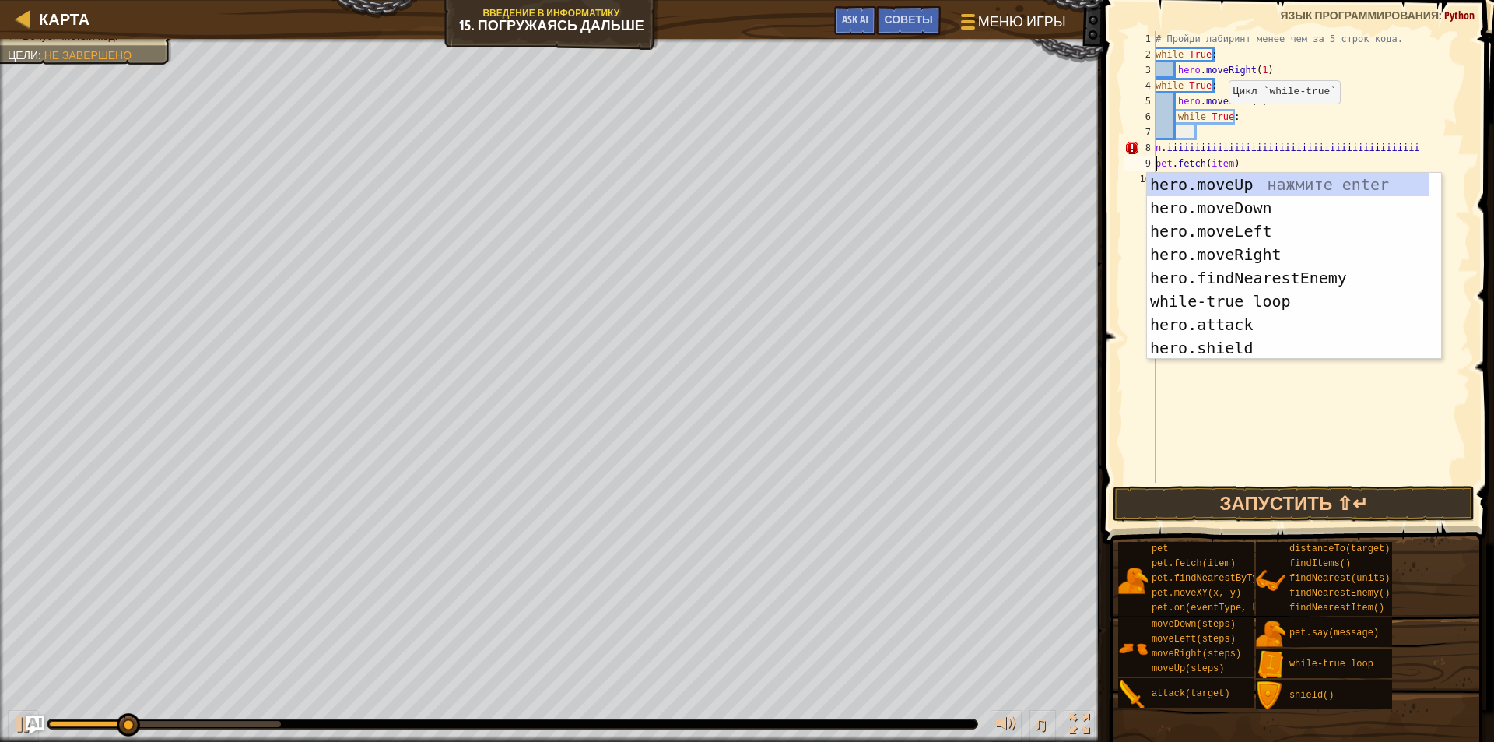
scroll to position [7, 5]
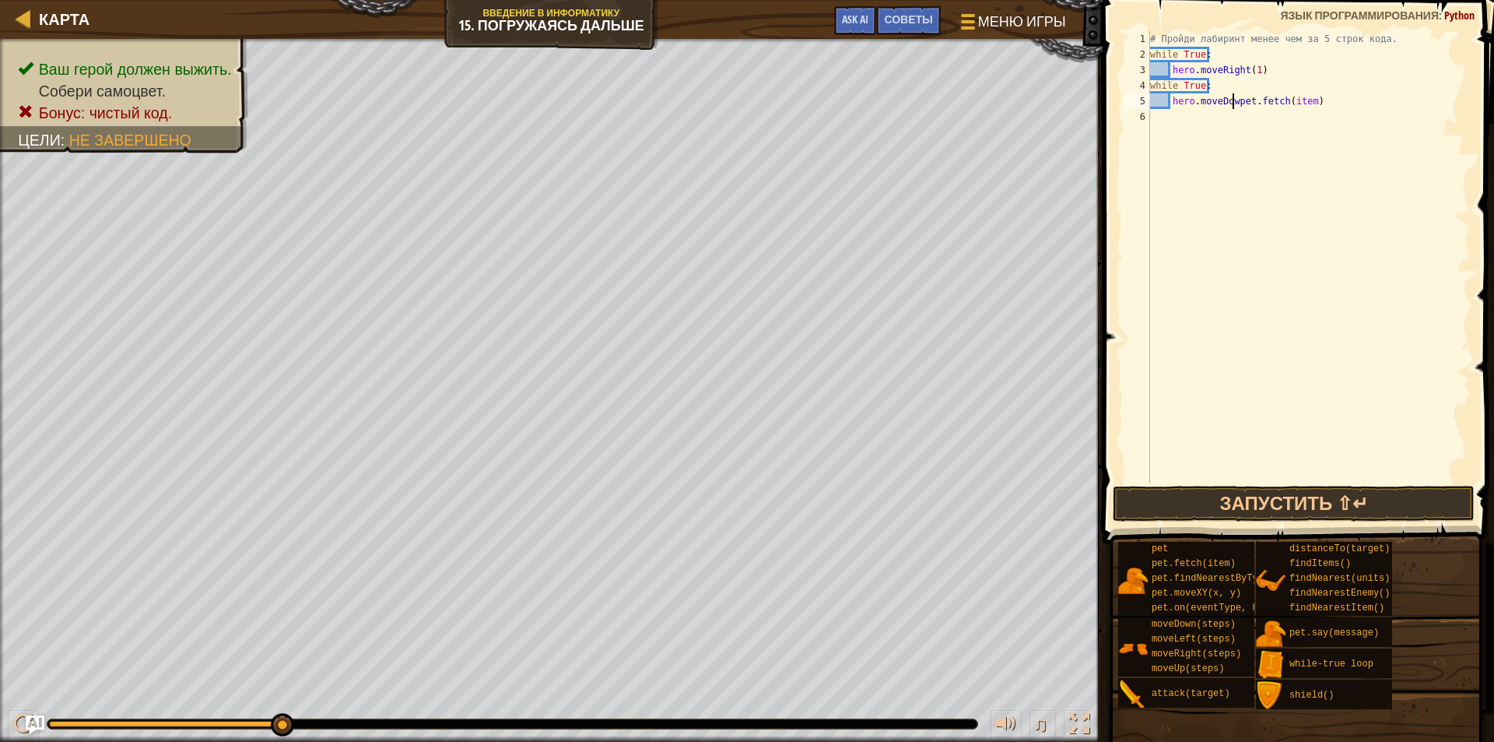
type textarea "hero.movepet.fetch(item)"
drag, startPoint x: 1270, startPoint y: 113, endPoint x: 1258, endPoint y: 114, distance: 11.8
click at [1261, 114] on div "# Пройди лабиринт менее чем за 5 строк кода. while True : hero . moveRight ( 1 …" at bounding box center [1309, 272] width 324 height 483
type textarea "h"
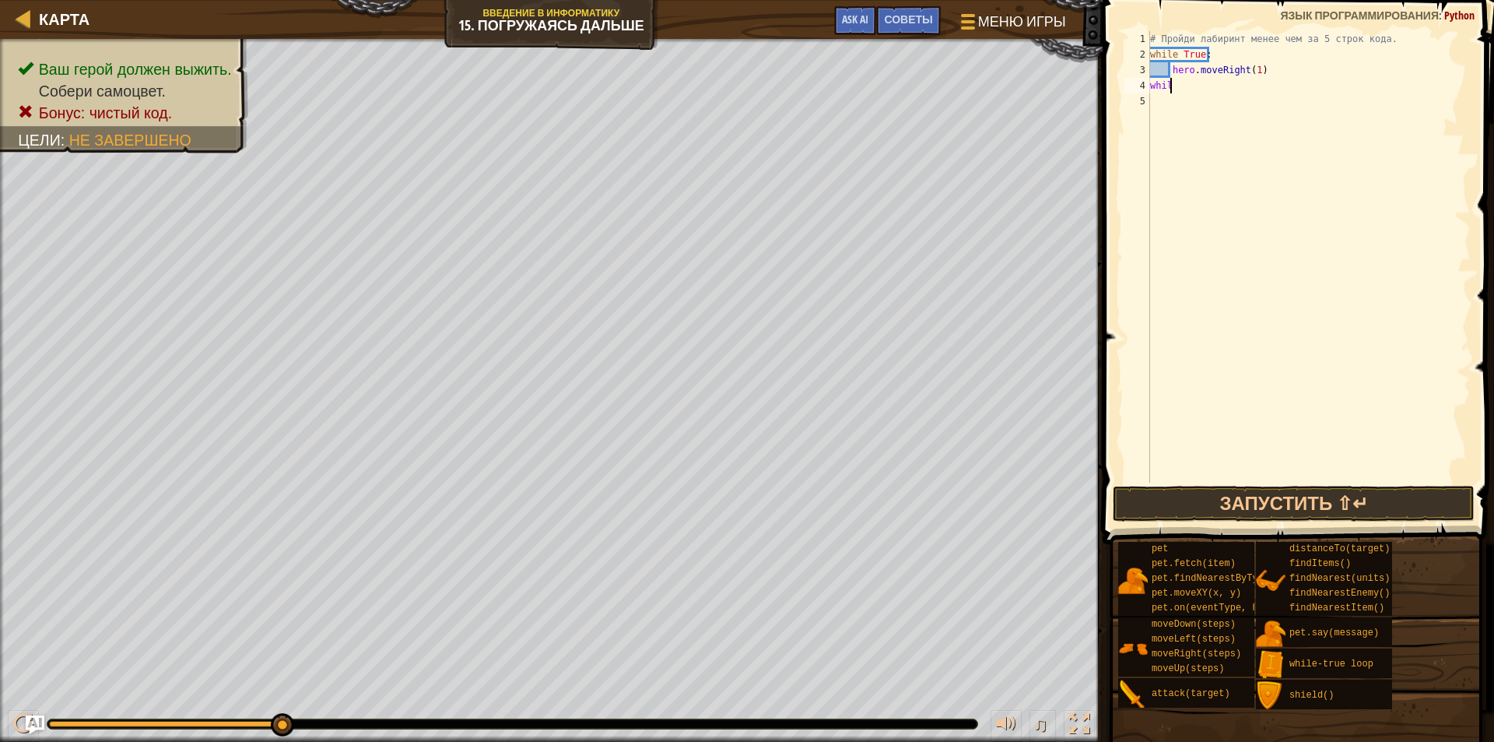
type textarea "w"
type textarea "h"
type textarea "w"
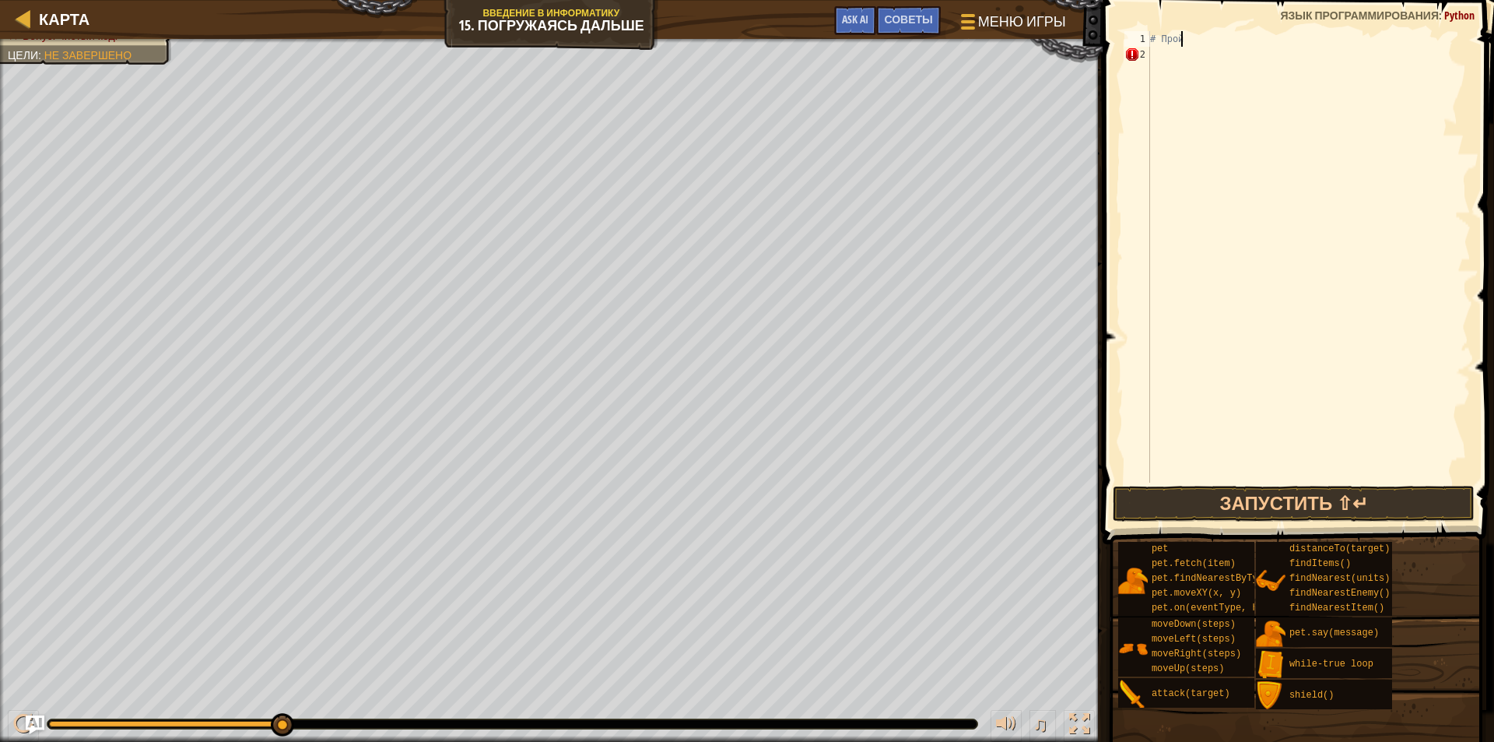
type textarea "#"
click at [1247, 33] on div "moveLeft ( steps )" at bounding box center [1309, 256] width 324 height 451
click at [1199, 40] on div "moveLeft ( steps )" at bounding box center [1309, 272] width 324 height 483
click at [1204, 39] on div "moveLeft ( steps )" at bounding box center [1309, 272] width 324 height 483
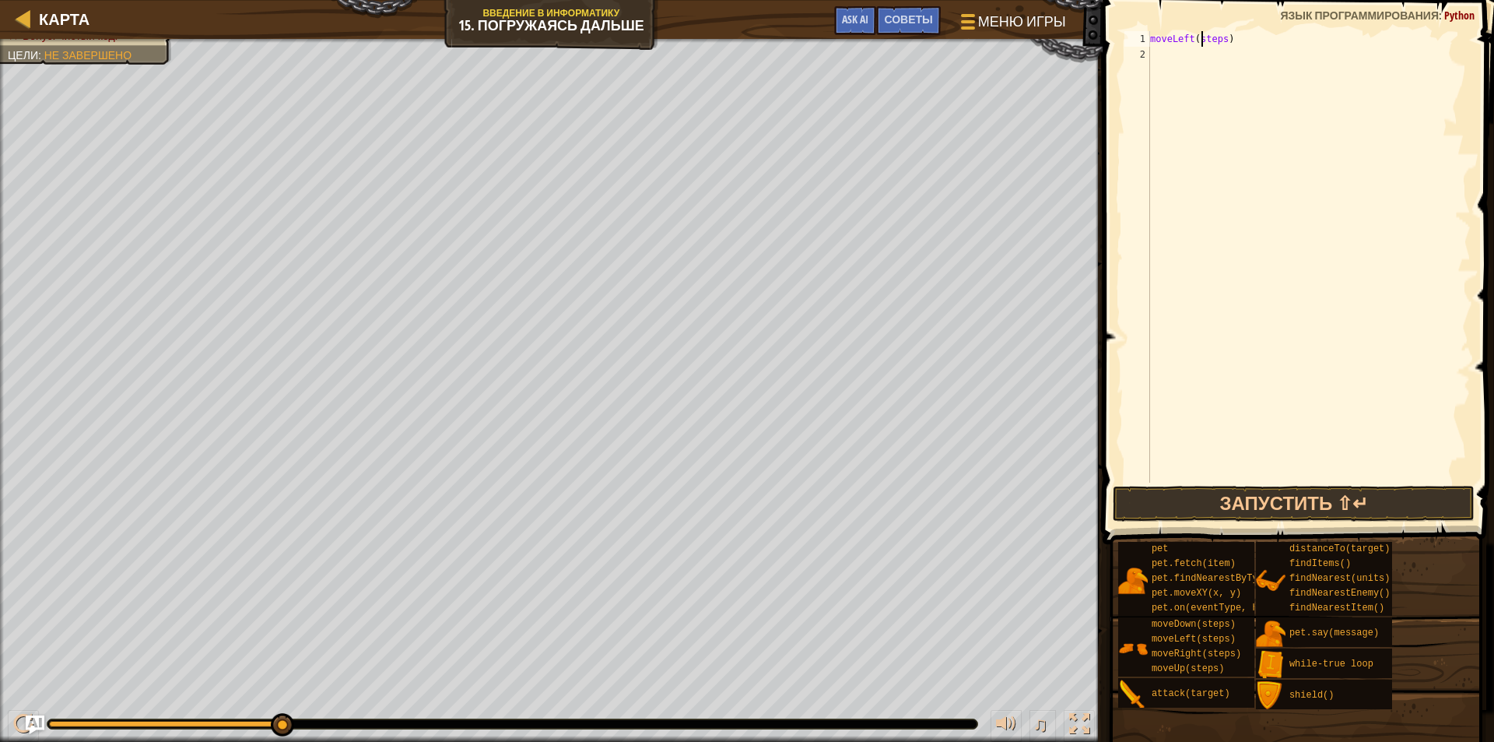
click at [1202, 41] on div "moveLeft ( steps )" at bounding box center [1309, 272] width 324 height 483
click at [1219, 39] on div "moveLeft ( steps )" at bounding box center [1309, 272] width 324 height 483
click at [1219, 39] on div "moveLeft ( steps )" at bounding box center [1309, 256] width 324 height 451
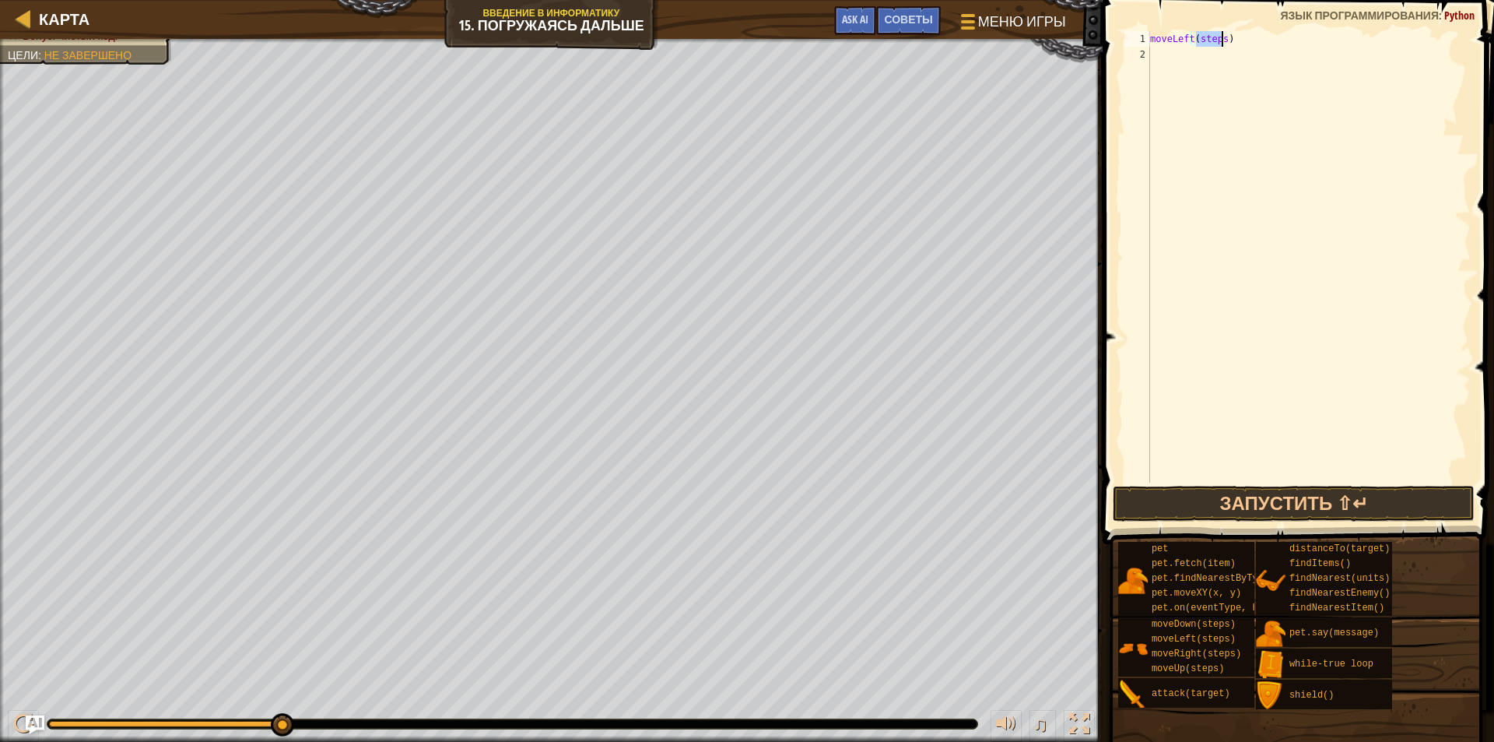
click at [1219, 39] on div "moveLeft ( steps )" at bounding box center [1309, 272] width 324 height 483
type textarea ")"
click at [1206, 33] on div ")" at bounding box center [1309, 272] width 324 height 483
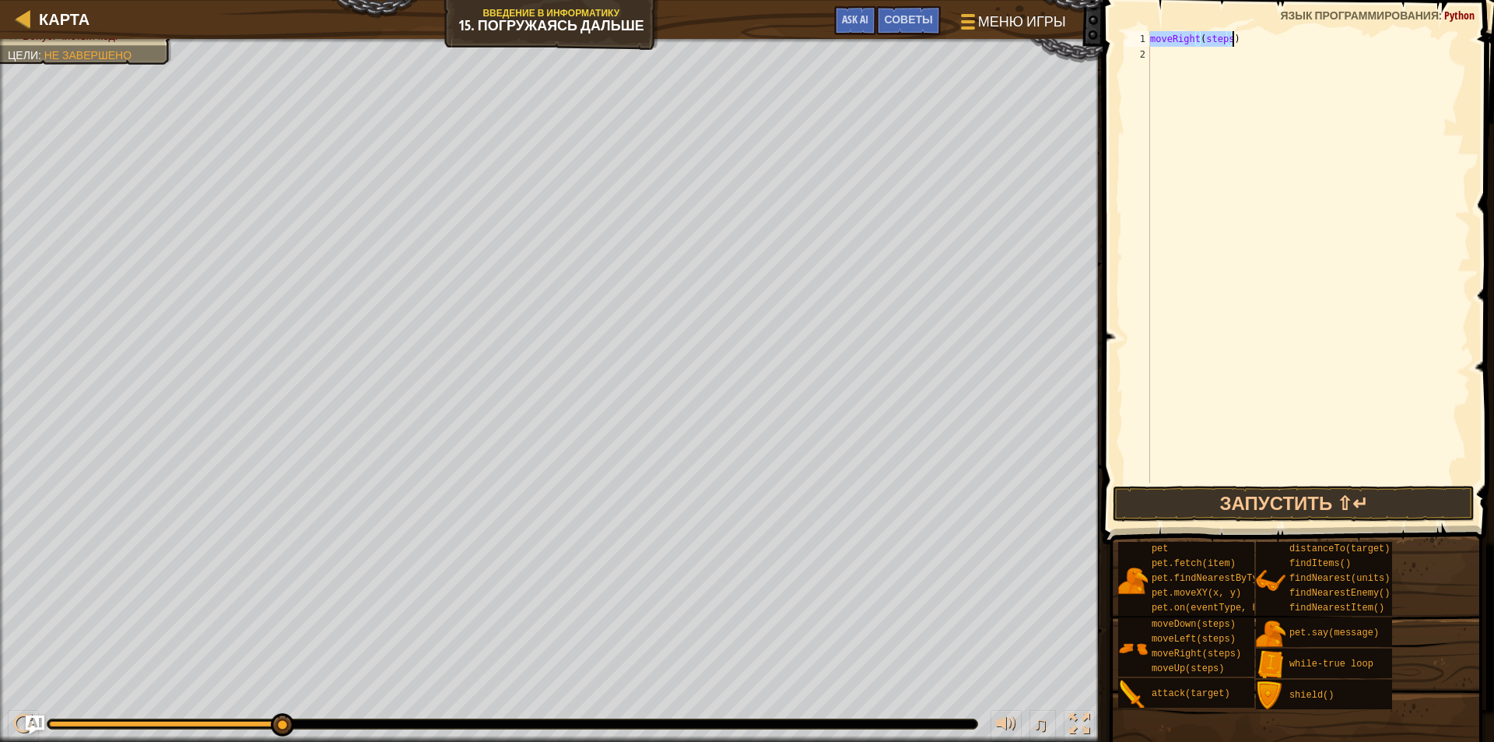
click at [1220, 35] on div "moveRight ( steps )" at bounding box center [1309, 256] width 324 height 451
click at [1221, 35] on div "moveRight ( steps )" at bounding box center [1309, 256] width 324 height 451
click at [1221, 35] on div "moveRight ( steps )" at bounding box center [1309, 272] width 324 height 483
click at [1221, 36] on div "moveRight ( steps )" at bounding box center [1309, 272] width 324 height 483
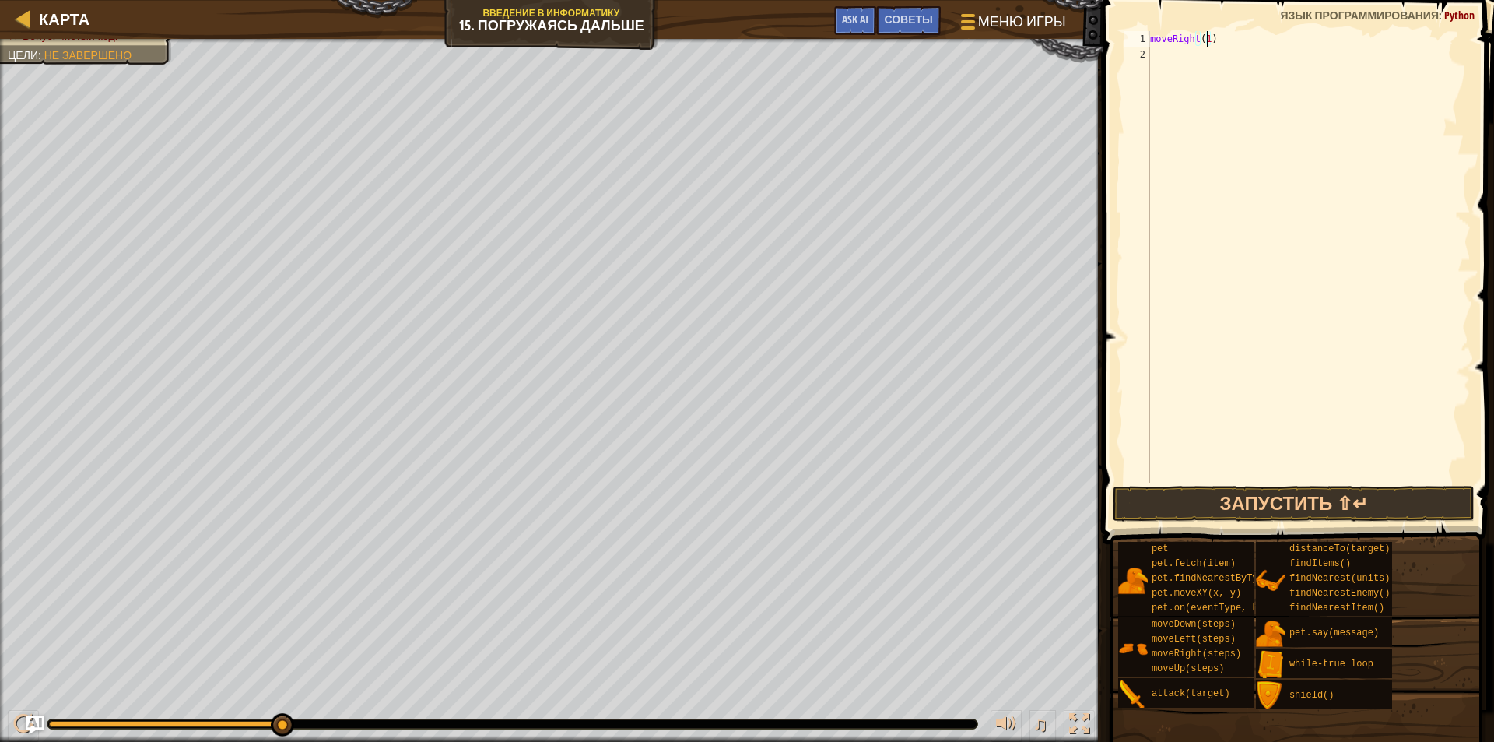
type textarea "moveRight(1)"
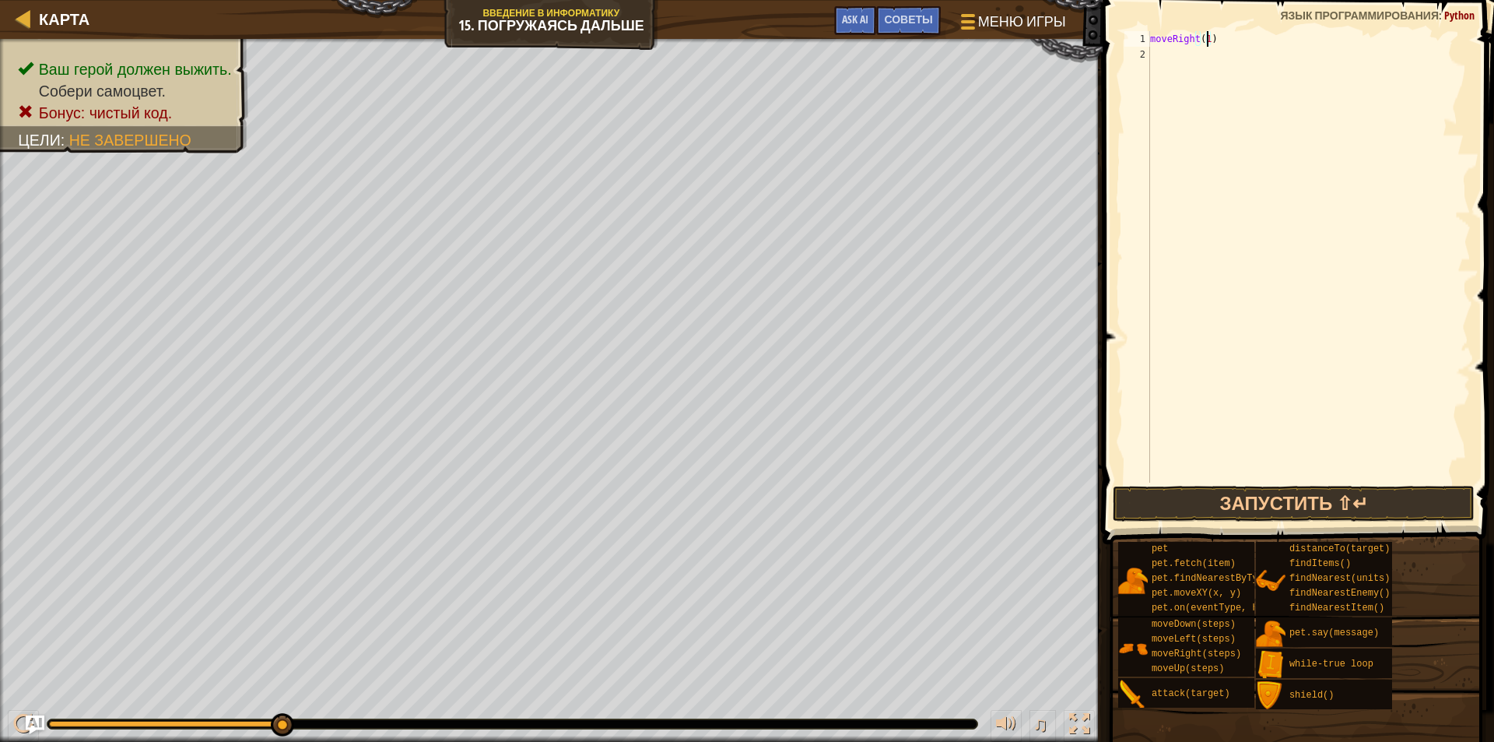
drag, startPoint x: 275, startPoint y: 714, endPoint x: 633, endPoint y: 708, distance: 358.0
click at [633, 708] on div "♫" at bounding box center [551, 720] width 1103 height 47
drag, startPoint x: 278, startPoint y: 709, endPoint x: 380, endPoint y: 711, distance: 102.0
click at [378, 711] on div "♫" at bounding box center [551, 720] width 1103 height 47
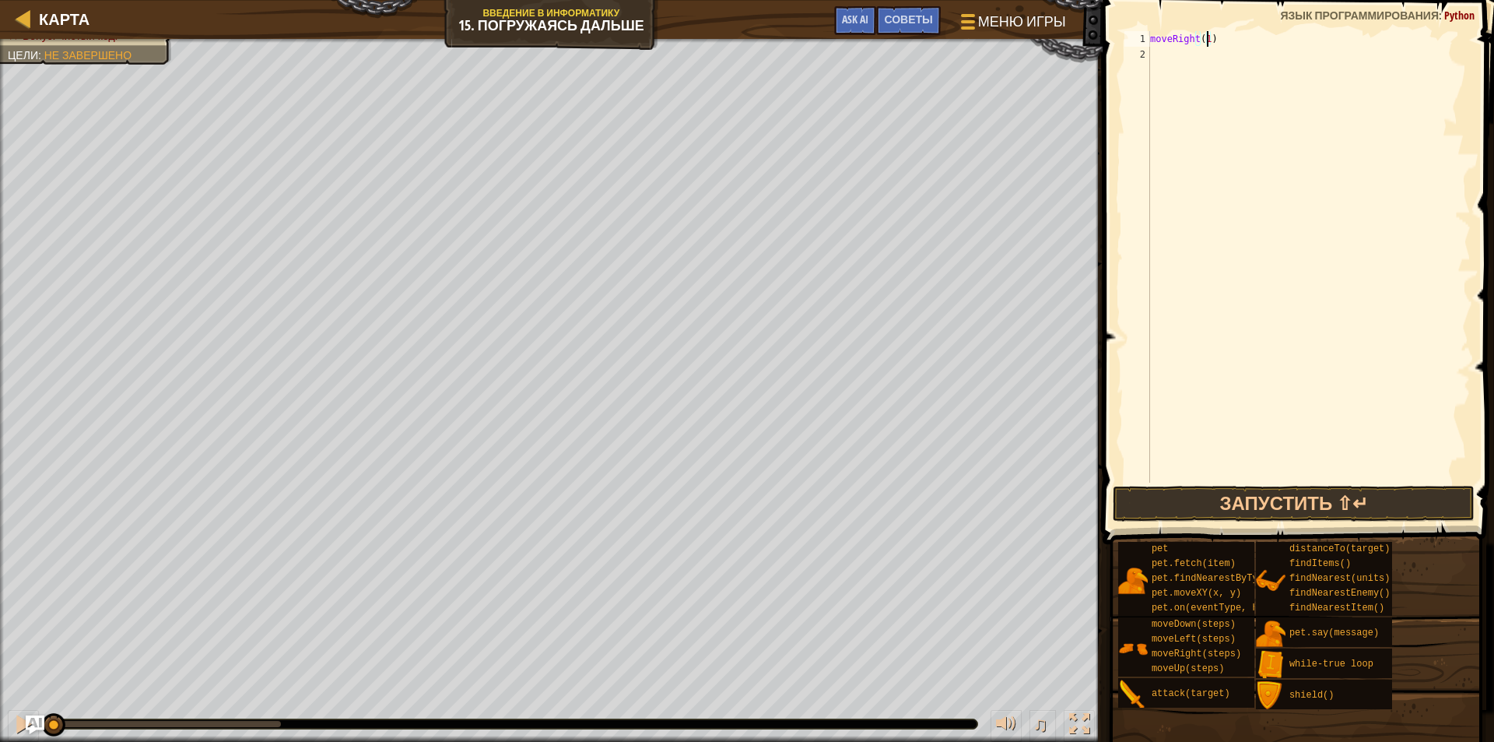
drag, startPoint x: 262, startPoint y: 722, endPoint x: 1, endPoint y: 714, distance: 261.6
click at [1, 714] on div "♫" at bounding box center [551, 720] width 1103 height 47
